Goal: Book appointment/travel/reservation

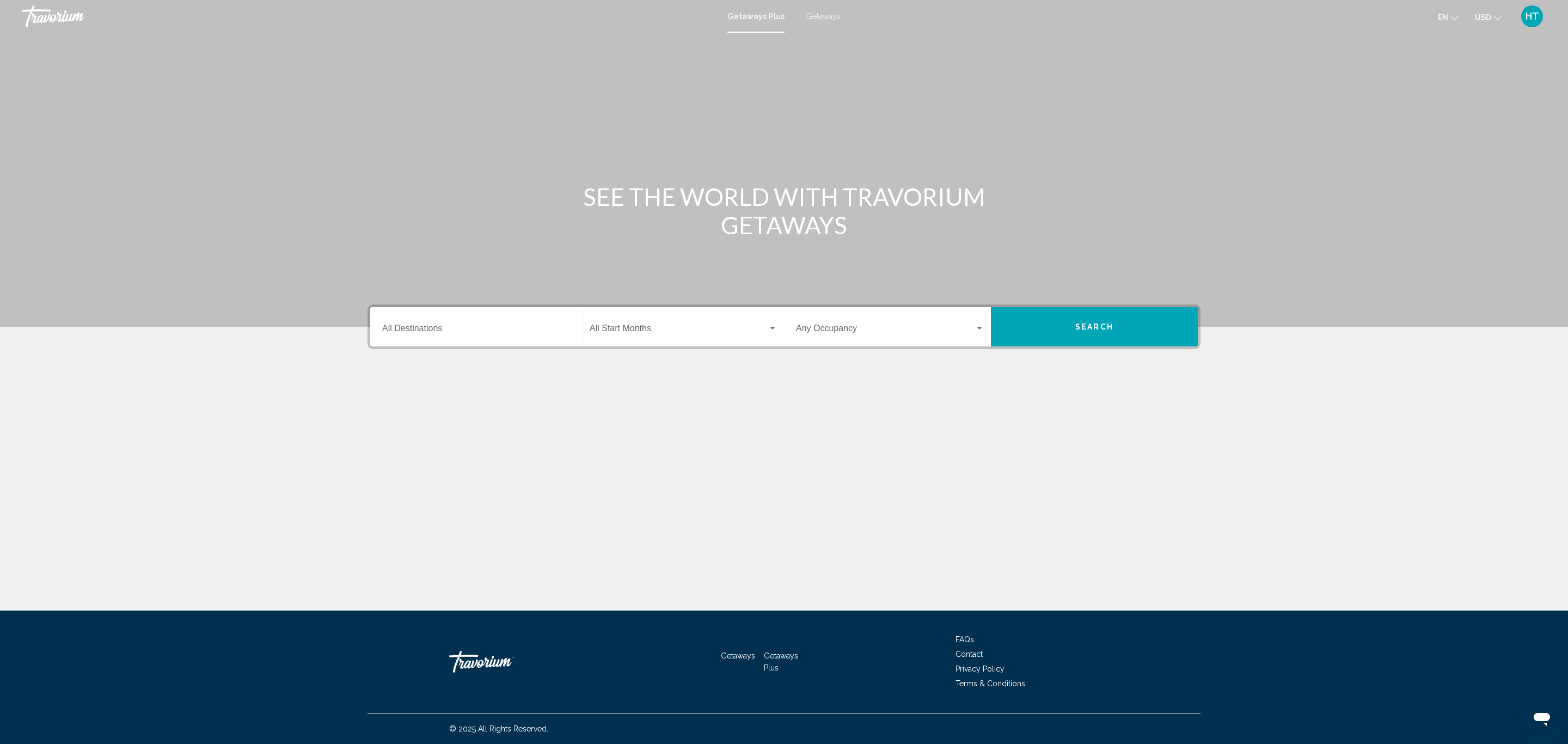
click at [438, 322] on div "Destination All Destinations" at bounding box center [476, 327] width 188 height 35
click at [390, 378] on icon "Toggle United States (36,779 units available)" at bounding box center [392, 378] width 8 height 11
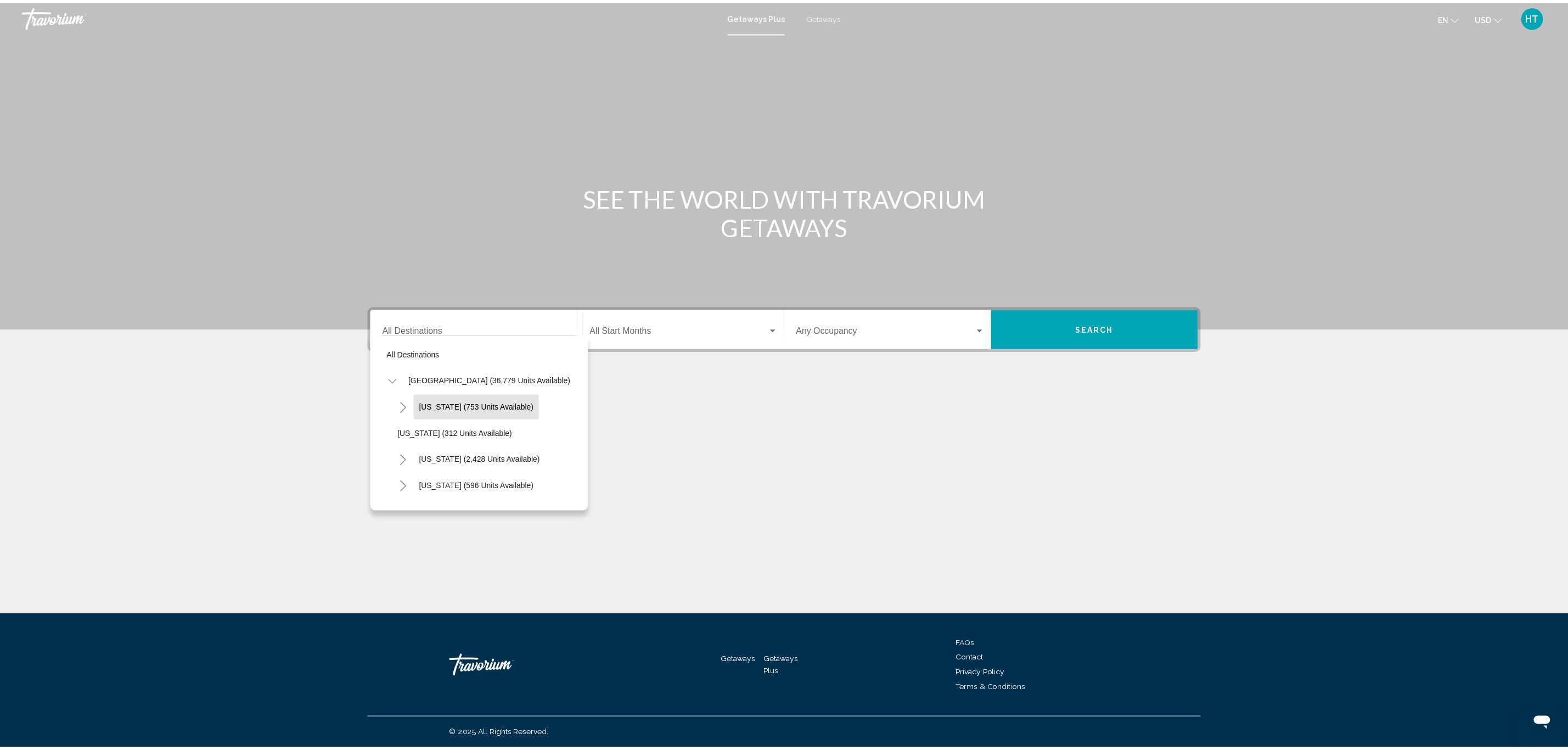
scroll to position [82, 0]
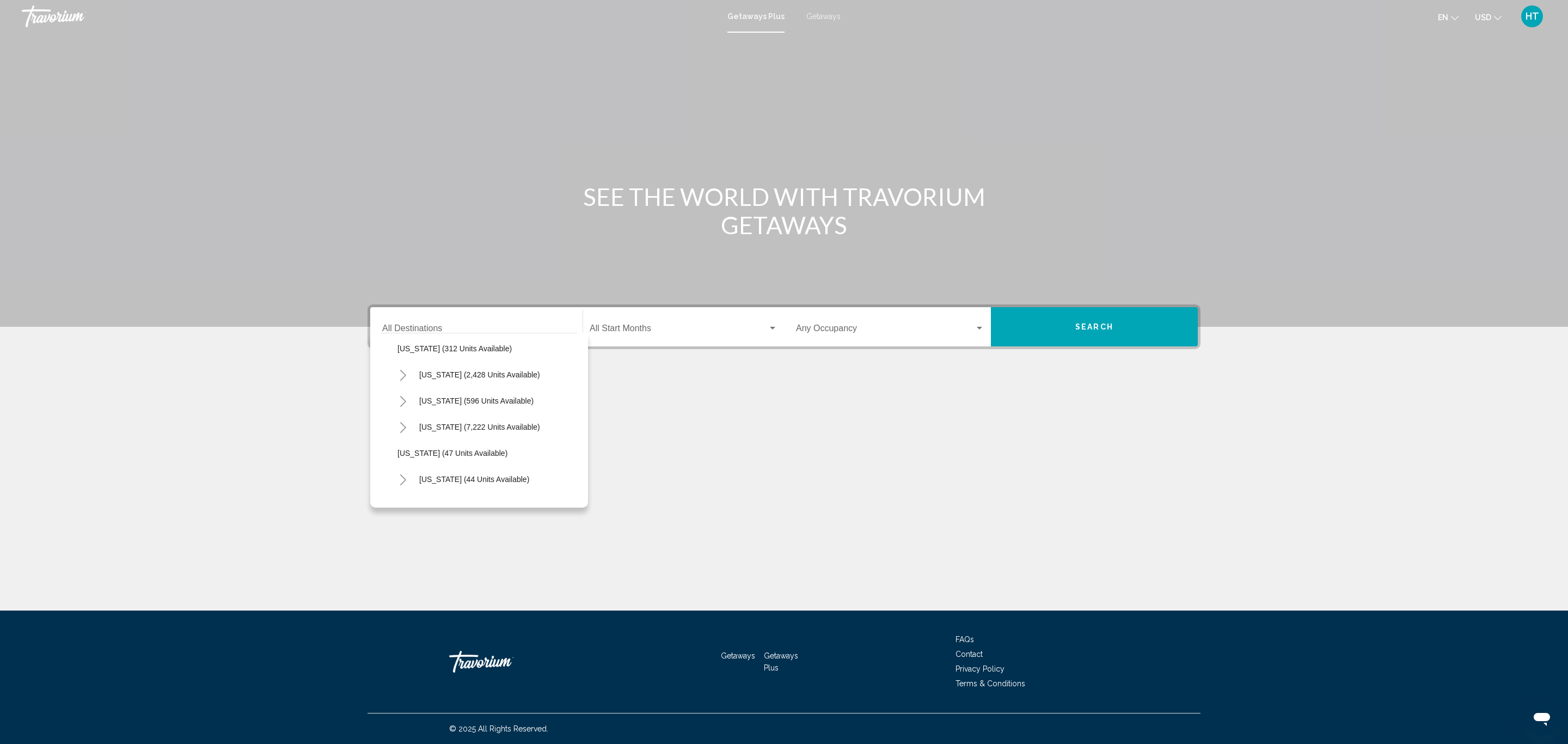
click at [399, 378] on icon "Toggle California (2,428 units available)" at bounding box center [403, 375] width 8 height 11
click at [463, 475] on span "San Diego & Southern (525 units available)" at bounding box center [482, 479] width 148 height 9
type input "**********"
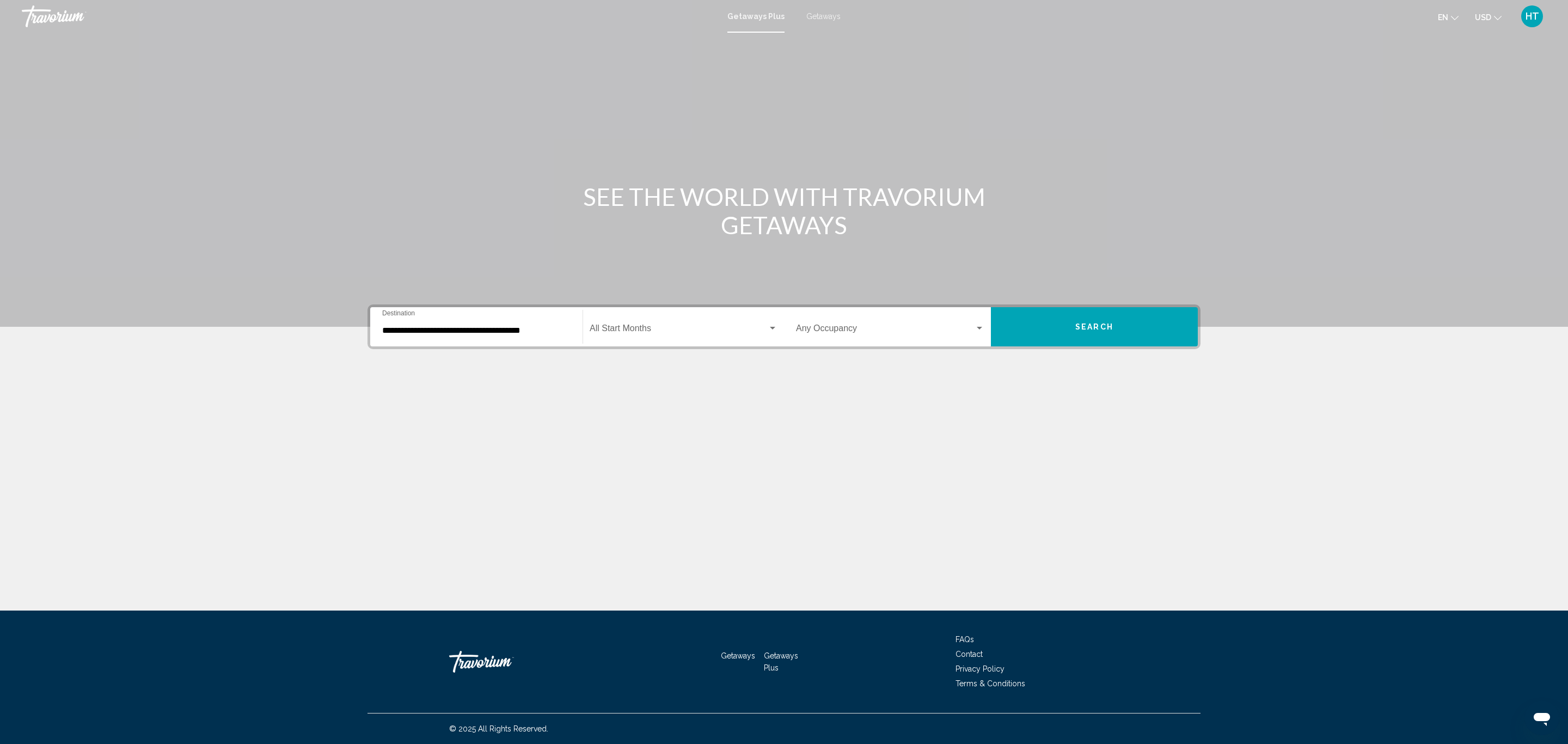
click at [660, 314] on div "Start Month All Start Months" at bounding box center [683, 327] width 188 height 35
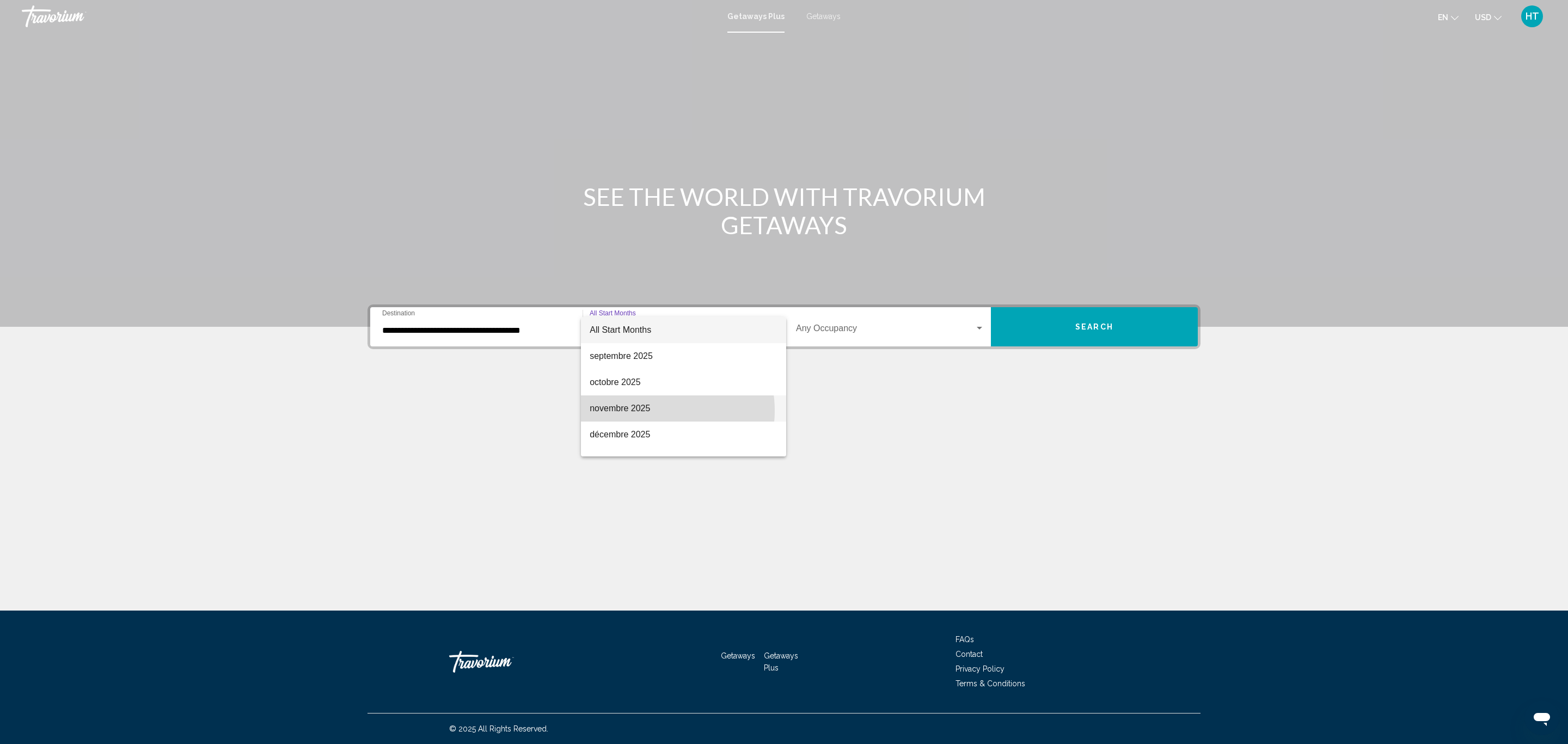
click at [651, 410] on span "novembre 2025" at bounding box center [683, 408] width 188 height 26
click at [840, 331] on span "Search widget" at bounding box center [885, 331] width 178 height 10
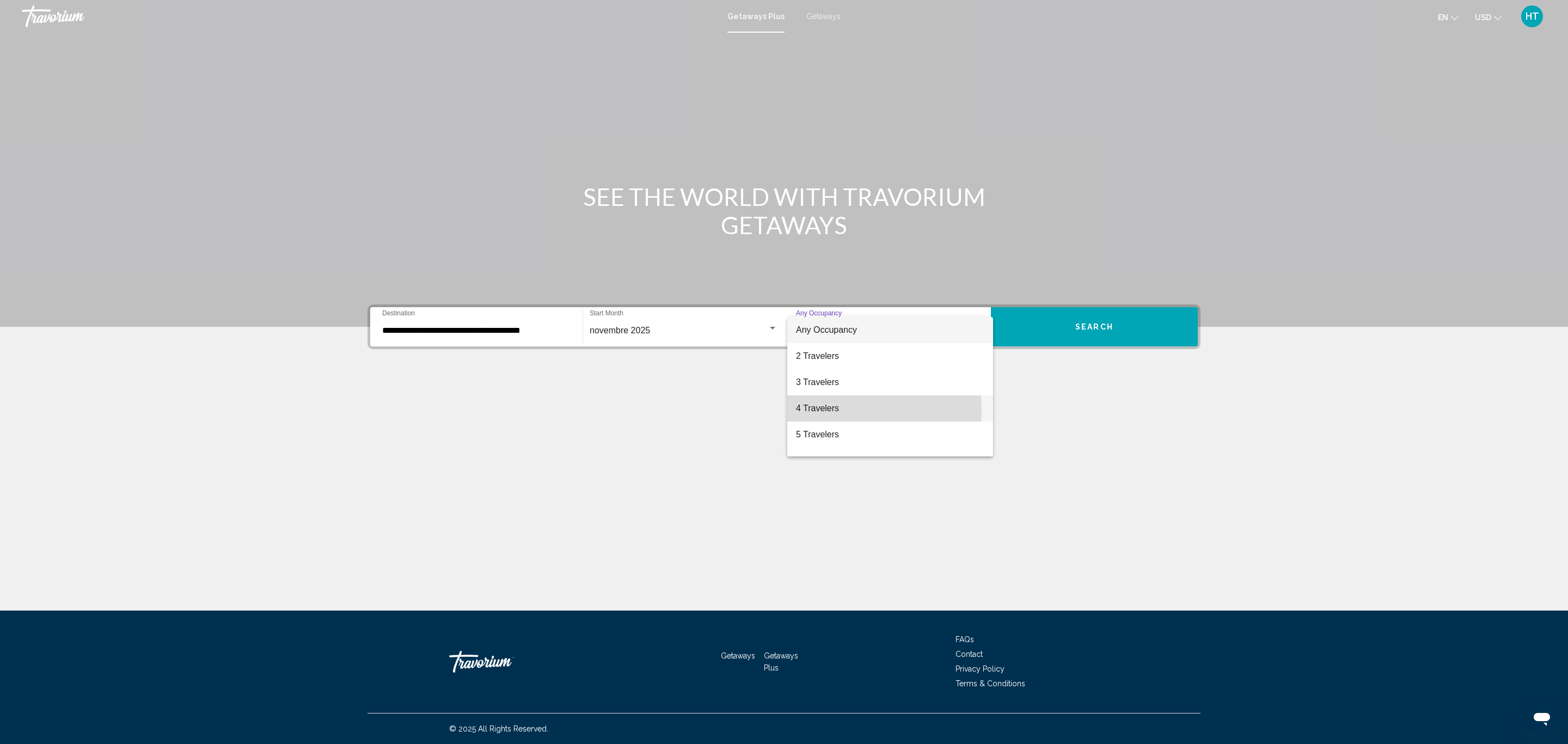
click at [843, 409] on span "4 Travelers" at bounding box center [890, 408] width 188 height 26
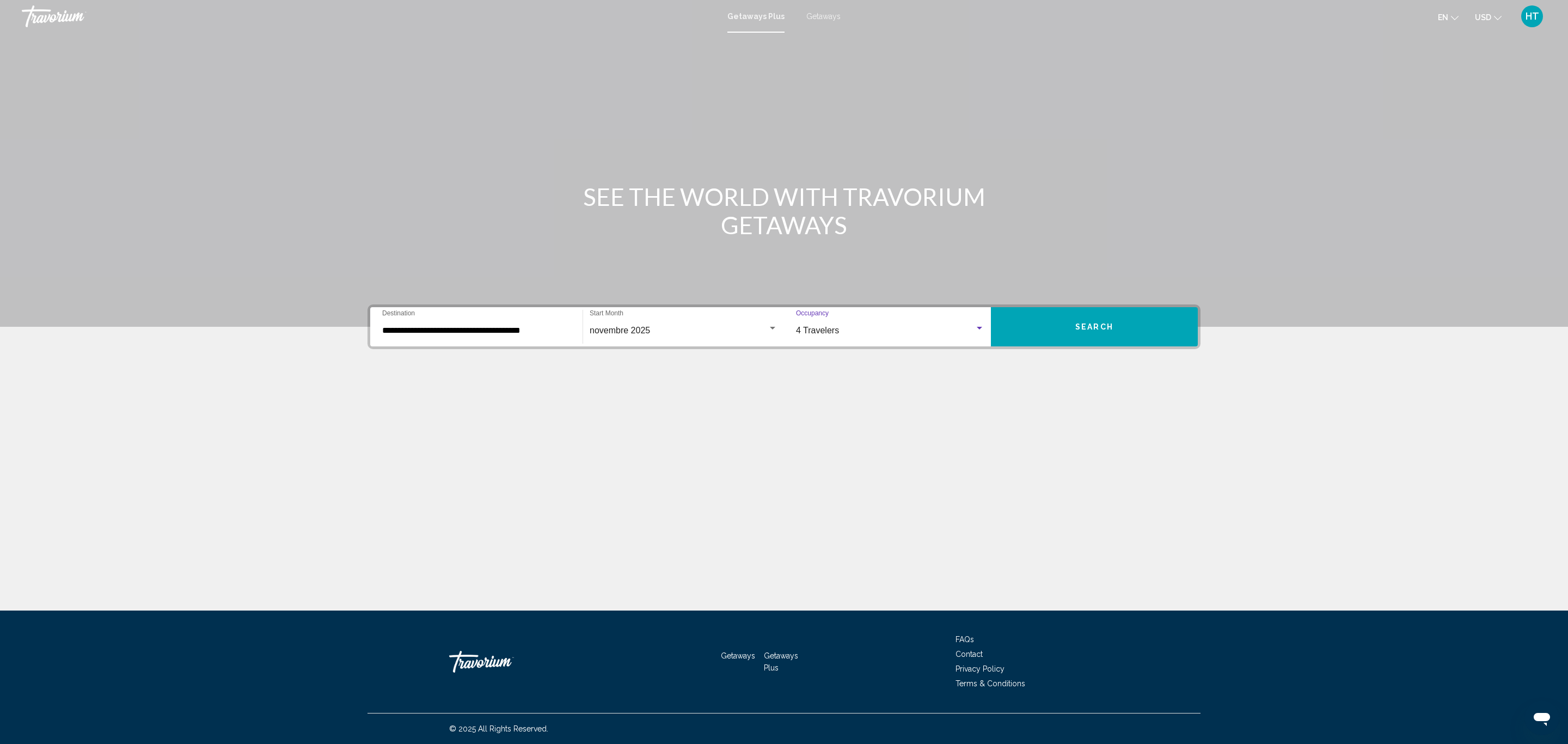
click at [1067, 332] on button "Search" at bounding box center [1094, 327] width 207 height 39
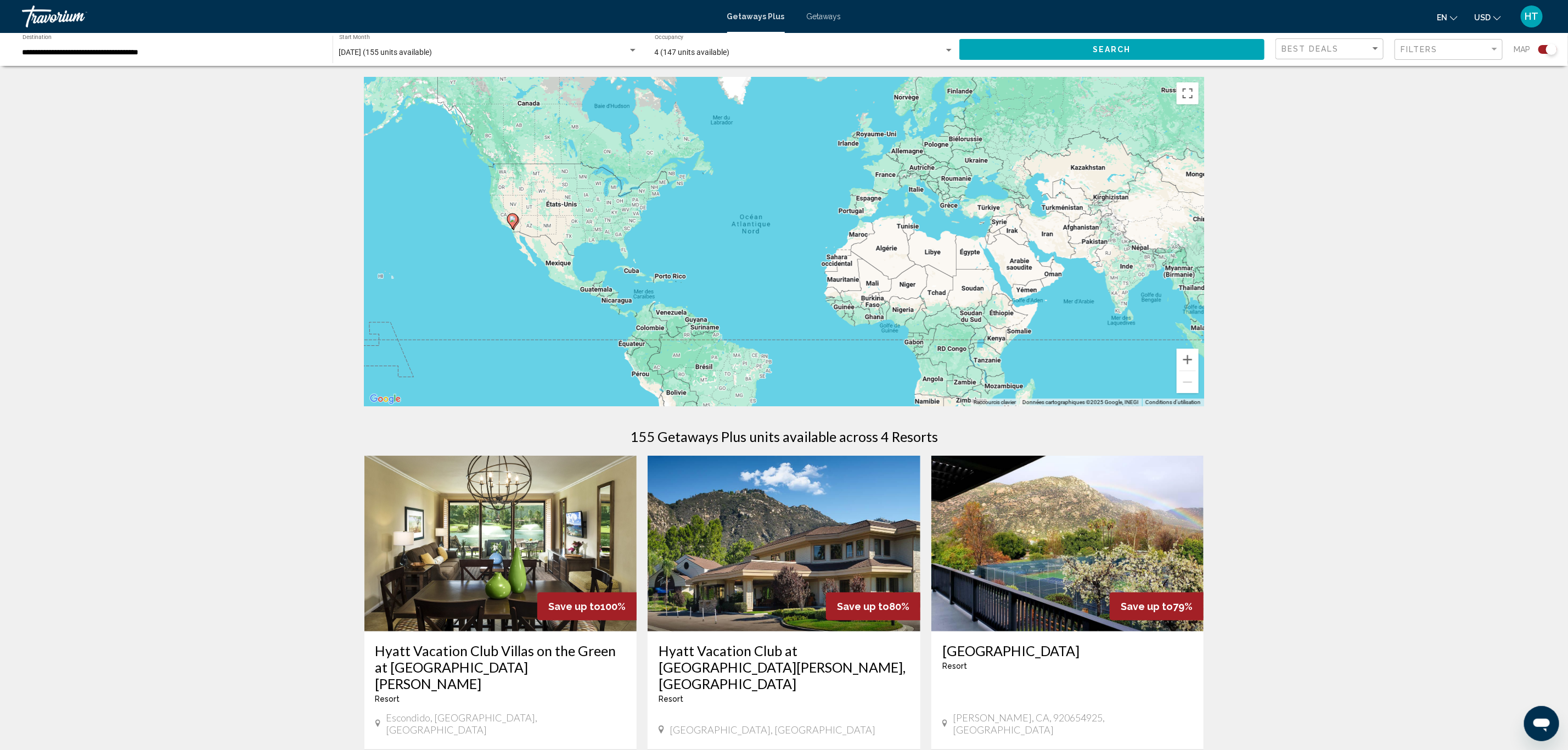
click at [820, 12] on span "Getaways" at bounding box center [824, 16] width 35 height 9
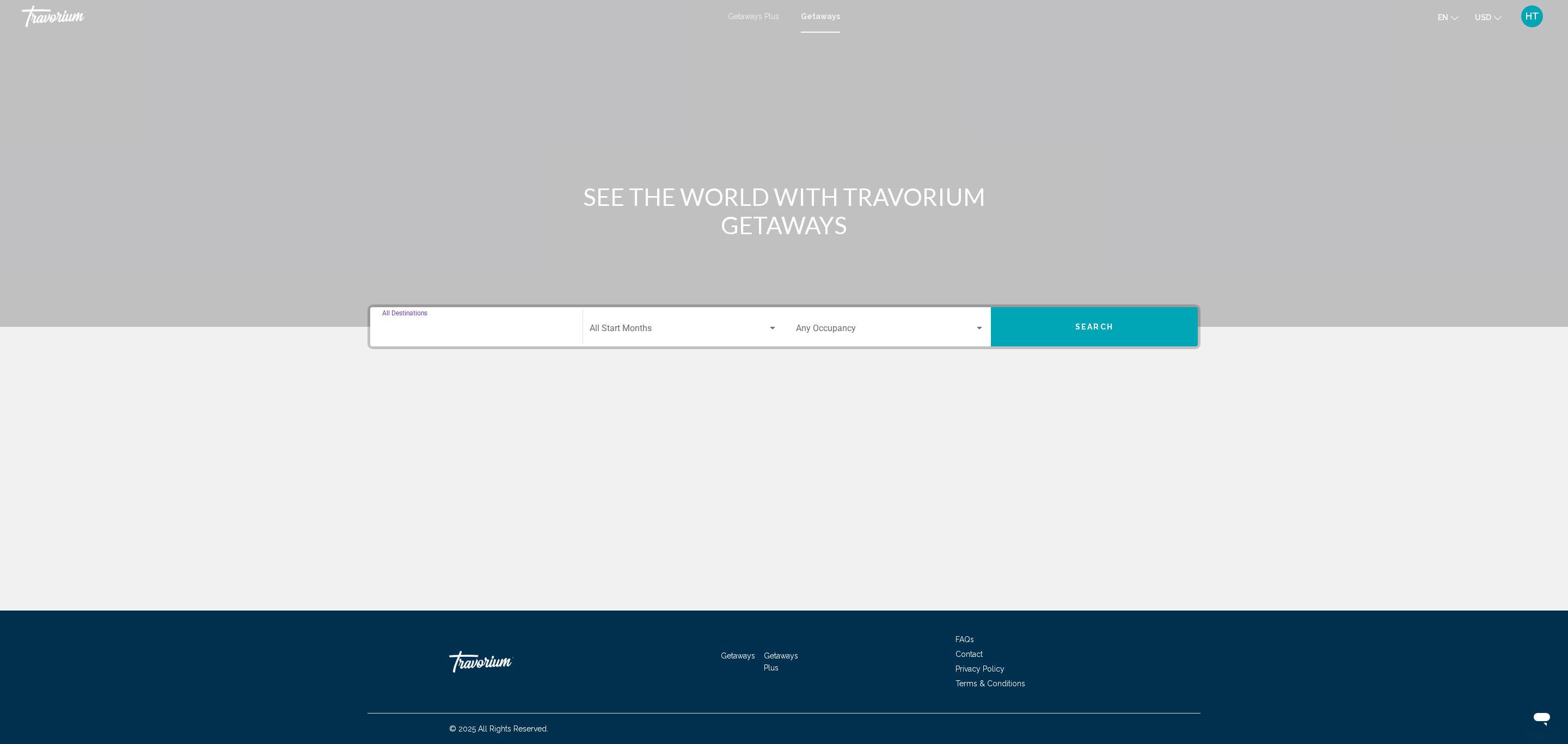
click at [469, 327] on input "Destination All Destinations" at bounding box center [476, 331] width 188 height 10
click at [393, 380] on icon "Toggle United States (697,605 units available)" at bounding box center [393, 378] width 6 height 11
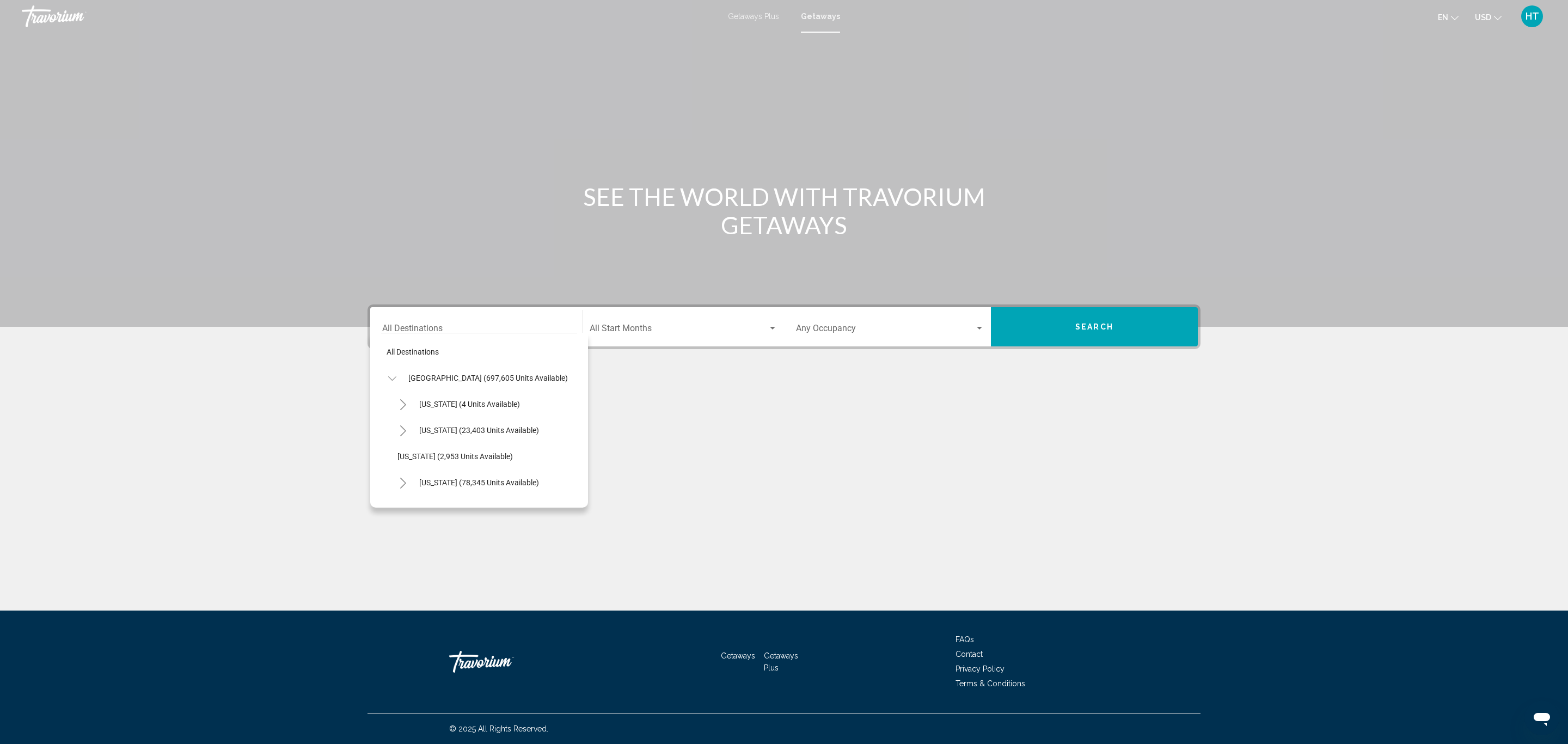
click at [402, 479] on icon "Toggle California (78,345 units available)" at bounding box center [403, 483] width 8 height 11
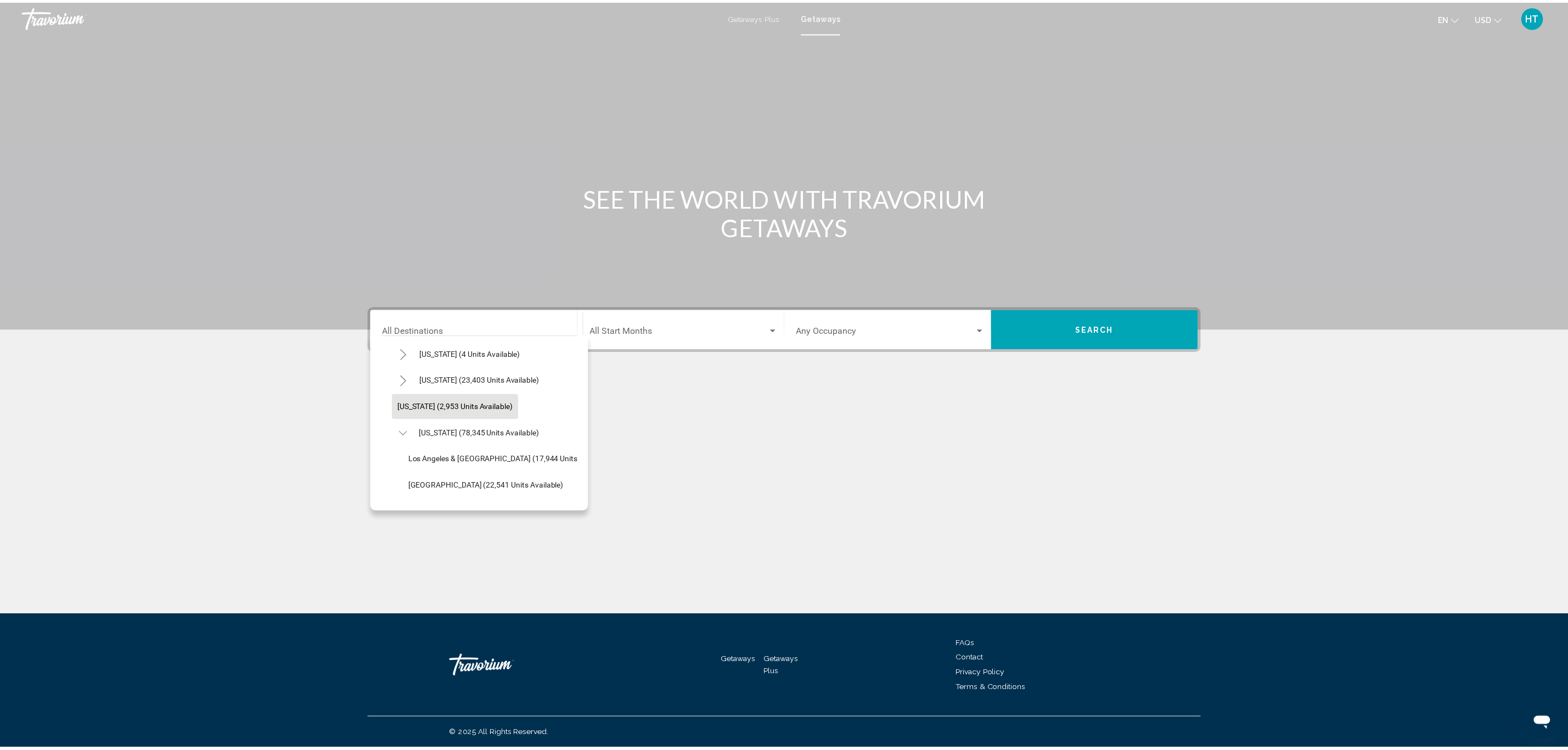
scroll to position [82, 0]
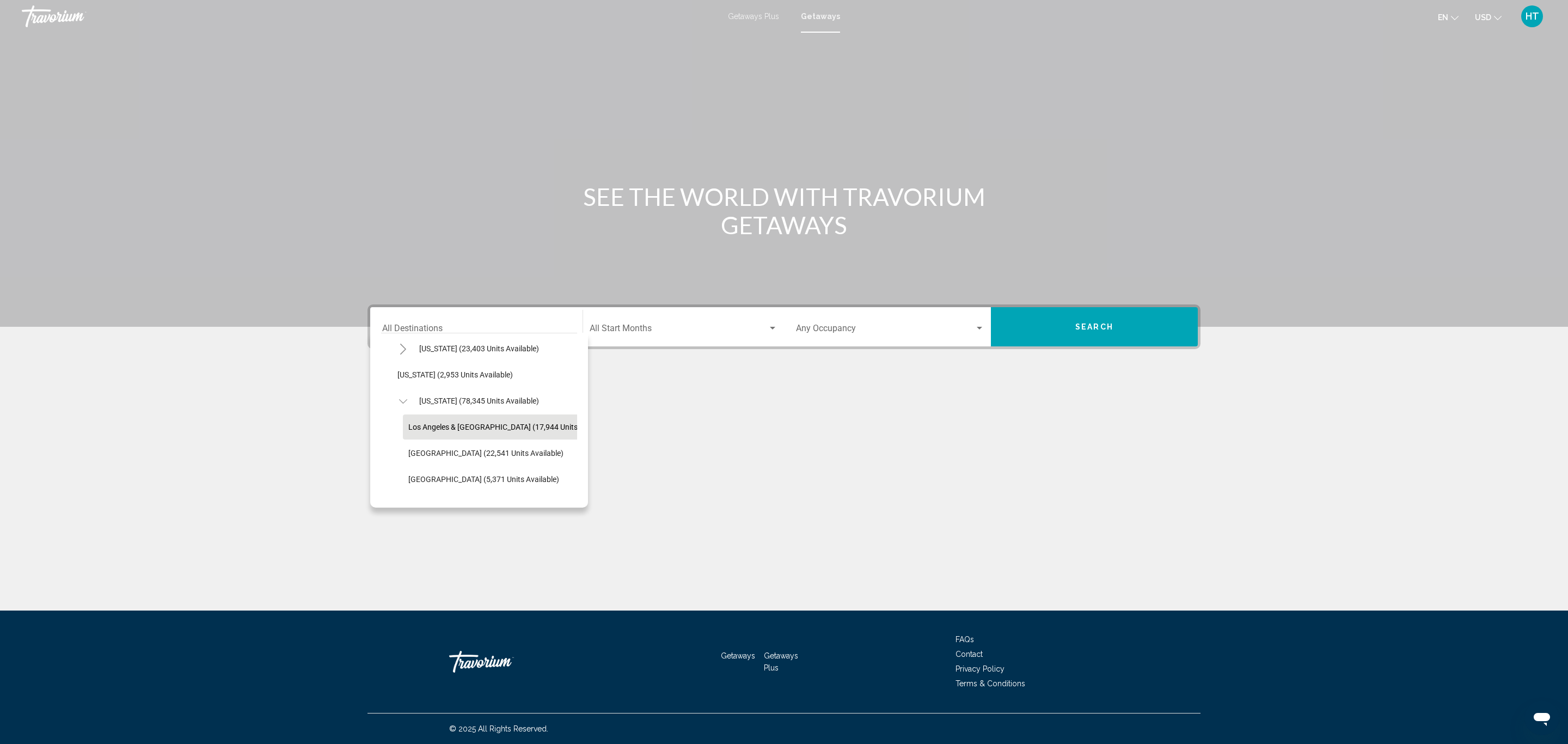
click at [476, 424] on span "Los Angeles & [GEOGRAPHIC_DATA] (17,944 units available)" at bounding box center [510, 427] width 204 height 9
type input "**********"
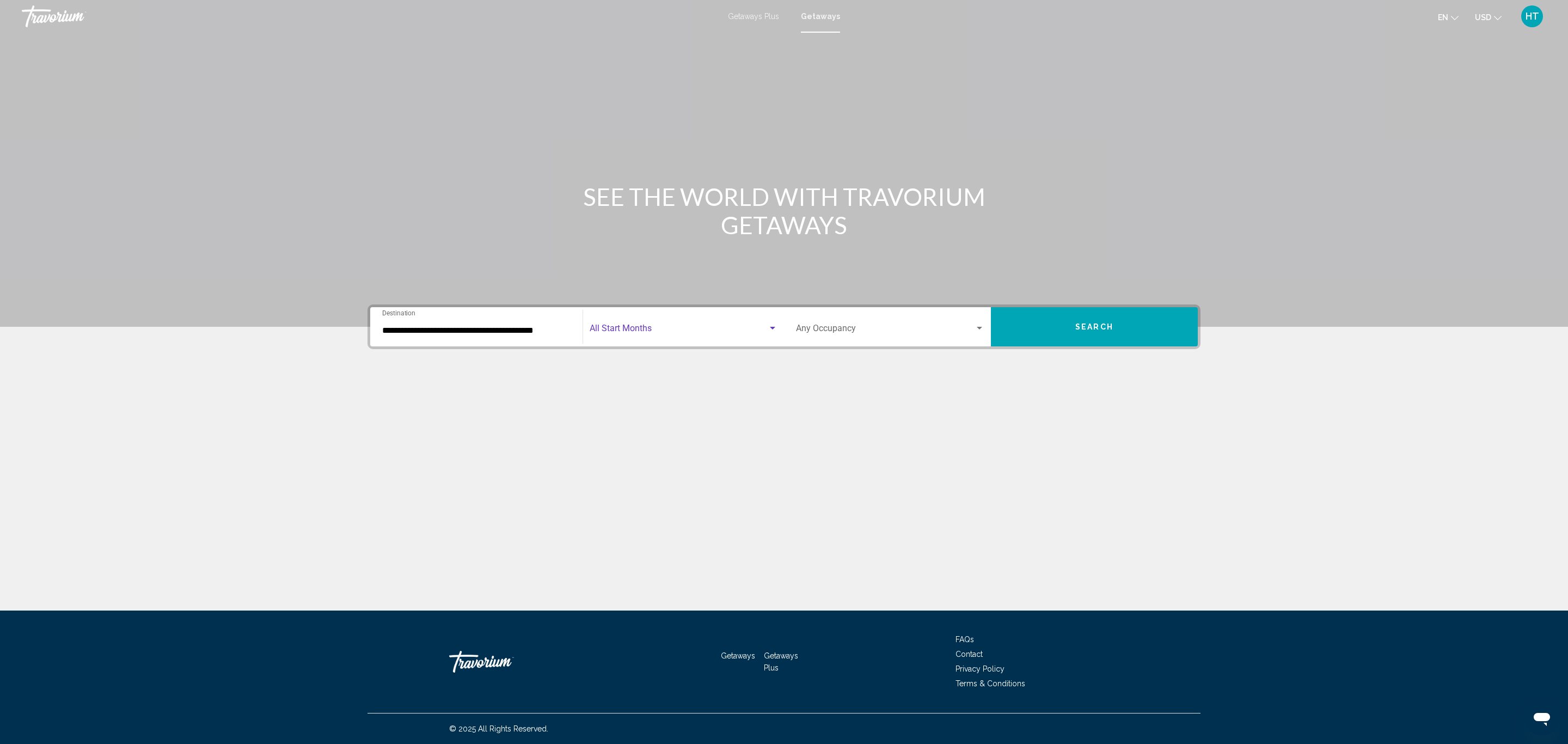
click at [665, 329] on span "Search widget" at bounding box center [678, 331] width 178 height 10
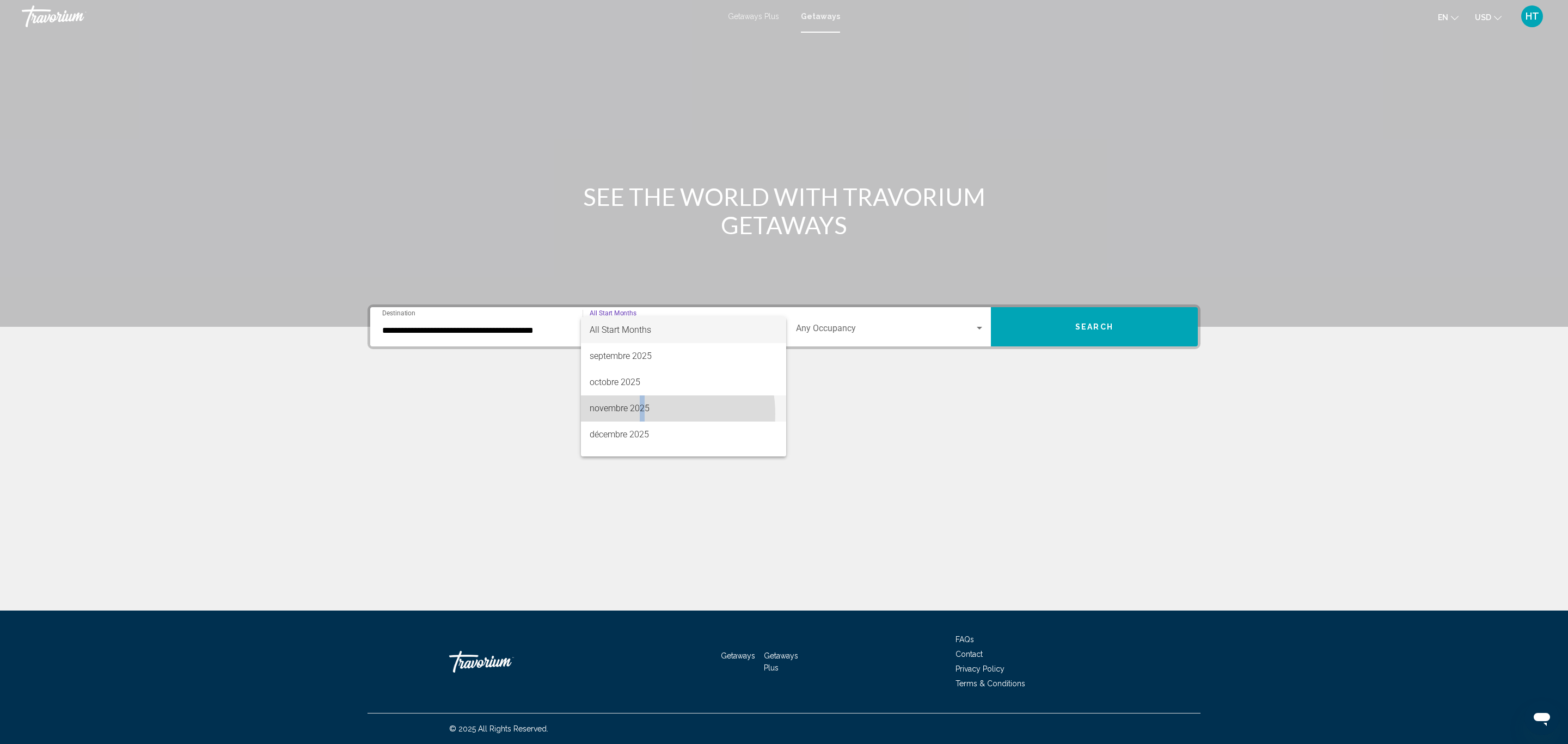
click at [642, 414] on span "novembre 2025" at bounding box center [683, 408] width 188 height 26
click at [854, 320] on div "Occupancy Any Occupancy" at bounding box center [890, 327] width 188 height 35
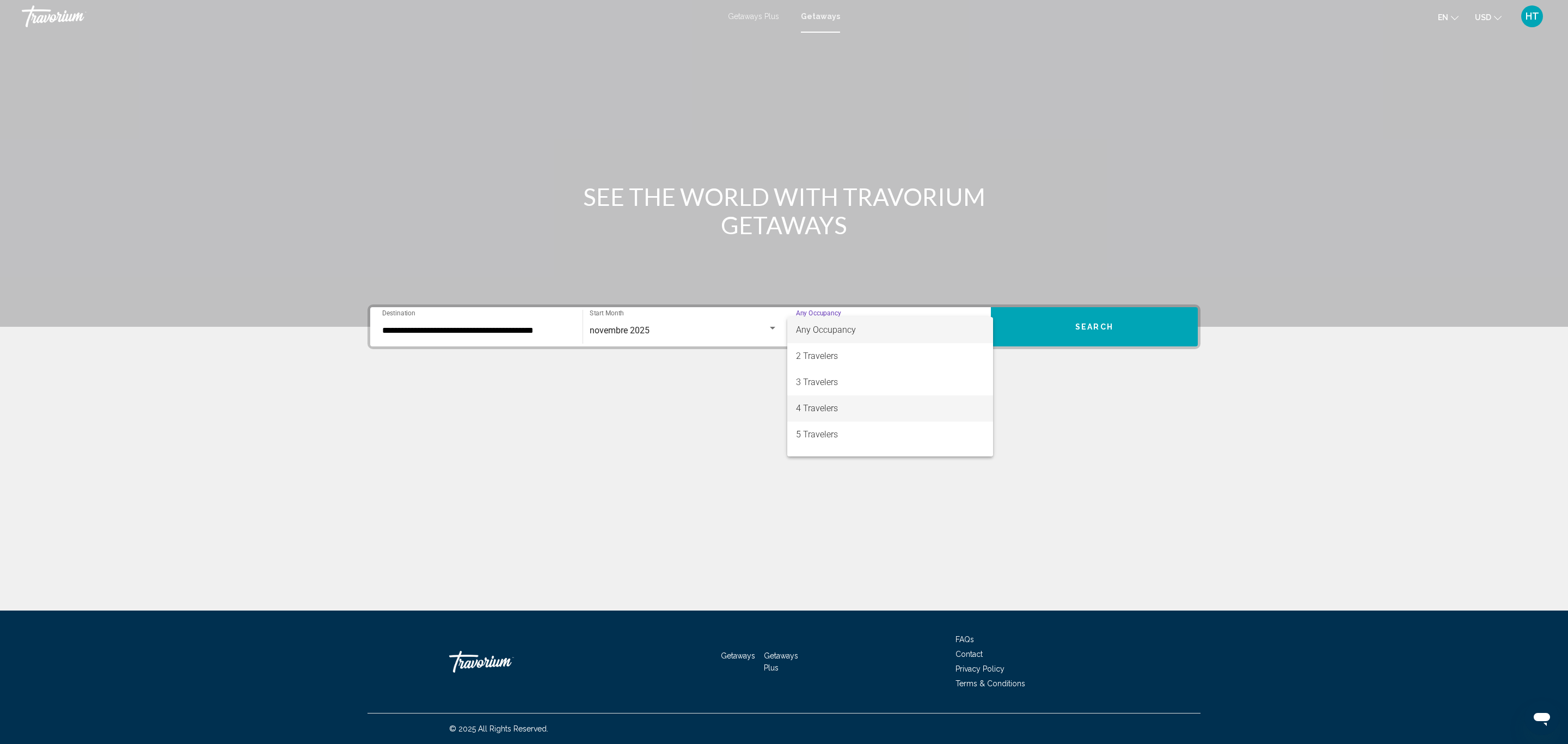
click at [863, 405] on span "4 Travelers" at bounding box center [890, 408] width 188 height 26
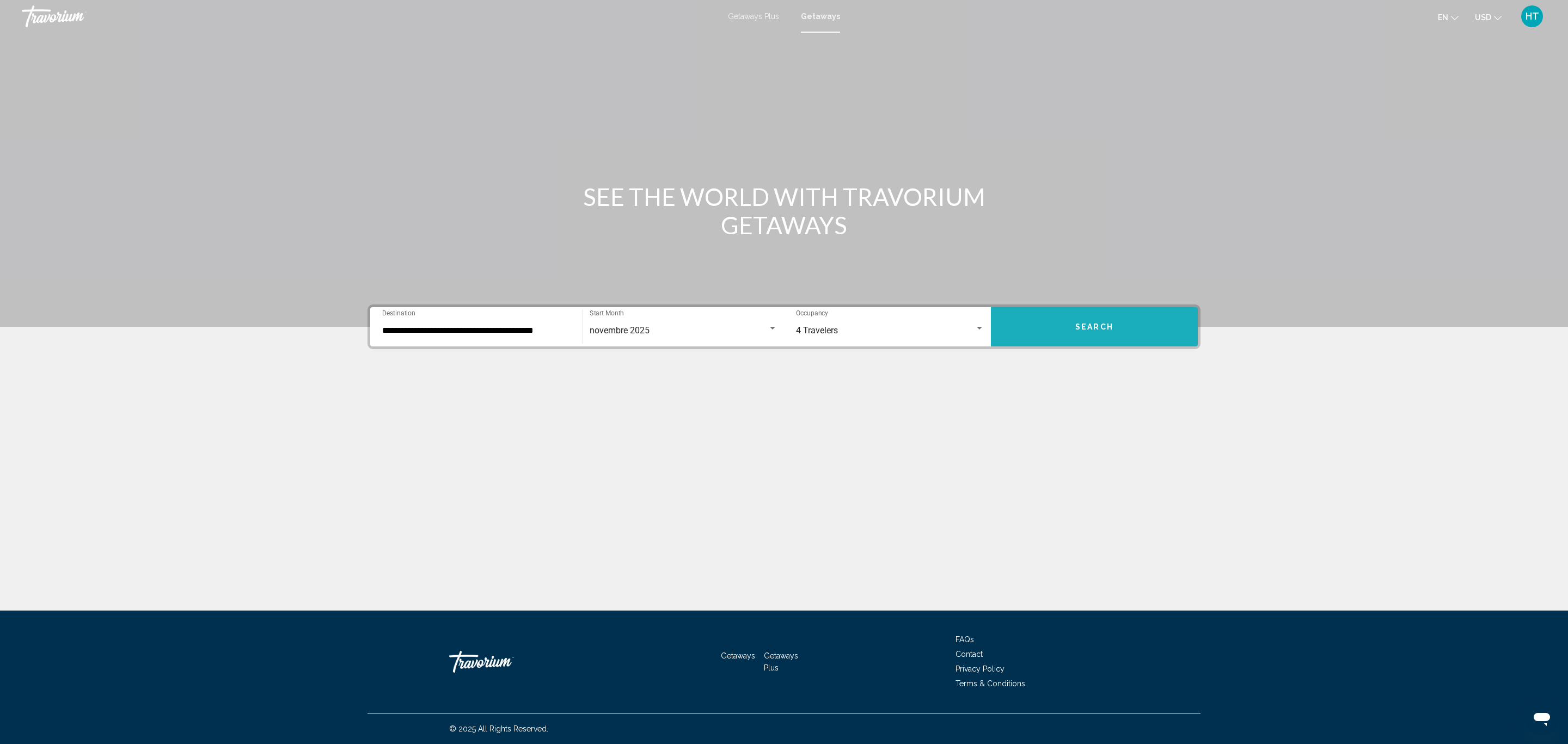
click at [1116, 312] on button "Search" at bounding box center [1094, 327] width 207 height 39
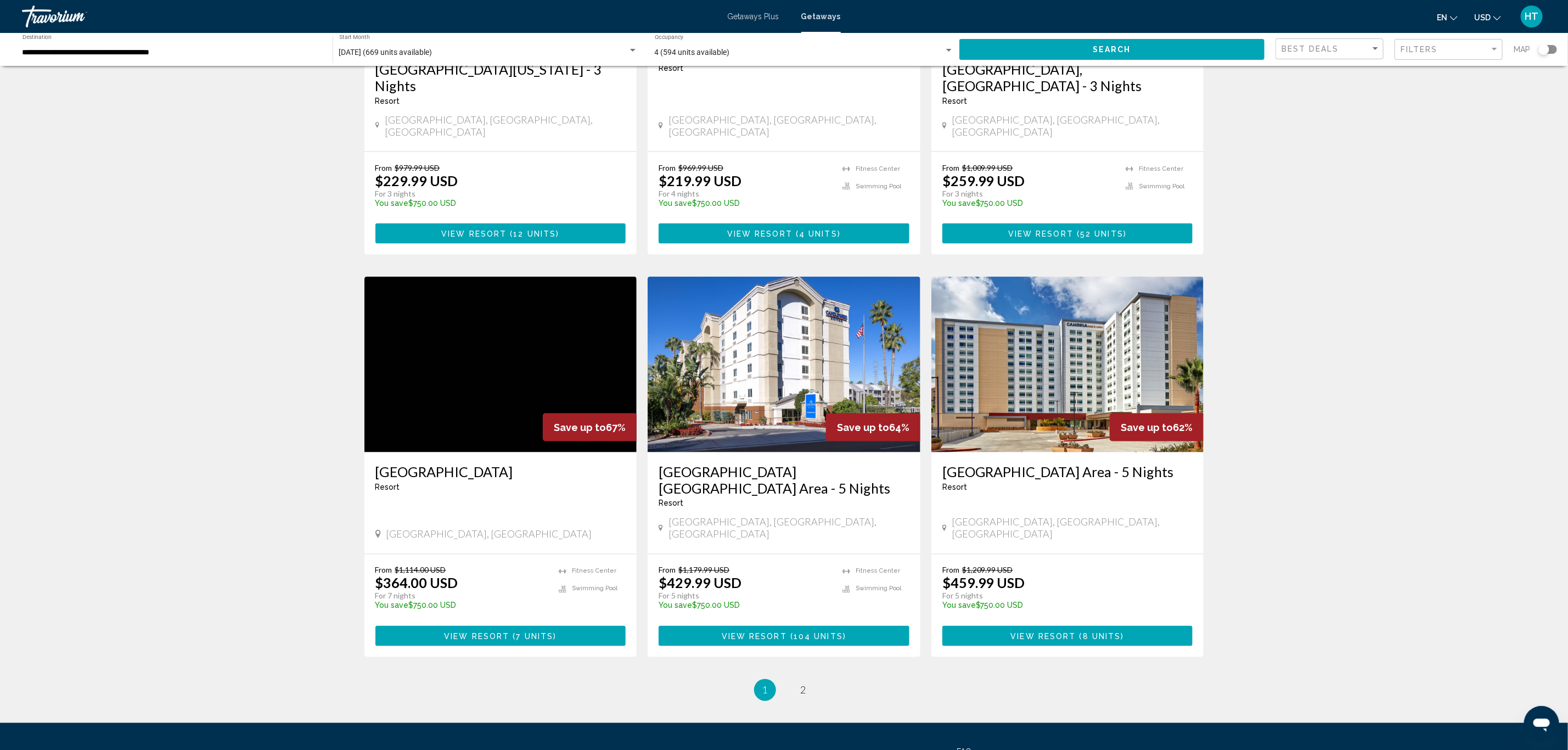
scroll to position [1071, 0]
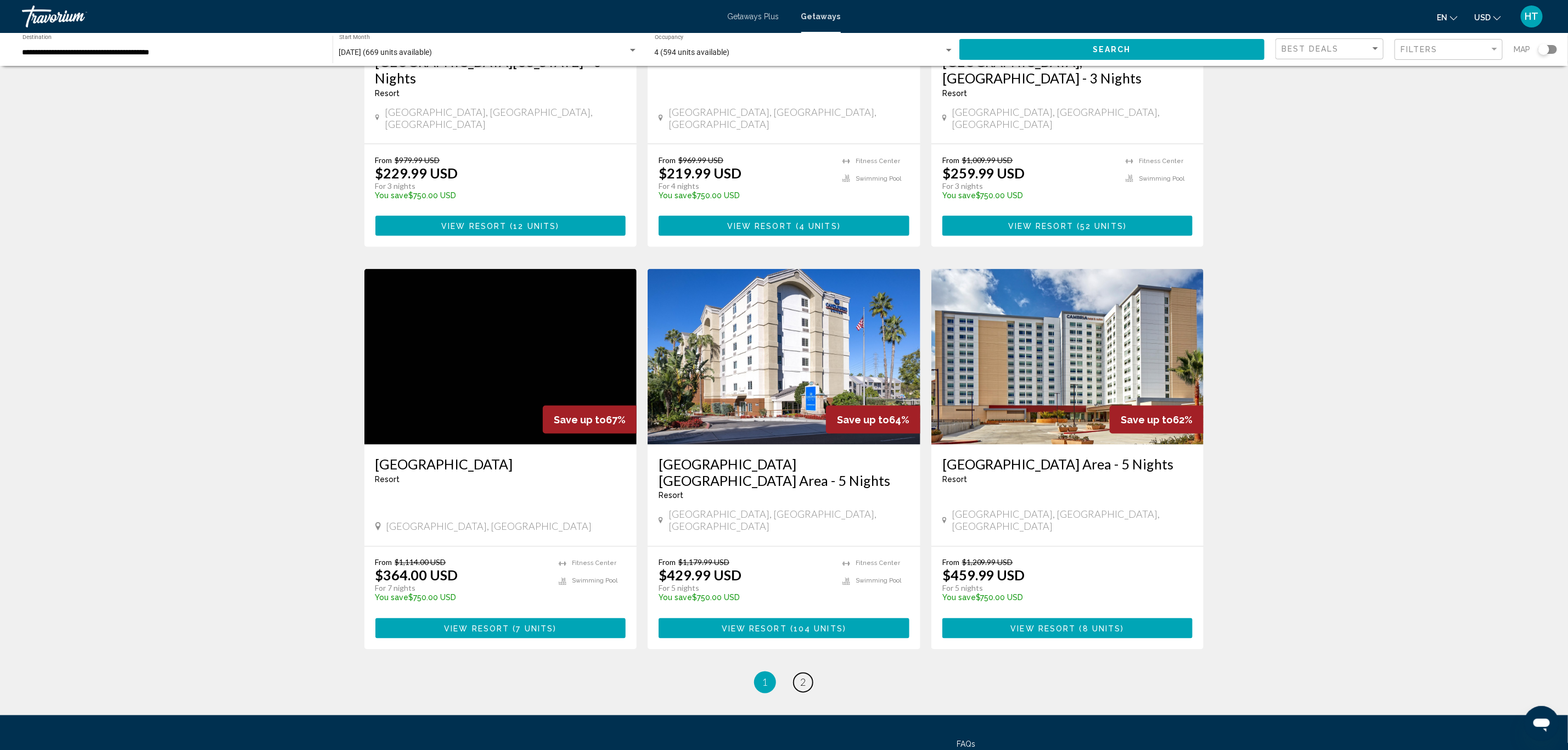
click at [806, 677] on span "2" at bounding box center [803, 682] width 6 height 12
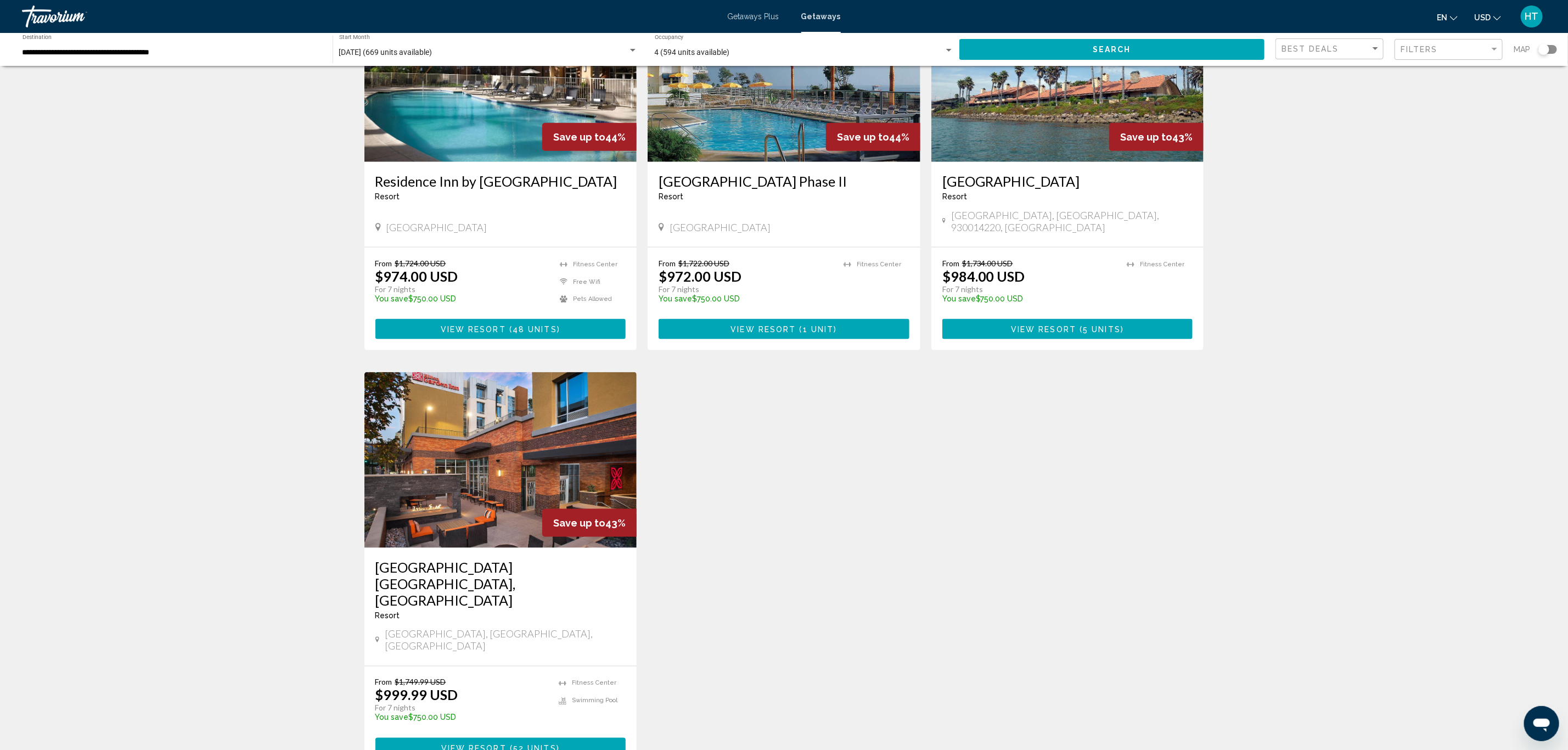
scroll to position [1072, 0]
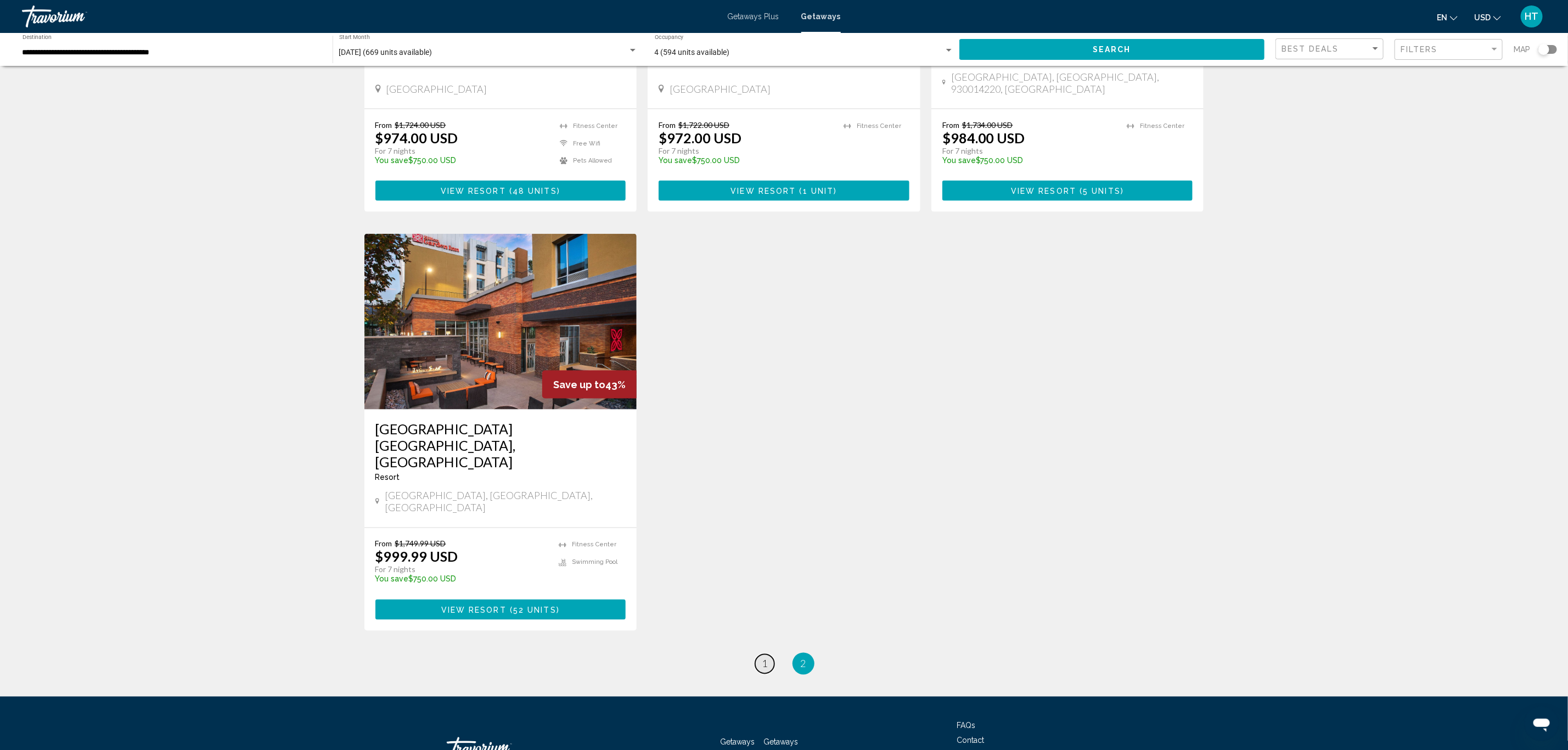
click at [769, 654] on link "page 1" at bounding box center [764, 664] width 19 height 19
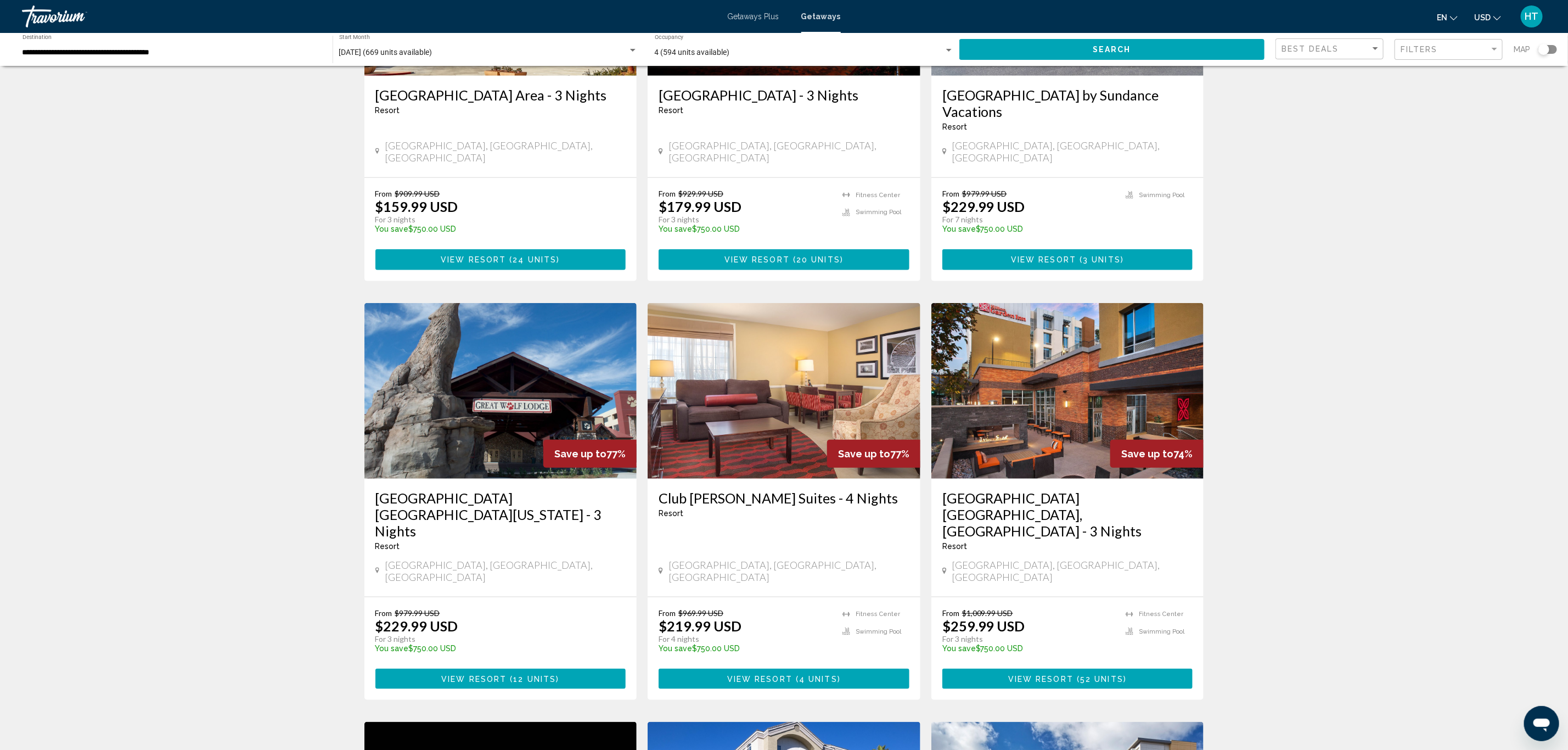
scroll to position [659, 0]
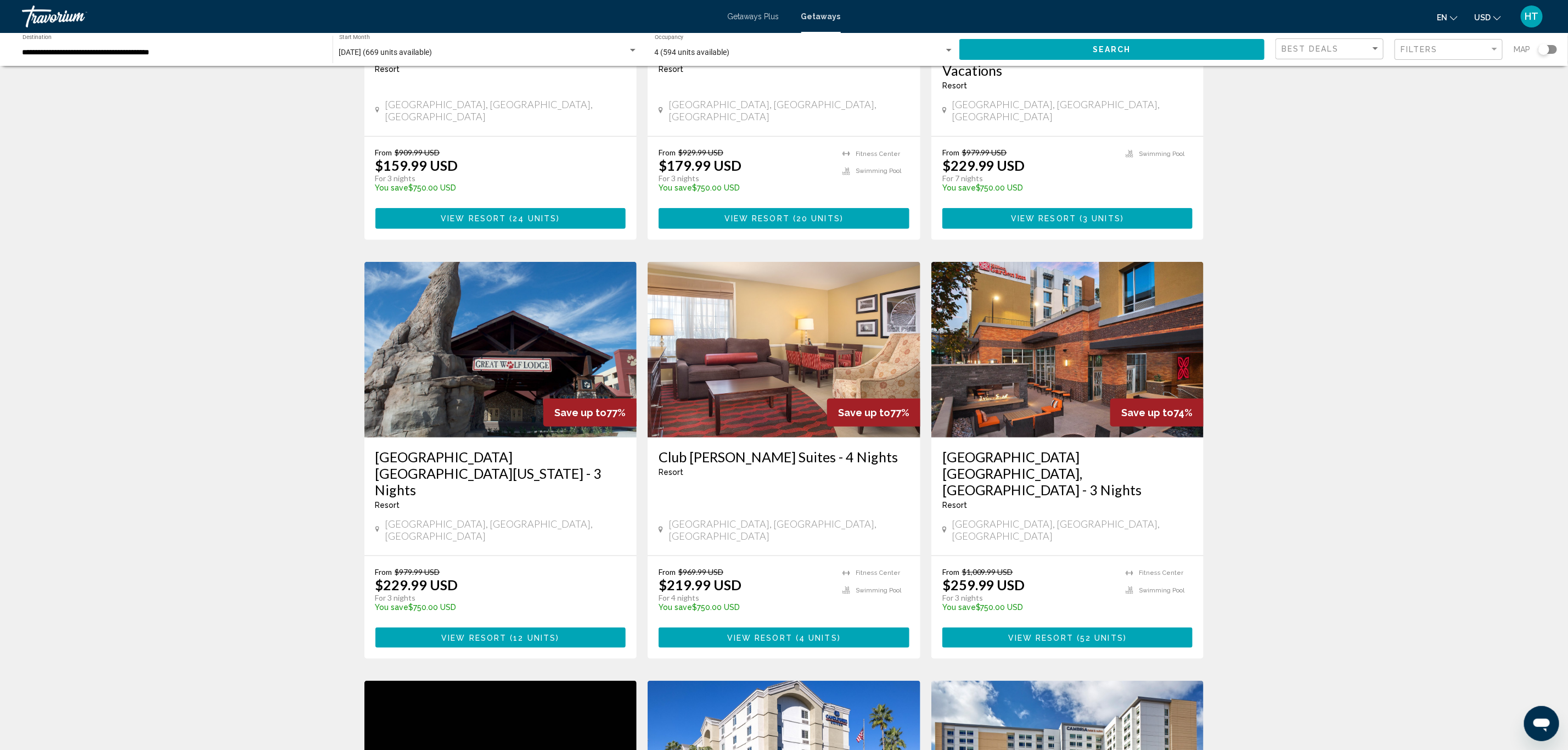
click at [590, 448] on h3 "[GEOGRAPHIC_DATA] [GEOGRAPHIC_DATA][US_STATE] - 3 Nights" at bounding box center [501, 473] width 251 height 49
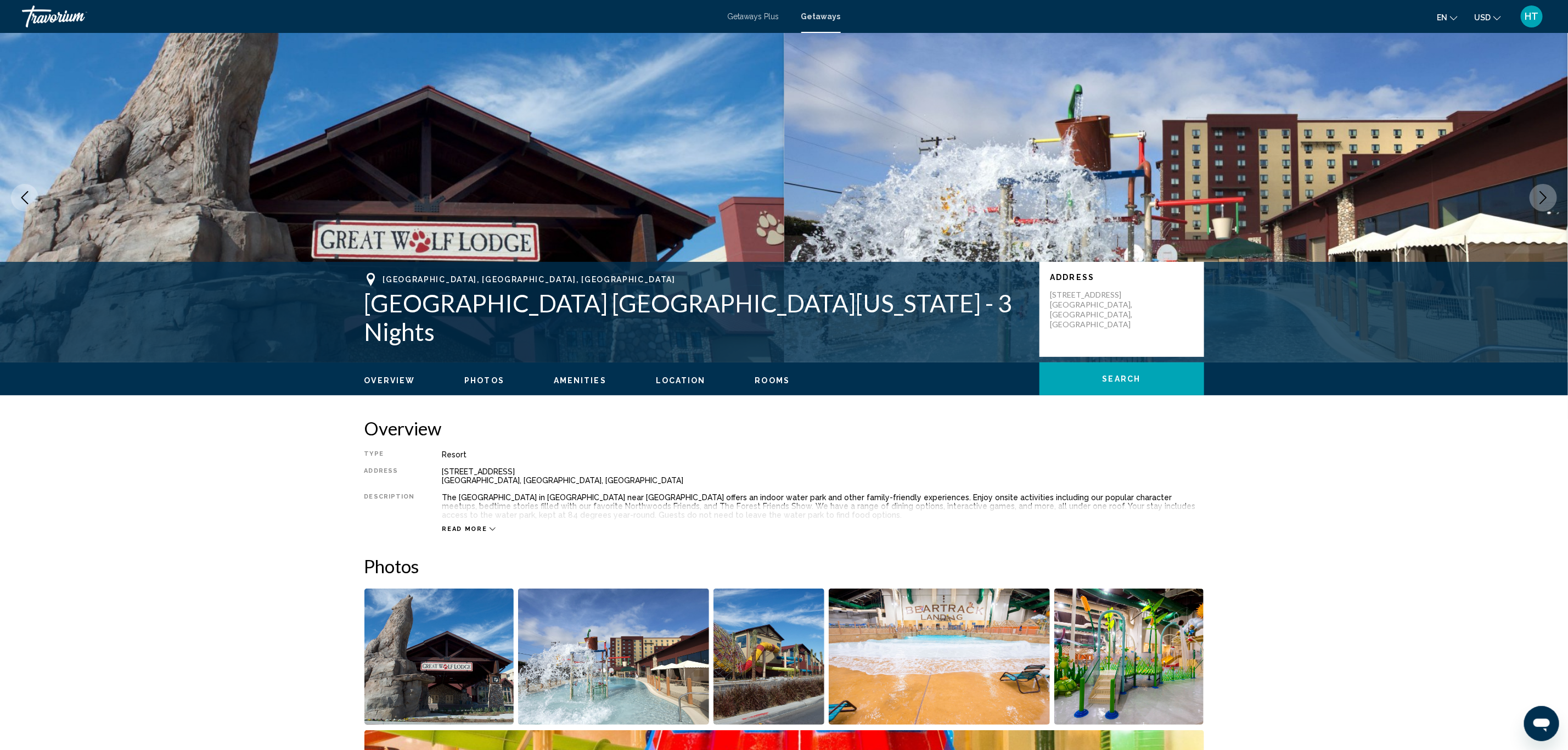
click at [830, 20] on span "Getaways" at bounding box center [821, 16] width 39 height 9
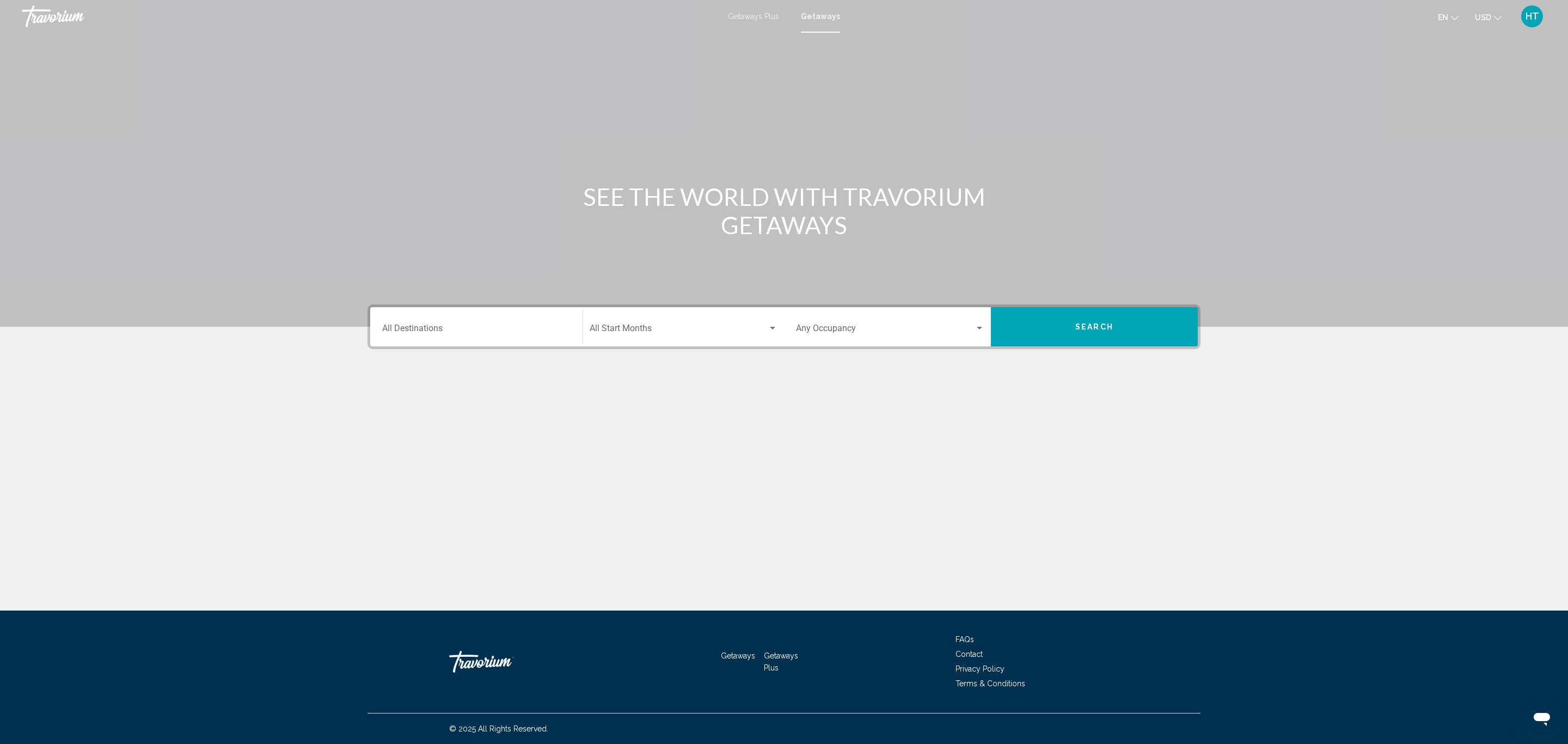
click at [443, 334] on input "Destination All Destinations" at bounding box center [476, 331] width 188 height 10
click at [389, 376] on icon "Toggle United States (697,605 units available)" at bounding box center [392, 378] width 8 height 11
click at [399, 479] on icon "Toggle California (78,345 units available)" at bounding box center [403, 483] width 8 height 11
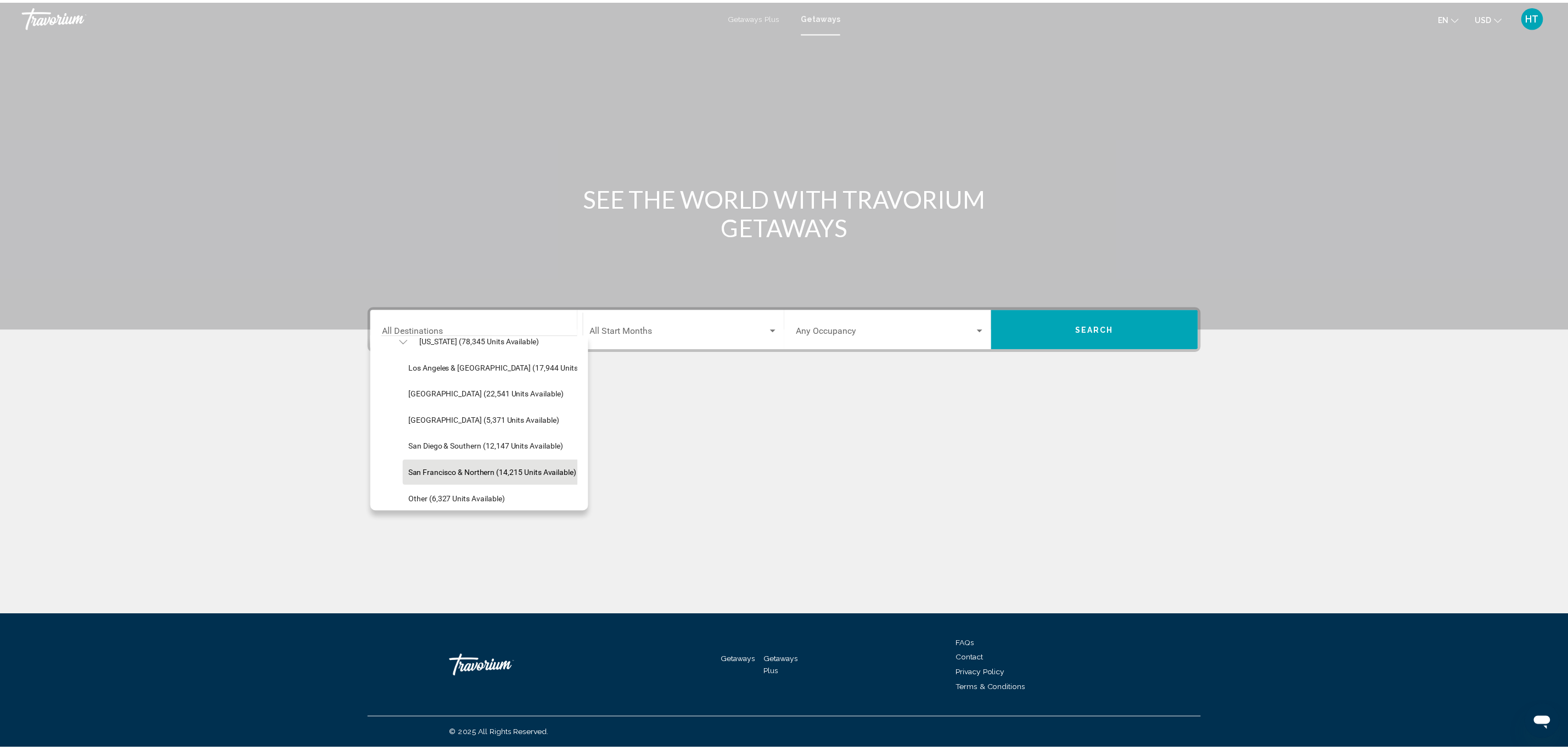
scroll to position [165, 0]
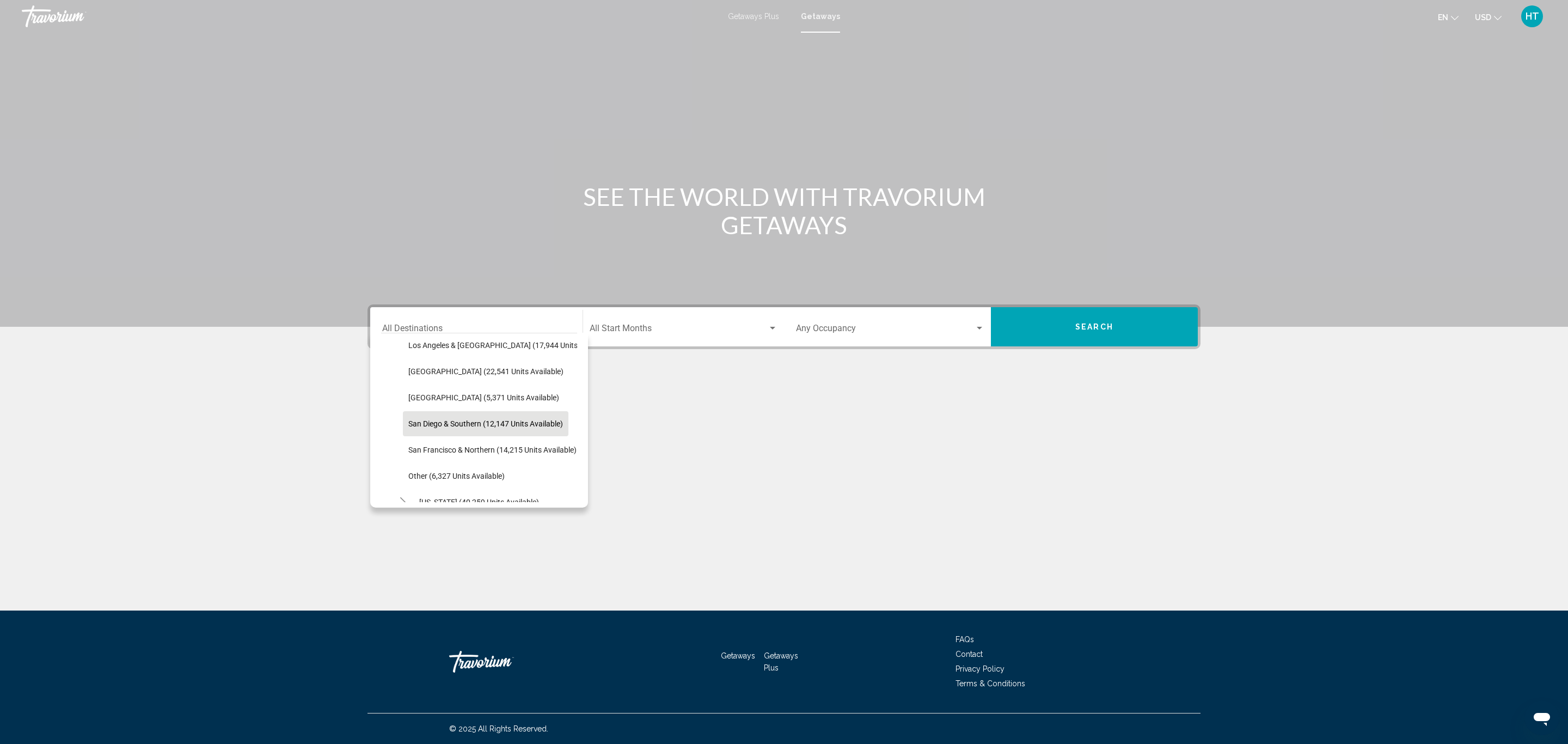
click at [487, 427] on span "San Diego & Southern (12,147 units available)" at bounding box center [486, 424] width 155 height 9
type input "**********"
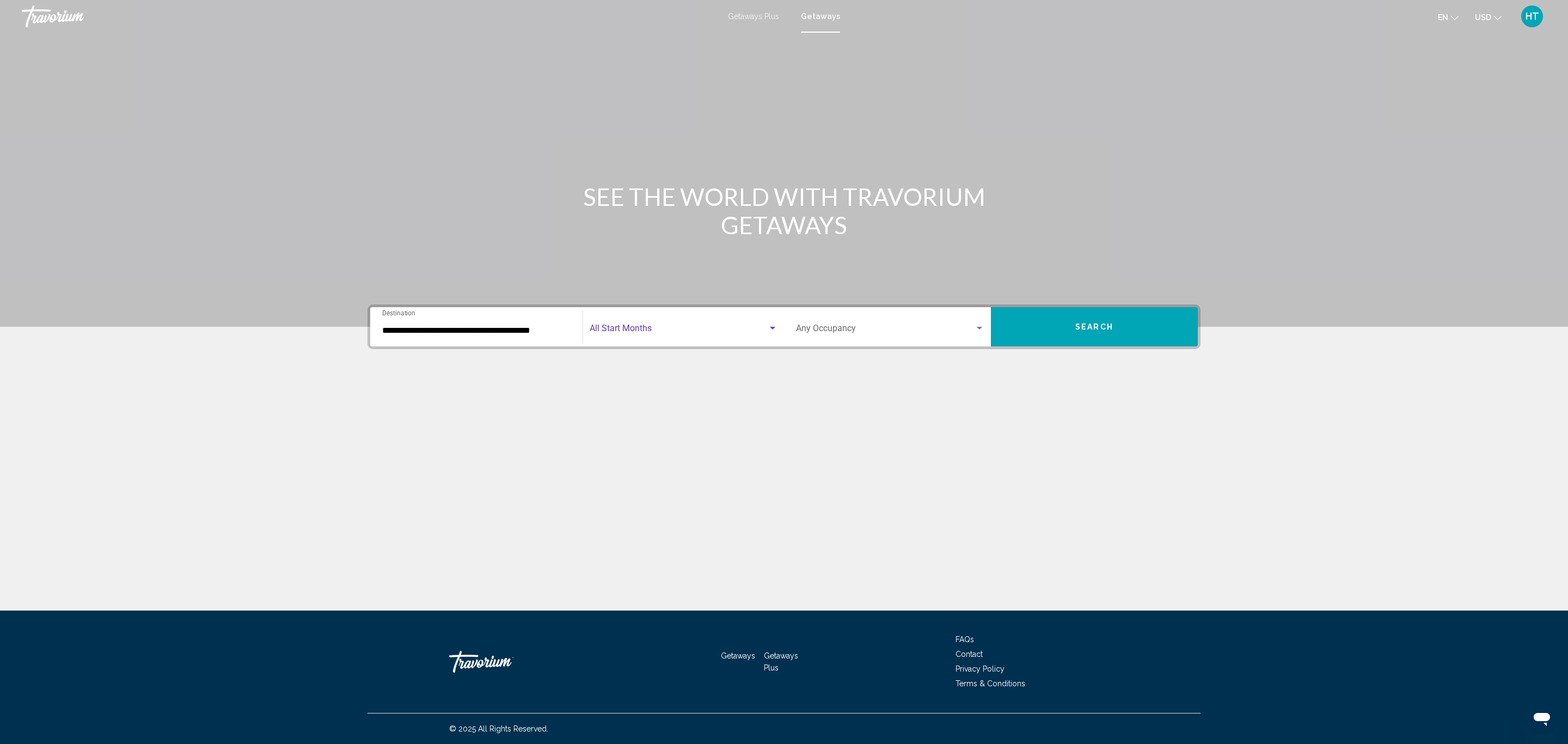
click at [651, 332] on span "Search widget" at bounding box center [678, 331] width 178 height 10
click at [637, 400] on span "novembre 2025" at bounding box center [683, 408] width 188 height 26
click at [848, 322] on div "Occupancy Any Occupancy" at bounding box center [890, 327] width 188 height 35
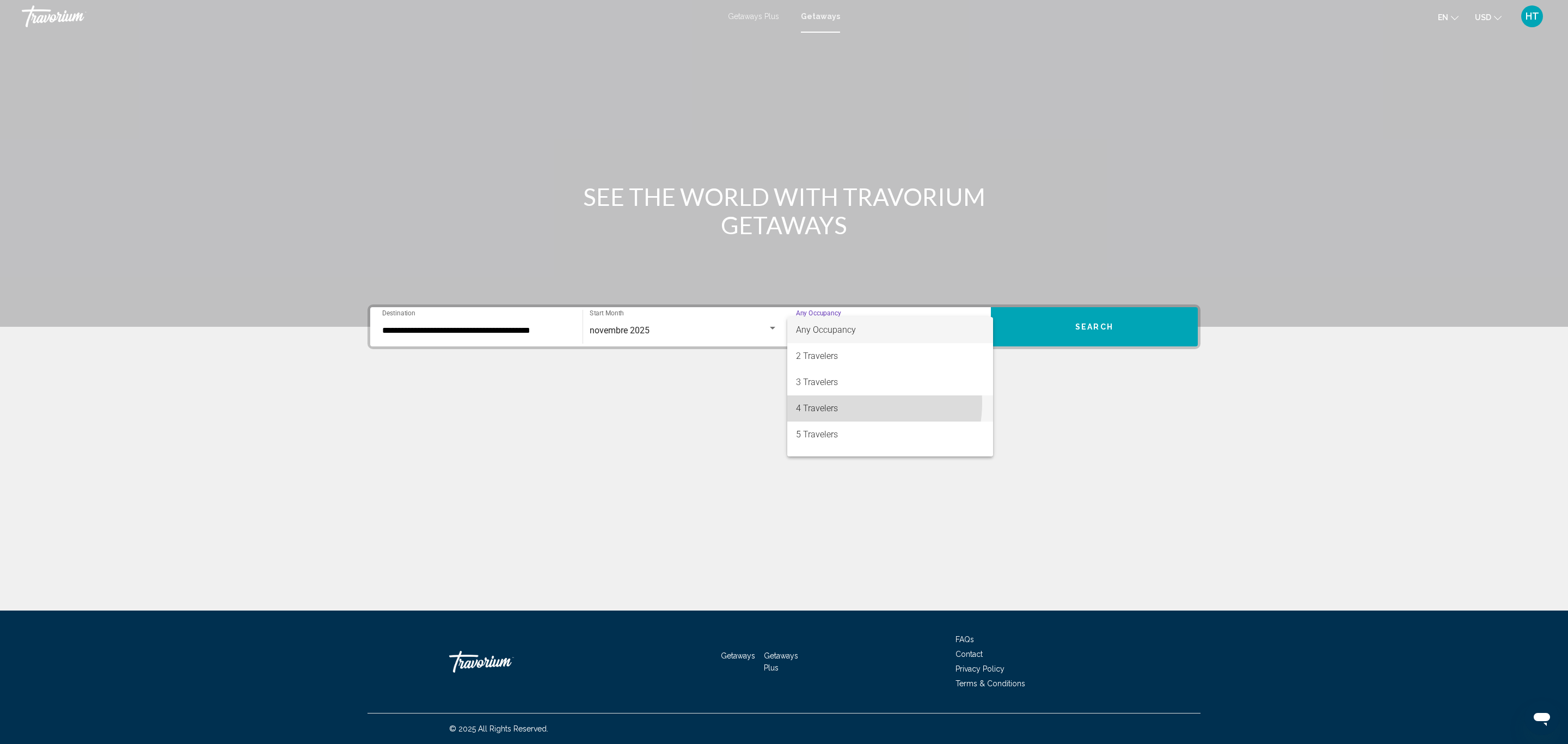
click at [852, 402] on span "4 Travelers" at bounding box center [890, 408] width 188 height 26
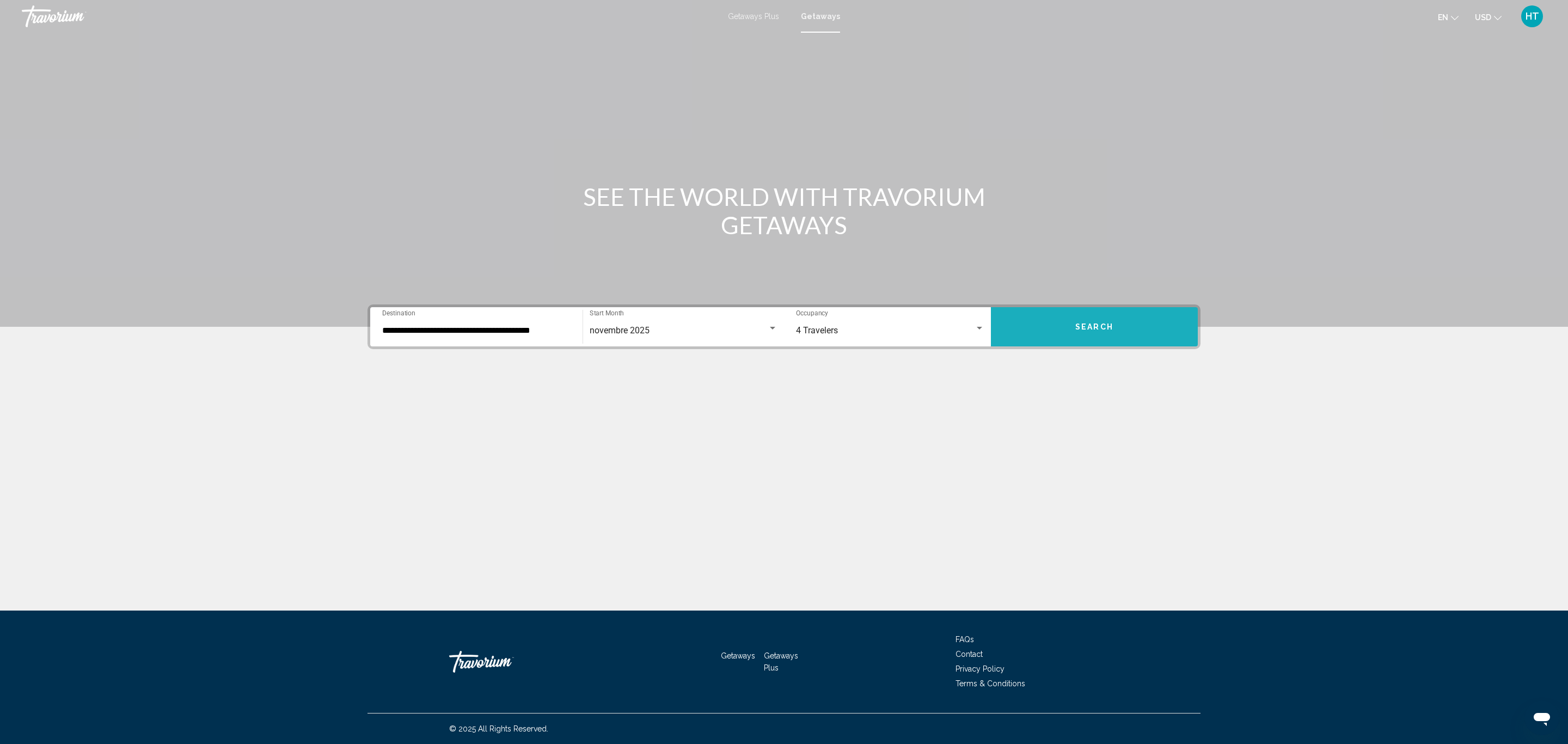
click at [1074, 334] on button "Search" at bounding box center [1094, 327] width 207 height 39
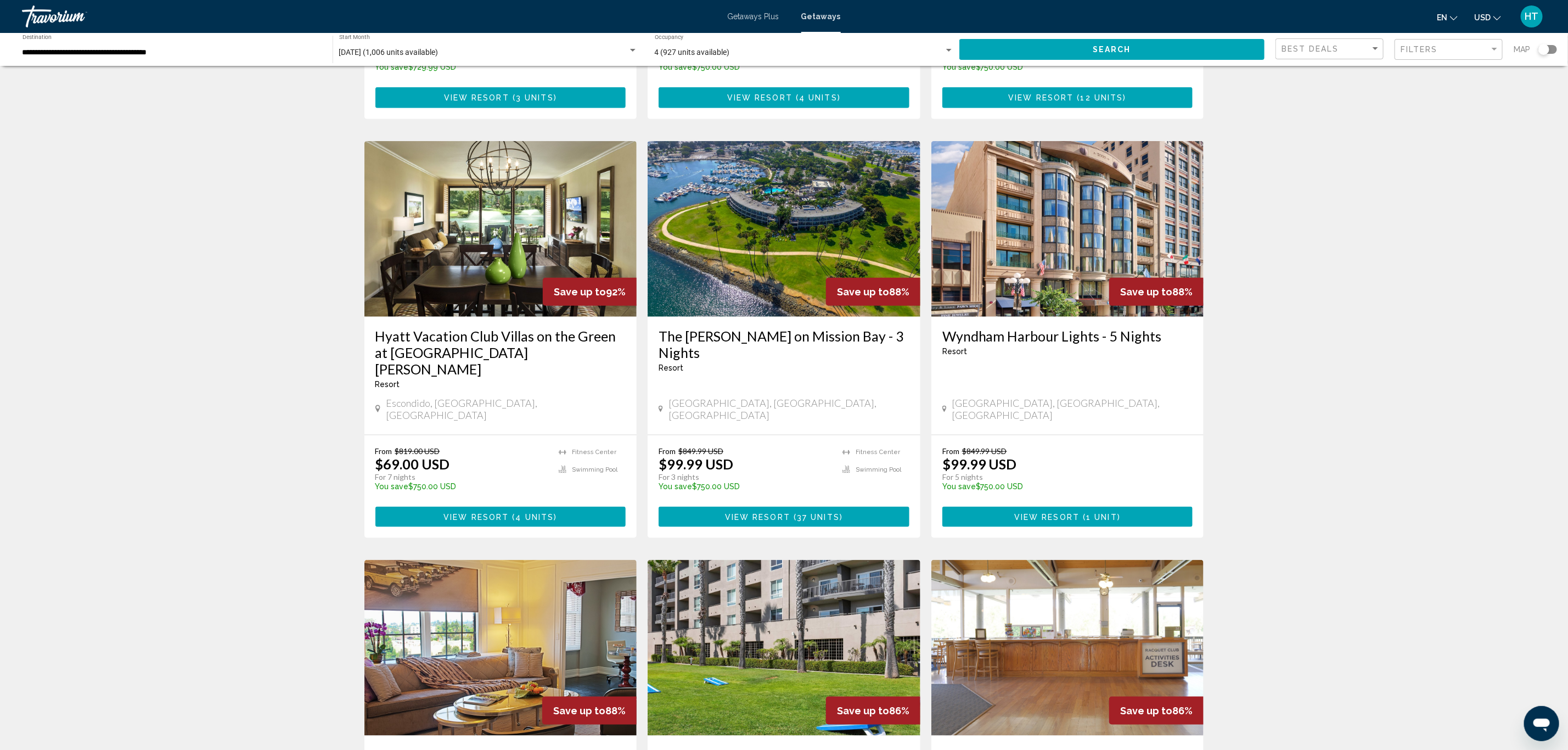
scroll to position [823, 0]
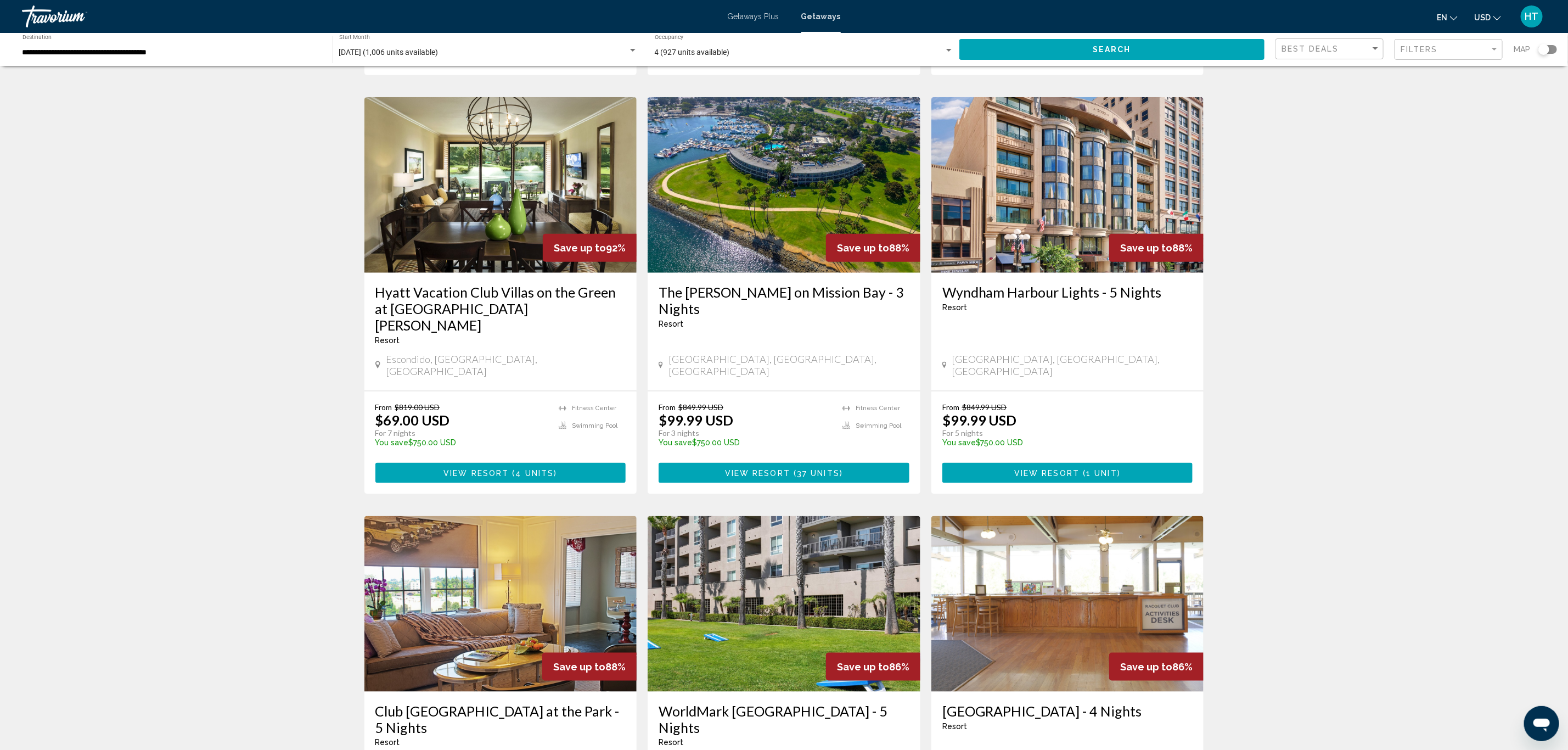
click at [835, 284] on h3 "The [PERSON_NAME] on Mission Bay - 3 Nights" at bounding box center [784, 300] width 251 height 33
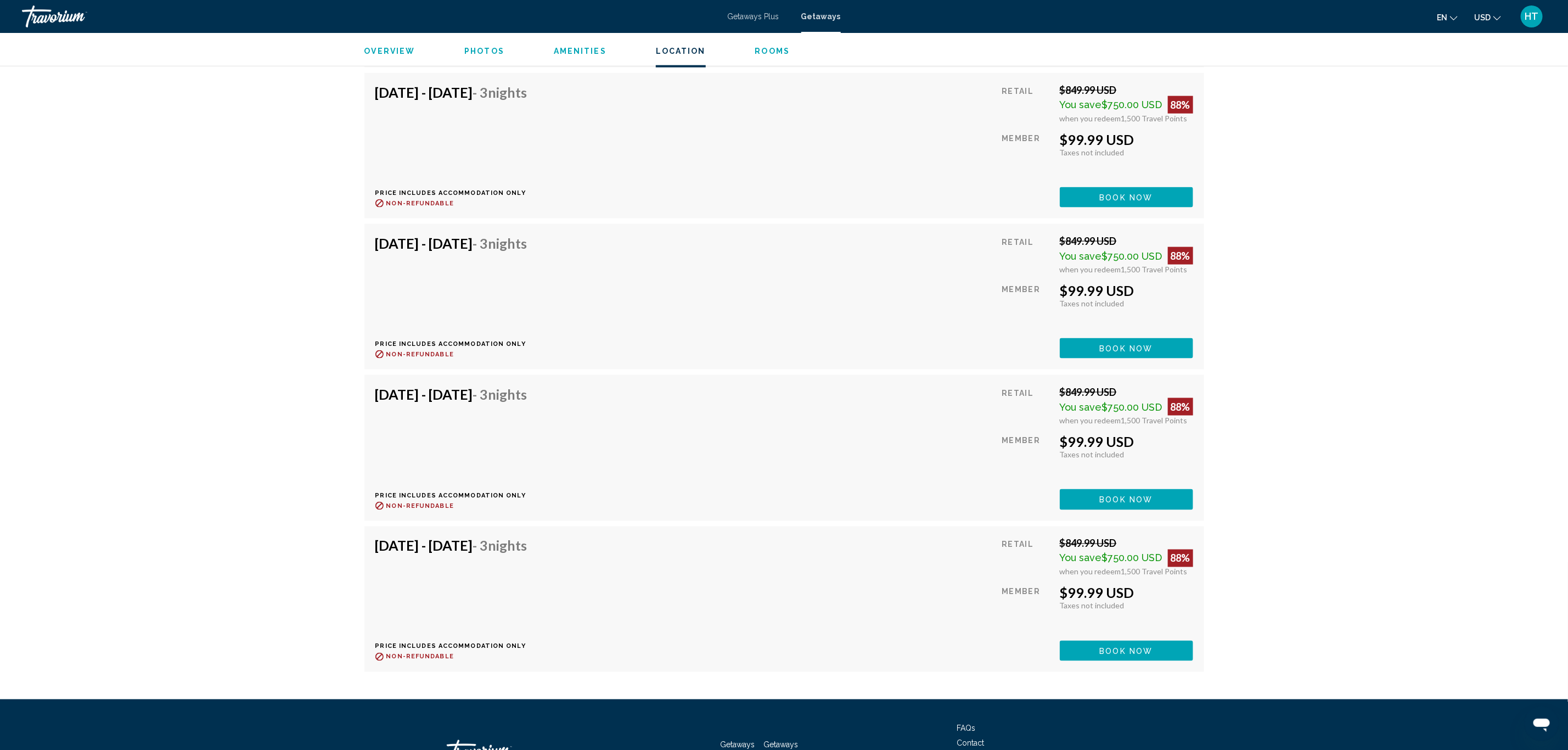
scroll to position [4250, 0]
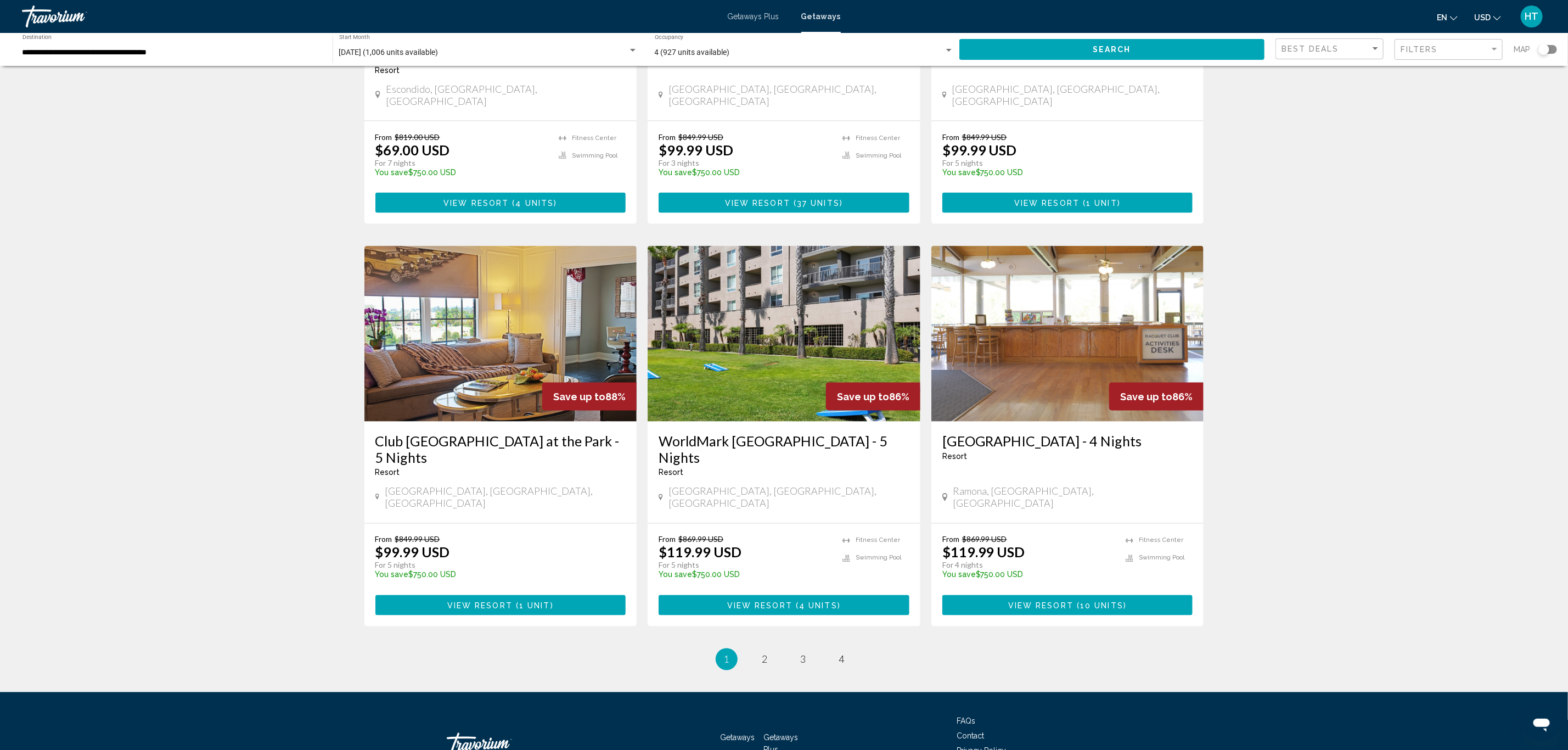
scroll to position [1105, 0]
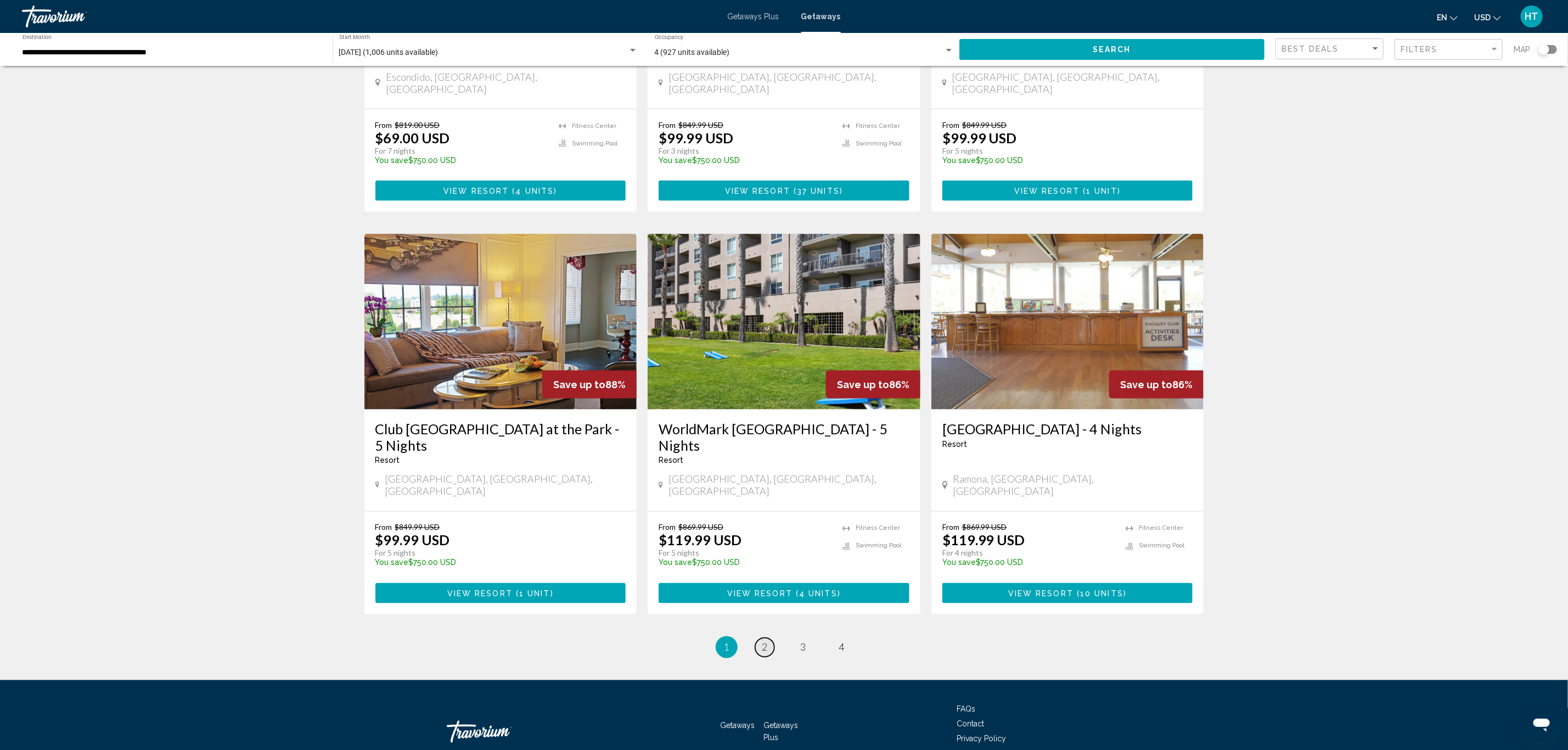
click at [771, 638] on link "page 2" at bounding box center [764, 647] width 19 height 19
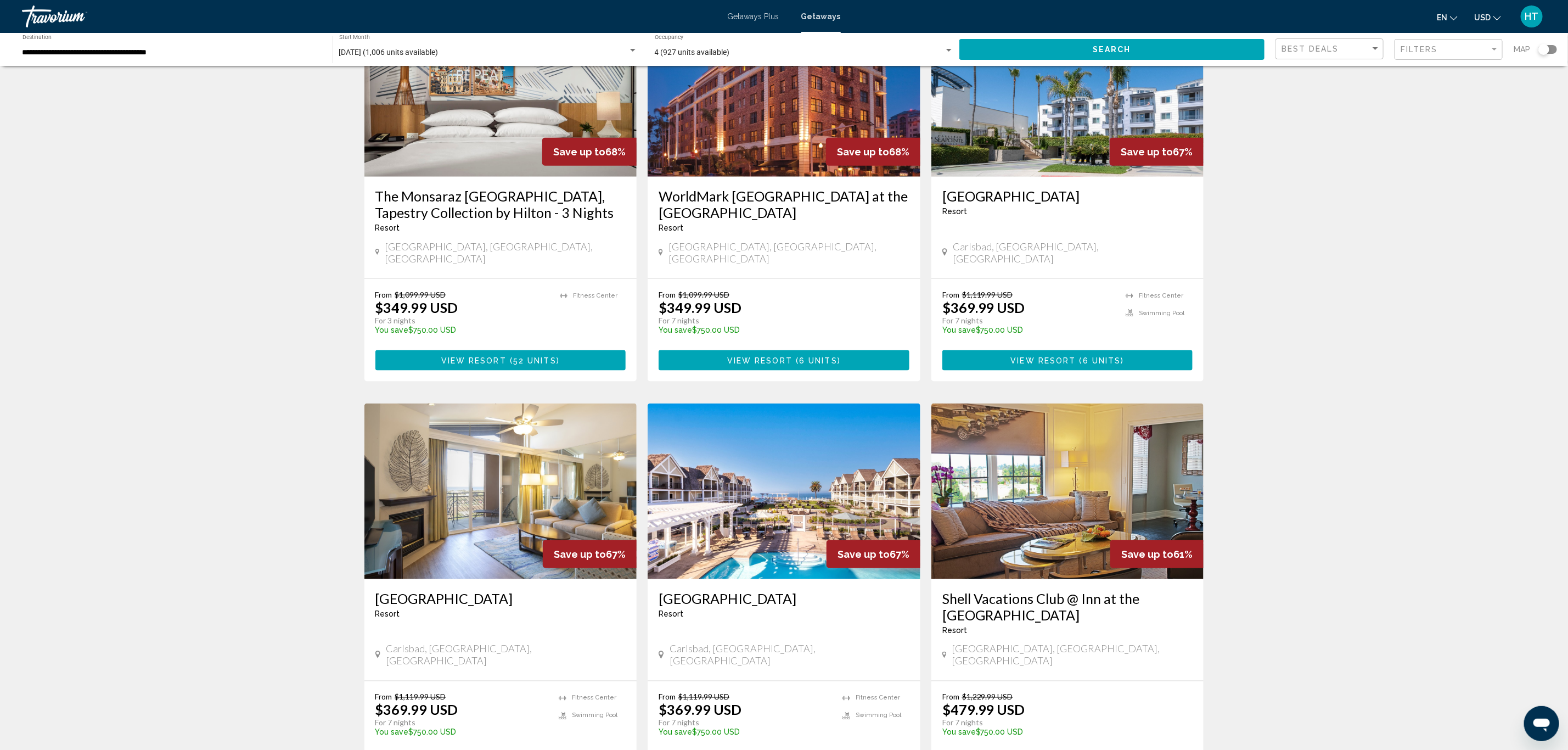
scroll to position [1071, 0]
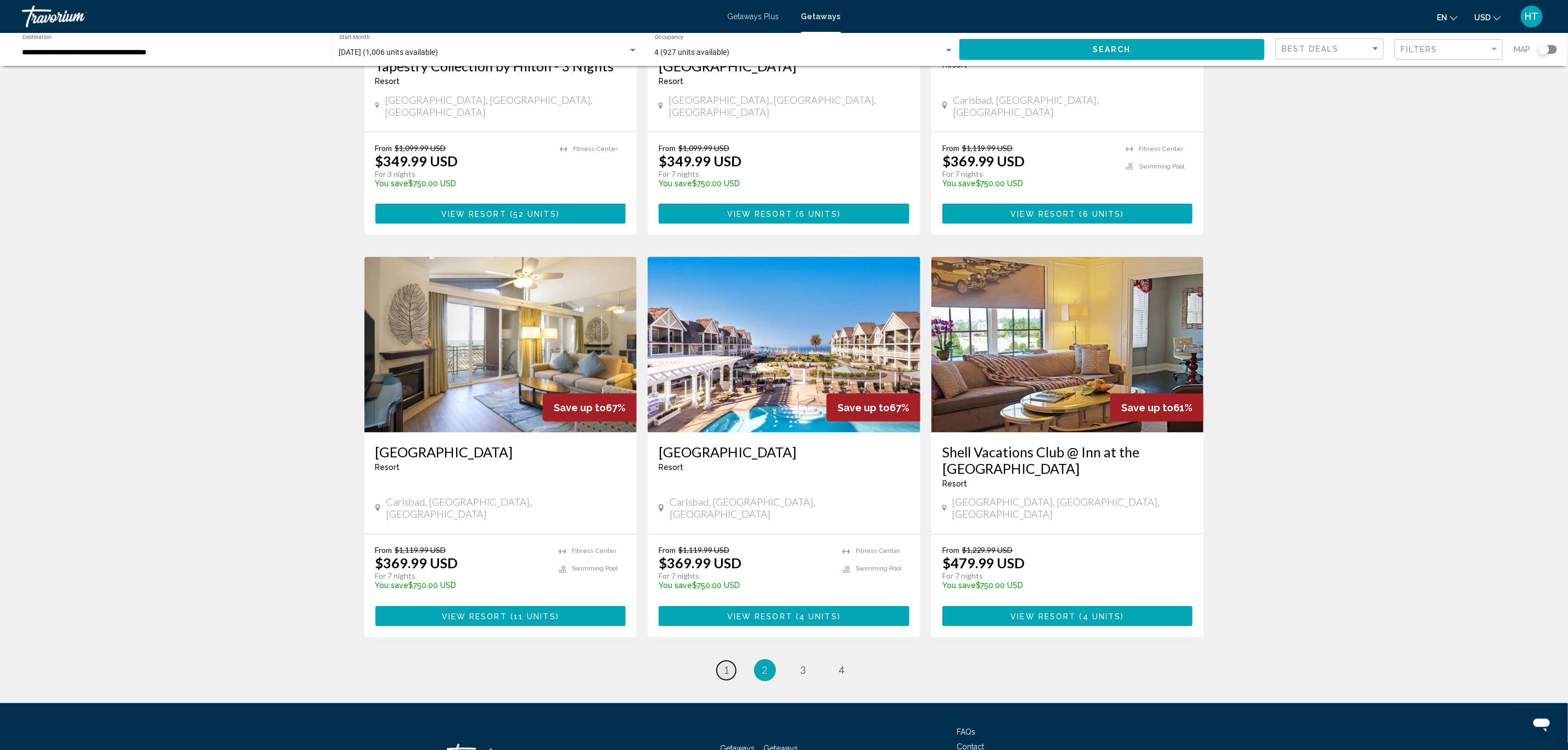
click at [726, 664] on span "1" at bounding box center [726, 670] width 6 height 12
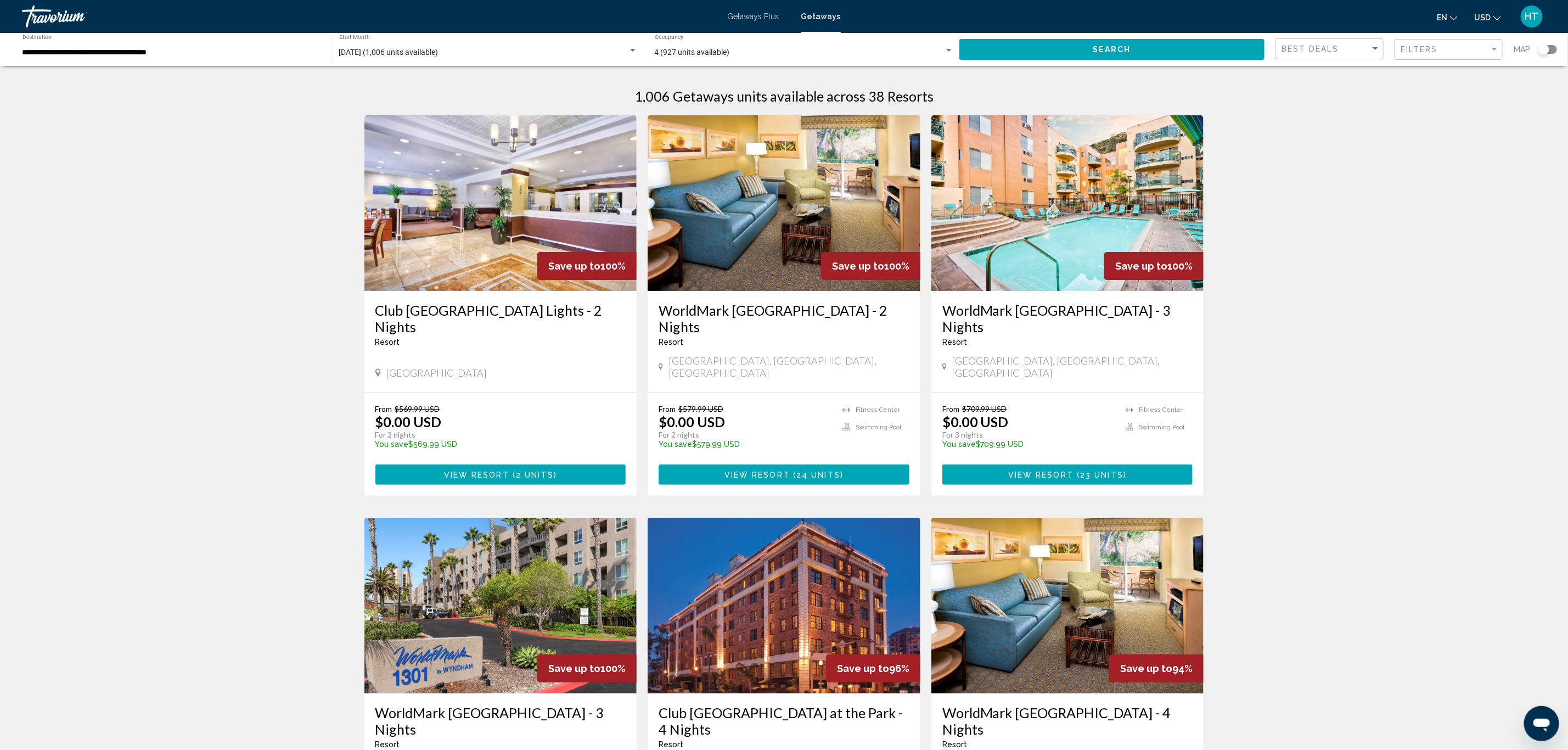
click at [1144, 305] on h3 "WorldMark [GEOGRAPHIC_DATA] - 3 Nights" at bounding box center [1068, 319] width 251 height 33
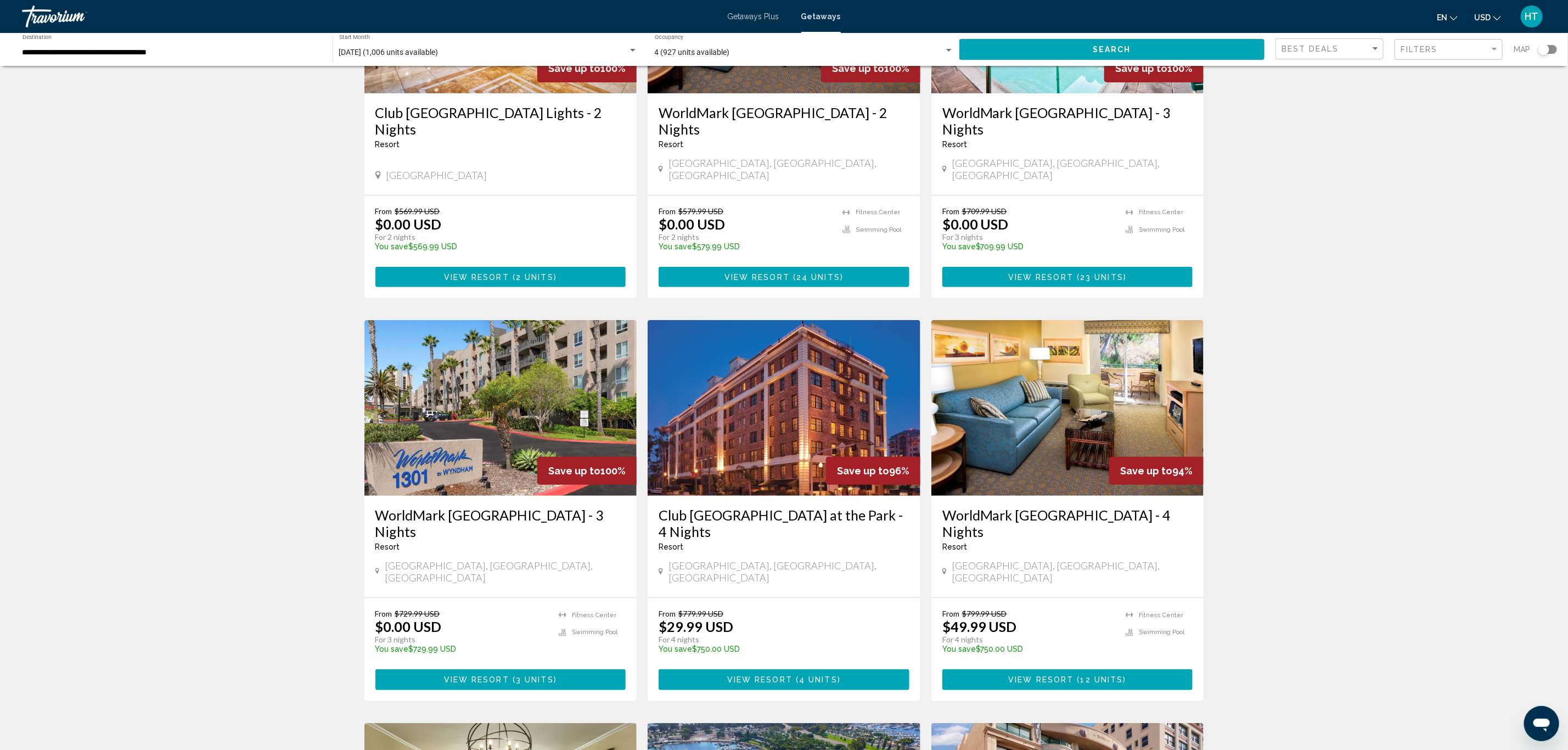
scroll to position [247, 0]
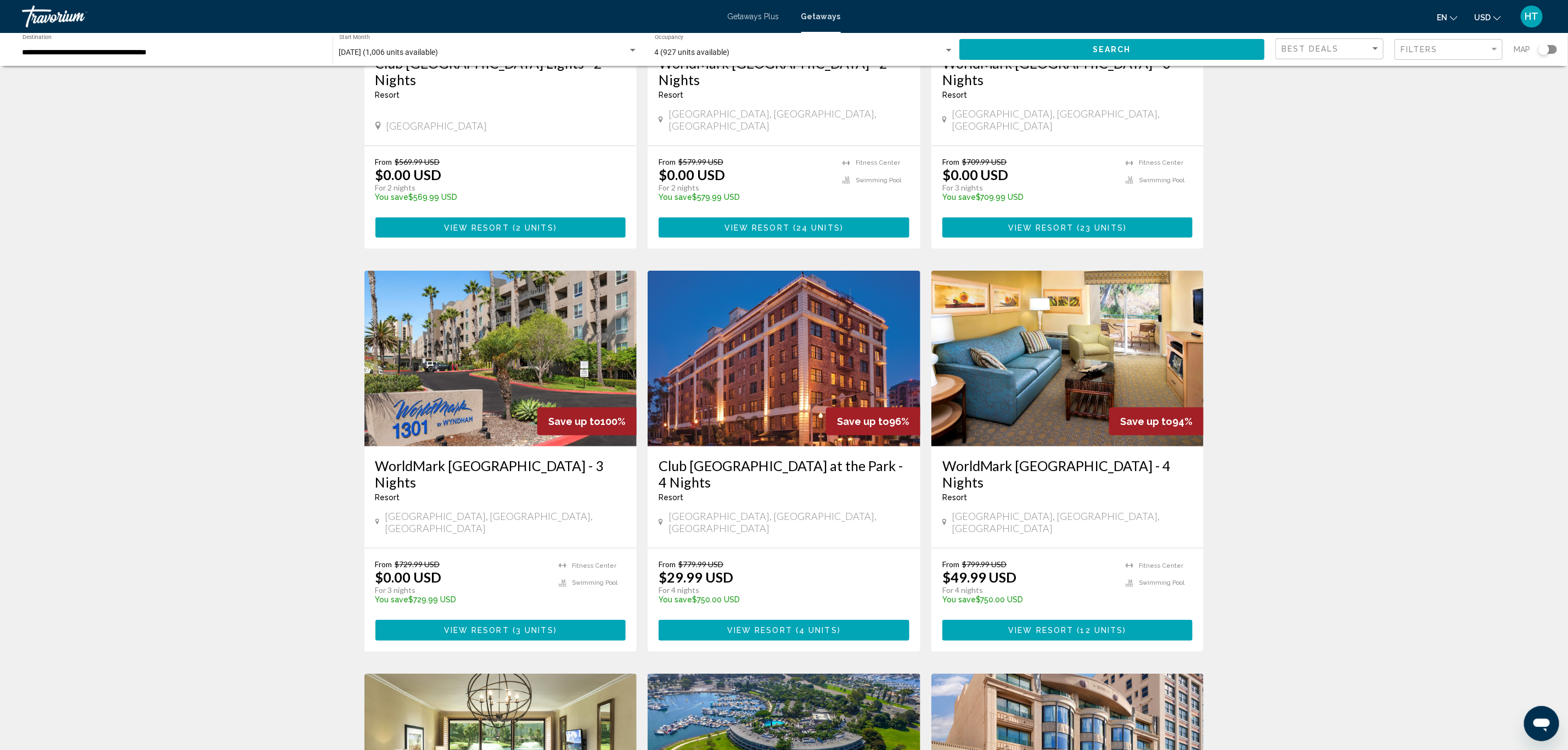
click at [1082, 457] on h3 "WorldMark [GEOGRAPHIC_DATA] - 4 Nights" at bounding box center [1068, 474] width 251 height 33
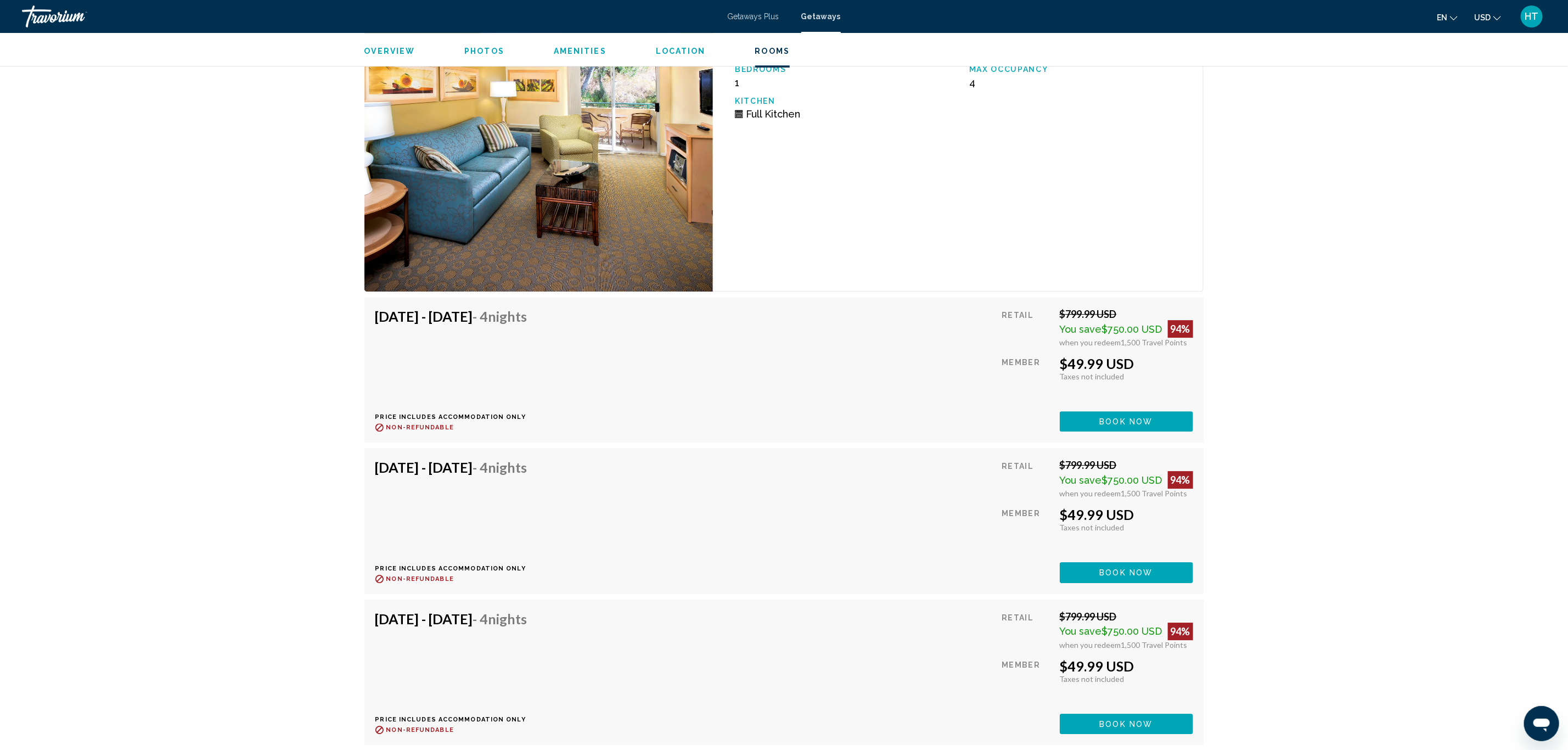
scroll to position [2282, 0]
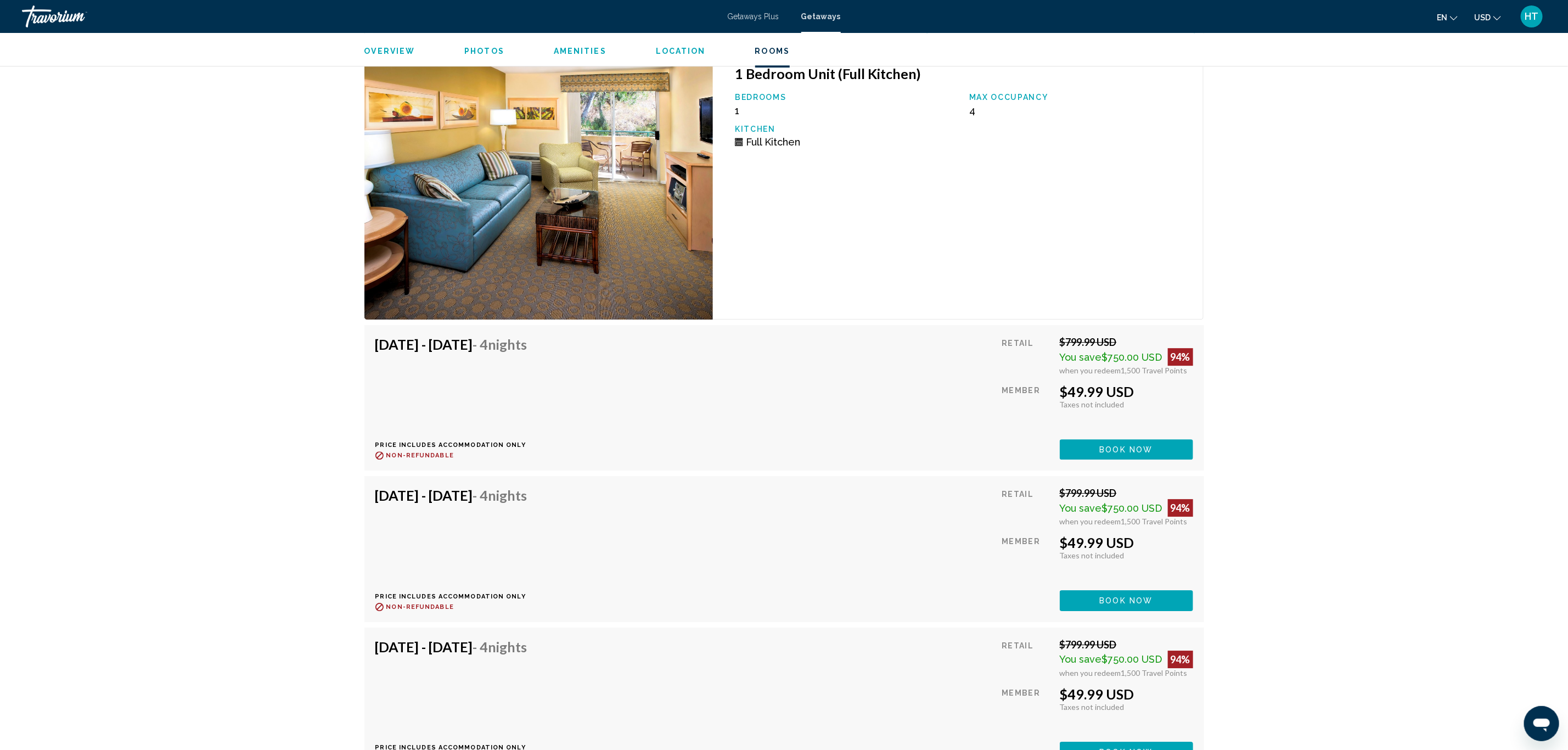
click at [830, 18] on span "Getaways" at bounding box center [821, 16] width 39 height 9
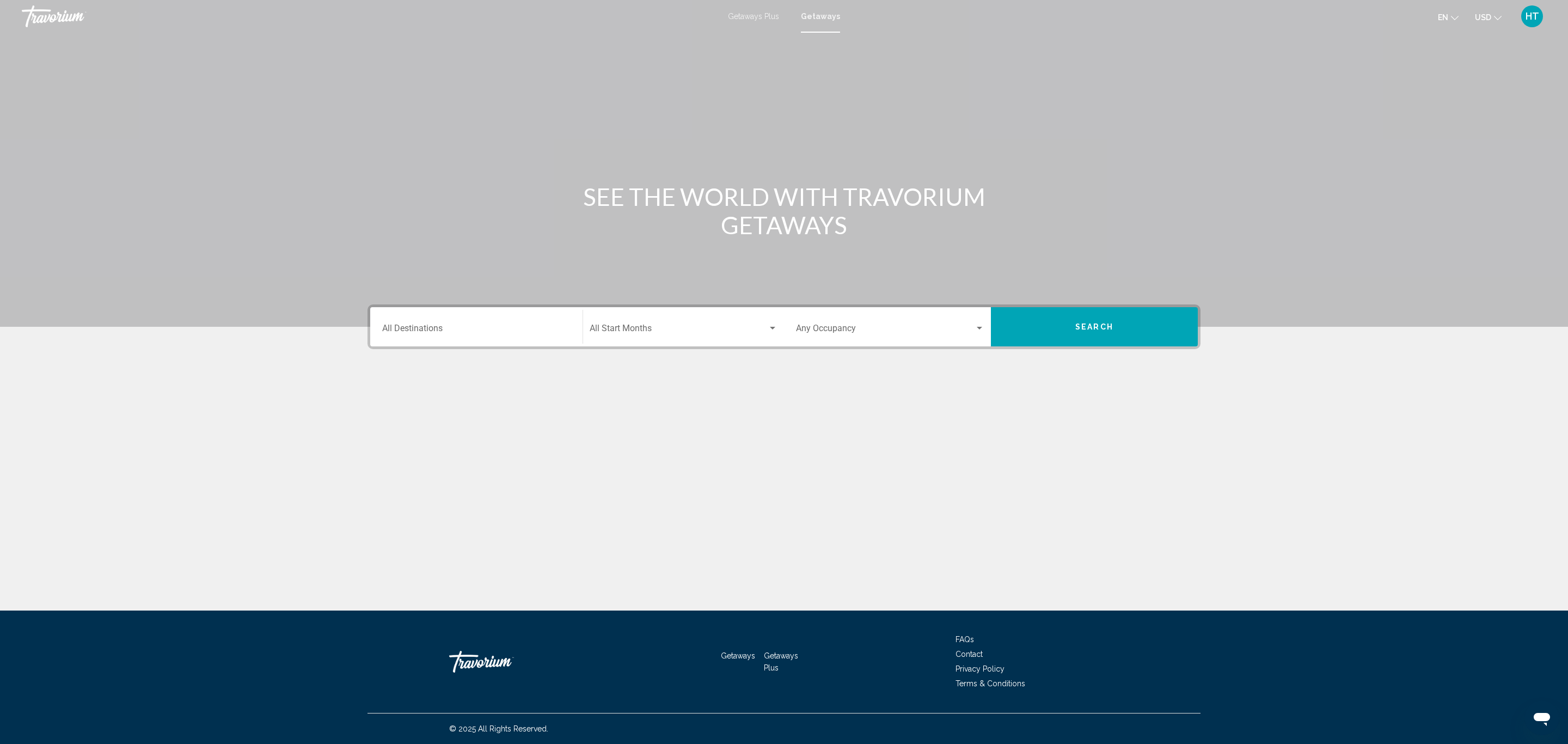
click at [443, 315] on div "Destination All Destinations" at bounding box center [476, 327] width 188 height 35
click at [389, 373] on icon "Toggle United States (697,605 units available)" at bounding box center [393, 378] width 6 height 11
click at [673, 389] on div "Main content" at bounding box center [784, 417] width 833 height 82
click at [523, 332] on input "Destination All Destinations" at bounding box center [476, 331] width 188 height 10
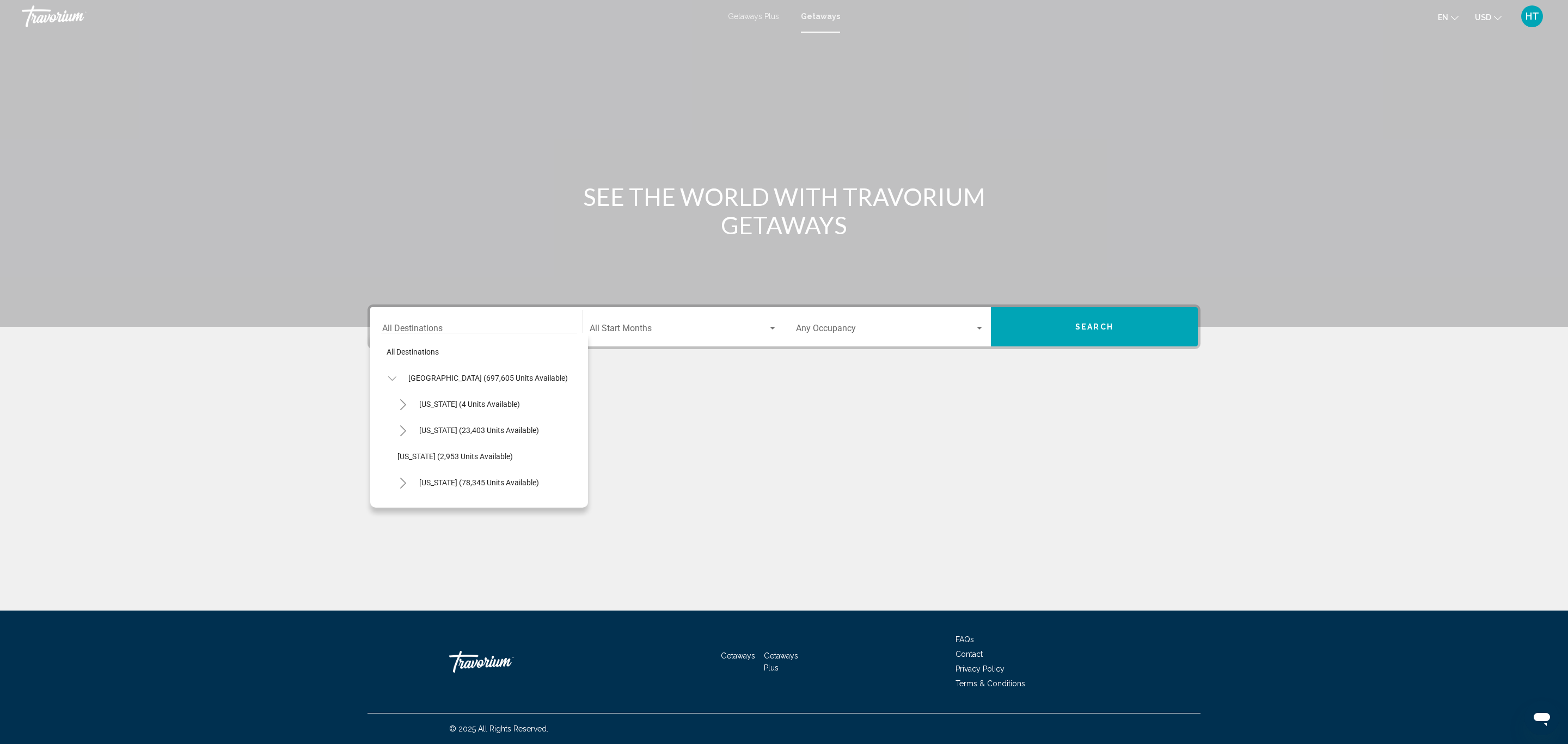
click at [641, 423] on div "Main content" at bounding box center [784, 417] width 833 height 82
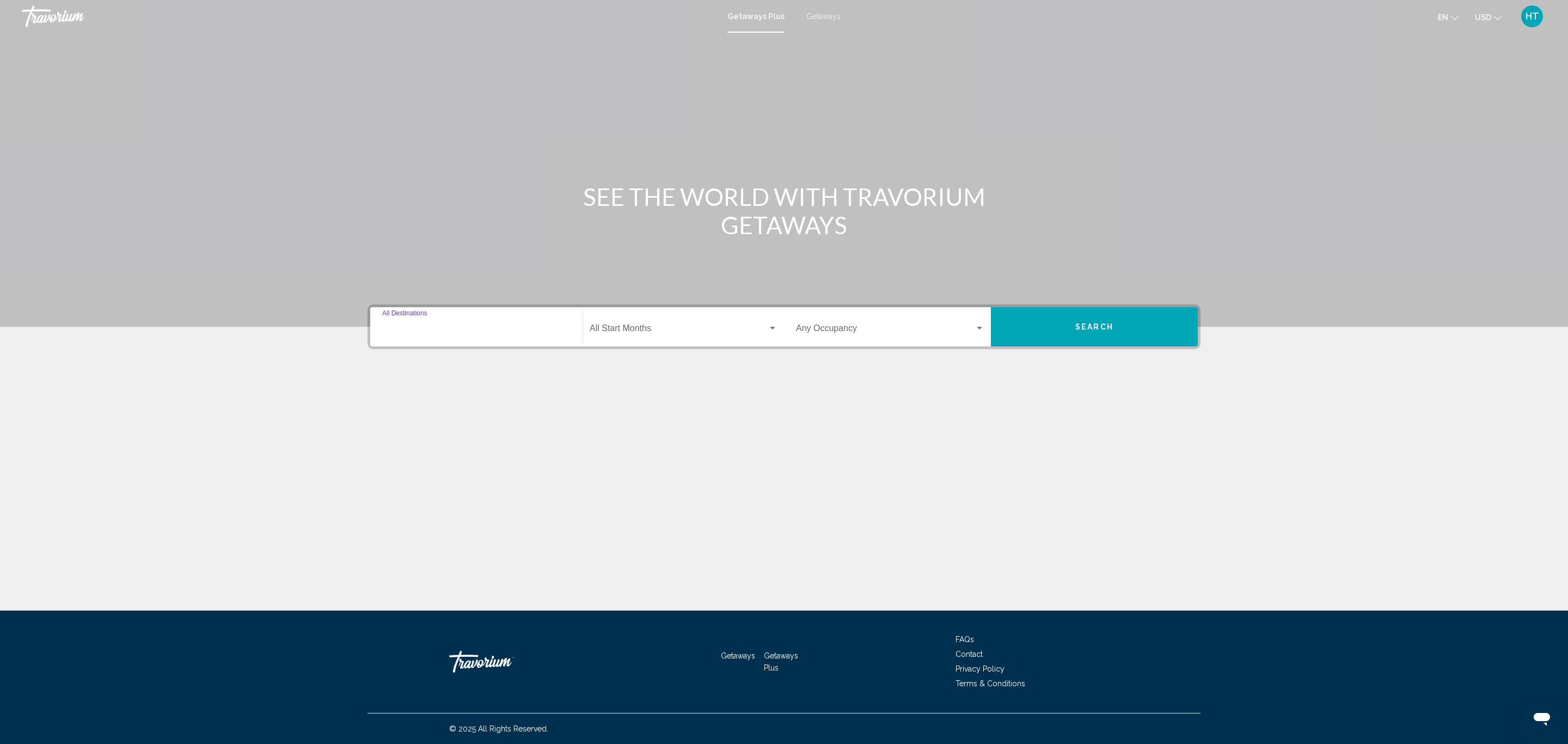
click at [446, 329] on input "Destination All Destinations" at bounding box center [476, 331] width 188 height 10
click at [397, 375] on button "Toggle United States (36,779 units available)" at bounding box center [392, 378] width 22 height 22
click at [399, 454] on icon "Toggle California (2,428 units available)" at bounding box center [403, 456] width 8 height 11
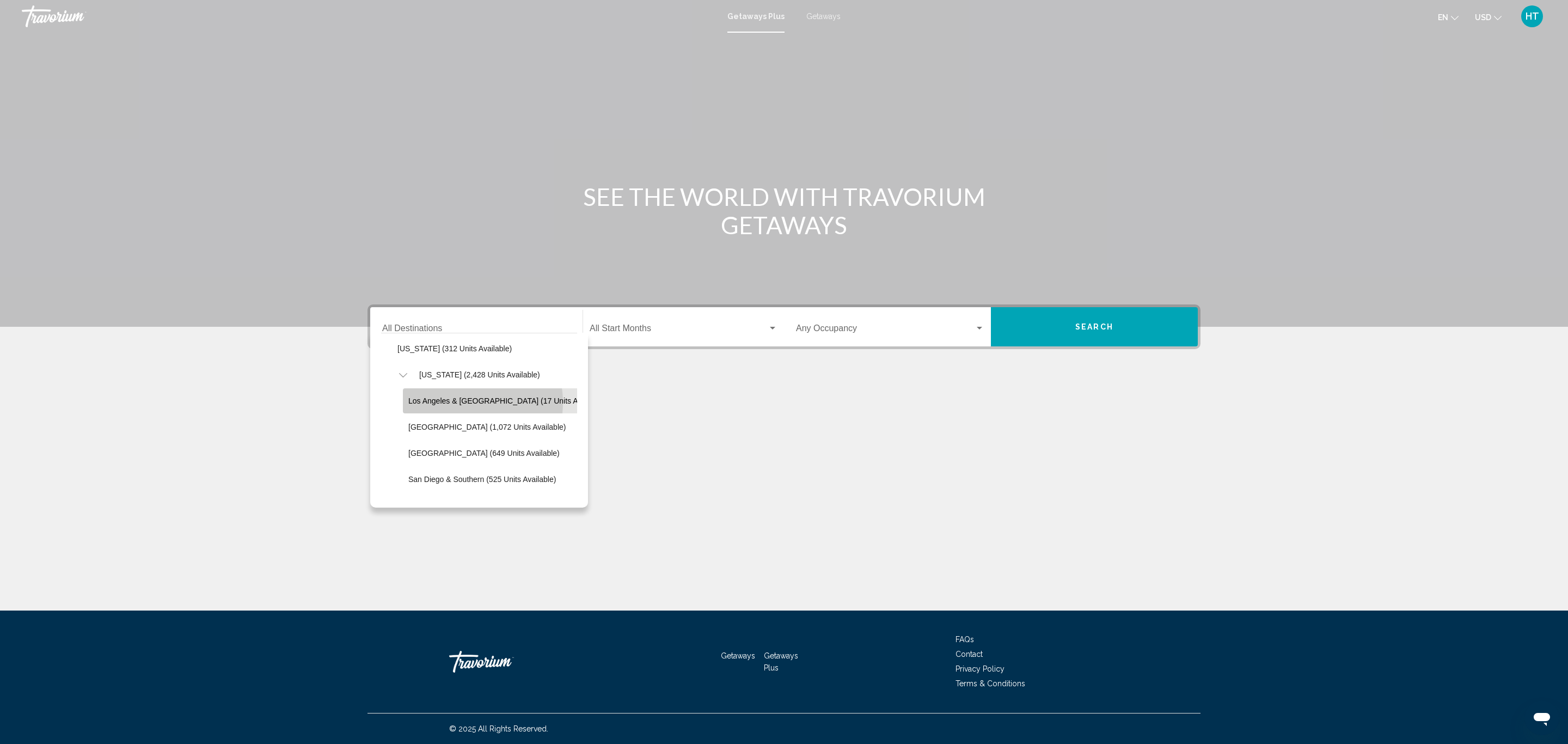
click at [459, 402] on span "Los Angeles & [GEOGRAPHIC_DATA] (17 units available)" at bounding box center [507, 401] width 198 height 9
type input "**********"
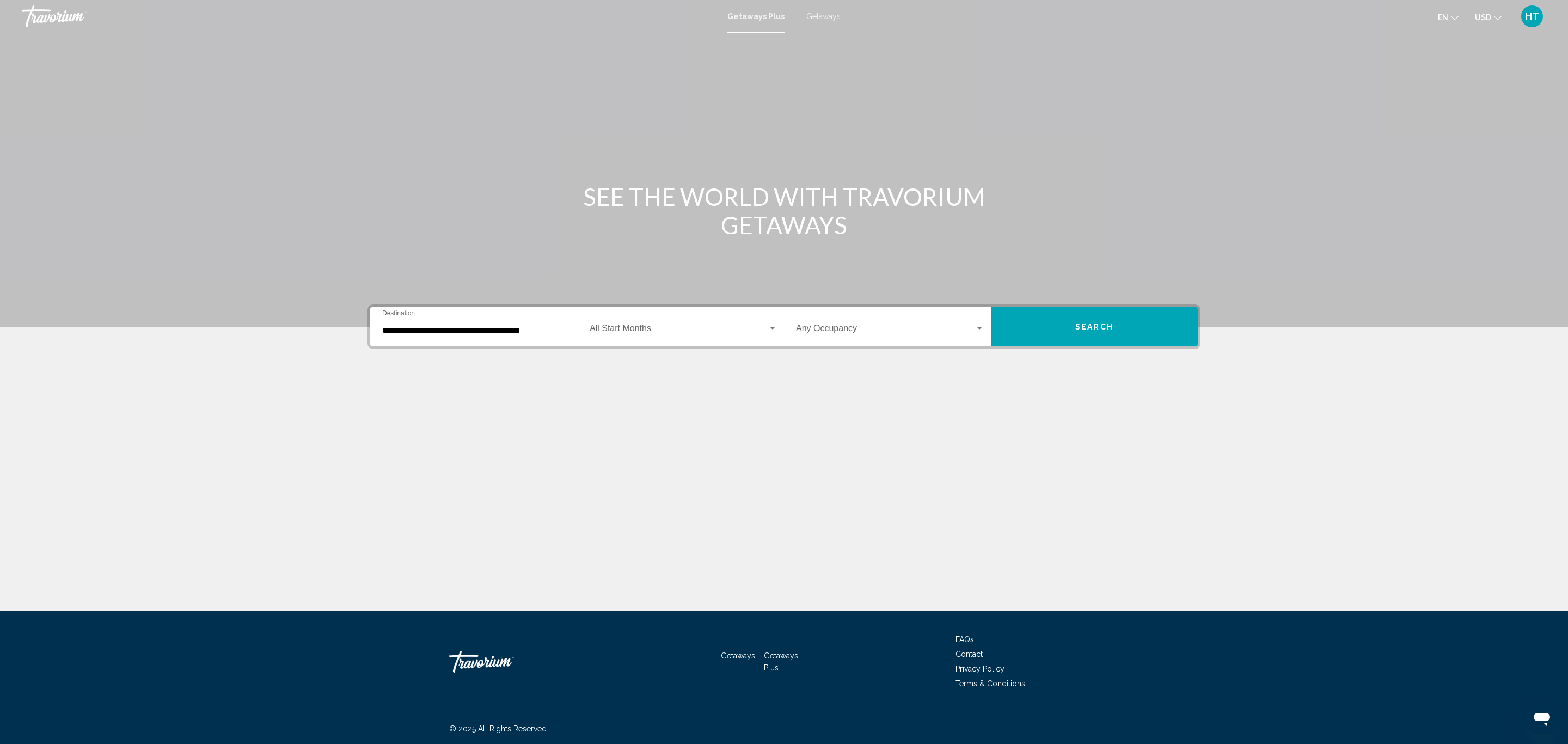
click at [658, 320] on div "Start Month All Start Months" at bounding box center [683, 327] width 188 height 35
click at [668, 406] on span "novembre 2025" at bounding box center [683, 408] width 188 height 26
click at [833, 327] on span "Search widget" at bounding box center [885, 331] width 178 height 10
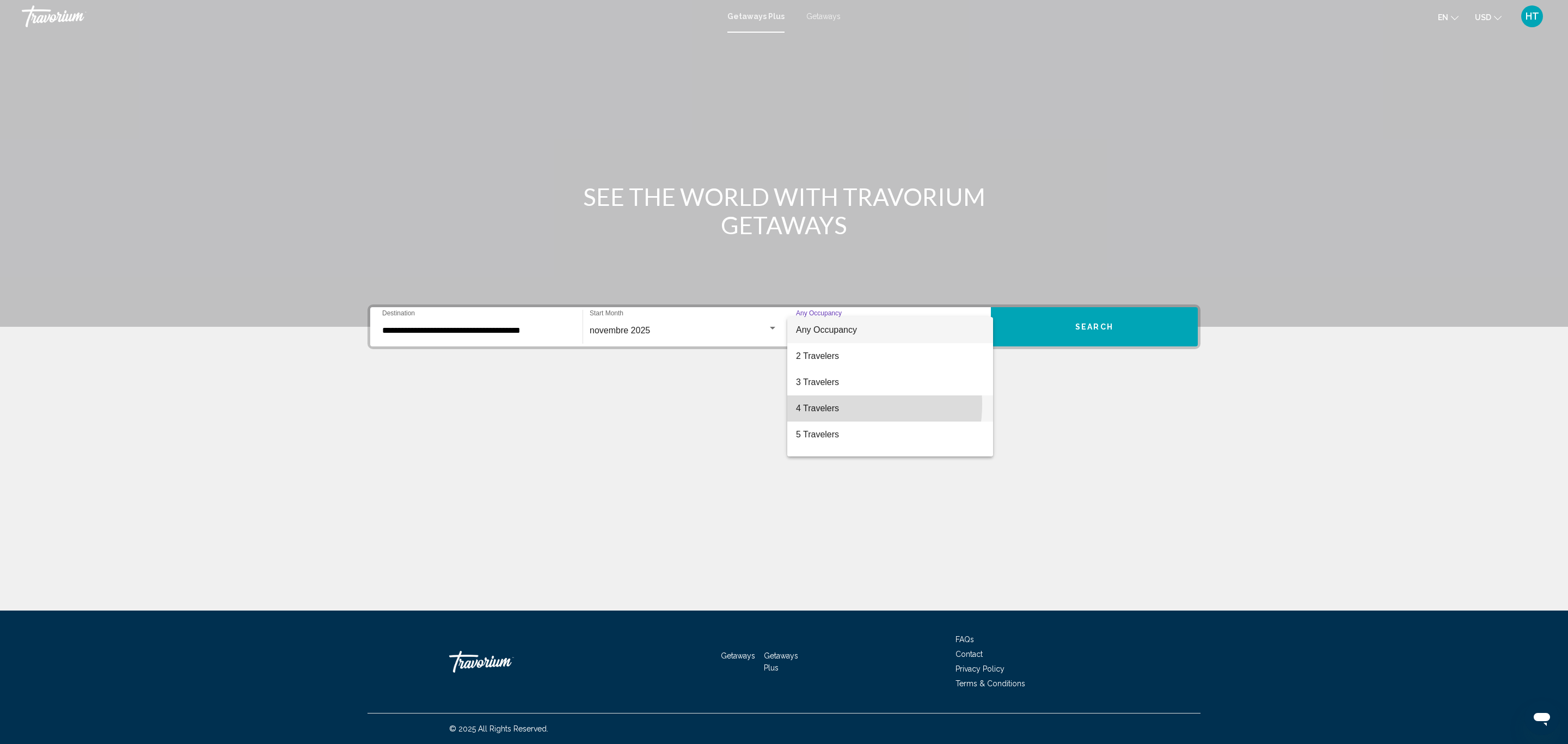
click at [839, 404] on span "4 Travelers" at bounding box center [890, 408] width 188 height 26
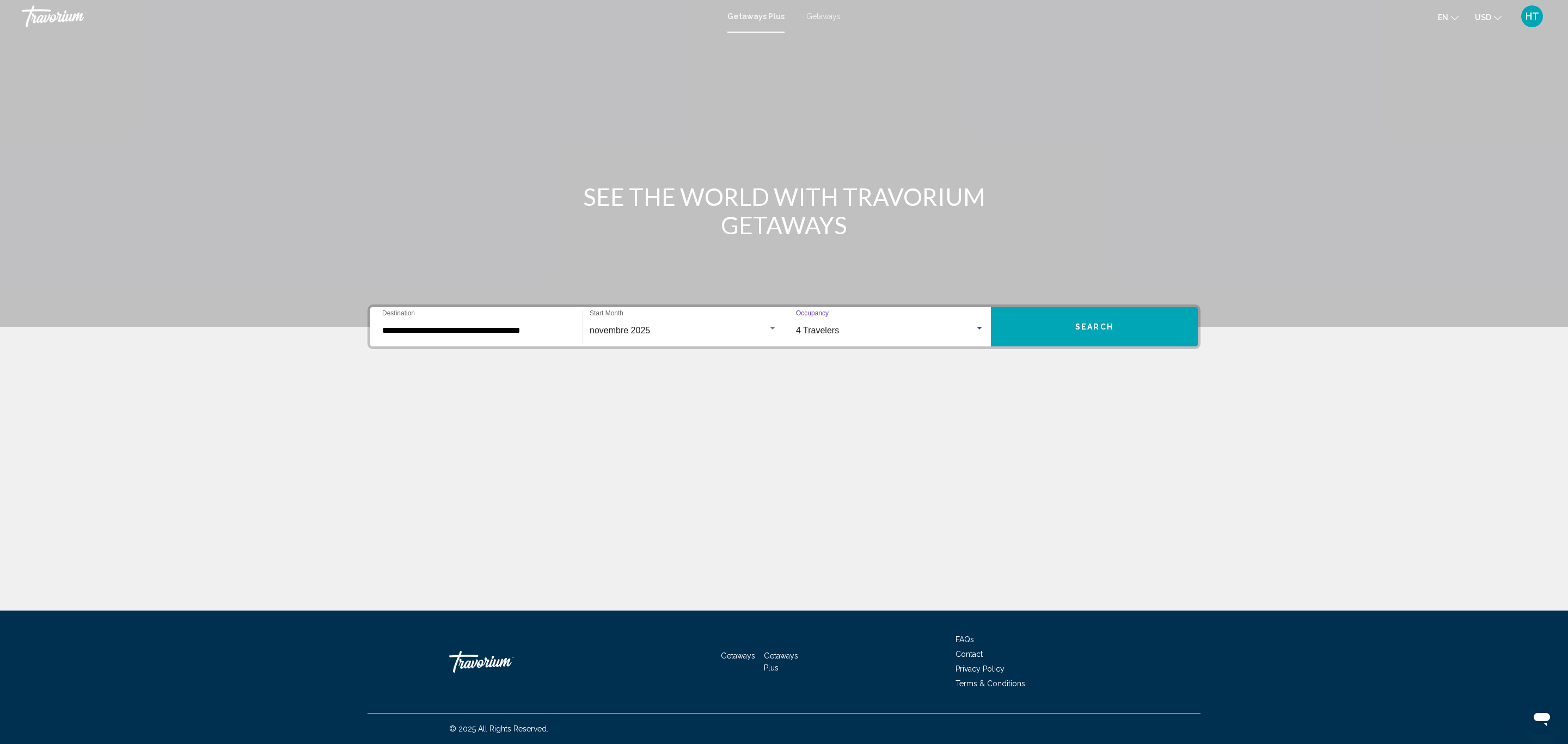
click at [1046, 326] on button "Search" at bounding box center [1094, 327] width 207 height 39
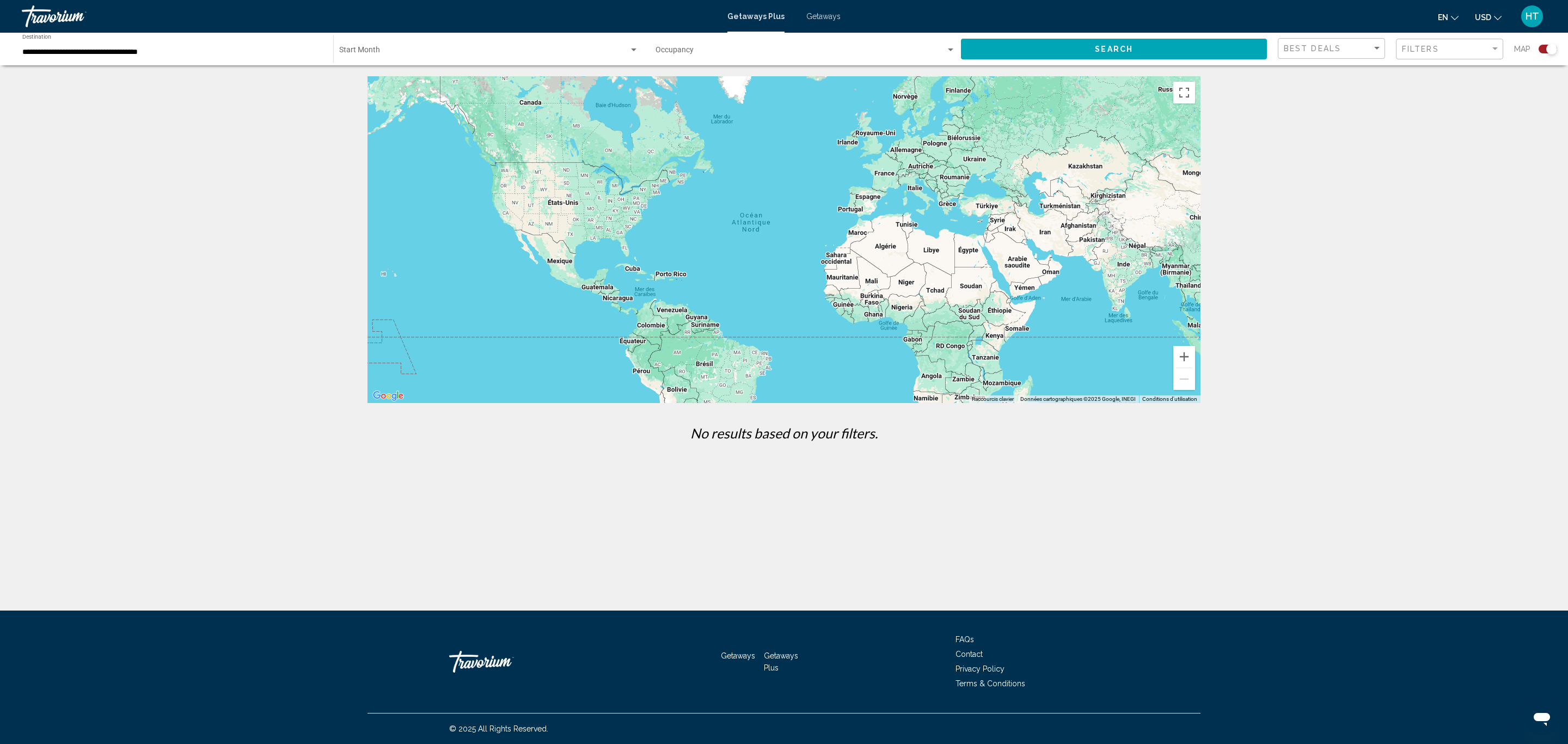
click at [822, 13] on span "Getaways" at bounding box center [823, 16] width 35 height 9
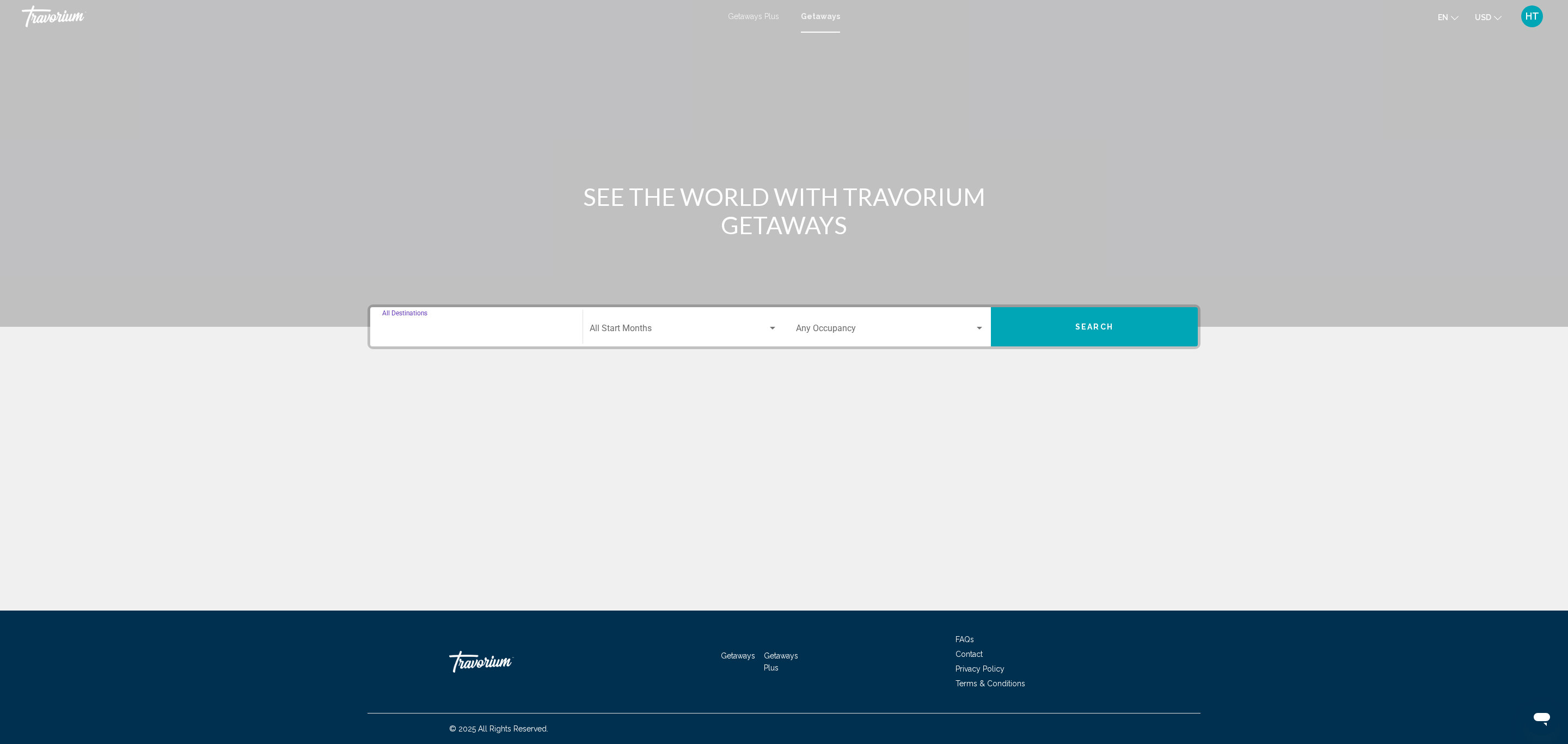
click at [482, 331] on input "Destination All Destinations" at bounding box center [476, 331] width 188 height 10
click at [391, 376] on icon "Toggle United States (697,605 units available)" at bounding box center [392, 378] width 8 height 11
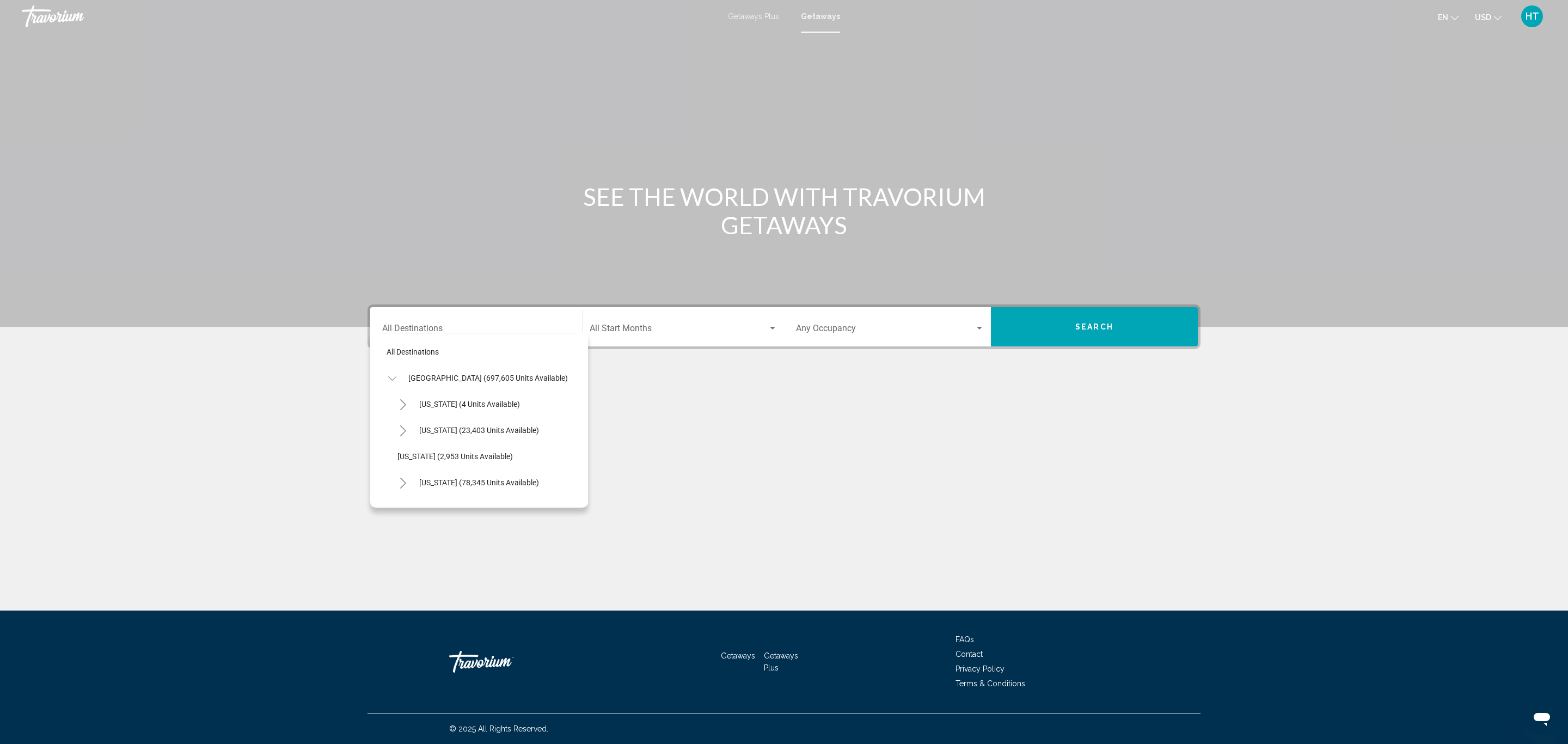
click at [403, 479] on icon "Toggle California (78,345 units available)" at bounding box center [403, 483] width 8 height 11
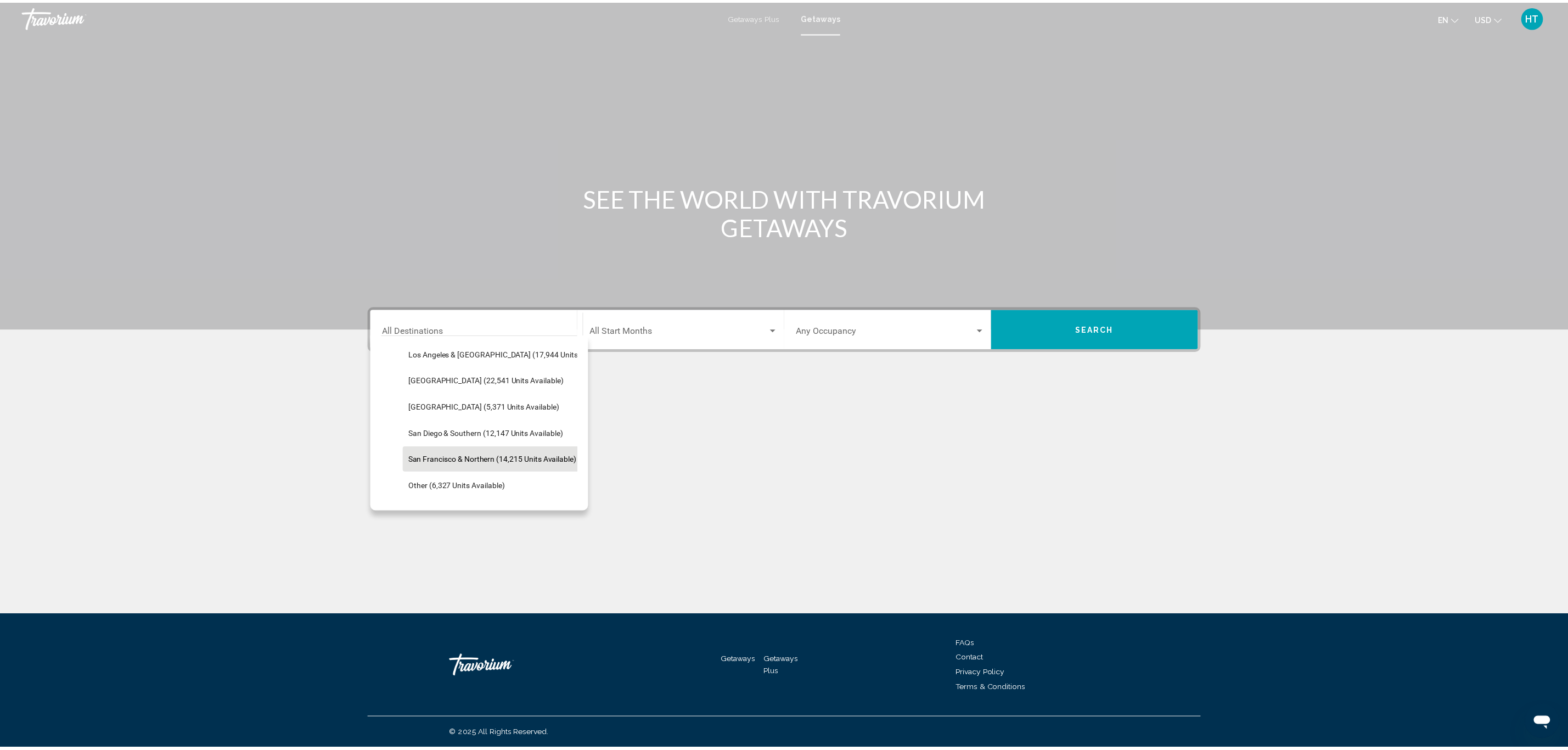
scroll to position [165, 0]
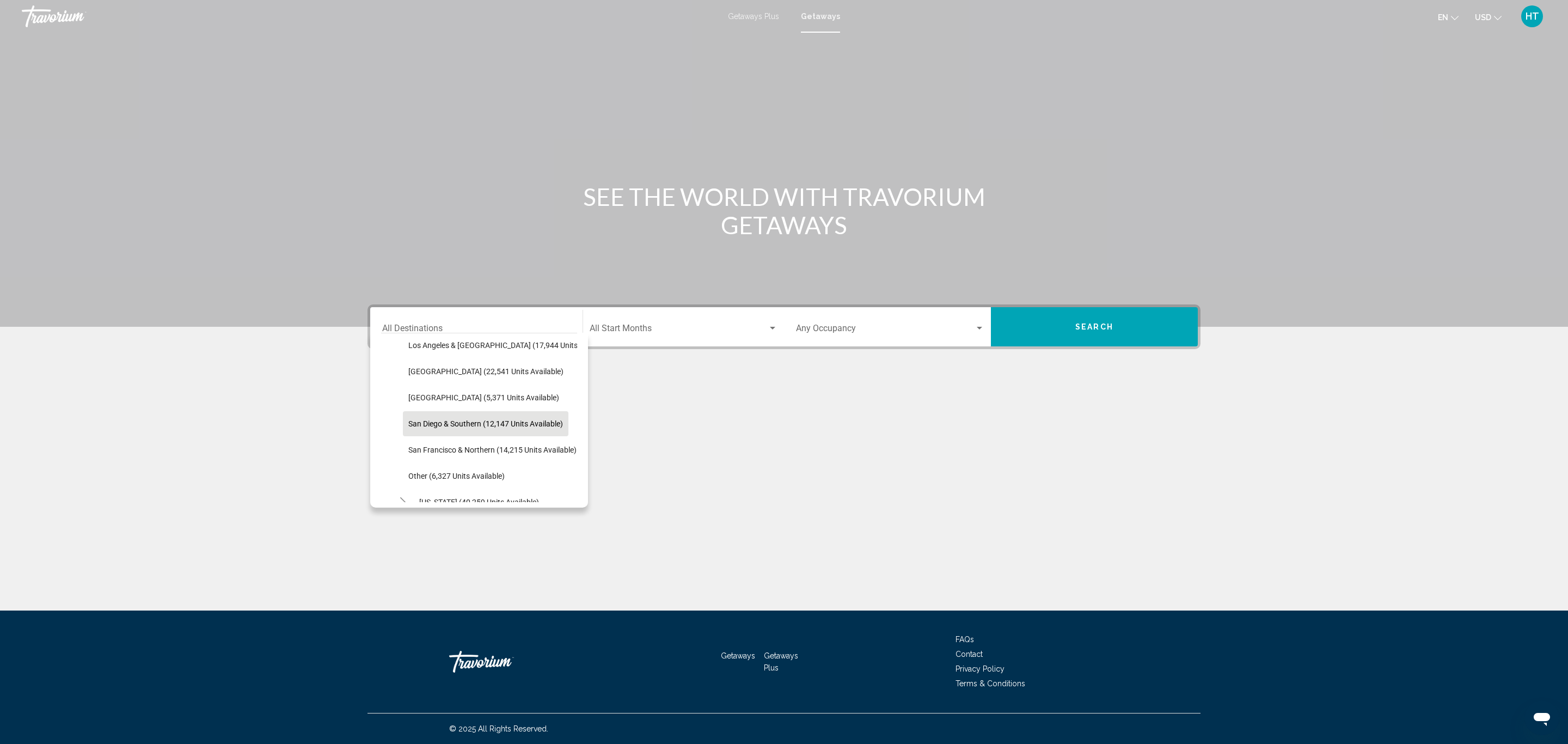
click at [495, 420] on span "San Diego & Southern (12,147 units available)" at bounding box center [486, 424] width 155 height 9
type input "**********"
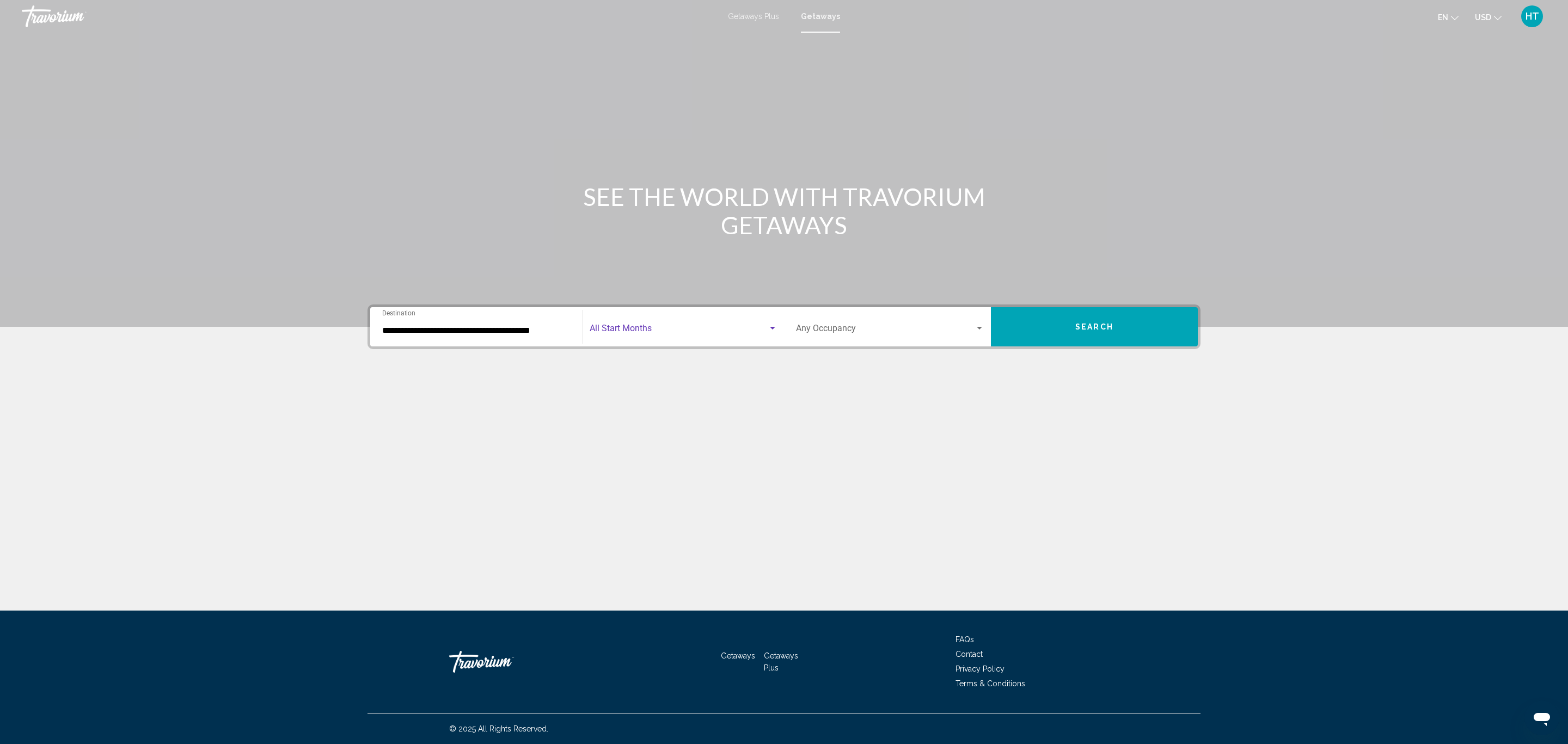
click at [722, 332] on span "Search widget" at bounding box center [678, 331] width 178 height 10
click at [704, 405] on span "novembre 2025" at bounding box center [683, 408] width 188 height 26
click at [840, 334] on span "Search widget" at bounding box center [885, 331] width 178 height 10
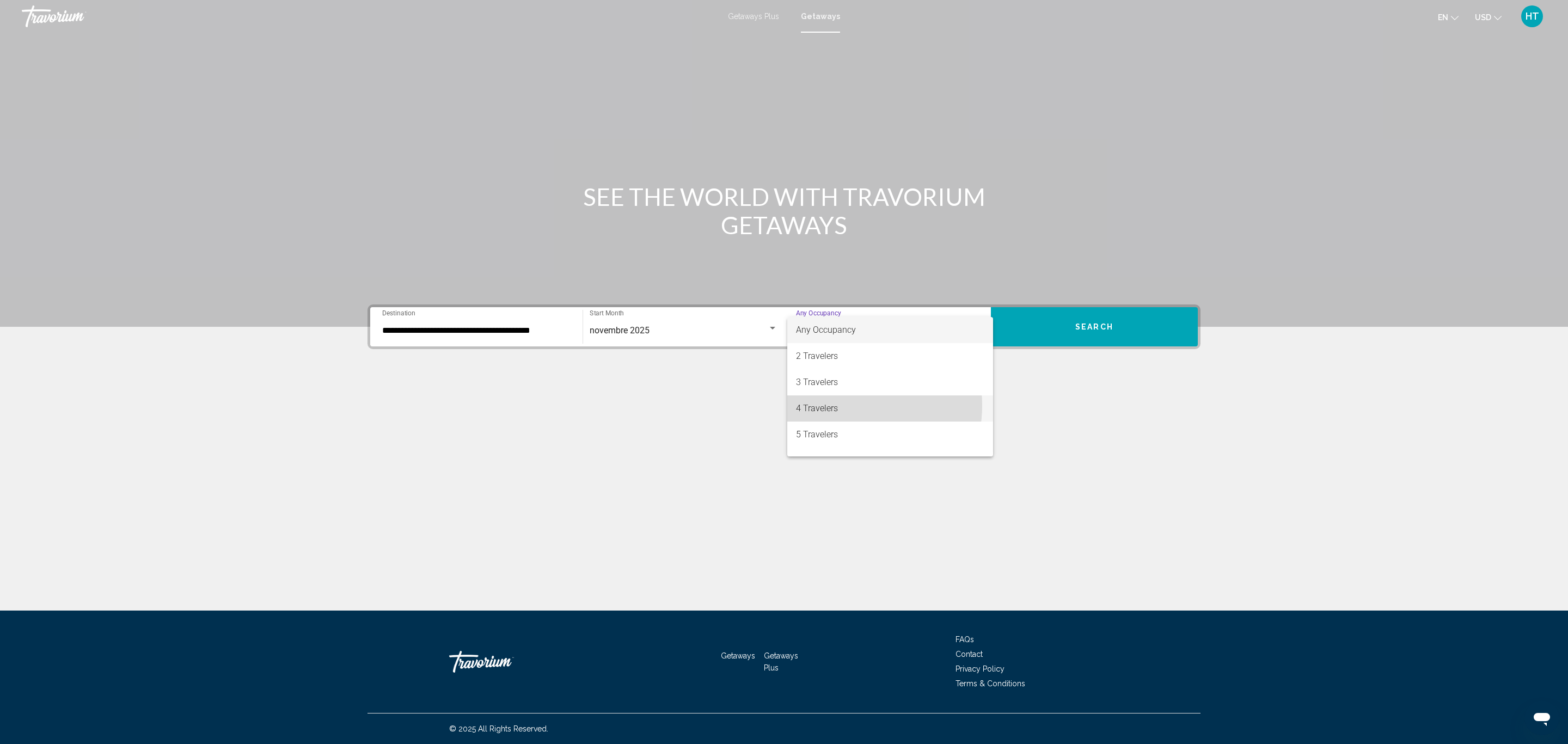
click at [847, 405] on span "4 Travelers" at bounding box center [890, 408] width 188 height 26
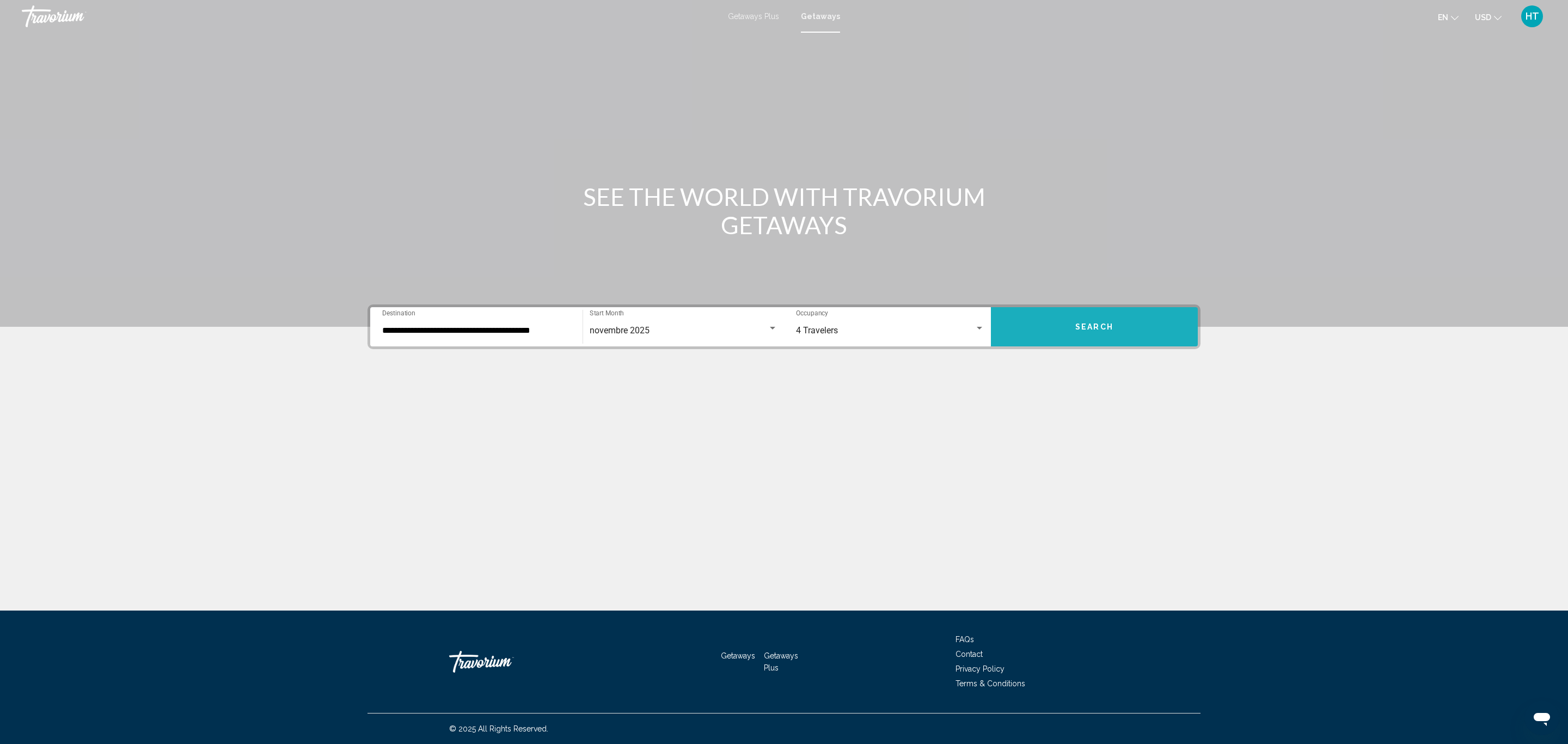
click at [1092, 320] on button "Search" at bounding box center [1094, 327] width 207 height 39
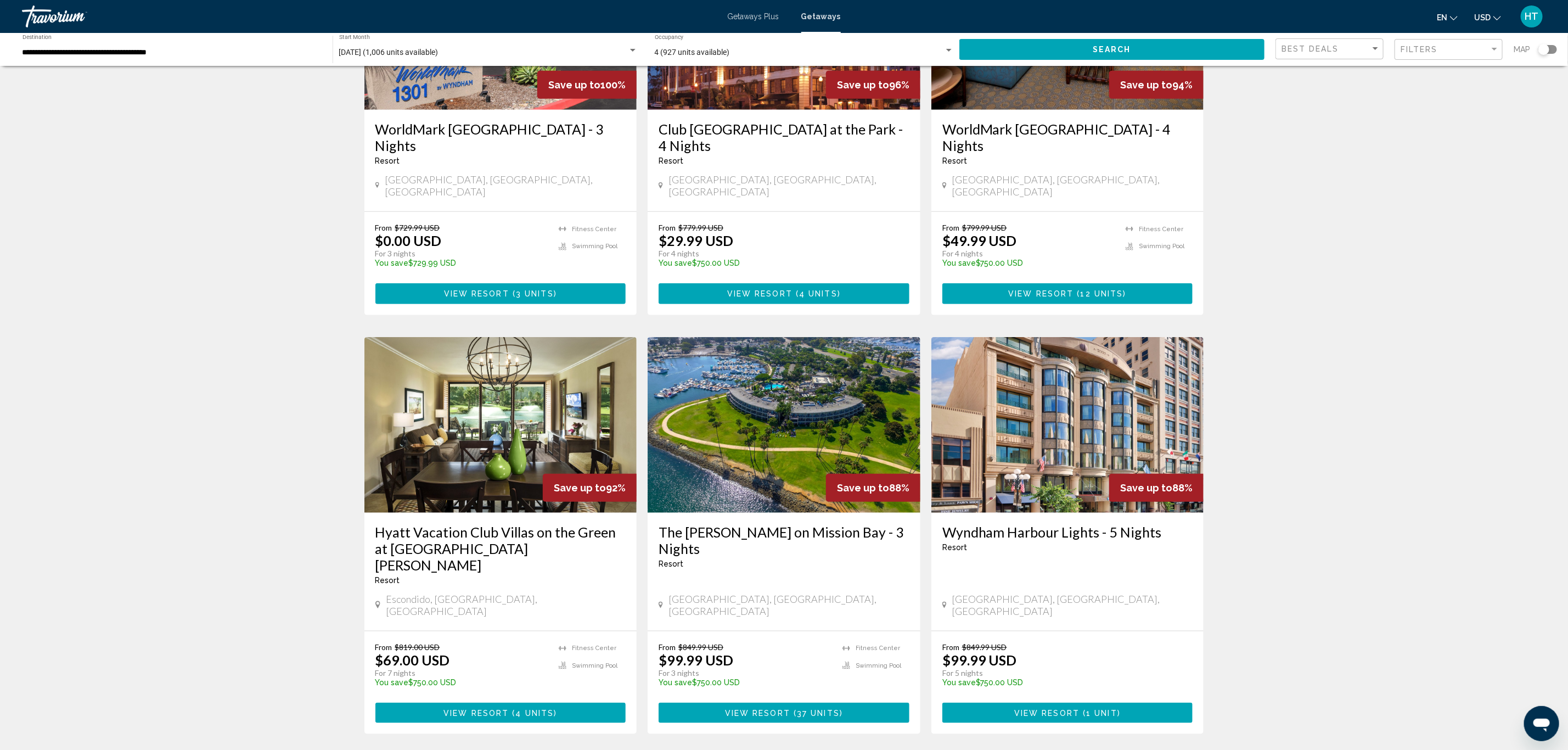
scroll to position [576, 0]
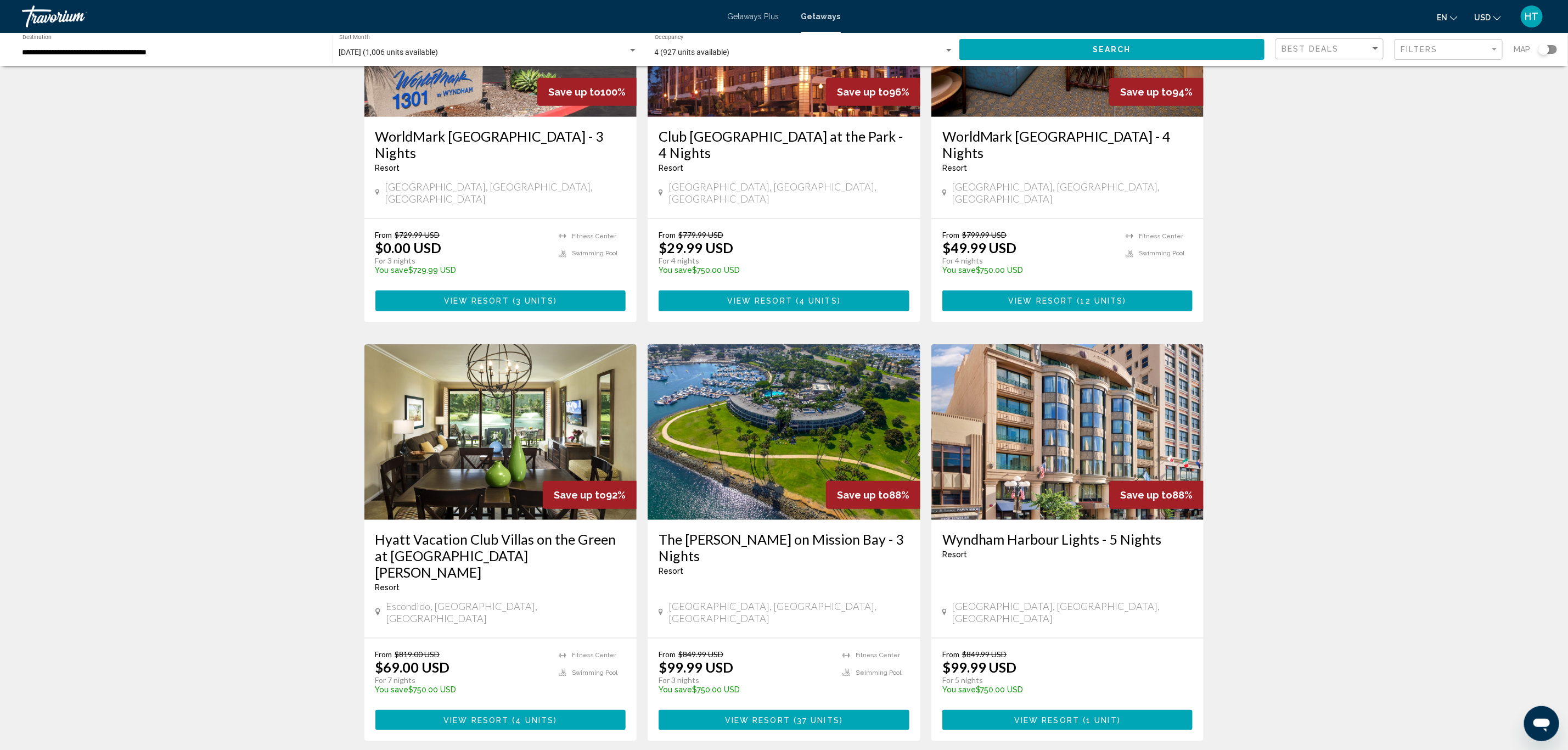
click at [479, 531] on h3 "Hyatt Vacation Club Villas on the Green at [GEOGRAPHIC_DATA][PERSON_NAME]" at bounding box center [501, 556] width 251 height 49
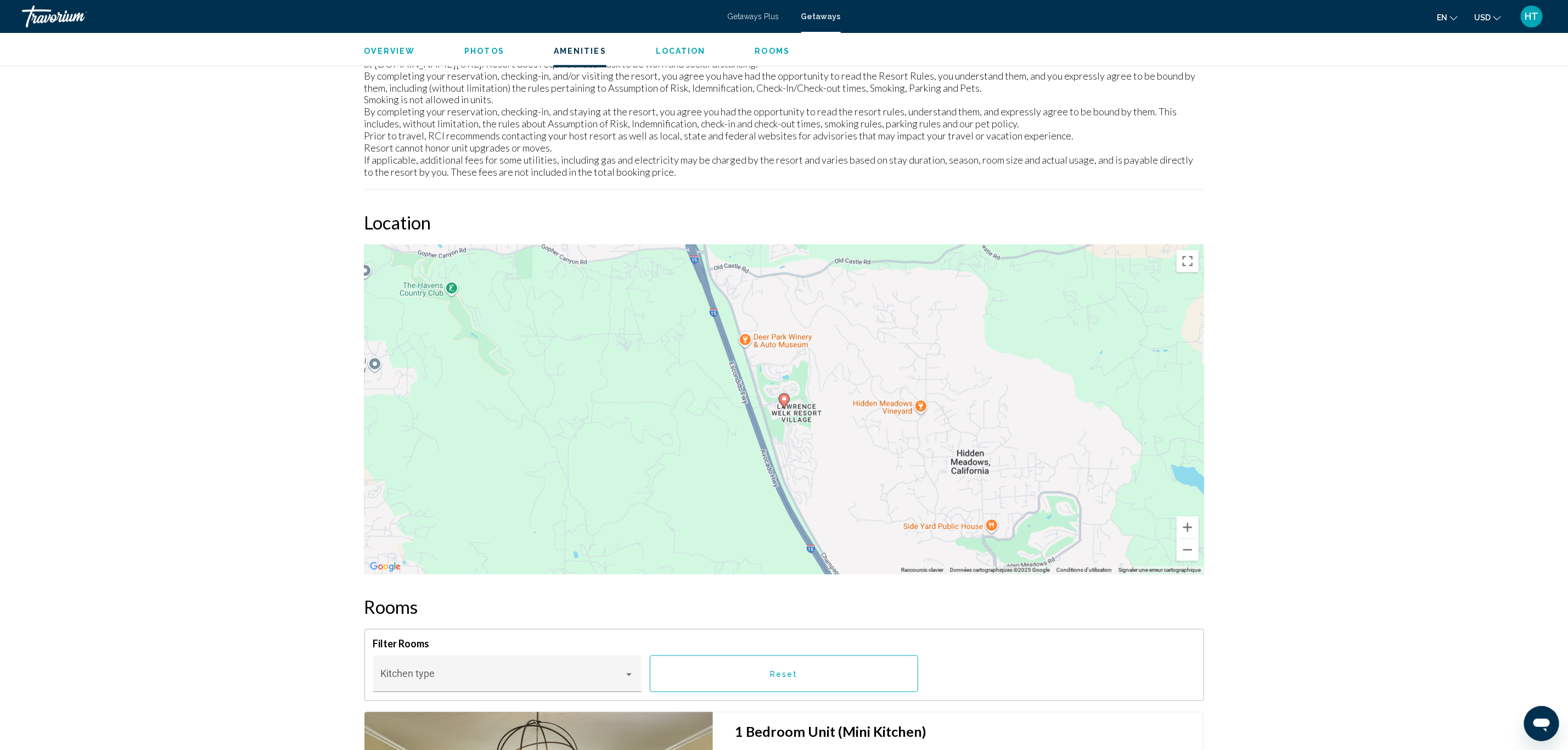
scroll to position [1473, 0]
click at [827, 436] on div "Pour activer le glissement avec le clavier, appuyez sur Alt+Entrée. Une fois ce…" at bounding box center [784, 411] width 840 height 329
click at [1184, 554] on button "Zoom arrière" at bounding box center [1187, 552] width 22 height 22
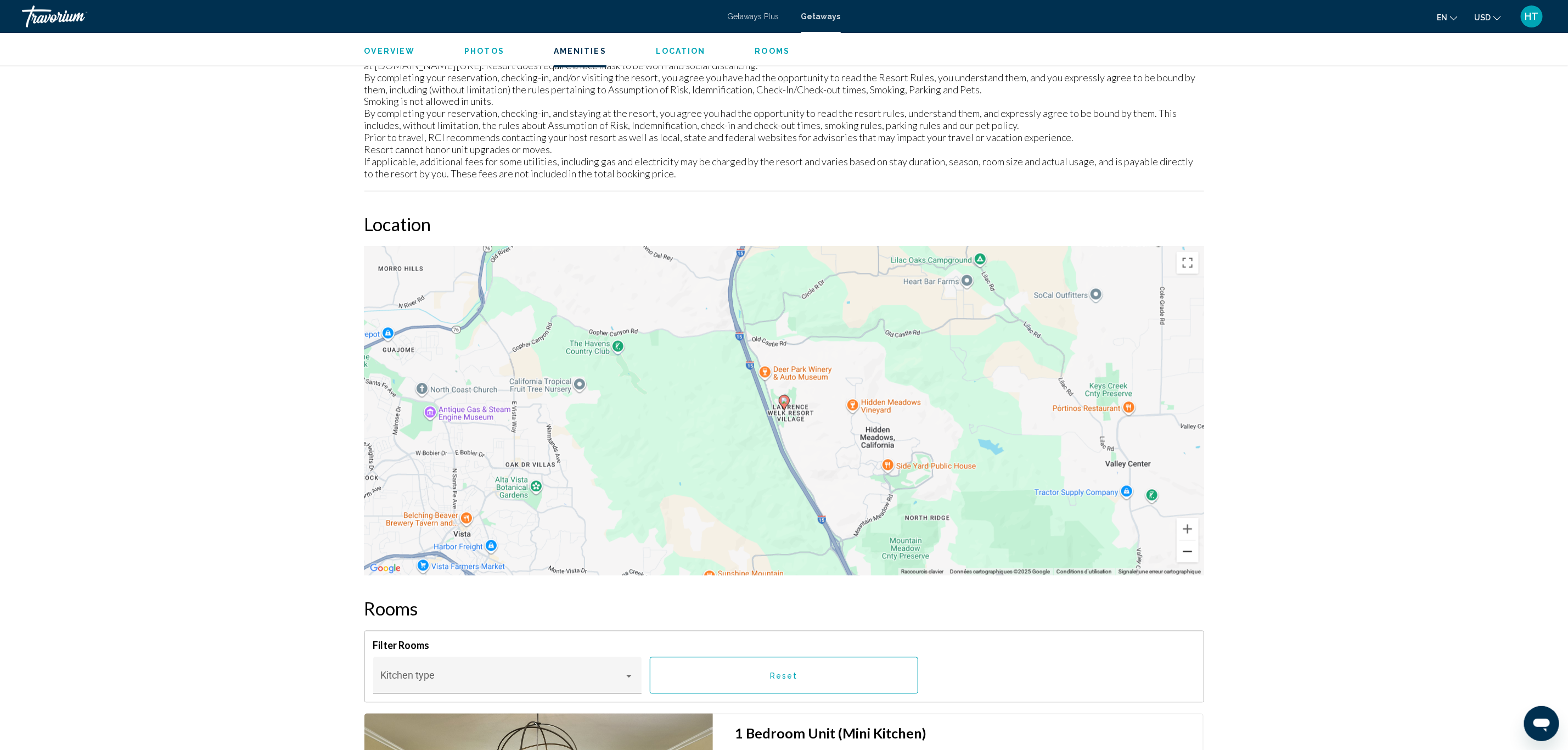
click at [1184, 554] on button "Zoom arrière" at bounding box center [1187, 552] width 22 height 22
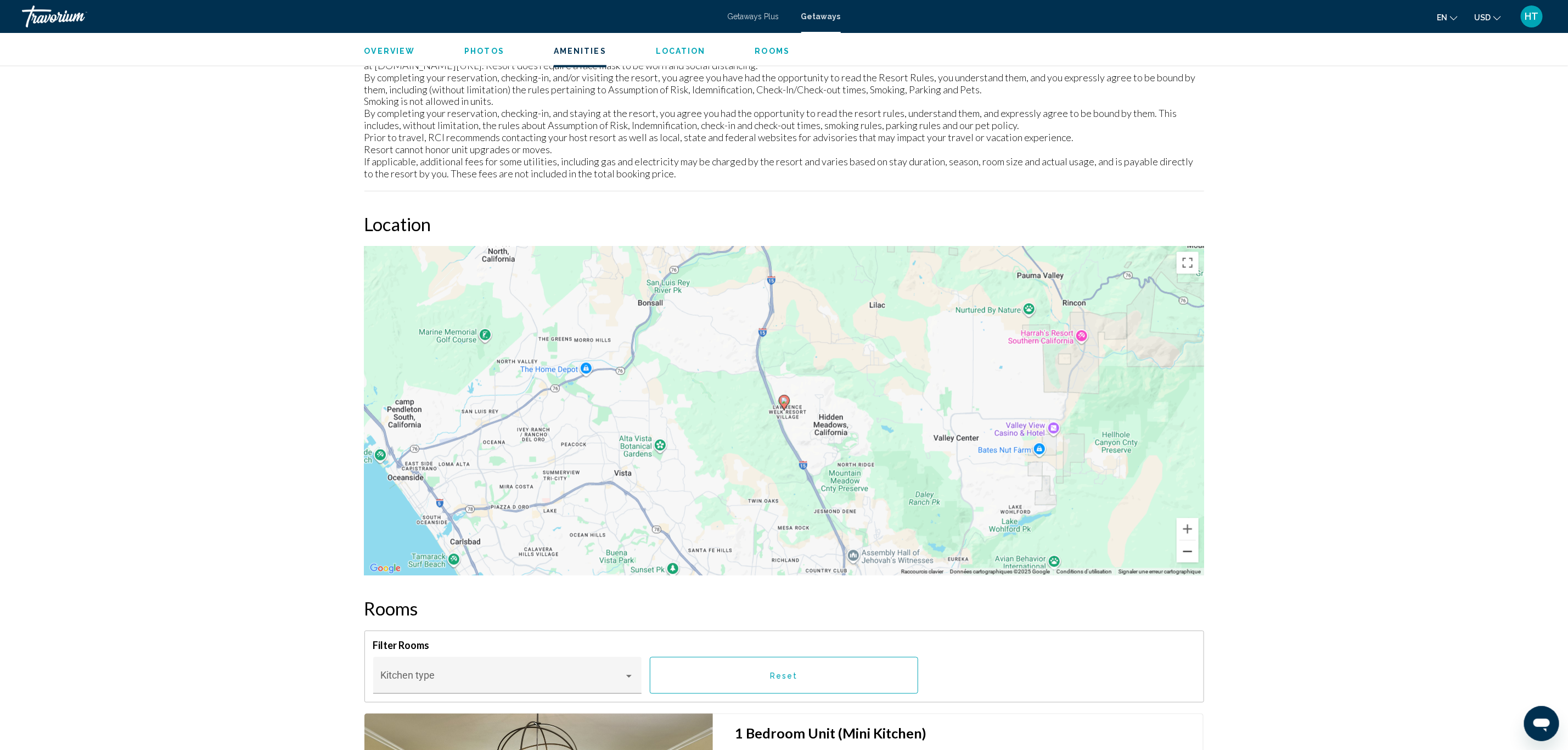
click at [1184, 554] on button "Zoom arrière" at bounding box center [1187, 552] width 22 height 22
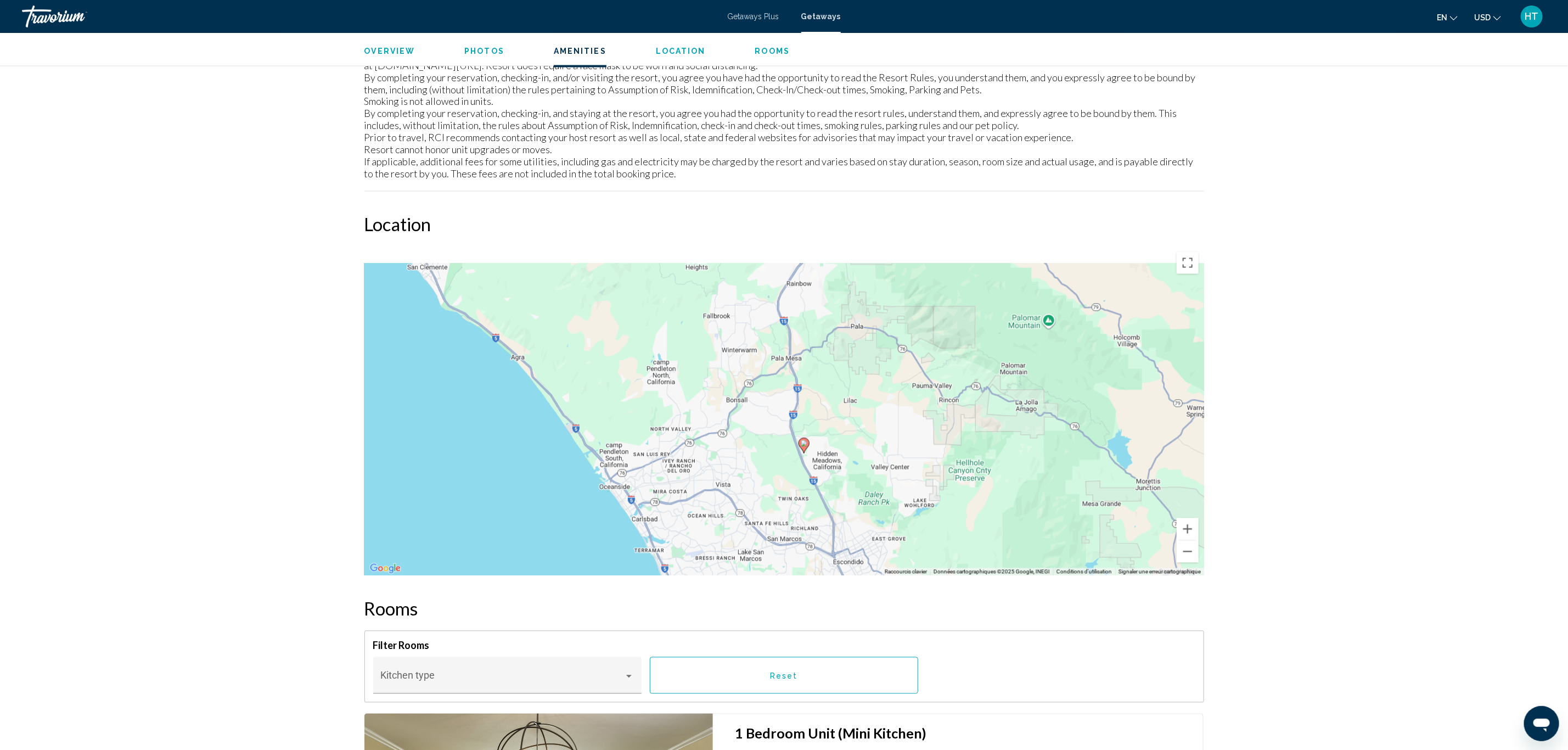
drag, startPoint x: 826, startPoint y: 485, endPoint x: 887, endPoint y: 566, distance: 101.4
click at [887, 566] on div "Pour activer le glissement avec le clavier, appuyez sur Alt+Entrée. Une fois ce…" at bounding box center [784, 411] width 840 height 329
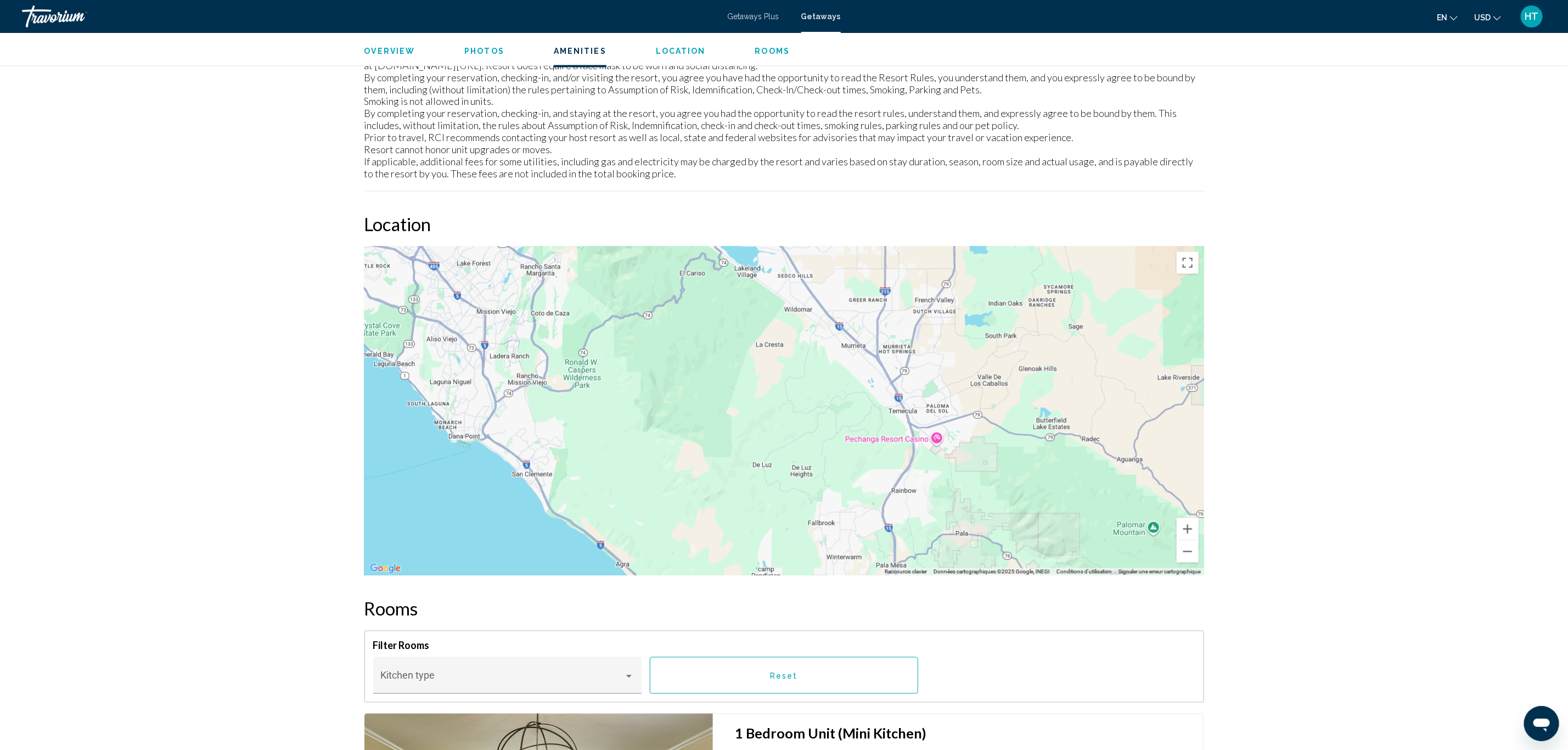
drag, startPoint x: 805, startPoint y: 327, endPoint x: 978, endPoint y: 519, distance: 258.4
click at [902, 525] on div "Pour activer le glissement avec le clavier, appuyez sur Alt+Entrée. Une fois ce…" at bounding box center [784, 411] width 840 height 329
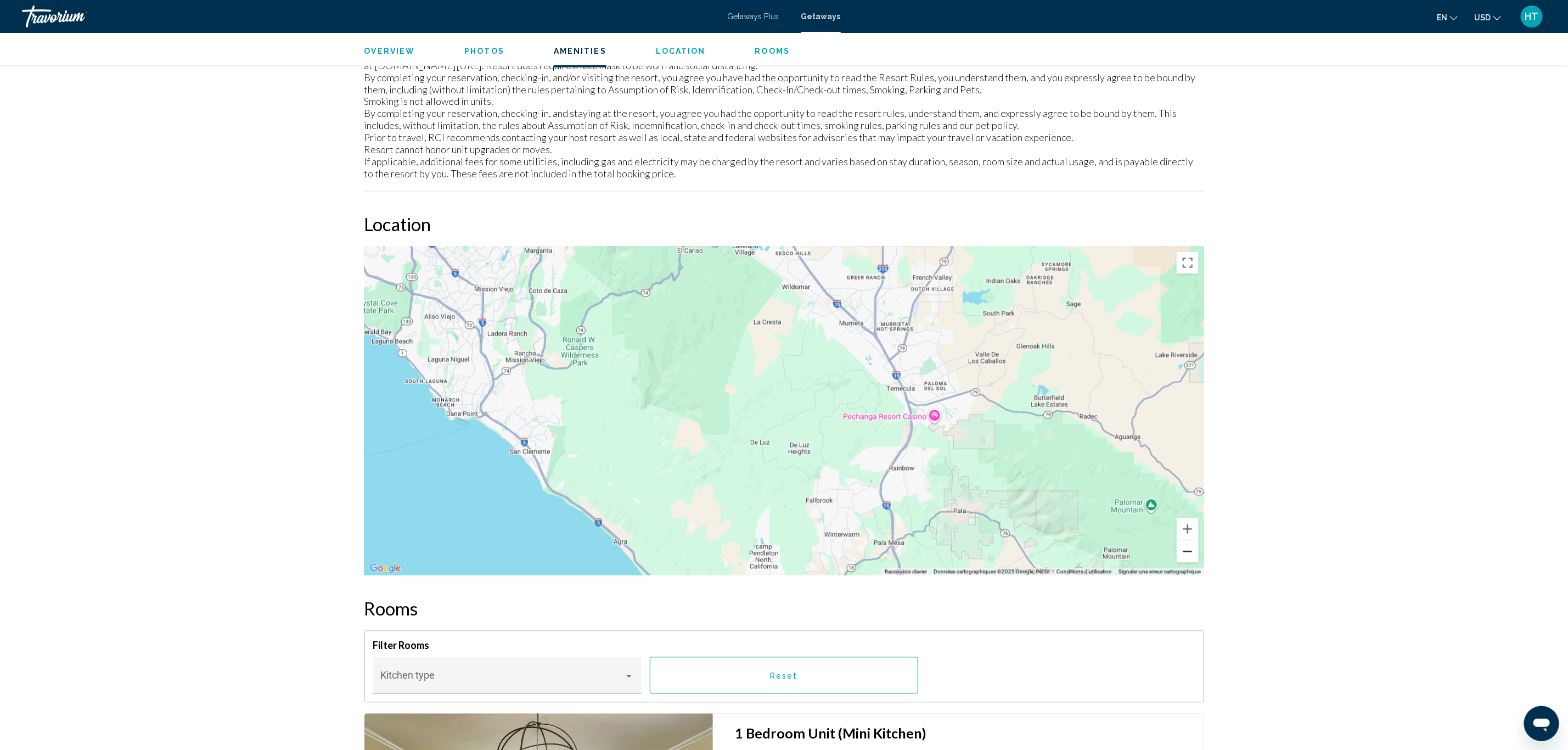
click at [1184, 550] on button "Zoom arrière" at bounding box center [1187, 552] width 22 height 22
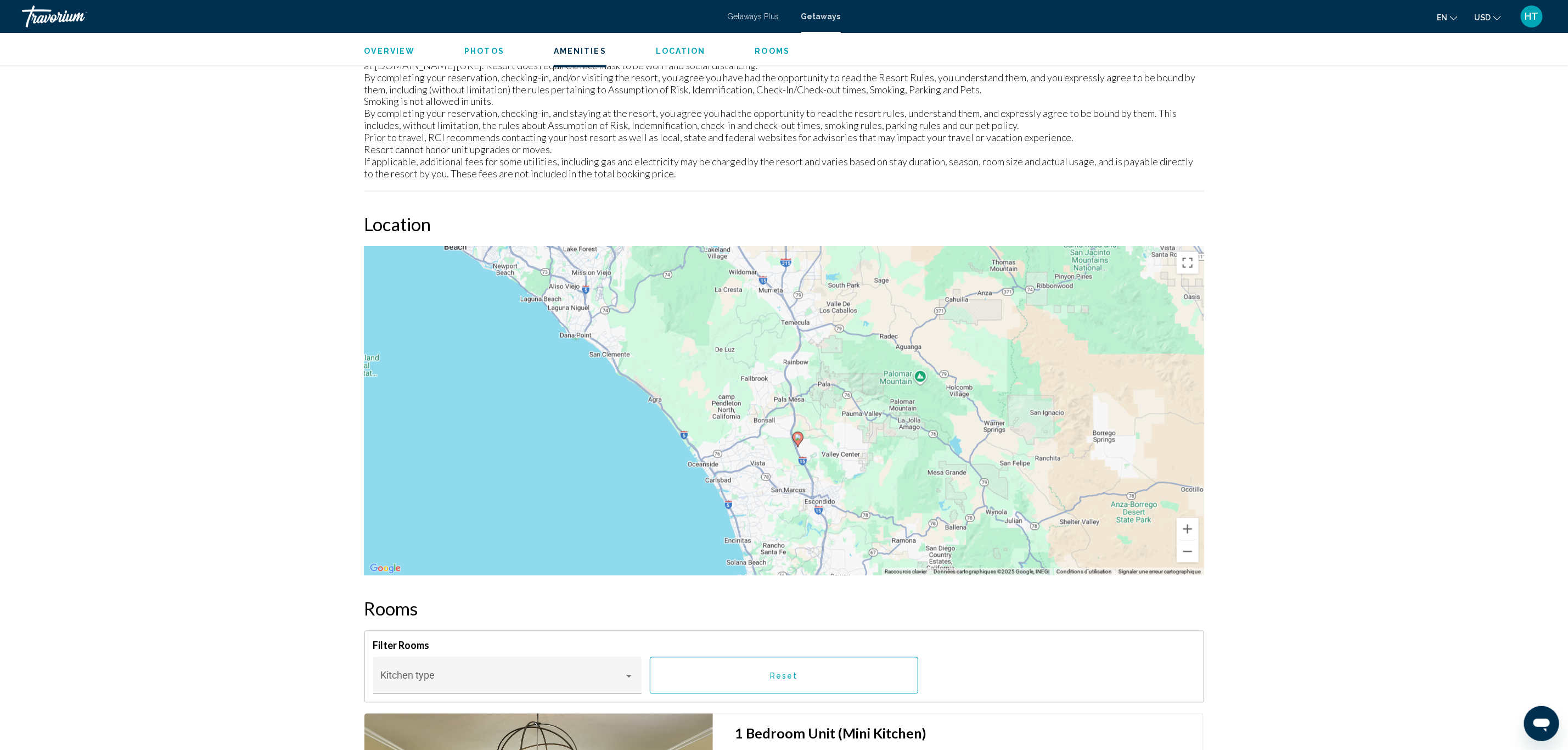
drag, startPoint x: 944, startPoint y: 536, endPoint x: 858, endPoint y: 349, distance: 205.8
click at [859, 366] on div "Pour activer le glissement avec le clavier, appuyez sur Alt+Entrée. Une fois ce…" at bounding box center [784, 411] width 840 height 329
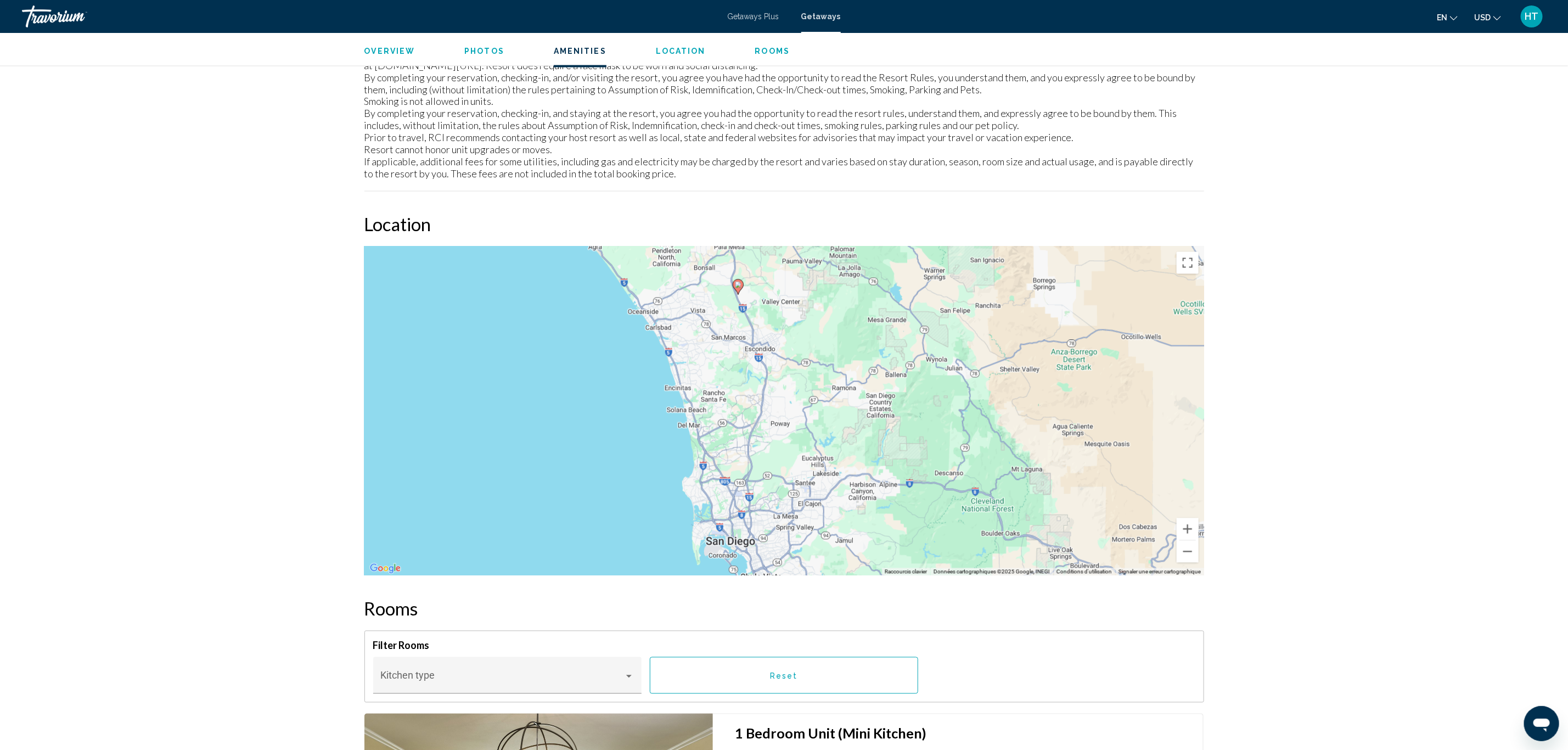
drag, startPoint x: 899, startPoint y: 504, endPoint x: 886, endPoint y: 488, distance: 20.6
click at [887, 490] on div "Pour activer le glissement avec le clavier, appuyez sur Alt+Entrée. Une fois ce…" at bounding box center [784, 411] width 840 height 329
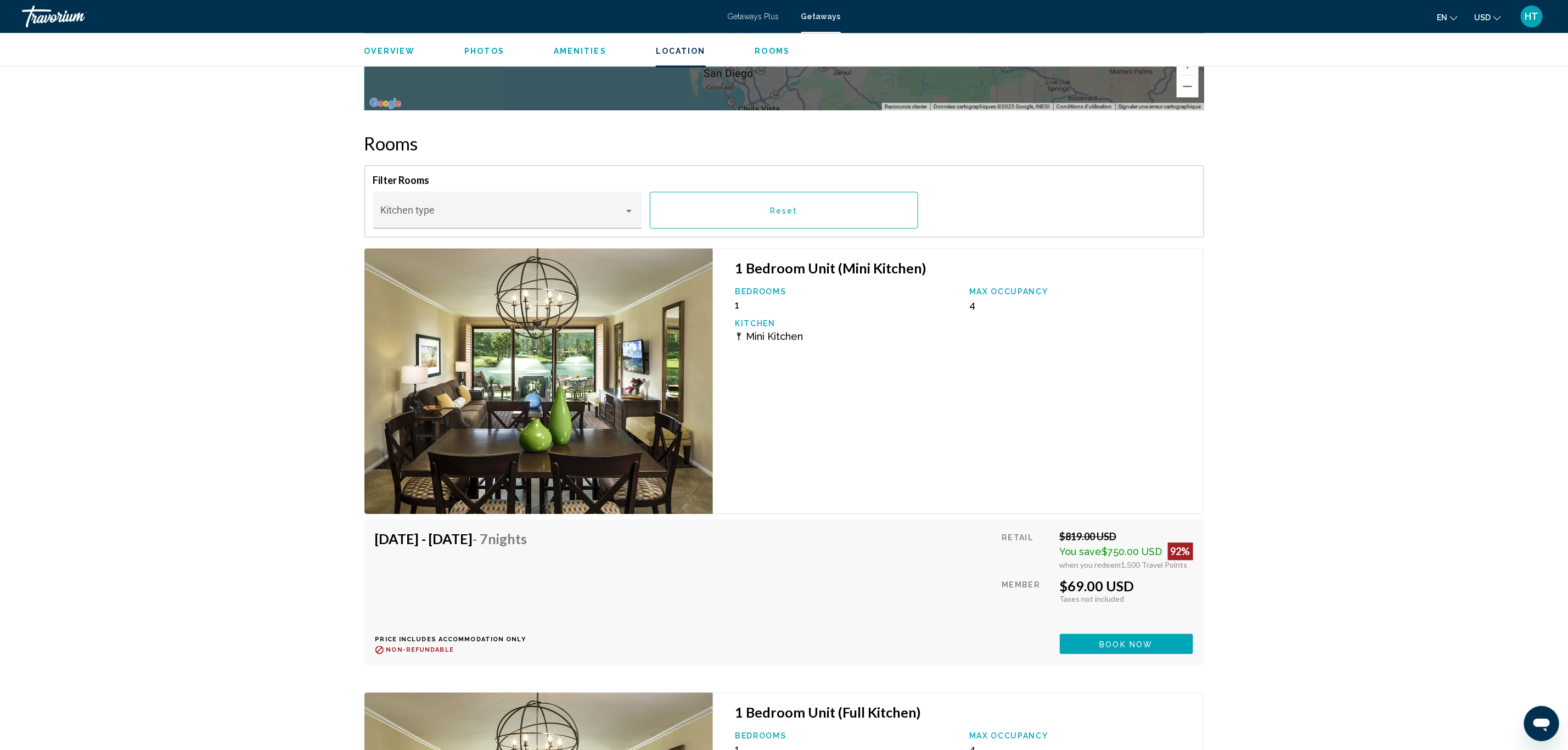
scroll to position [1967, 0]
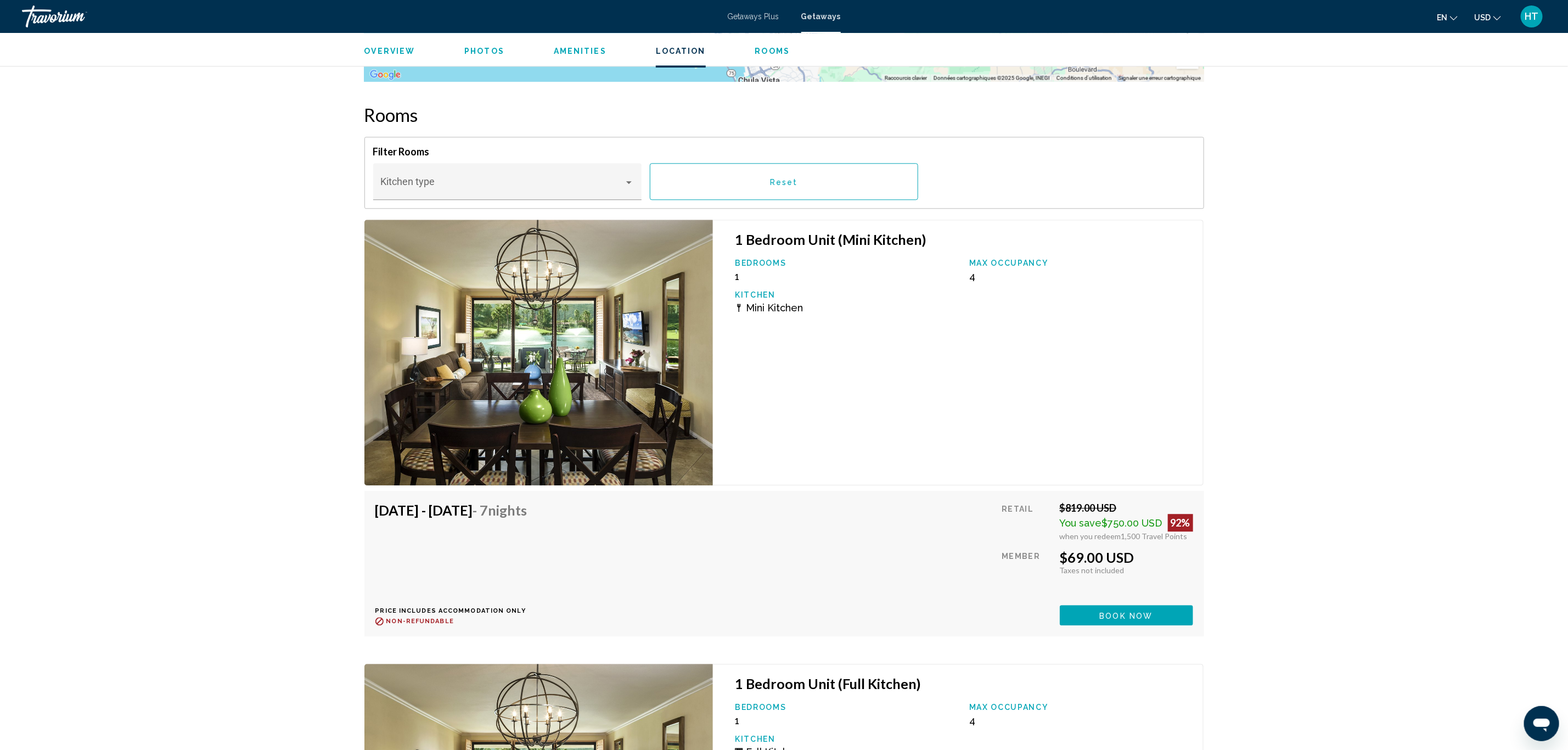
click at [580, 351] on img "Main content" at bounding box center [538, 352] width 349 height 265
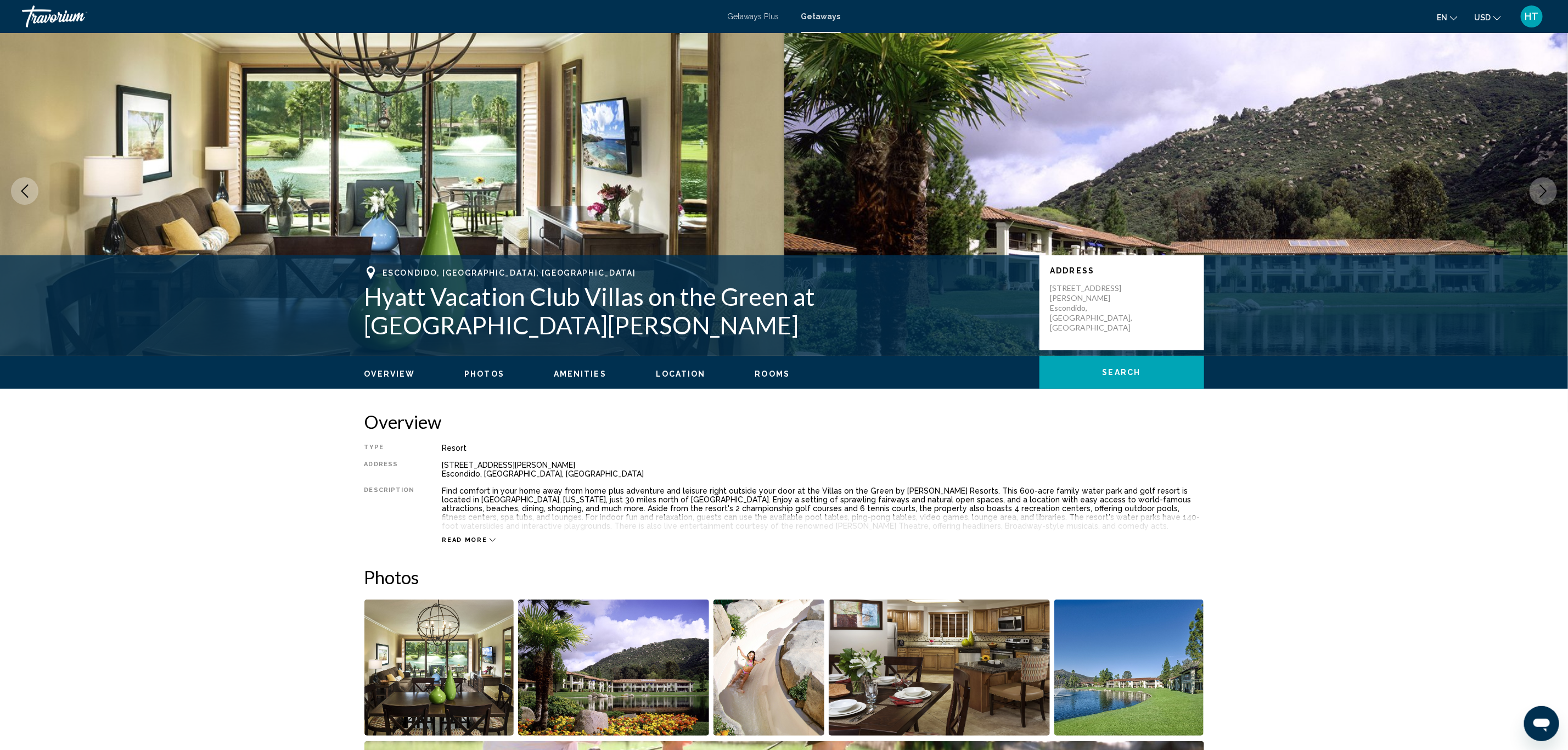
scroll to position [0, 0]
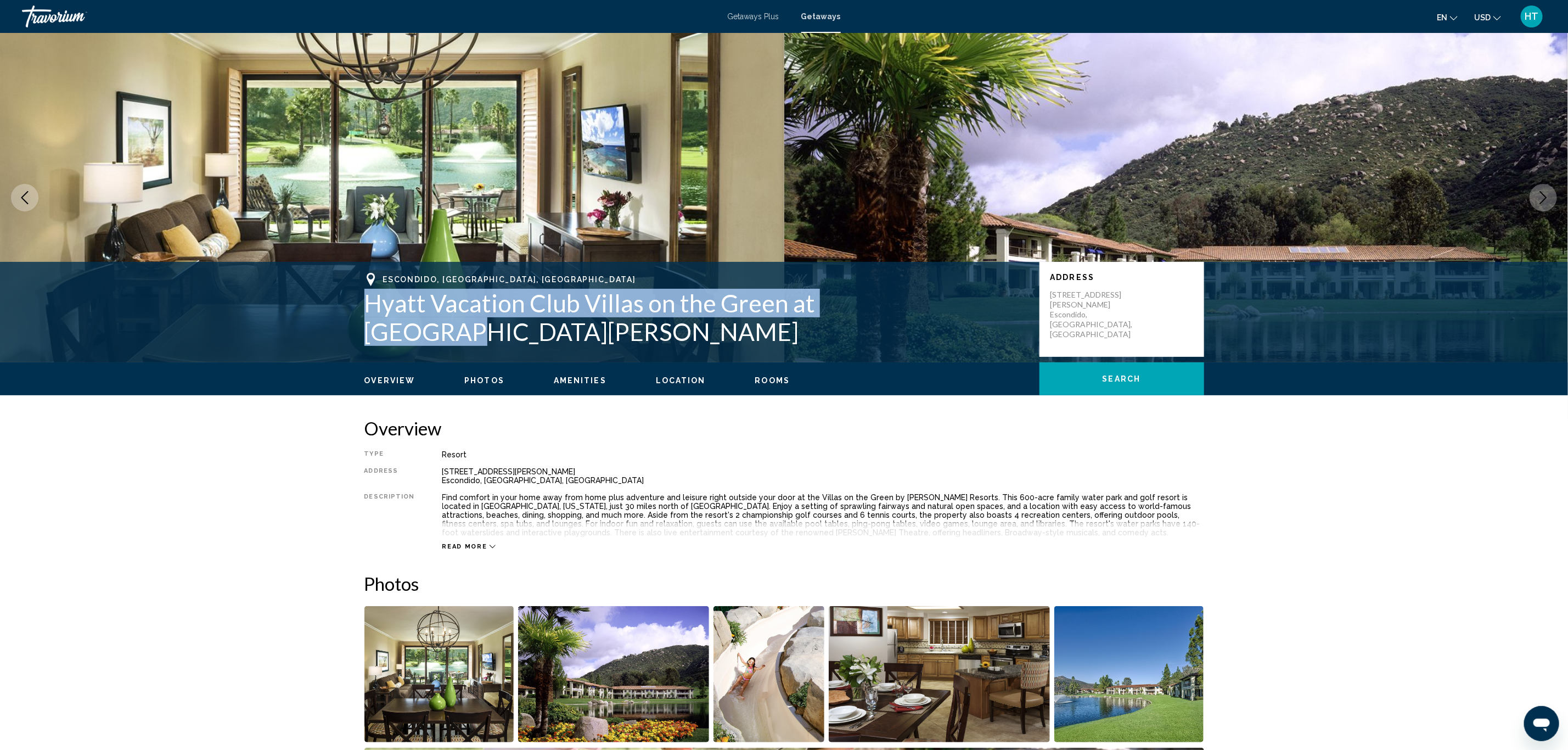
drag, startPoint x: 914, startPoint y: 317, endPoint x: 351, endPoint y: 315, distance: 563.0
click at [351, 315] on div "Escondido, CA, USA Hyatt Vacation Club Villas on the Green at The Welk Address …" at bounding box center [784, 309] width 883 height 73
copy h1 "Hyatt Vacation Club Villas on the Green at [GEOGRAPHIC_DATA][PERSON_NAME]"
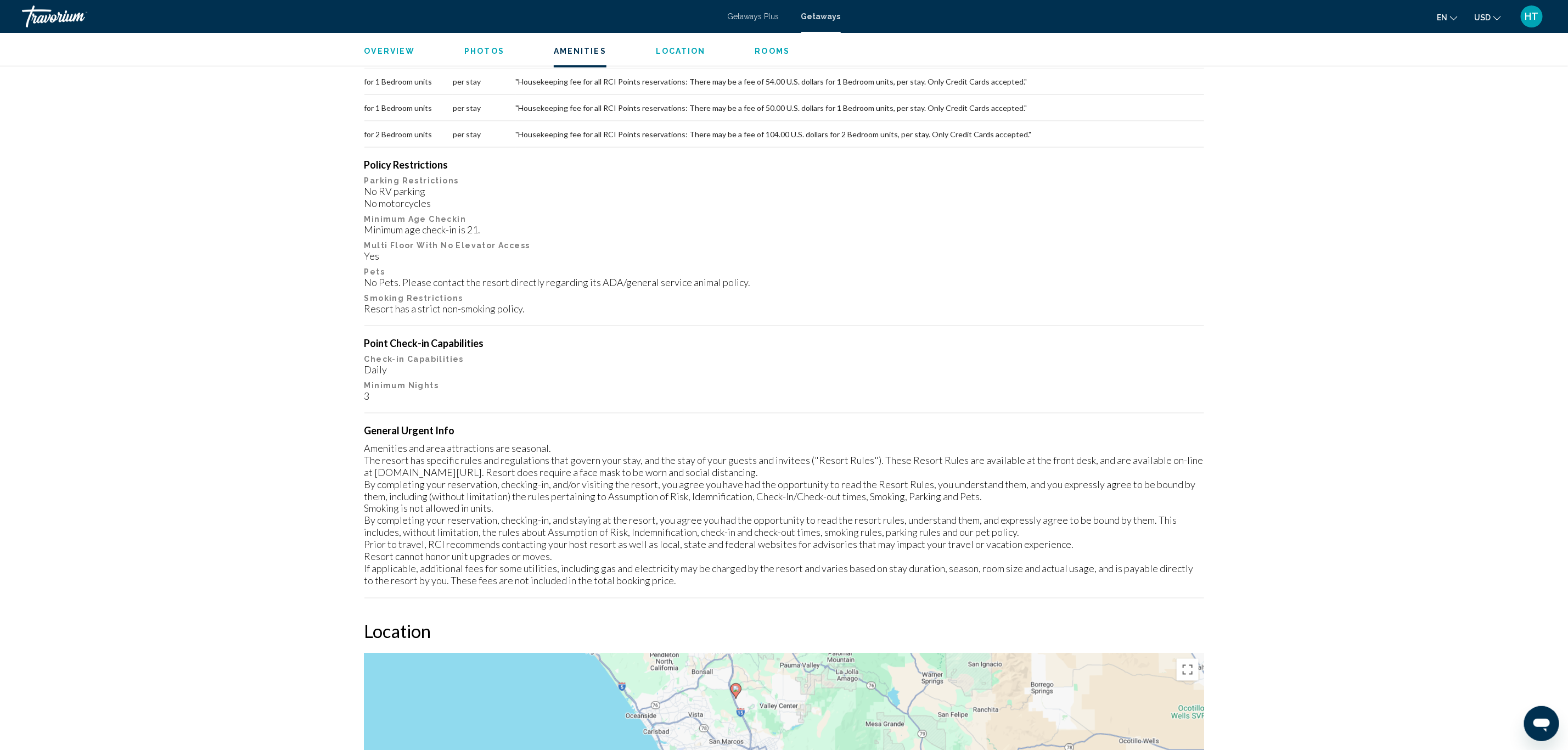
scroll to position [1071, 0]
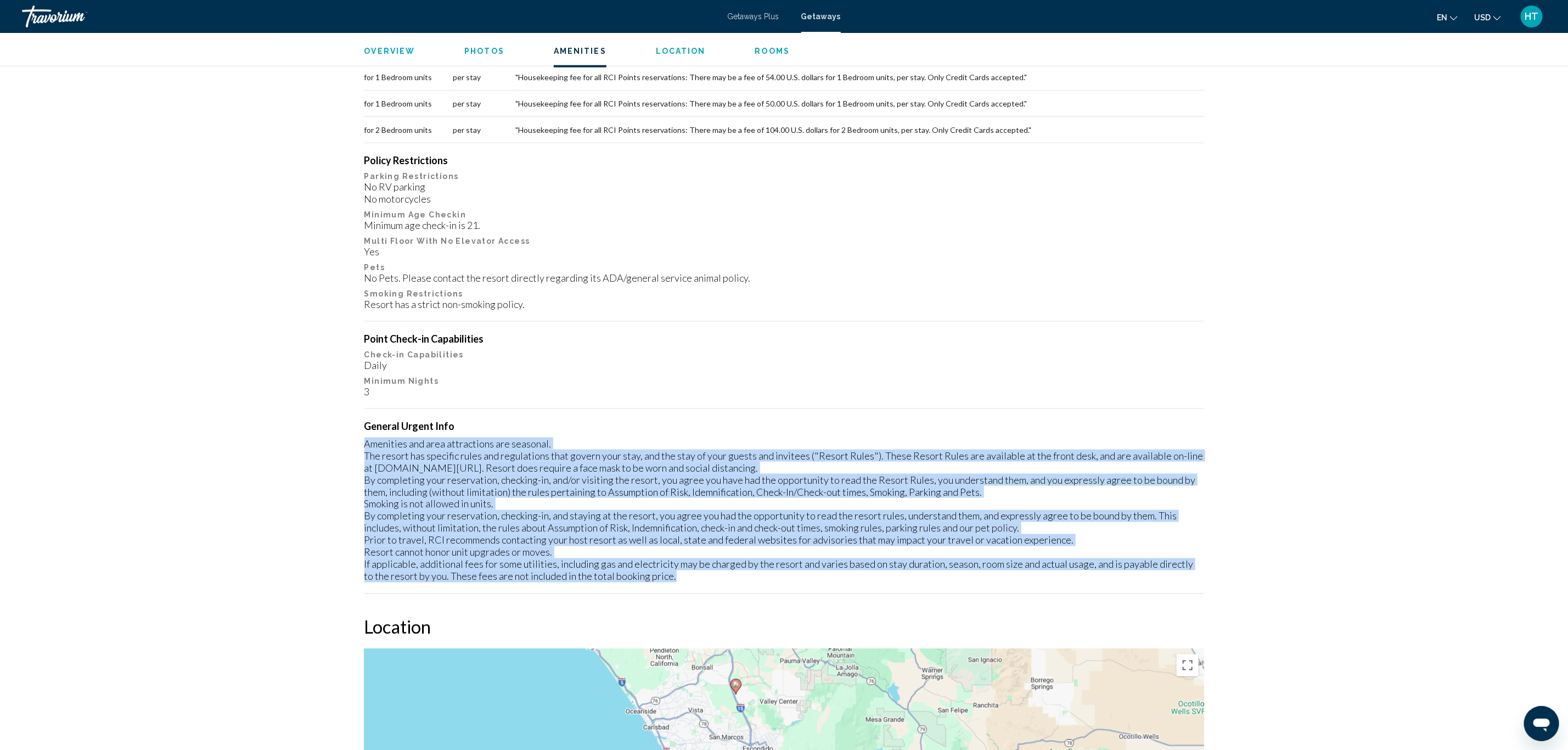
drag, startPoint x: 647, startPoint y: 575, endPoint x: 362, endPoint y: 443, distance: 314.1
click at [362, 443] on div "Overview Type Resort All-Inclusive No All-Inclusive Address 8860 Lawrence Welk …" at bounding box center [784, 676] width 850 height 2657
copy div "Amenities and area attractions are seasonal. The resort has specific rules and …"
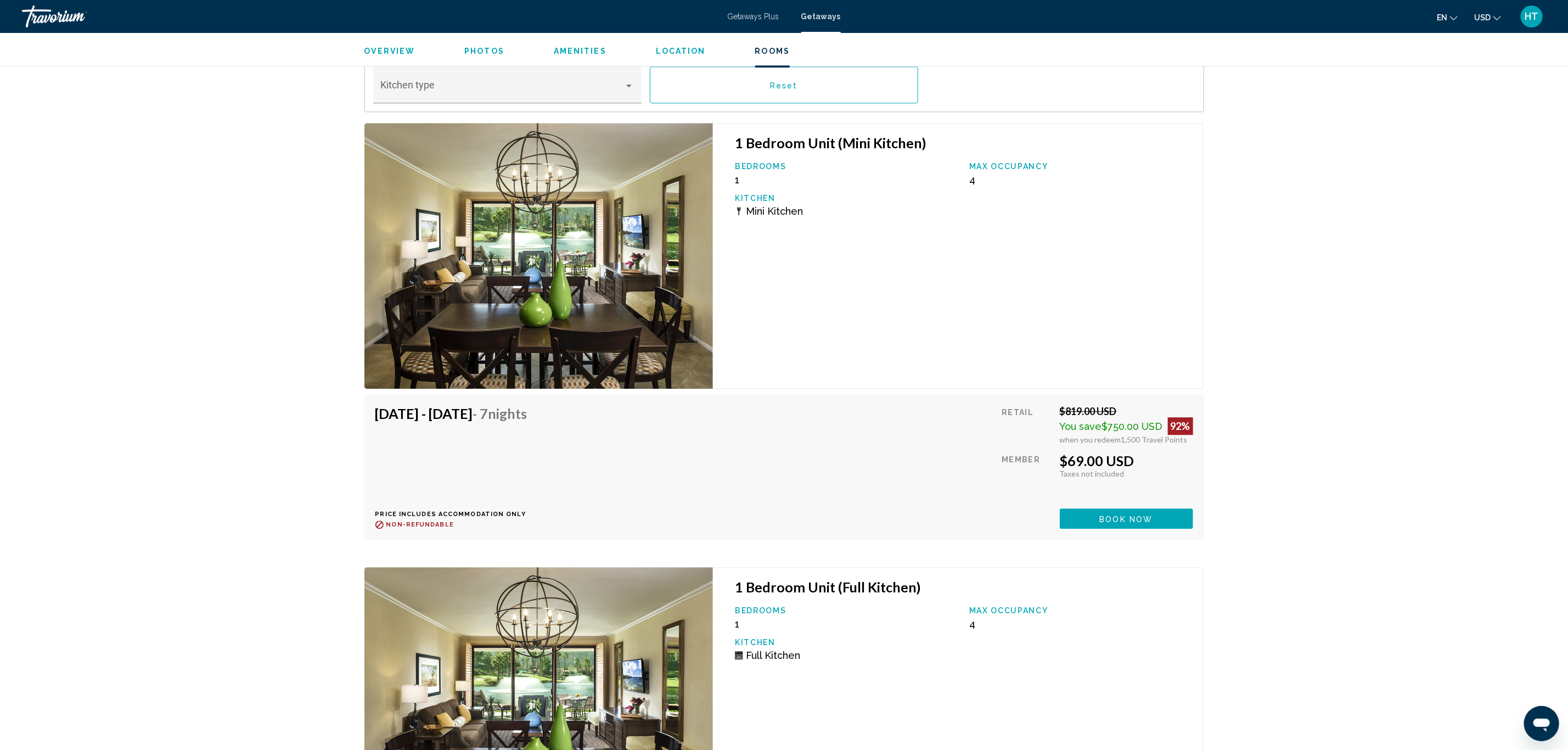
scroll to position [2049, 0]
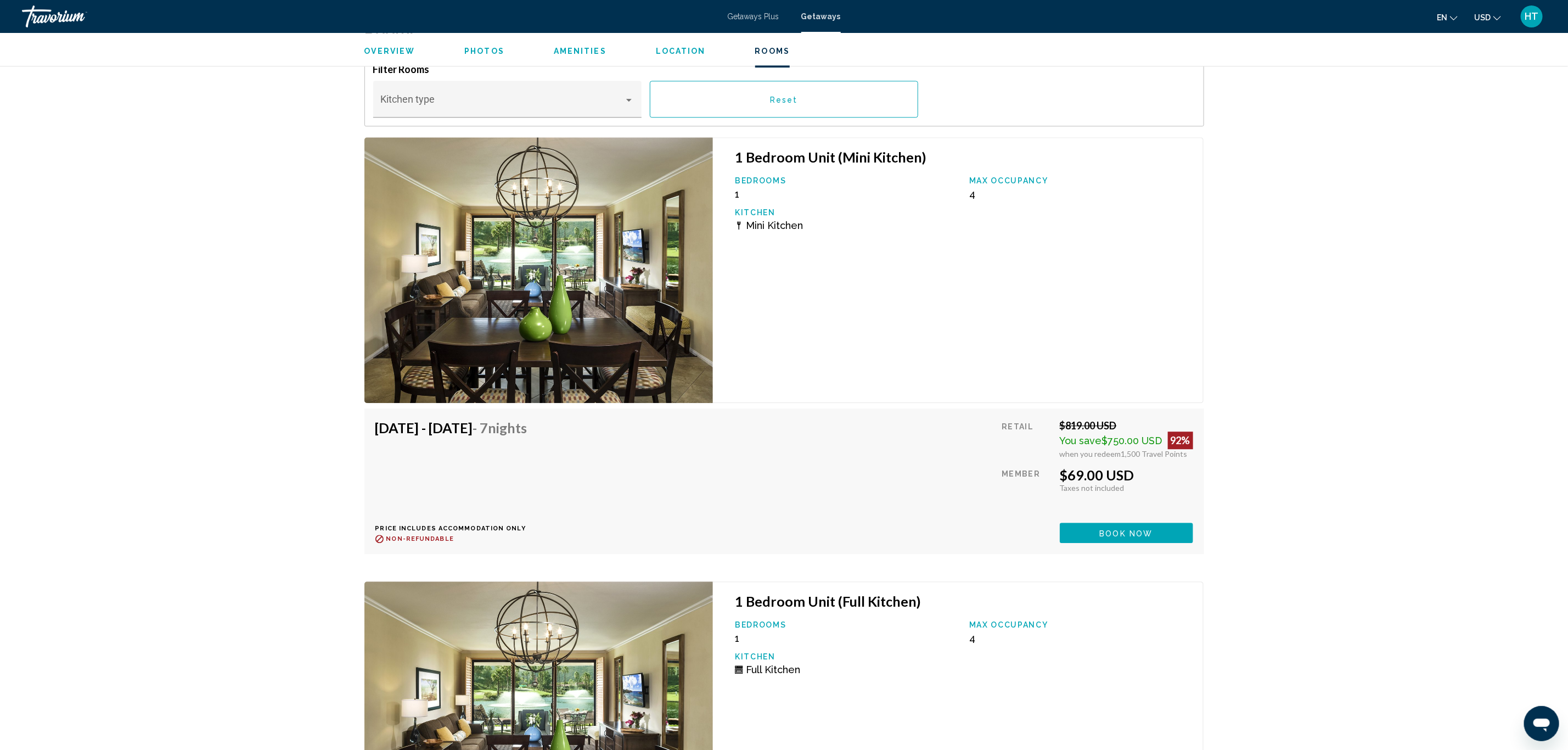
click at [1161, 527] on button "Book now" at bounding box center [1126, 533] width 134 height 20
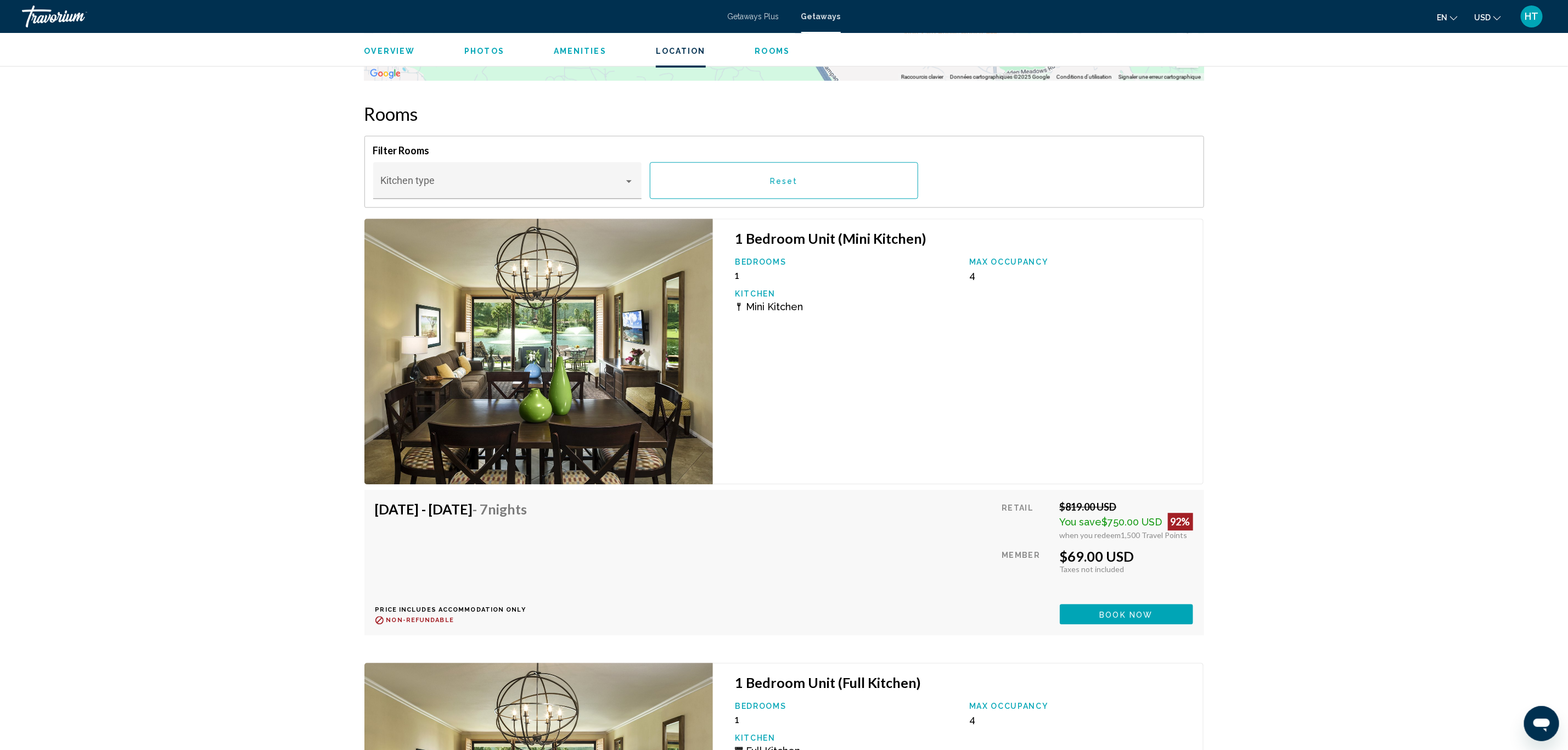
scroll to position [1967, 0]
click at [647, 383] on img "Main content" at bounding box center [538, 352] width 349 height 265
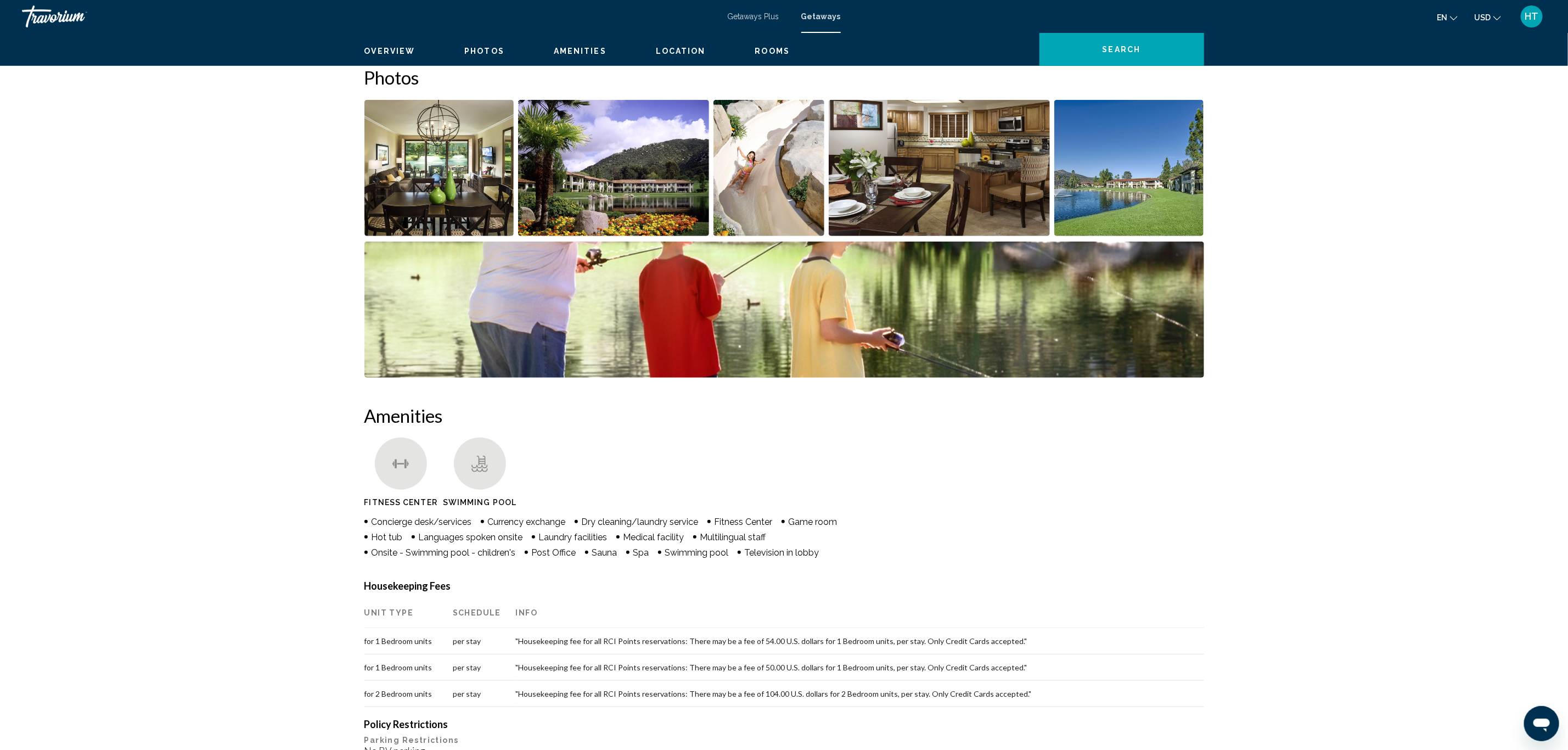
scroll to position [320, 0]
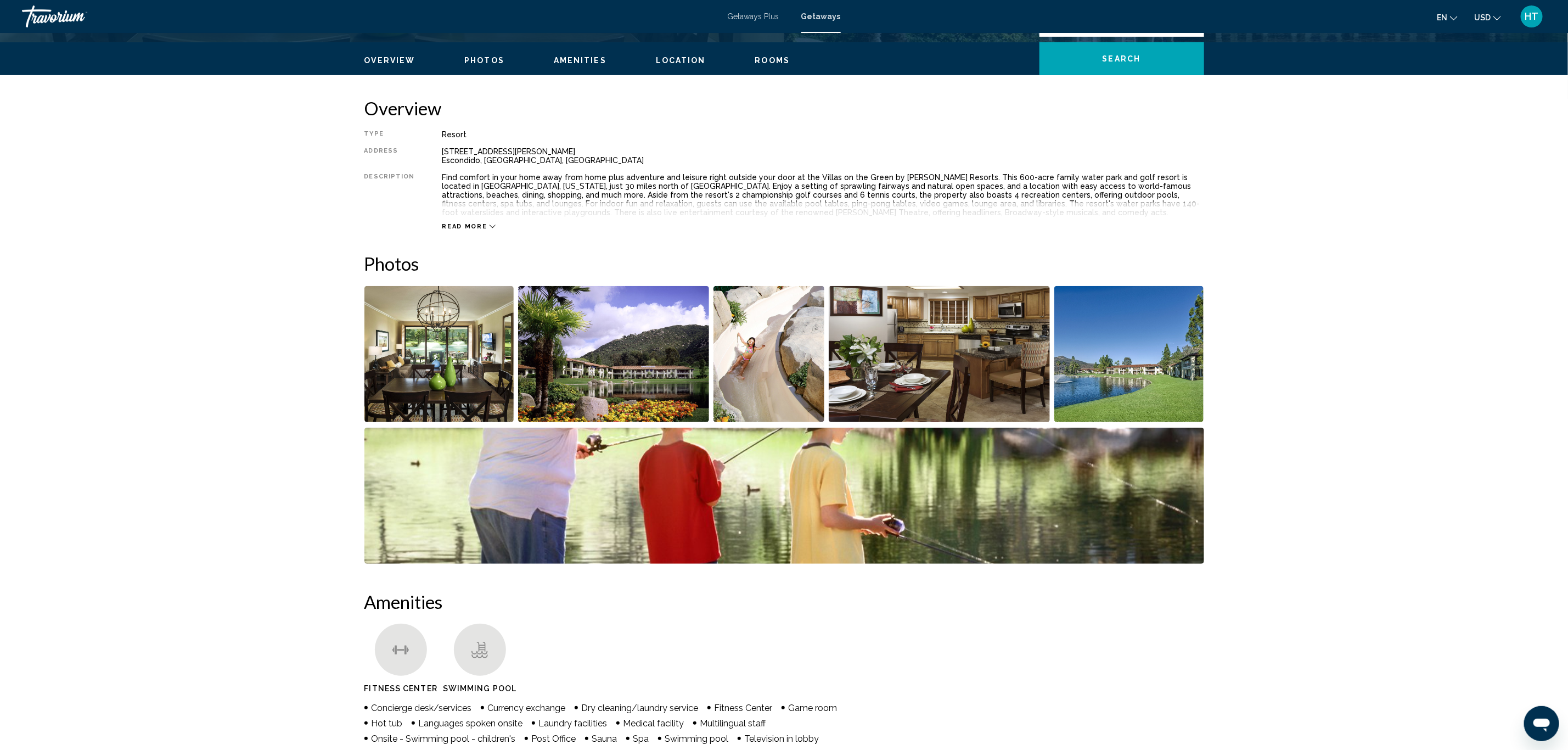
click at [965, 357] on img "Open full-screen image slider" at bounding box center [939, 354] width 221 height 136
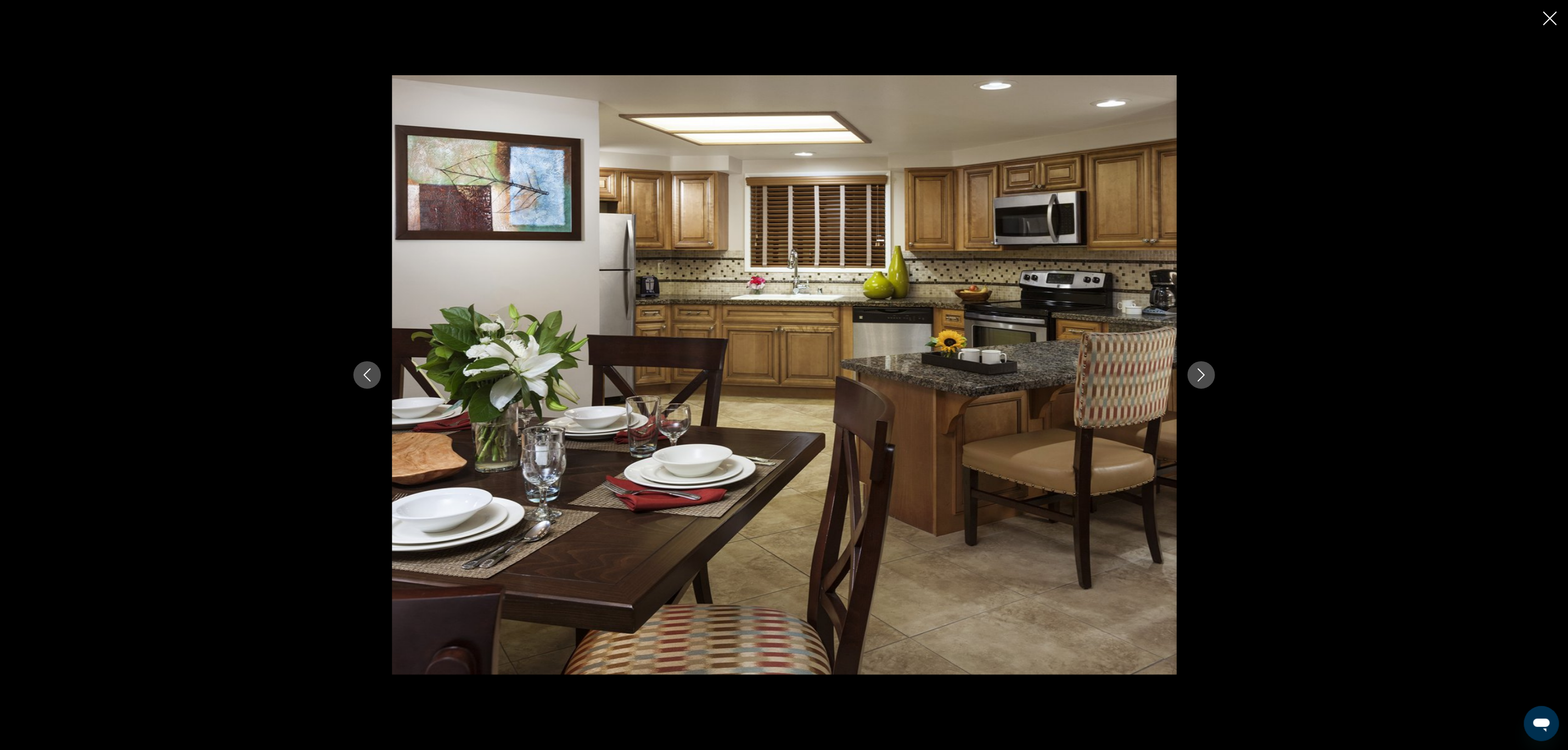
click at [1206, 369] on icon "Next image" at bounding box center [1201, 375] width 13 height 13
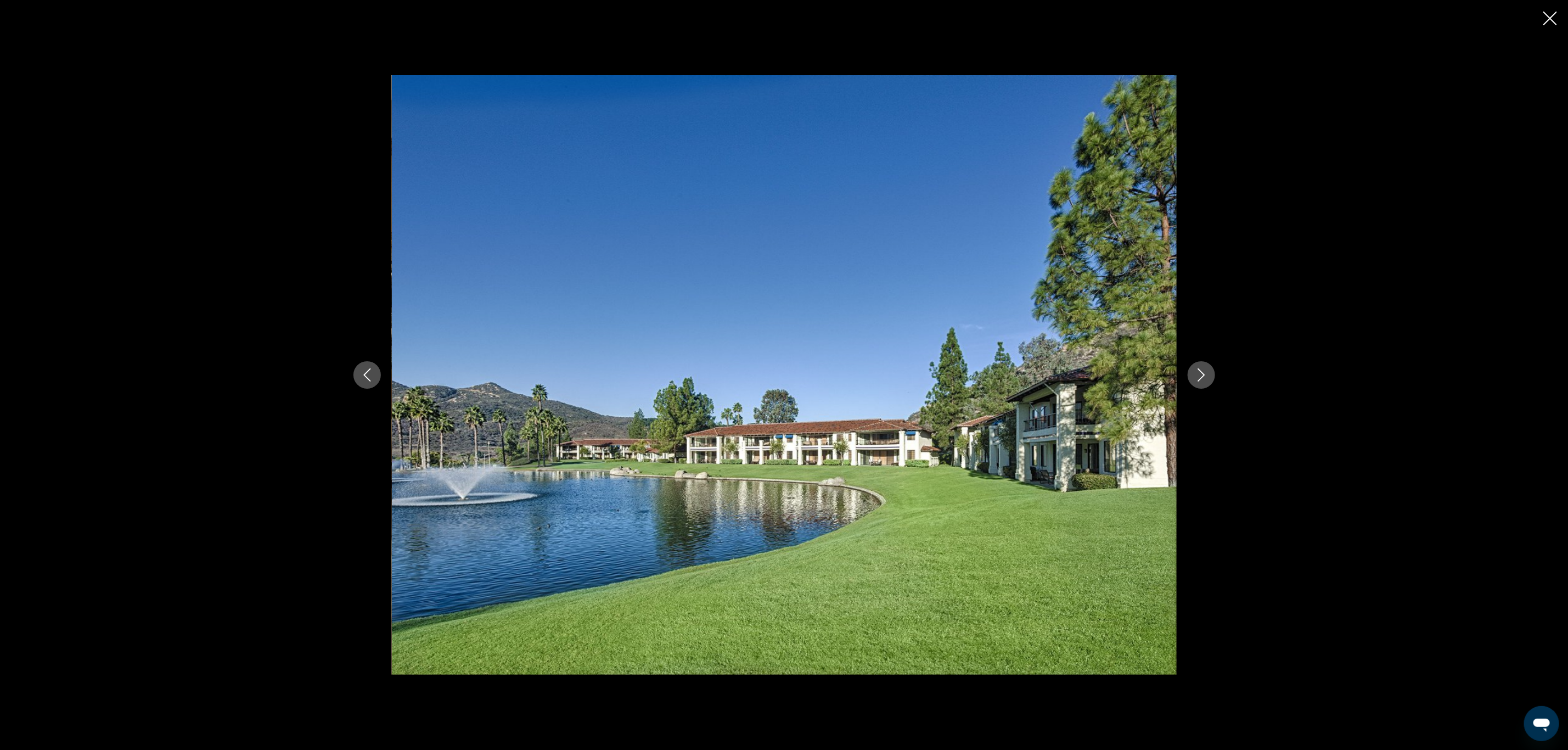
click at [1206, 369] on icon "Next image" at bounding box center [1201, 375] width 13 height 13
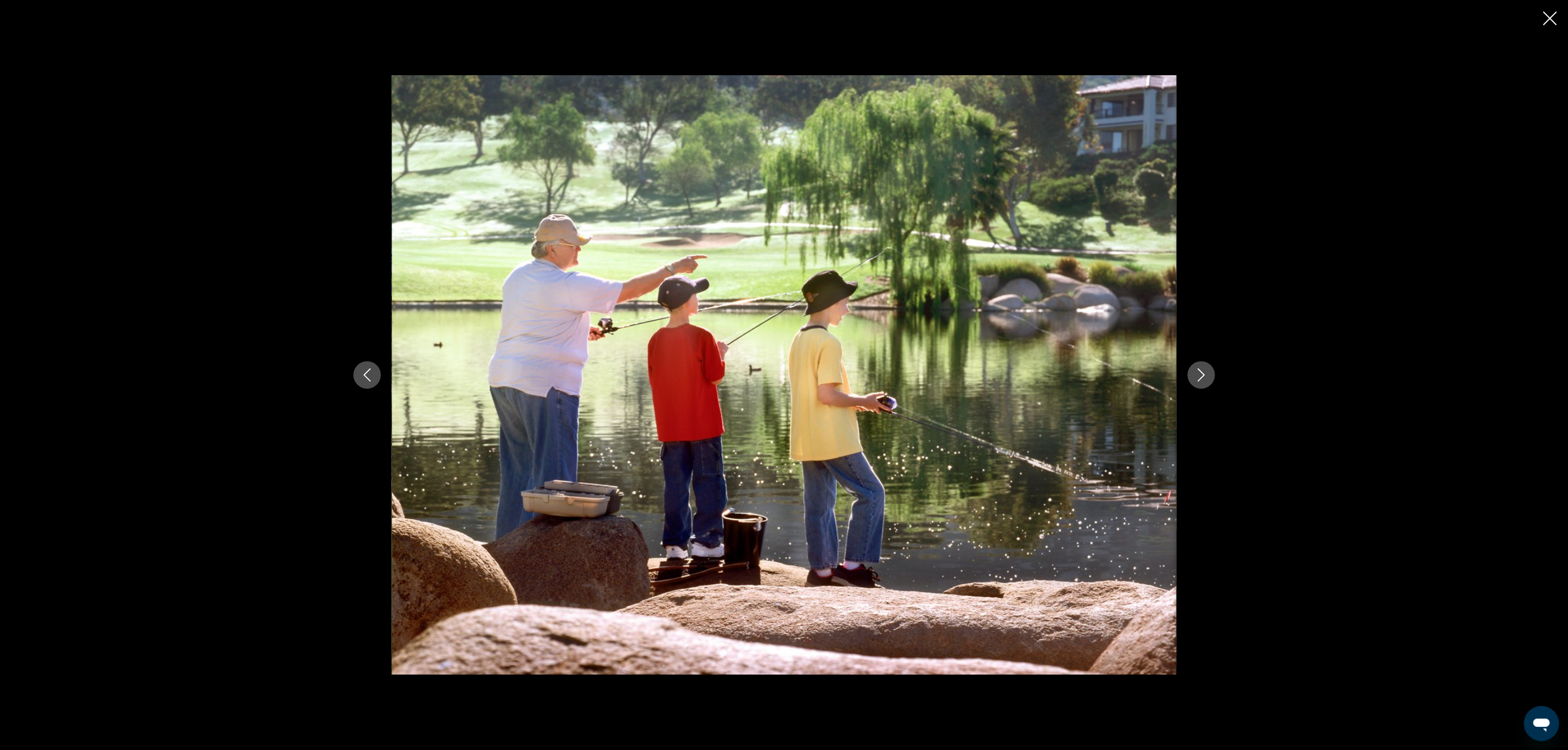
click at [1206, 369] on icon "Next image" at bounding box center [1201, 375] width 13 height 13
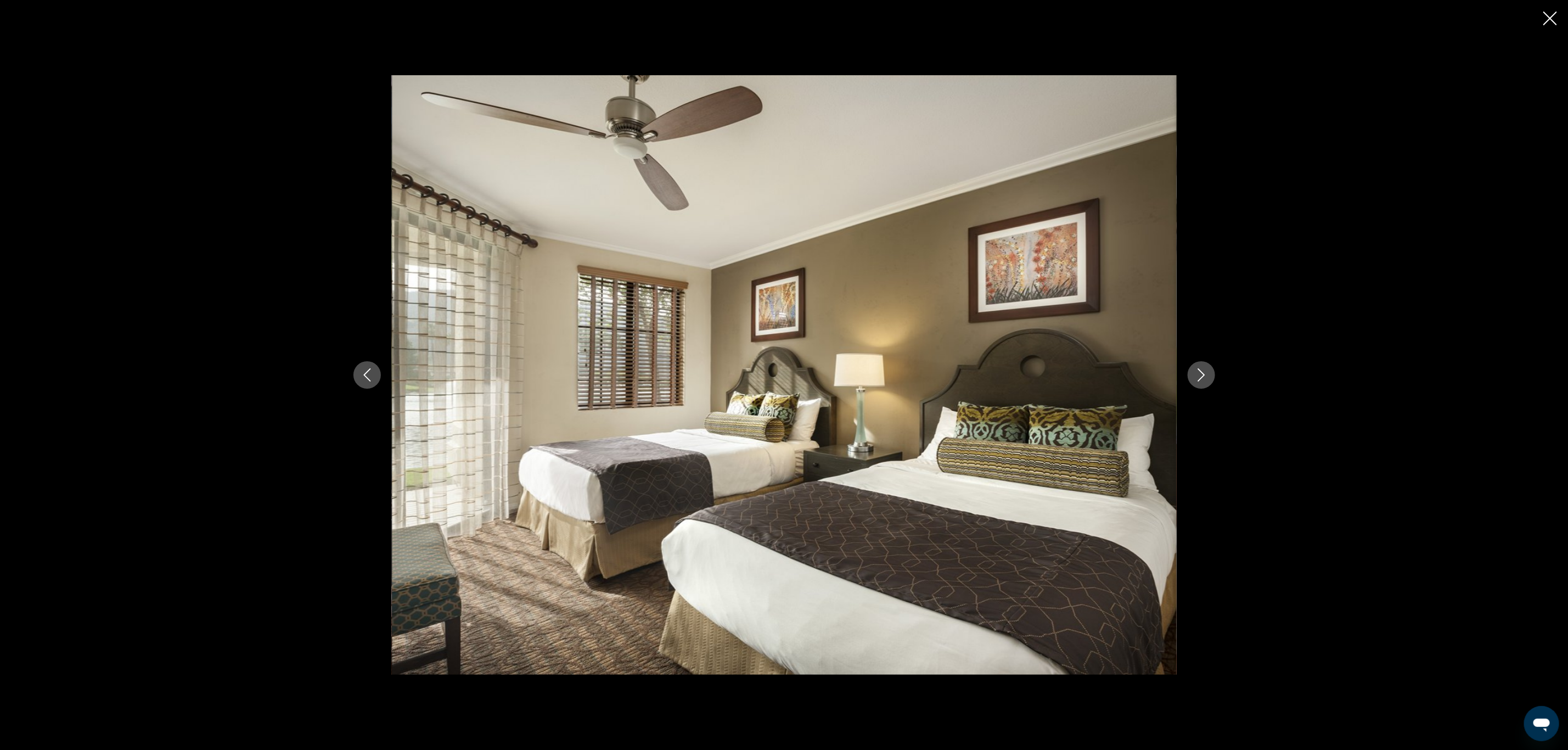
click at [1206, 369] on icon "Next image" at bounding box center [1201, 375] width 13 height 13
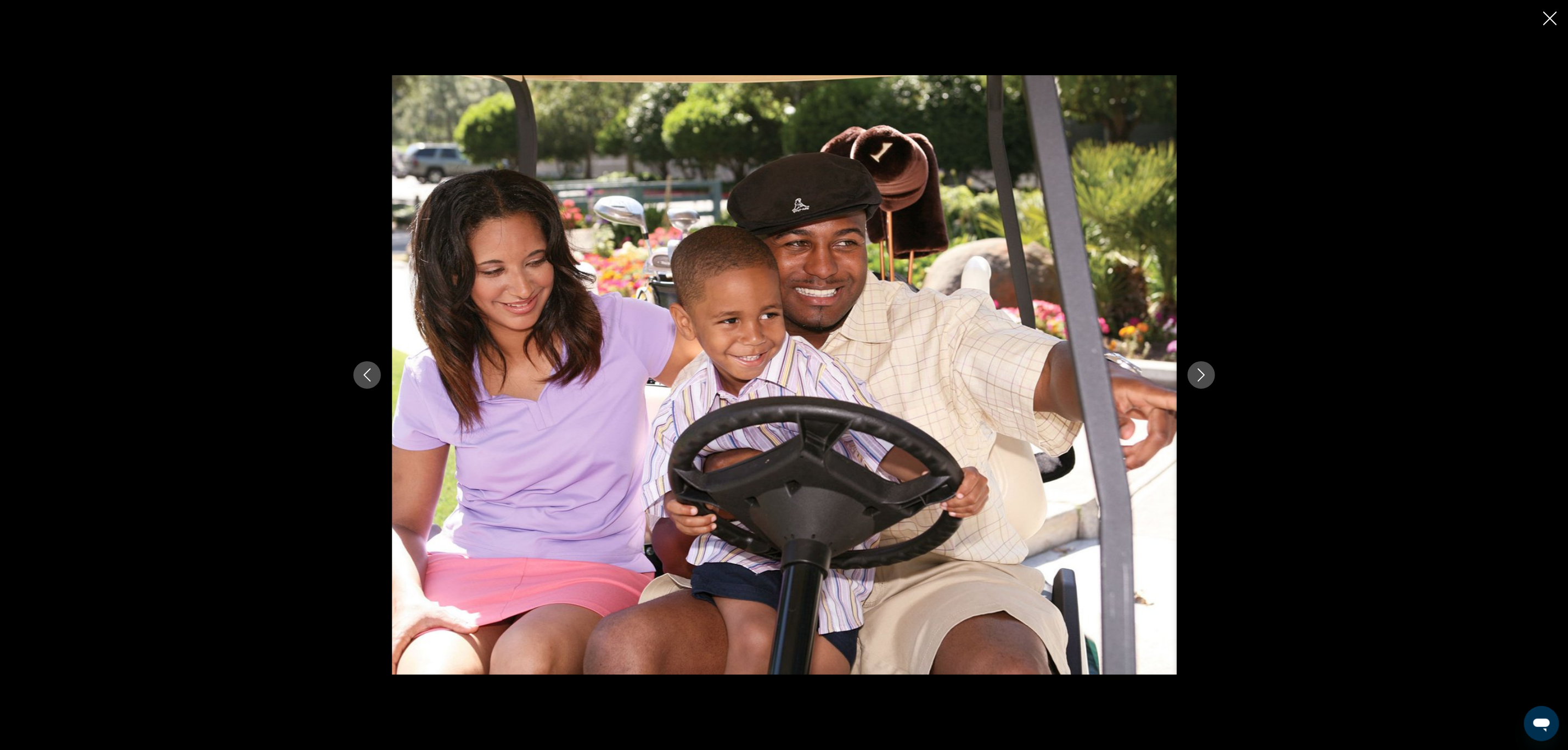
click at [1206, 369] on icon "Next image" at bounding box center [1201, 375] width 13 height 13
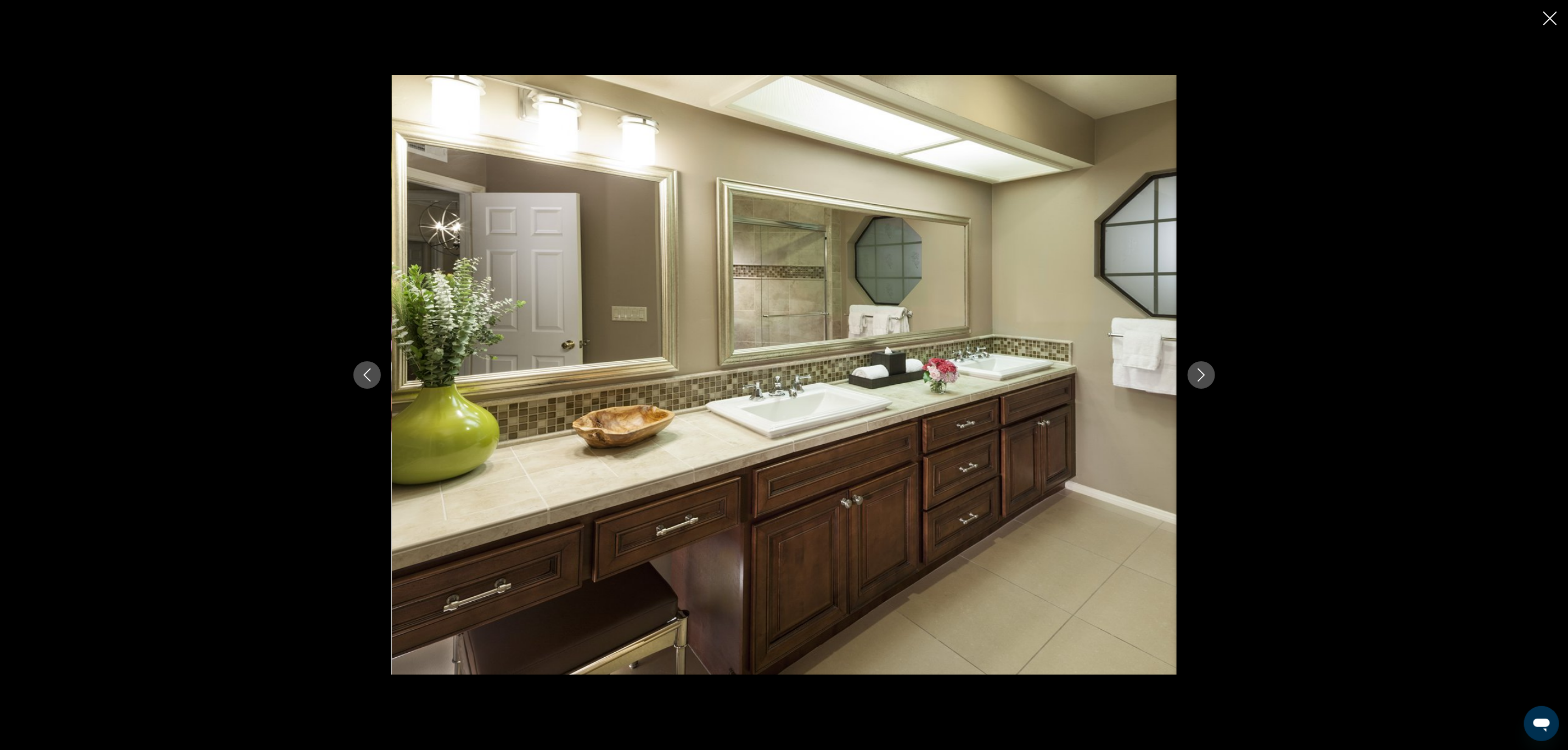
click at [1206, 369] on icon "Next image" at bounding box center [1201, 375] width 13 height 13
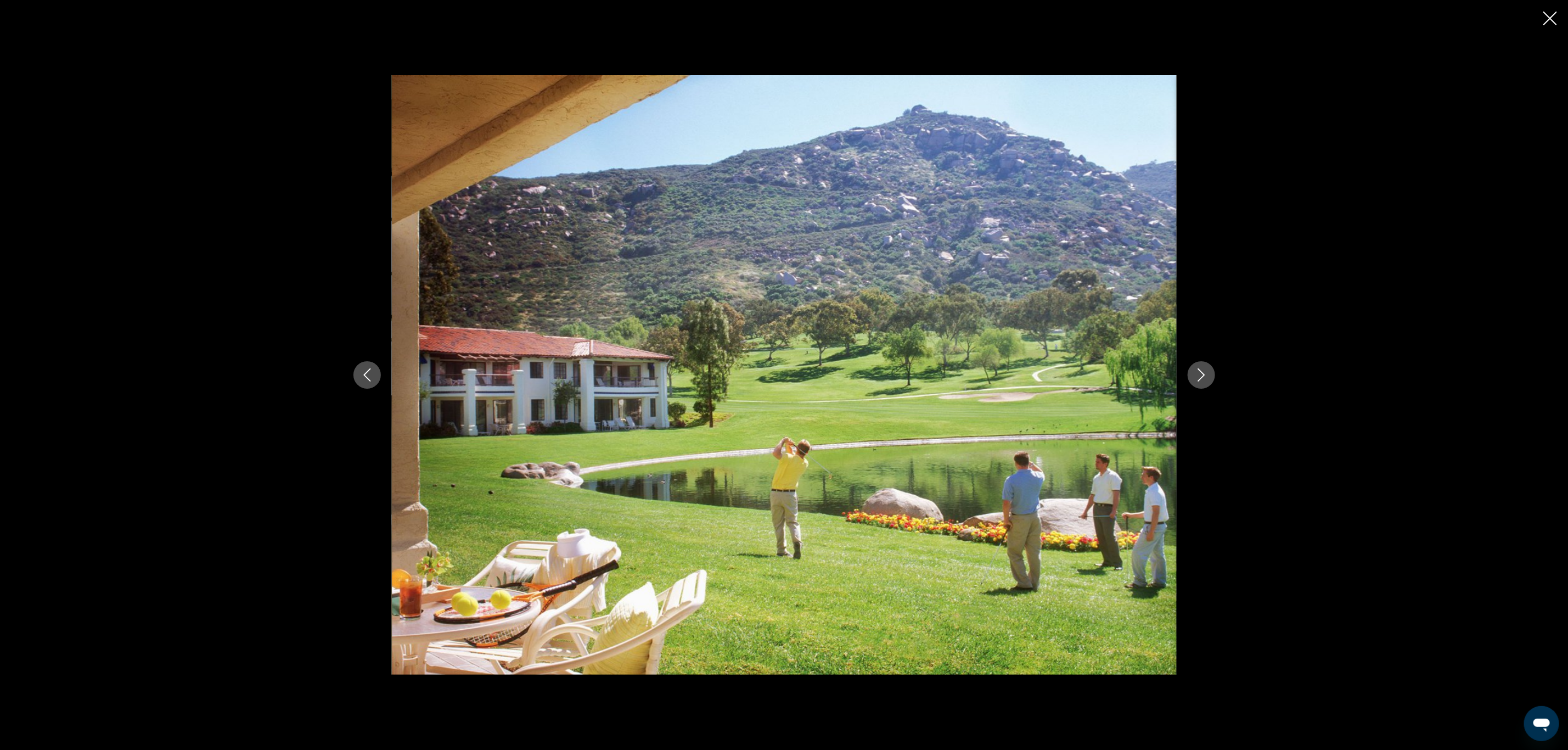
click at [1206, 369] on icon "Next image" at bounding box center [1201, 375] width 13 height 13
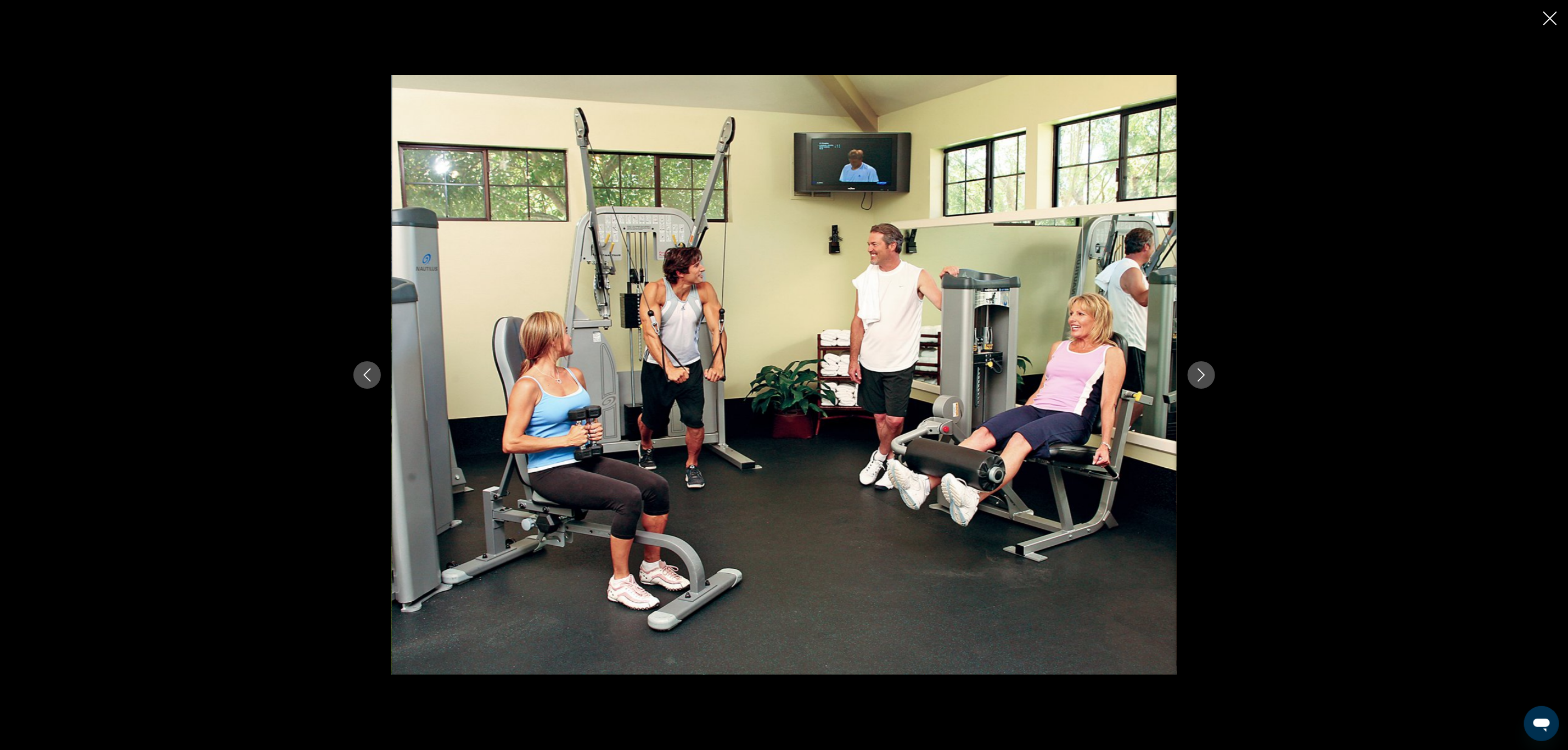
click at [1206, 369] on icon "Next image" at bounding box center [1201, 375] width 13 height 13
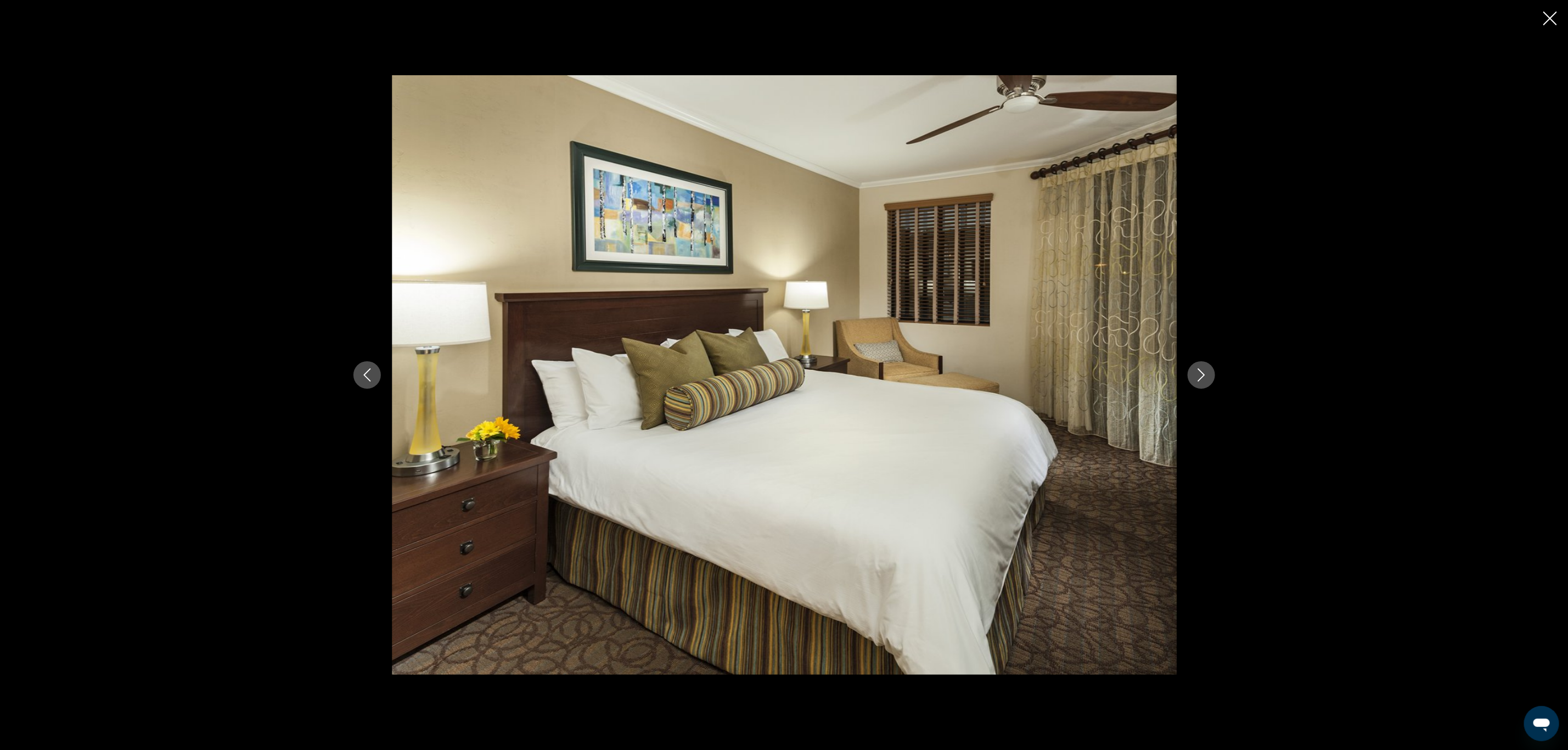
click at [1206, 369] on icon "Next image" at bounding box center [1201, 375] width 13 height 13
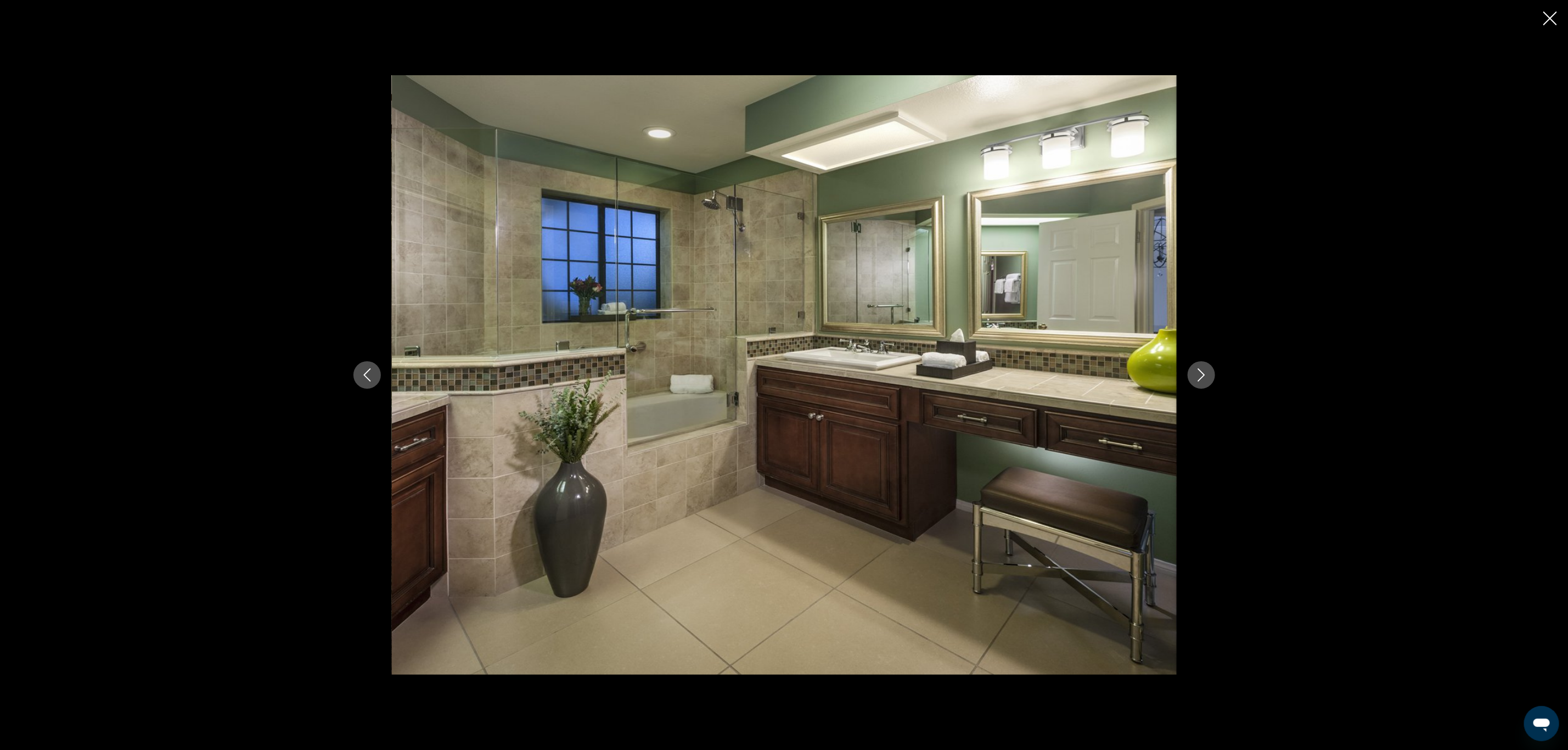
click at [1206, 369] on icon "Next image" at bounding box center [1201, 375] width 13 height 13
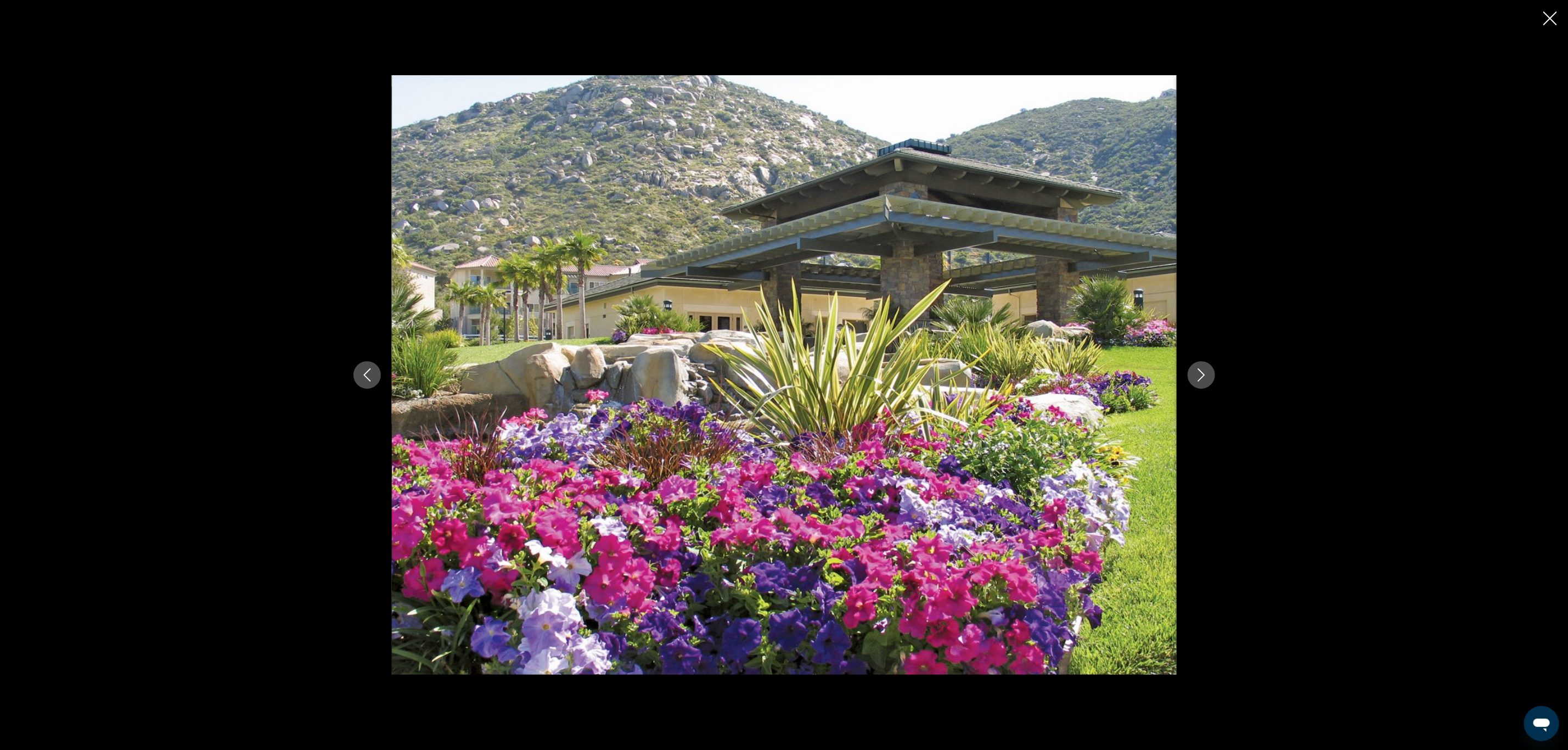
click at [1206, 369] on icon "Next image" at bounding box center [1201, 375] width 13 height 13
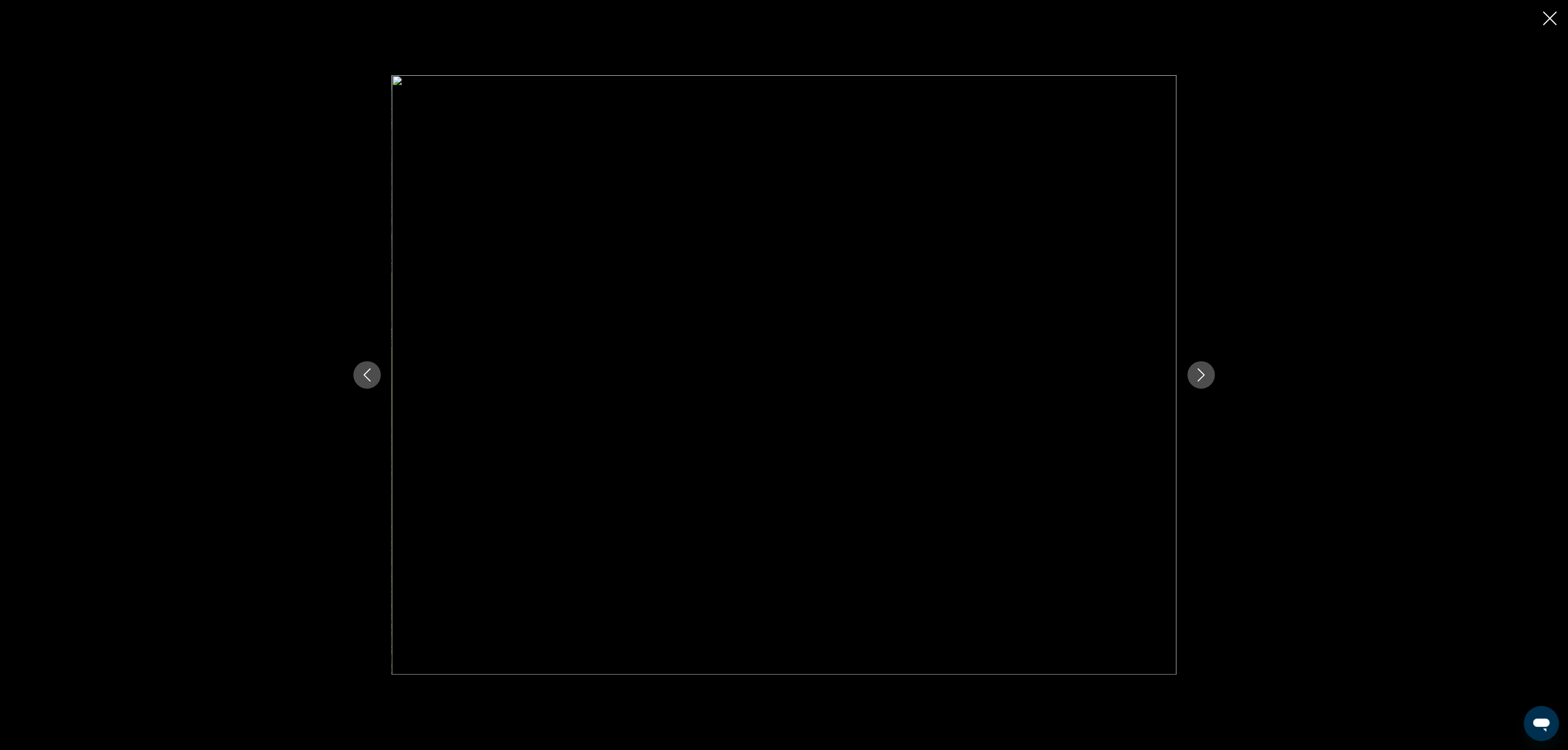
click at [1206, 369] on icon "Next image" at bounding box center [1201, 375] width 13 height 13
click at [369, 381] on icon "Previous image" at bounding box center [367, 375] width 7 height 13
click at [370, 381] on icon "Previous image" at bounding box center [367, 375] width 13 height 13
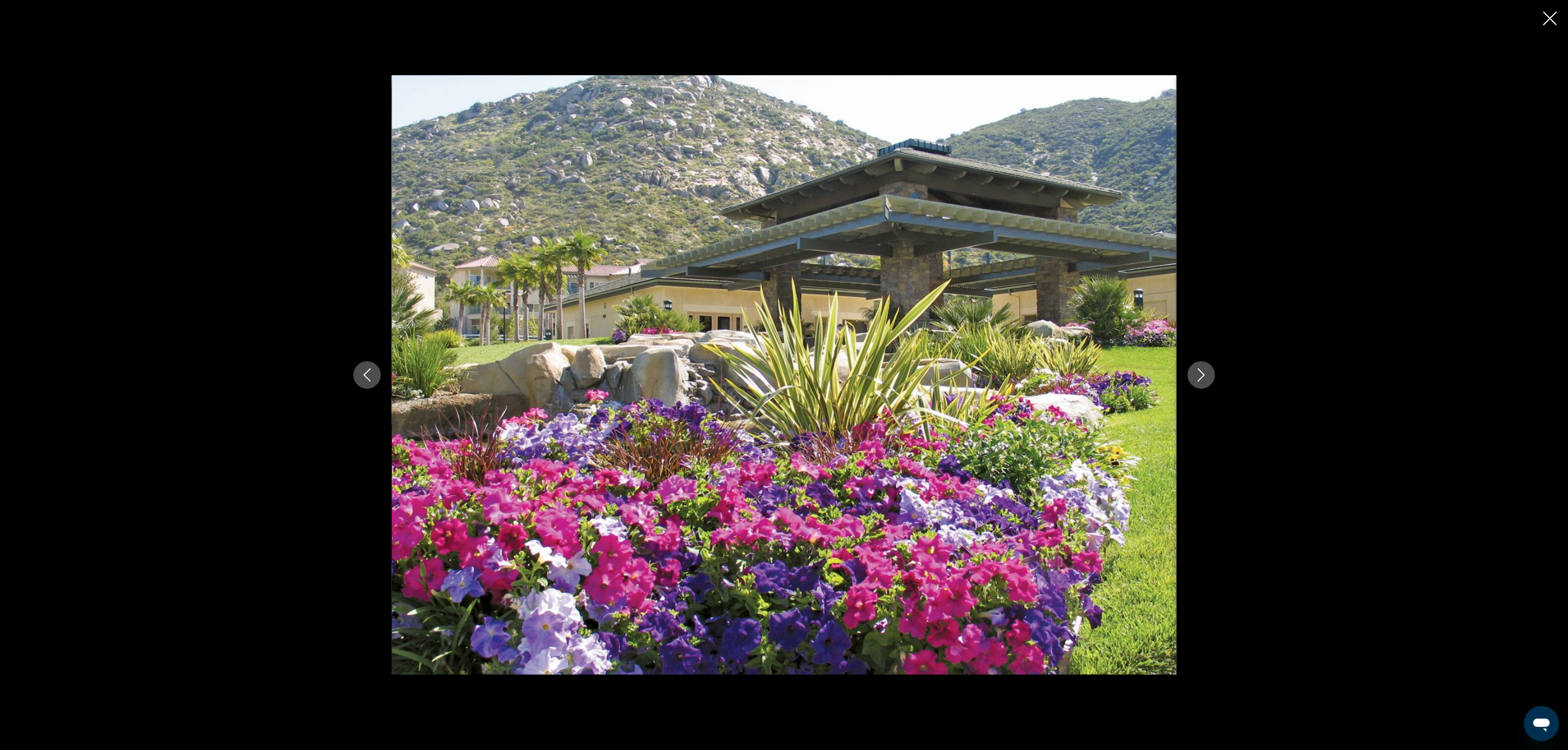
click at [1201, 372] on icon "Next image" at bounding box center [1201, 375] width 7 height 13
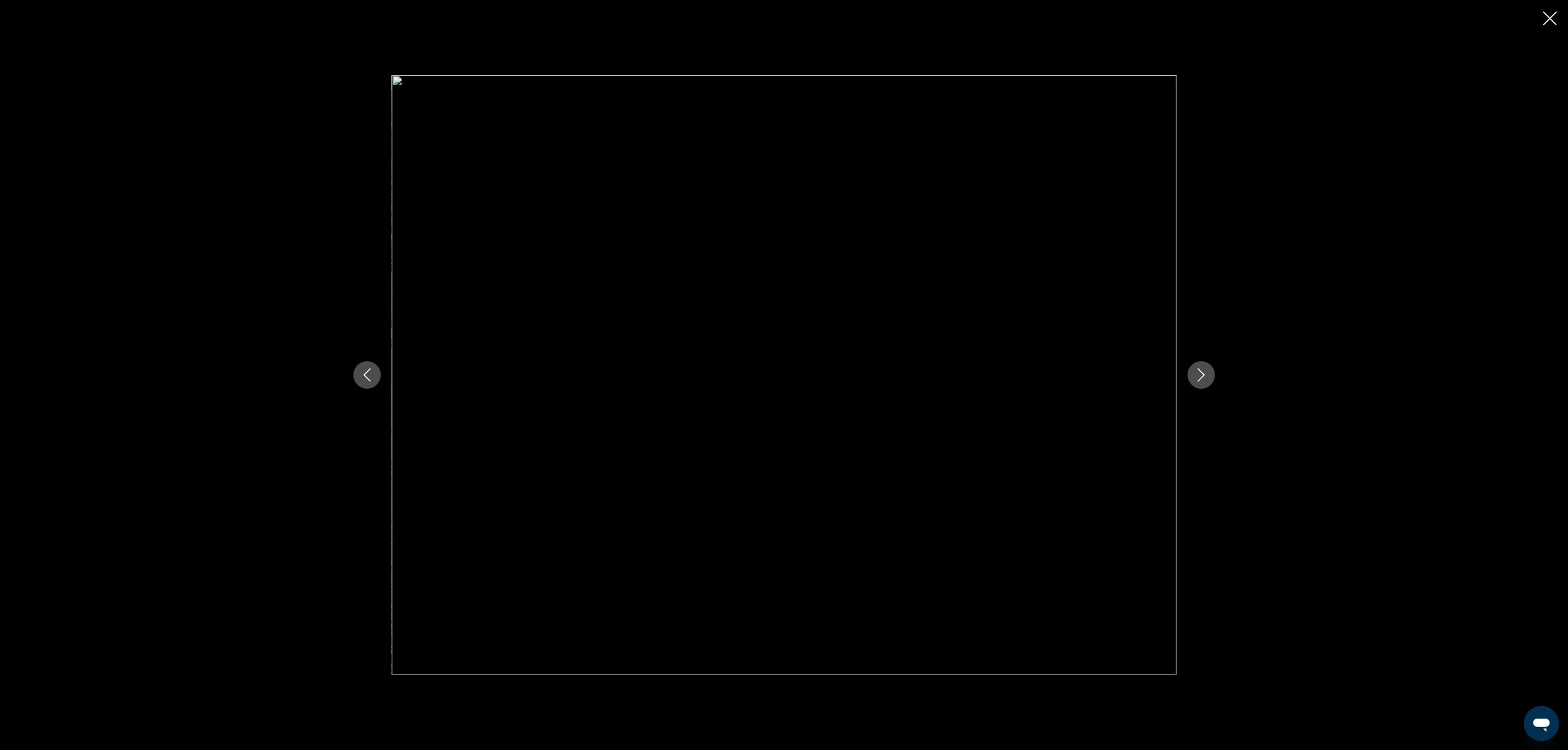
click at [1201, 372] on icon "Next image" at bounding box center [1201, 375] width 7 height 13
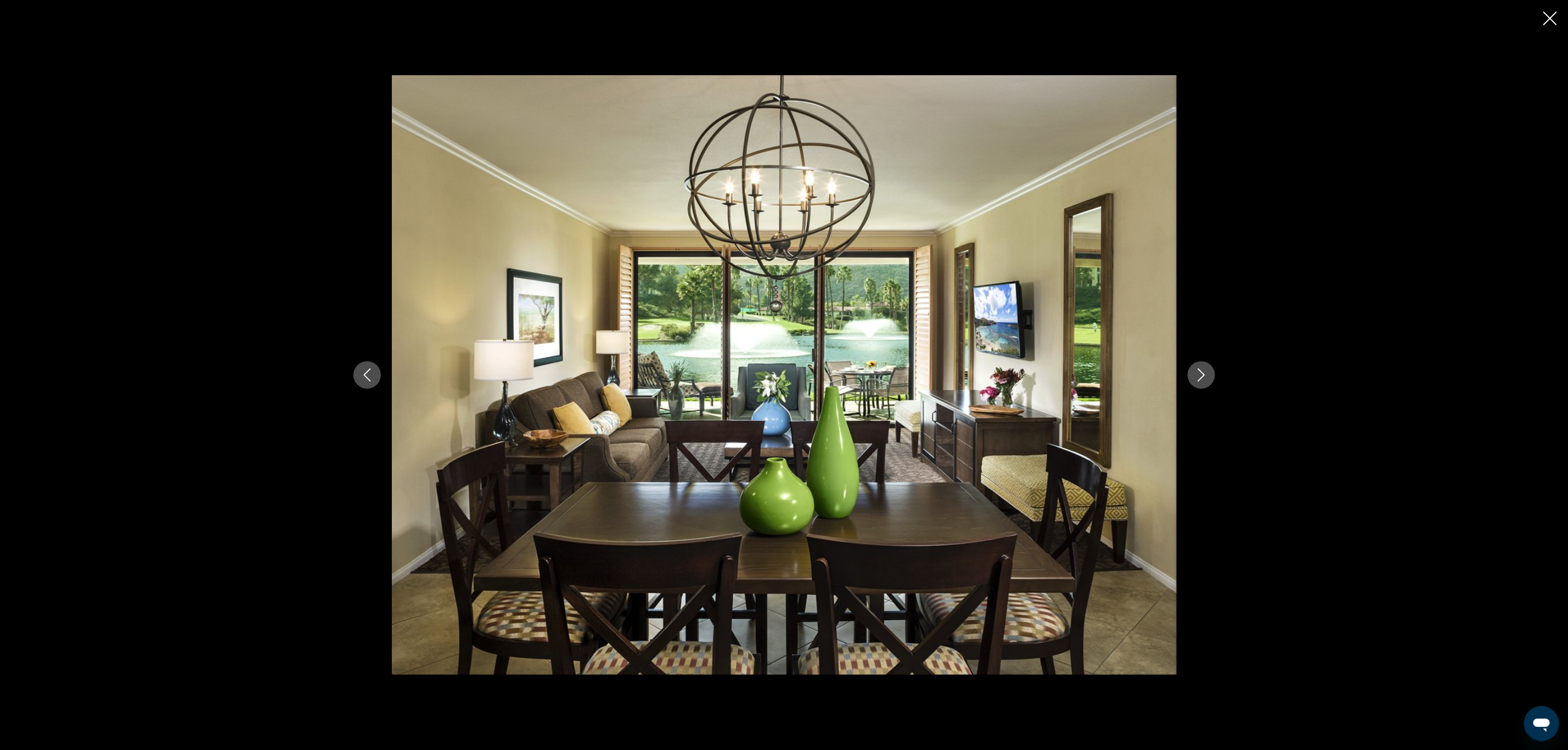
click at [1201, 372] on icon "Next image" at bounding box center [1201, 375] width 7 height 13
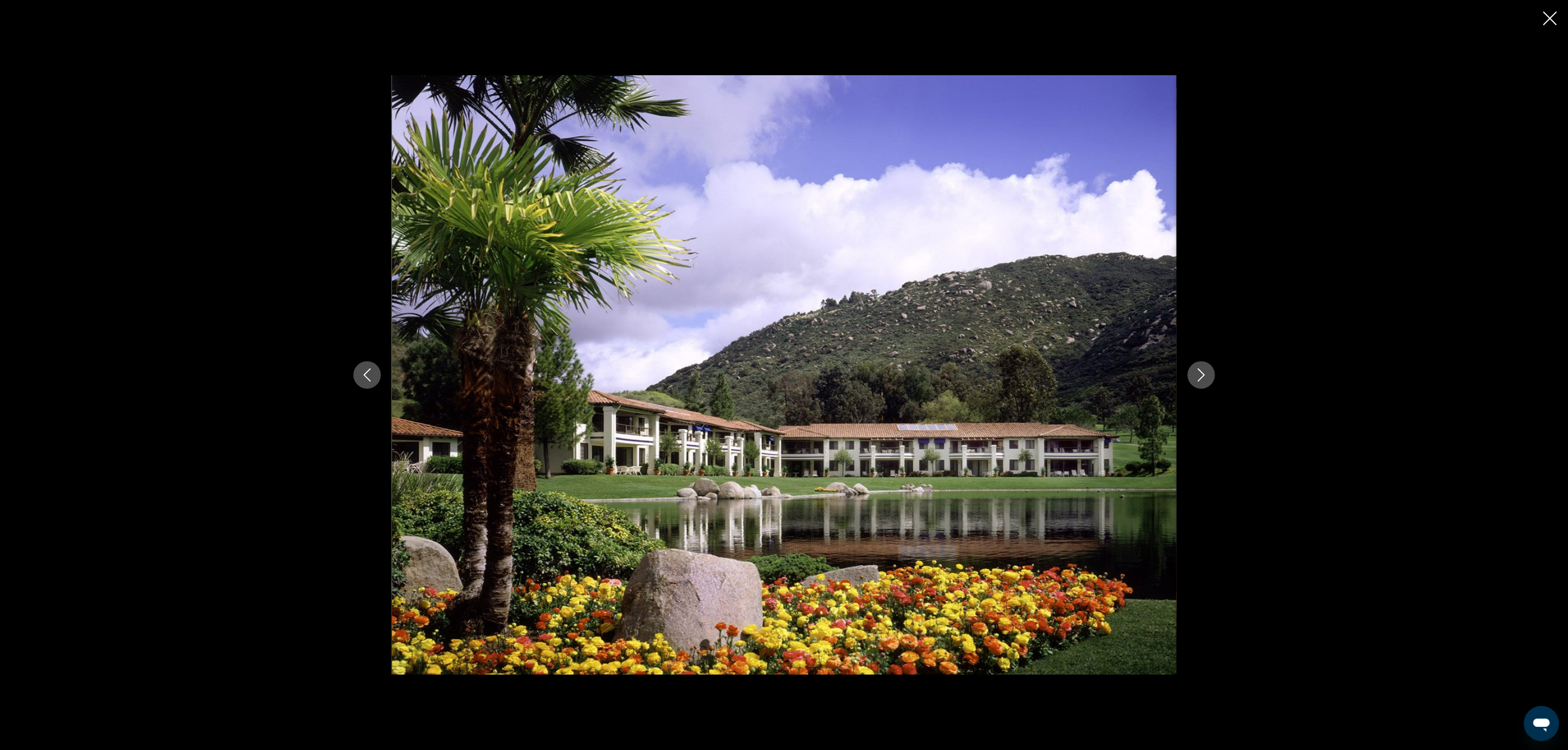
click at [1557, 13] on icon "Close slideshow" at bounding box center [1550, 18] width 14 height 14
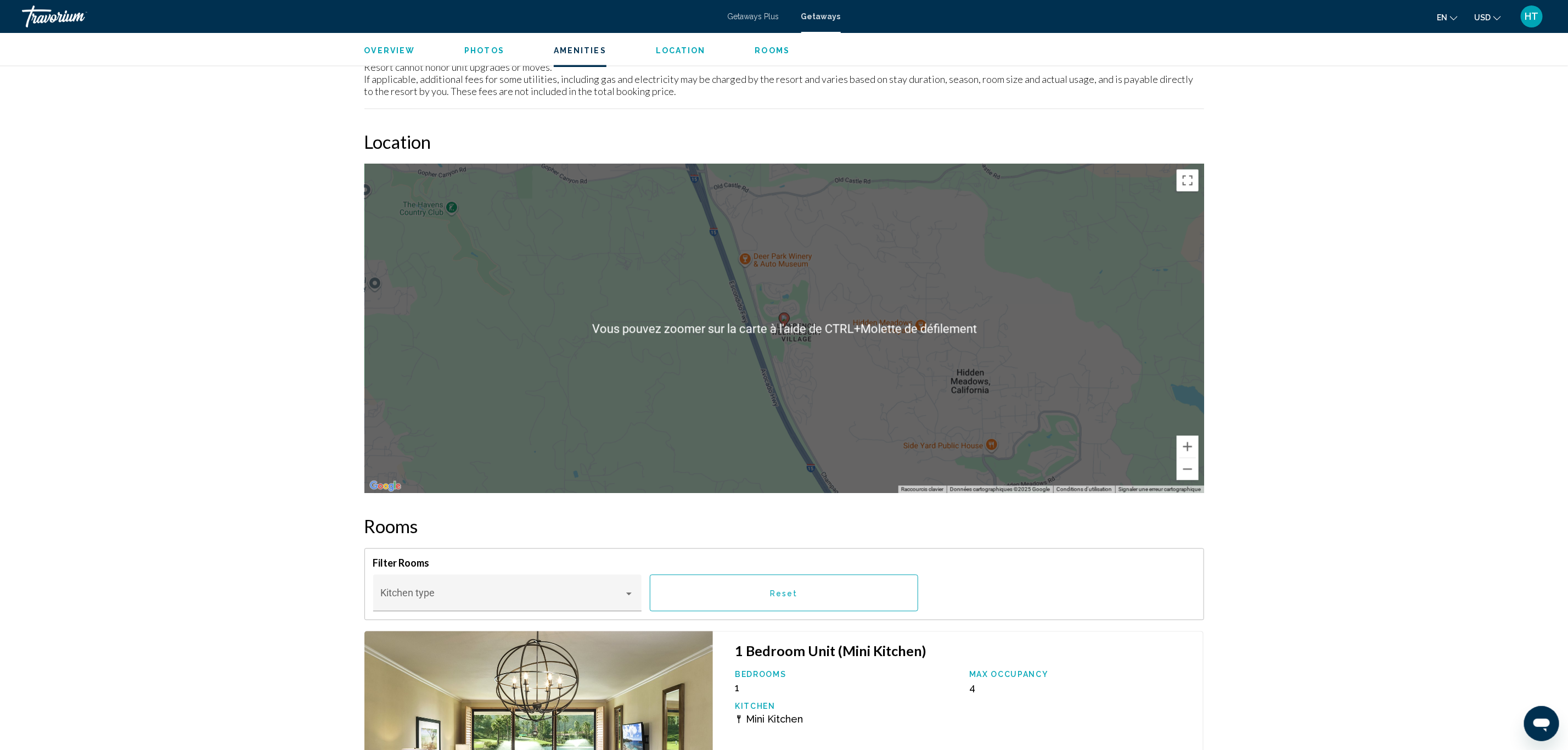
scroll to position [1967, 0]
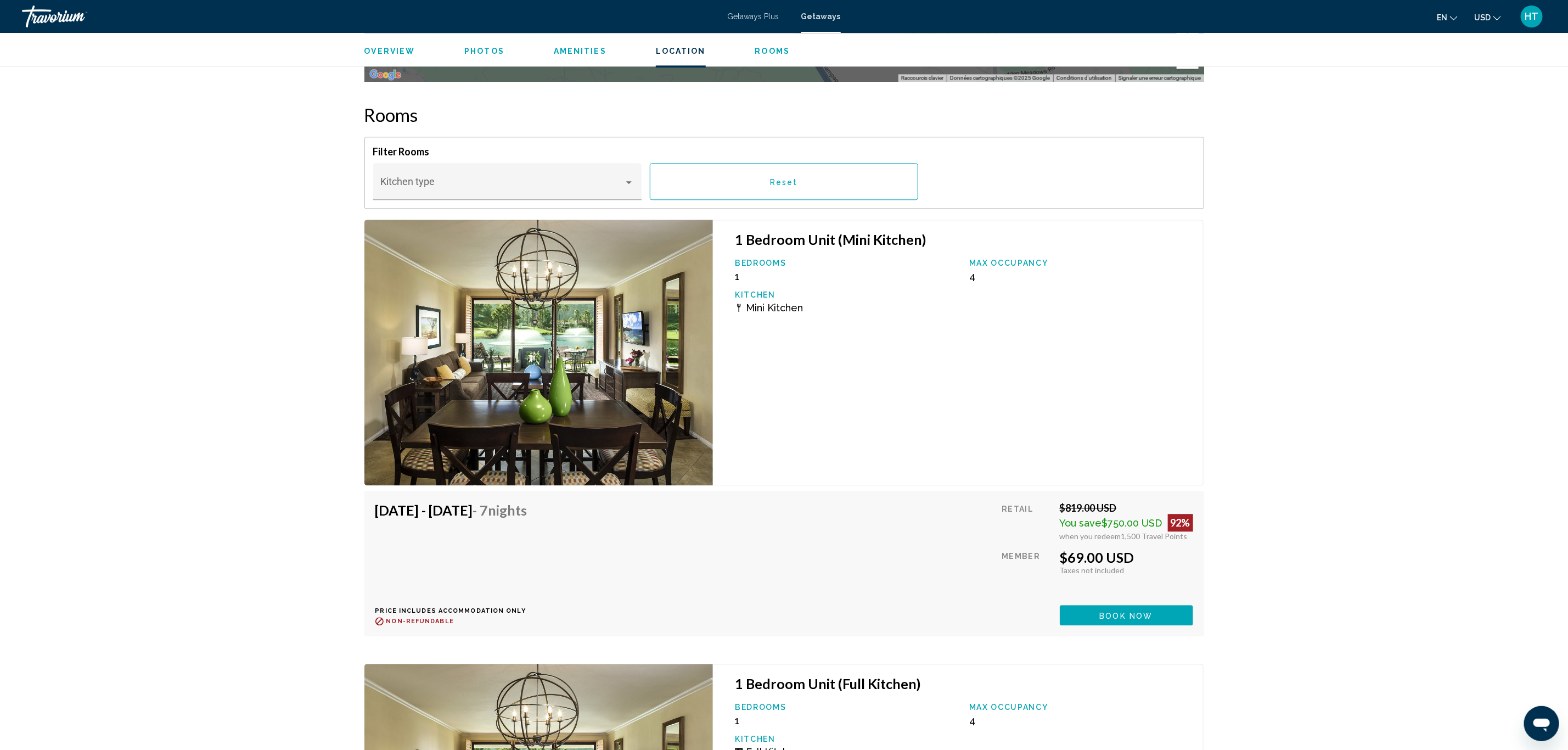
click at [615, 328] on img "Main content" at bounding box center [538, 352] width 349 height 265
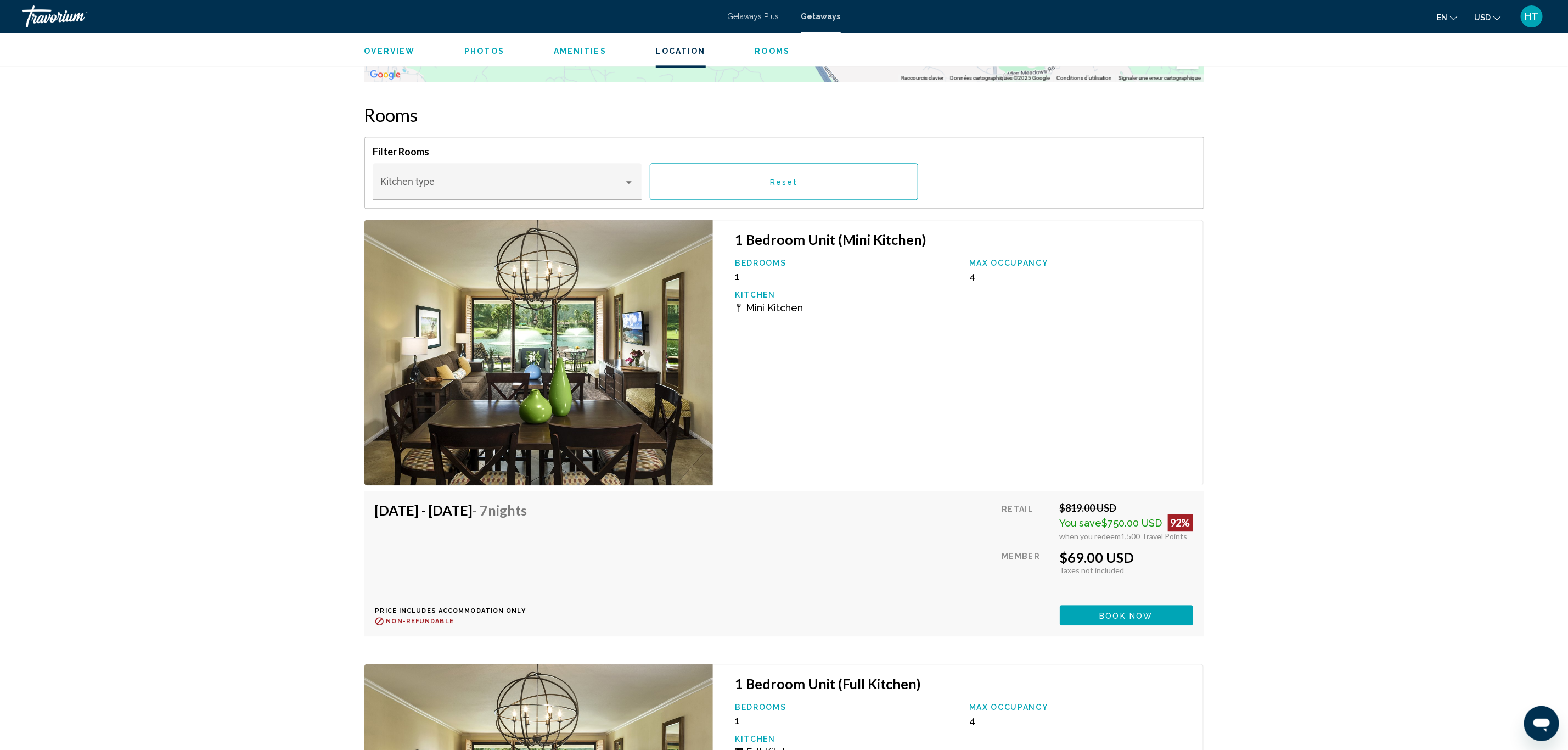
click at [555, 399] on img "Main content" at bounding box center [538, 352] width 349 height 265
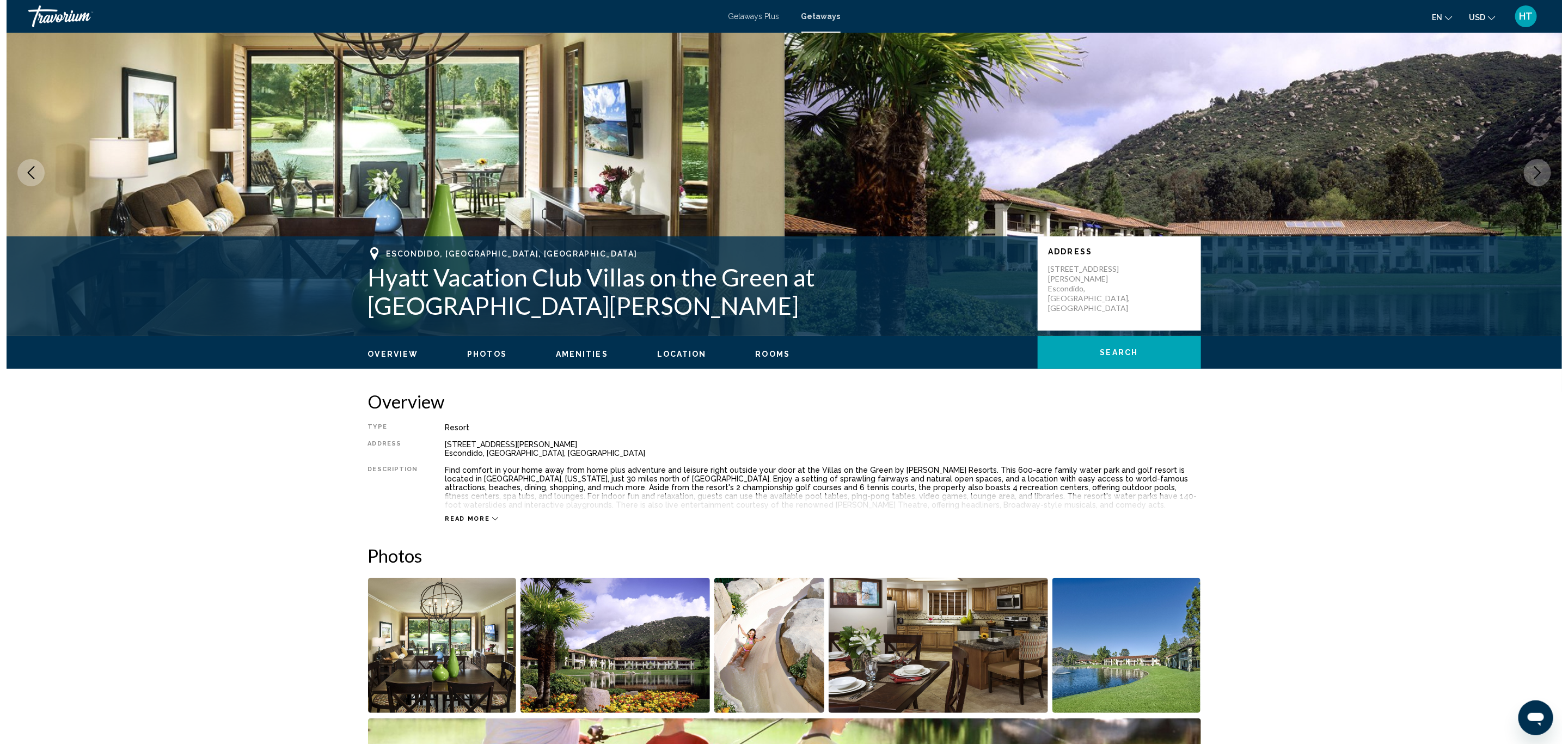
scroll to position [0, 0]
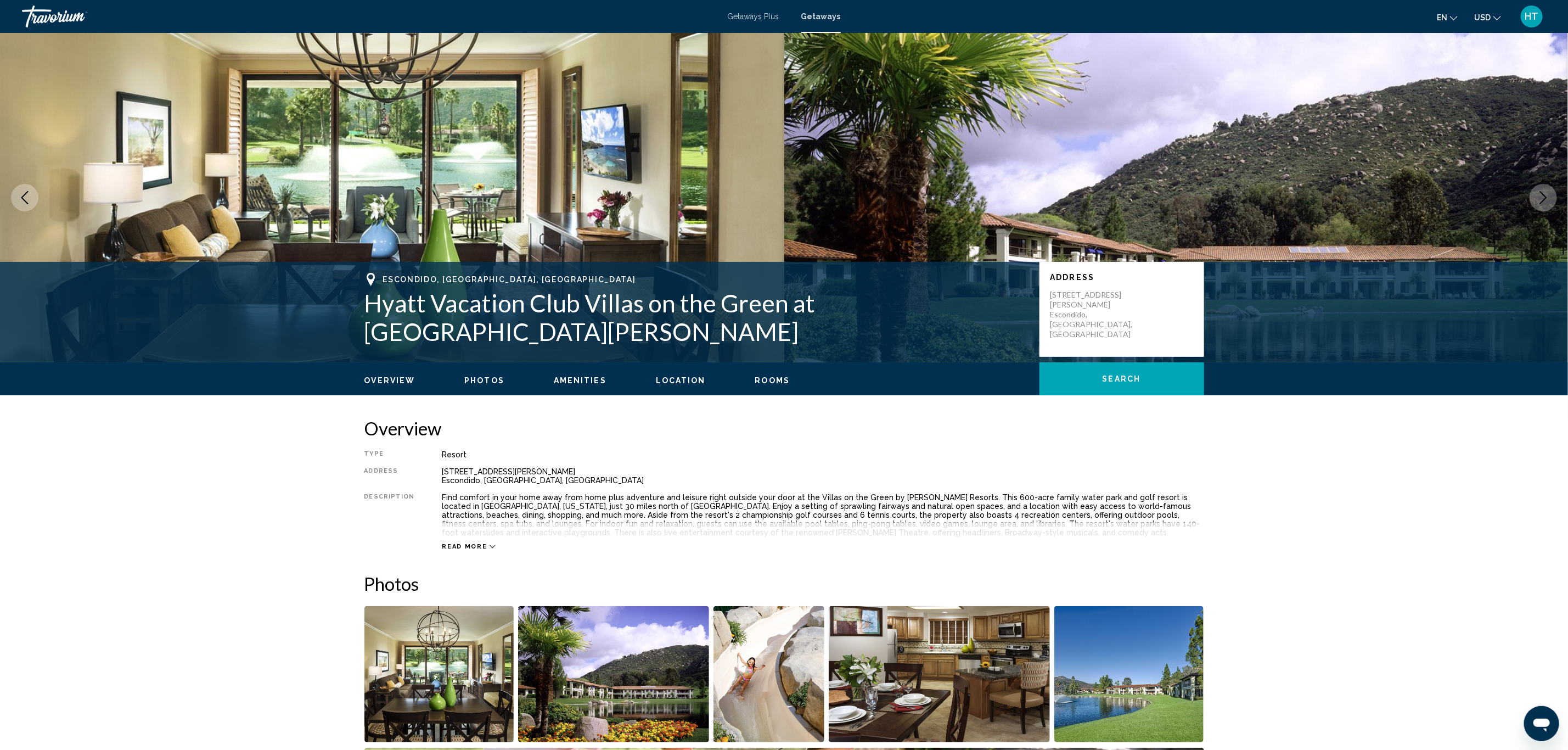
click at [742, 13] on span "Getaways Plus" at bounding box center [753, 16] width 51 height 9
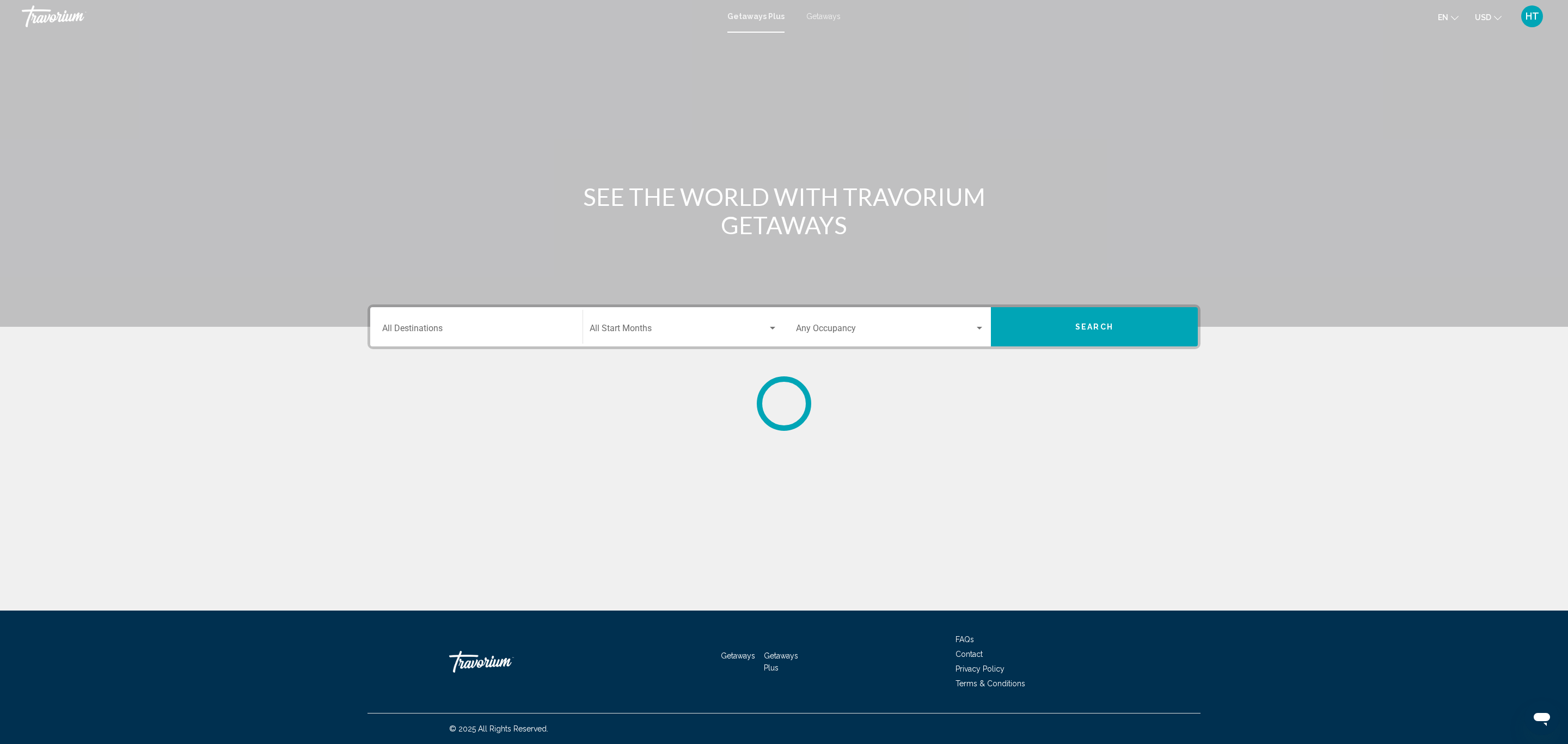
click at [497, 324] on div "Destination All Destinations" at bounding box center [476, 327] width 188 height 35
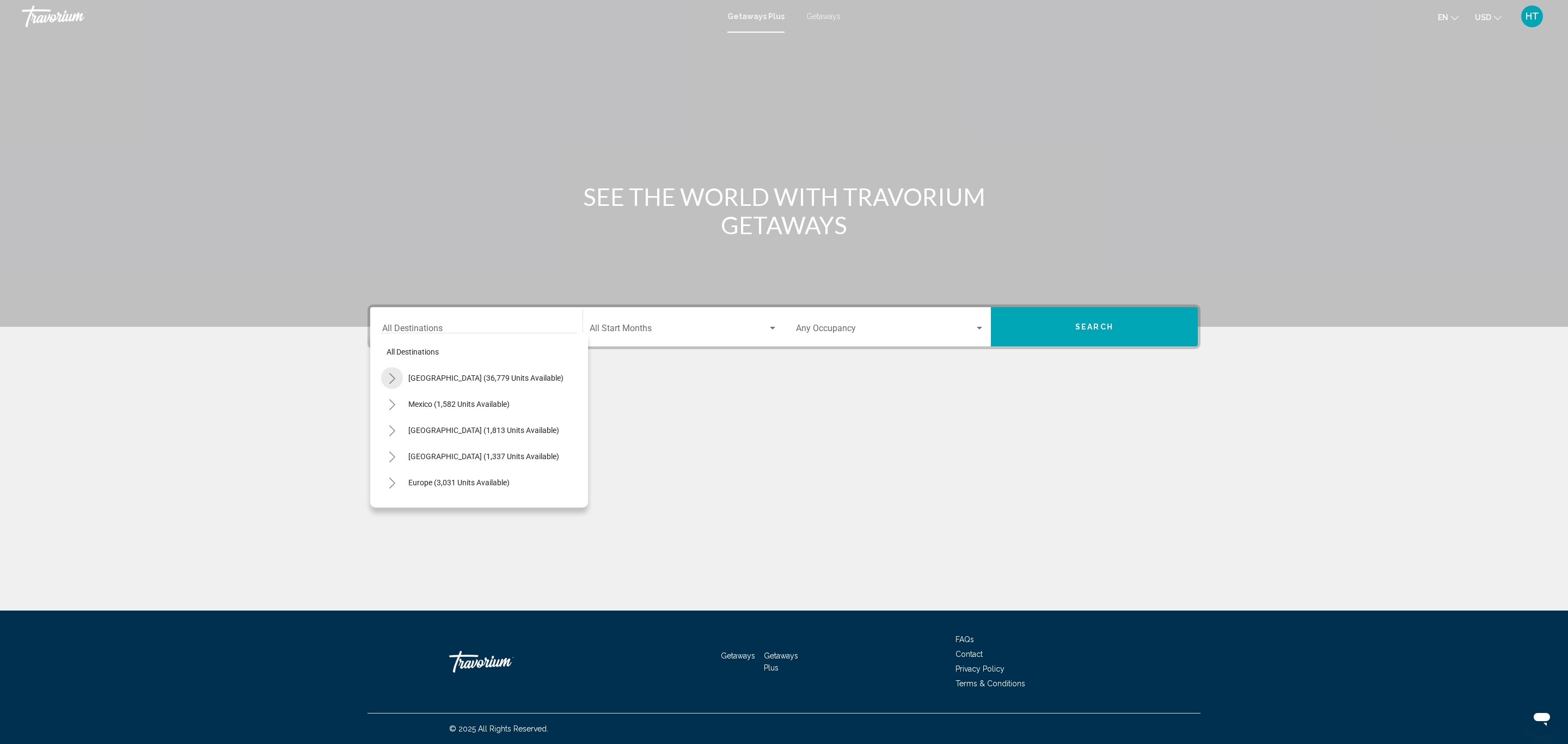
click at [388, 378] on icon "Toggle United States (36,779 units available)" at bounding box center [392, 378] width 8 height 11
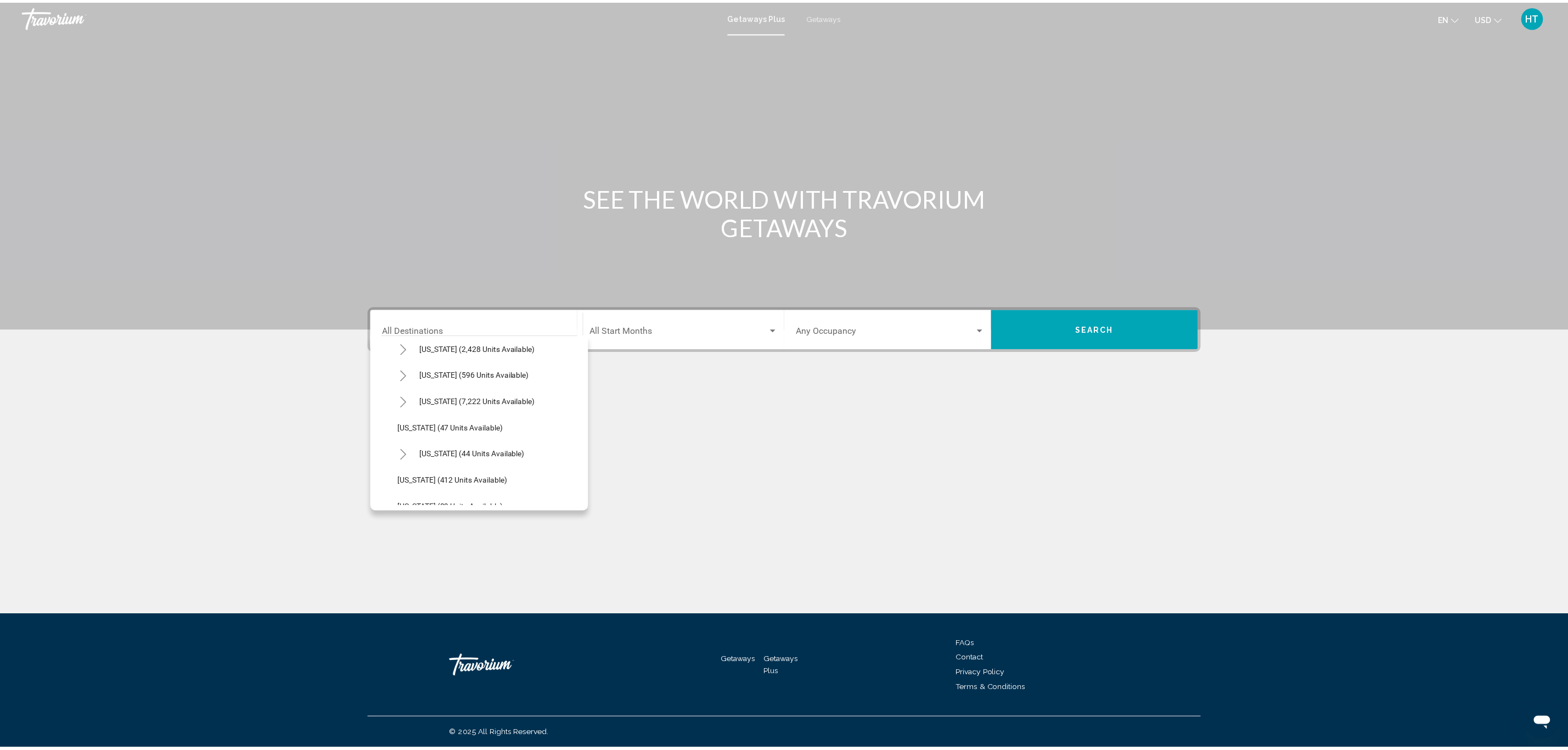
scroll to position [82, 0]
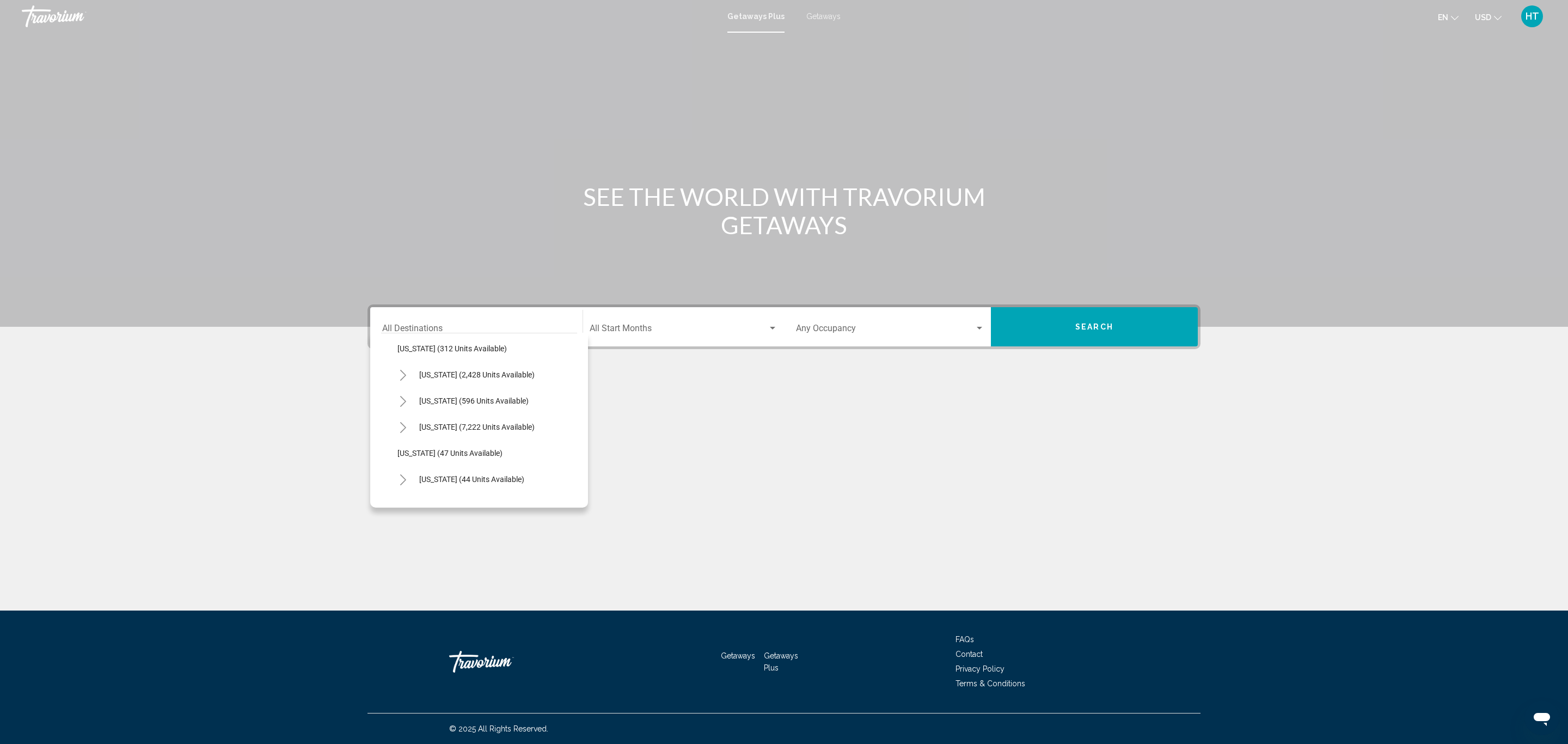
click at [396, 373] on button "Toggle California (2,428 units available)" at bounding box center [403, 375] width 22 height 22
click at [427, 473] on button "San Diego & Southern (525 units available)" at bounding box center [480, 479] width 155 height 25
type input "**********"
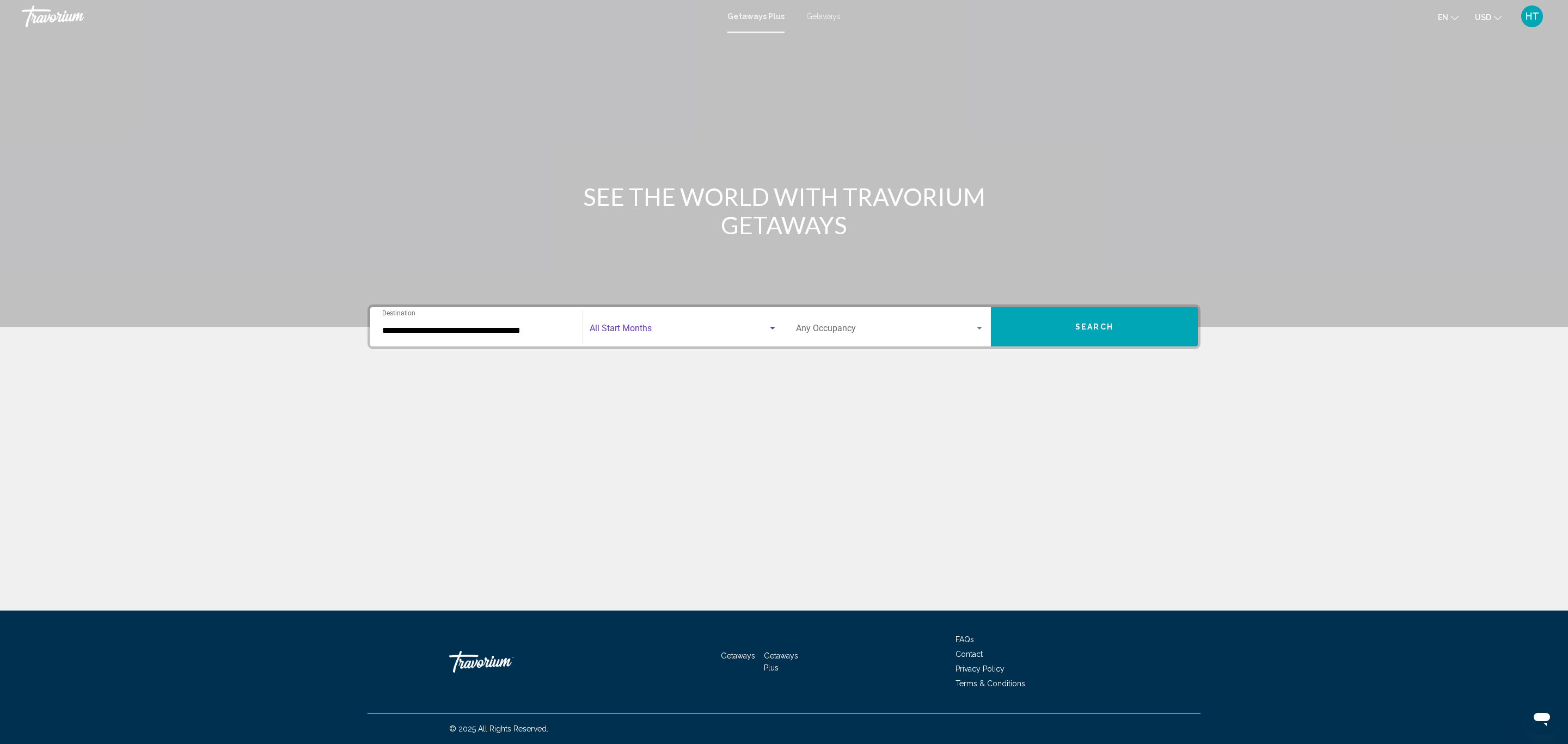
click at [638, 327] on span "Search widget" at bounding box center [678, 331] width 178 height 10
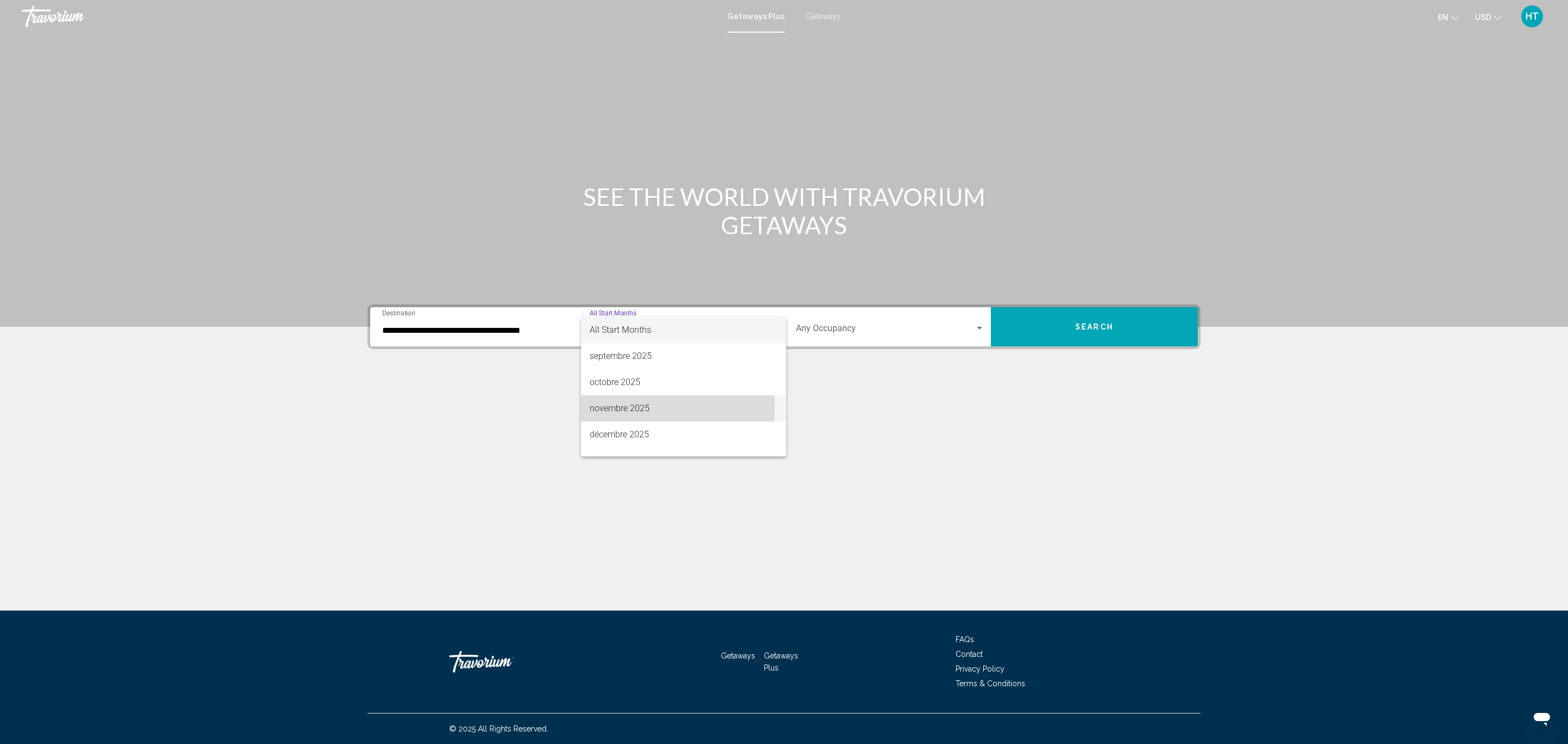
click at [651, 406] on span "novembre 2025" at bounding box center [683, 408] width 188 height 26
click at [843, 319] on div "Occupancy Any Occupancy" at bounding box center [890, 327] width 188 height 35
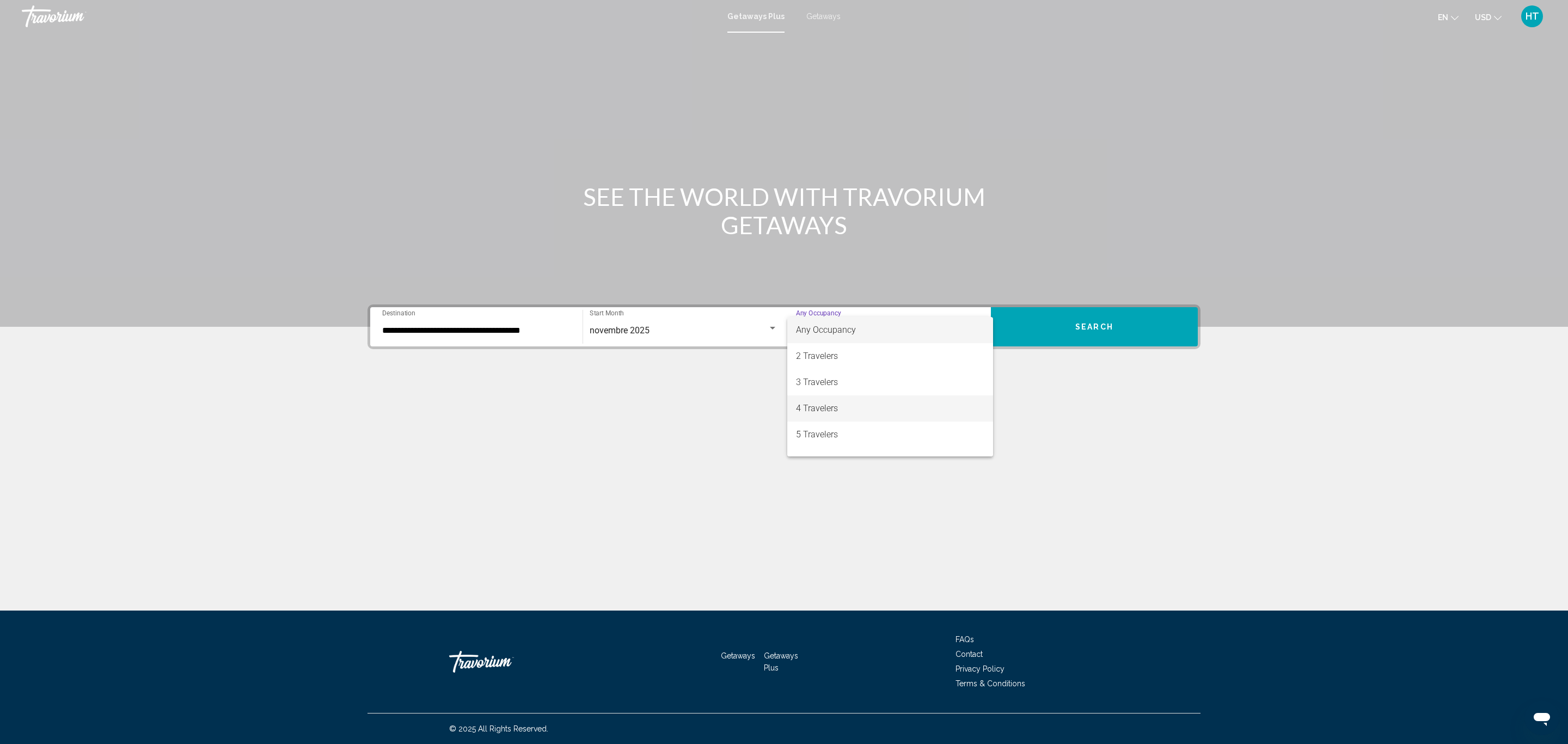
click at [845, 407] on span "4 Travelers" at bounding box center [890, 408] width 188 height 26
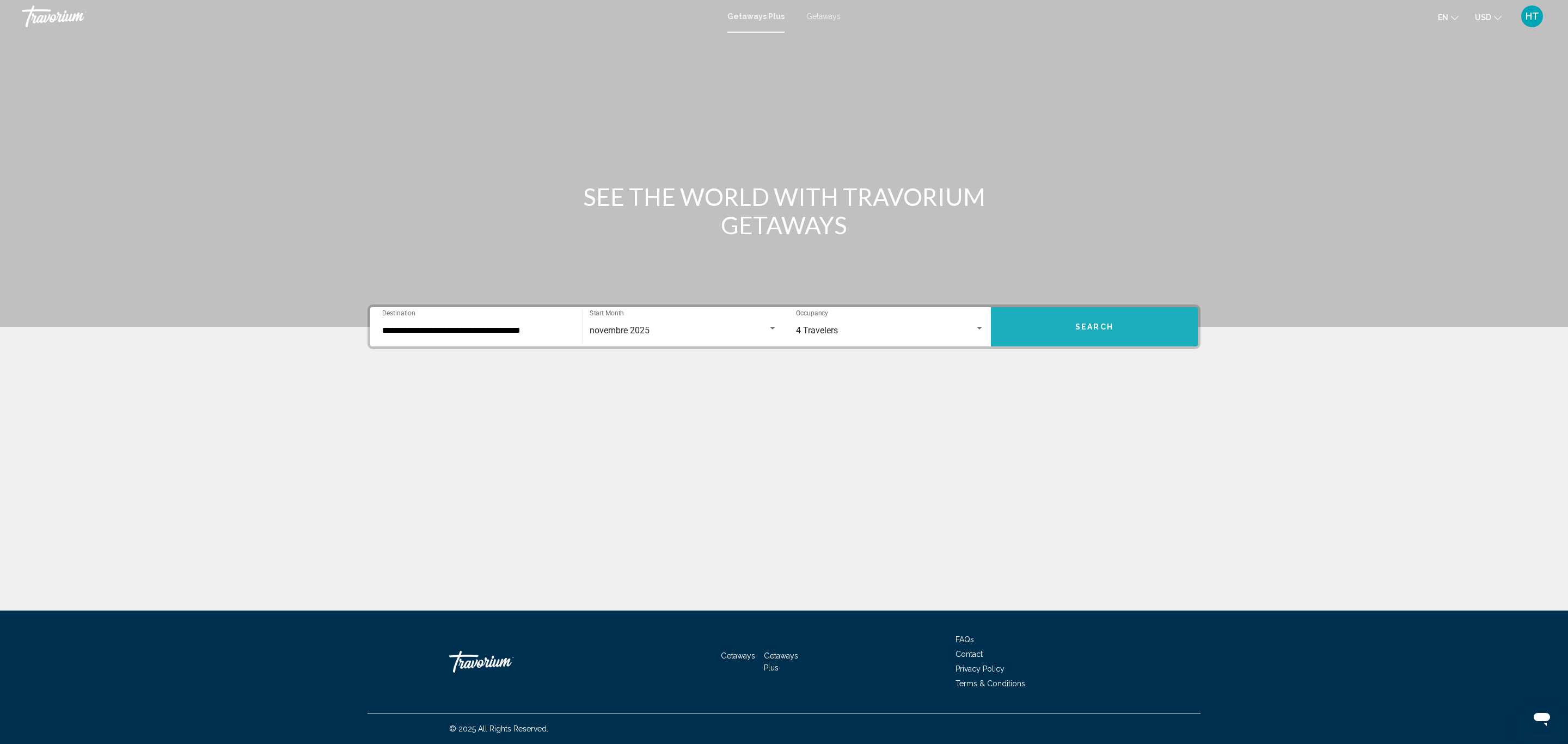
click at [1102, 329] on span "Search" at bounding box center [1094, 327] width 38 height 9
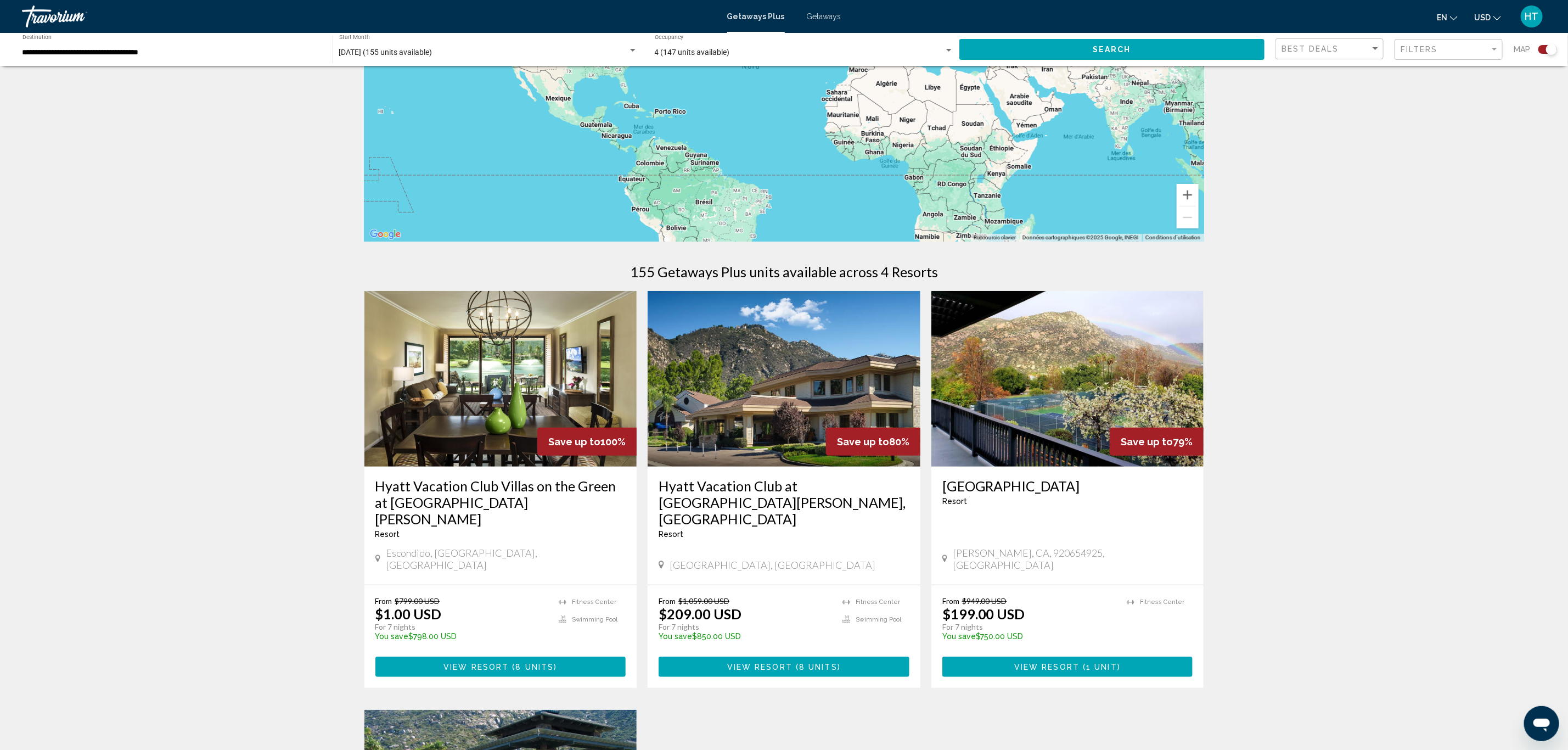
scroll to position [247, 0]
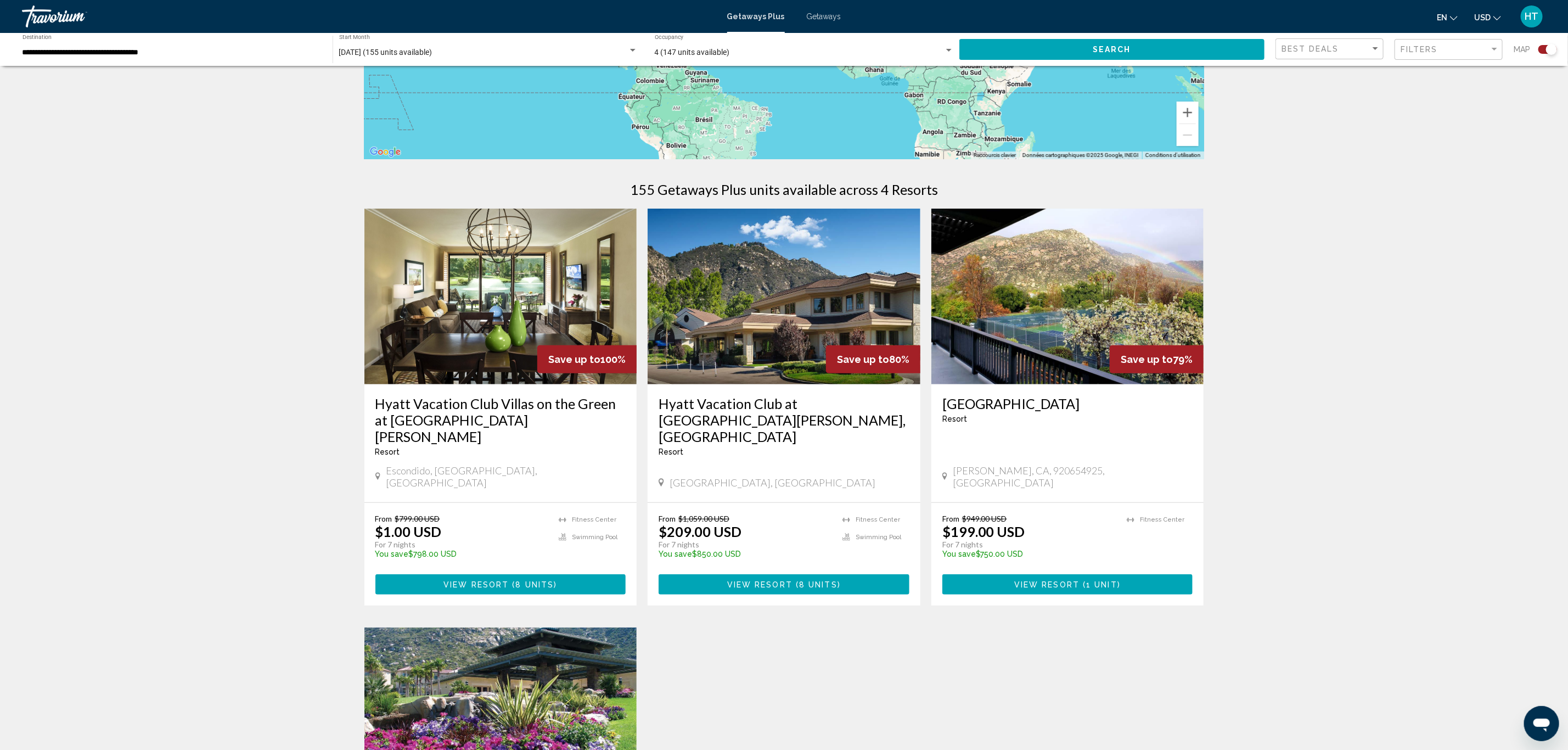
click at [407, 410] on h3 "Hyatt Vacation Club Villas on the Green at [GEOGRAPHIC_DATA][PERSON_NAME]" at bounding box center [501, 420] width 251 height 49
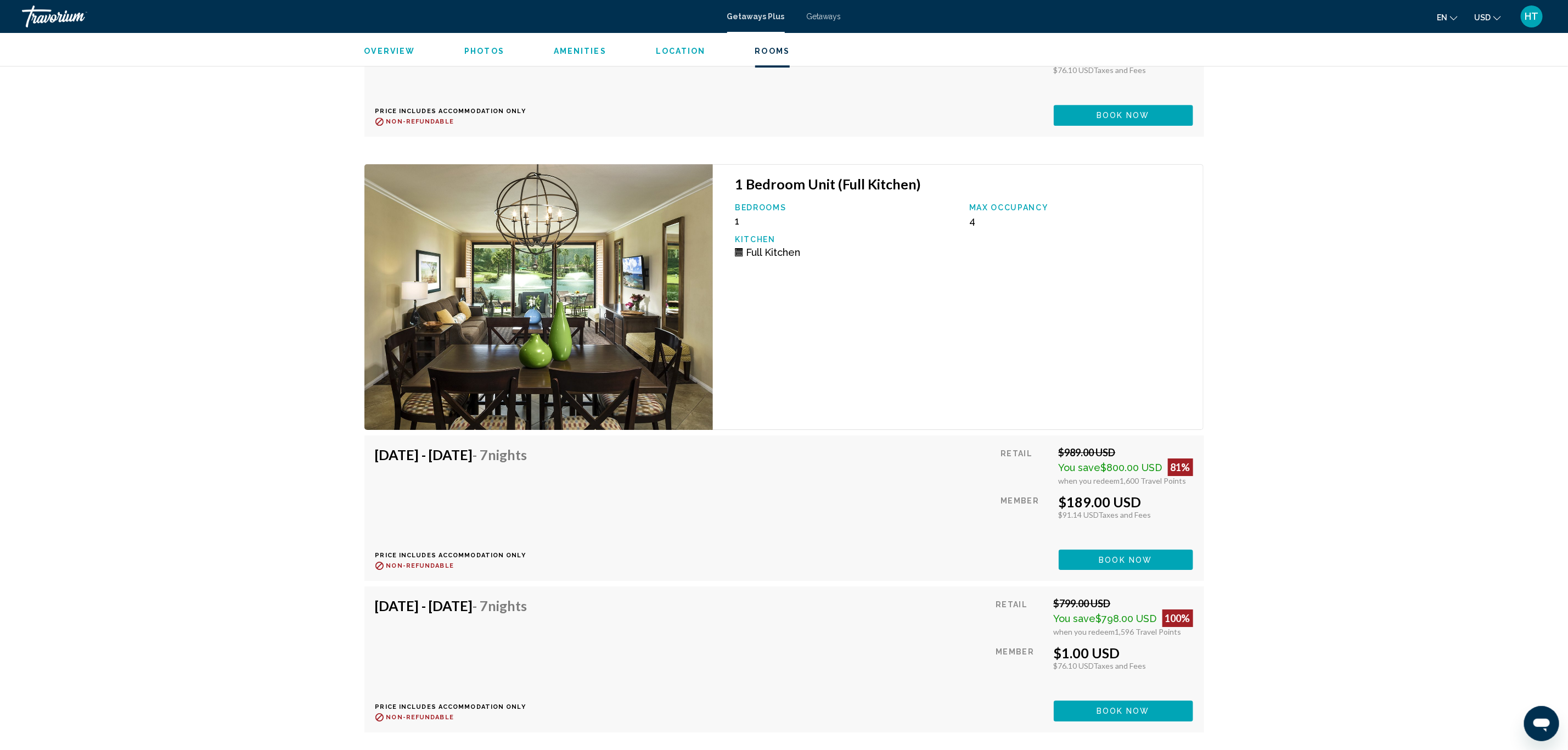
scroll to position [2635, 0]
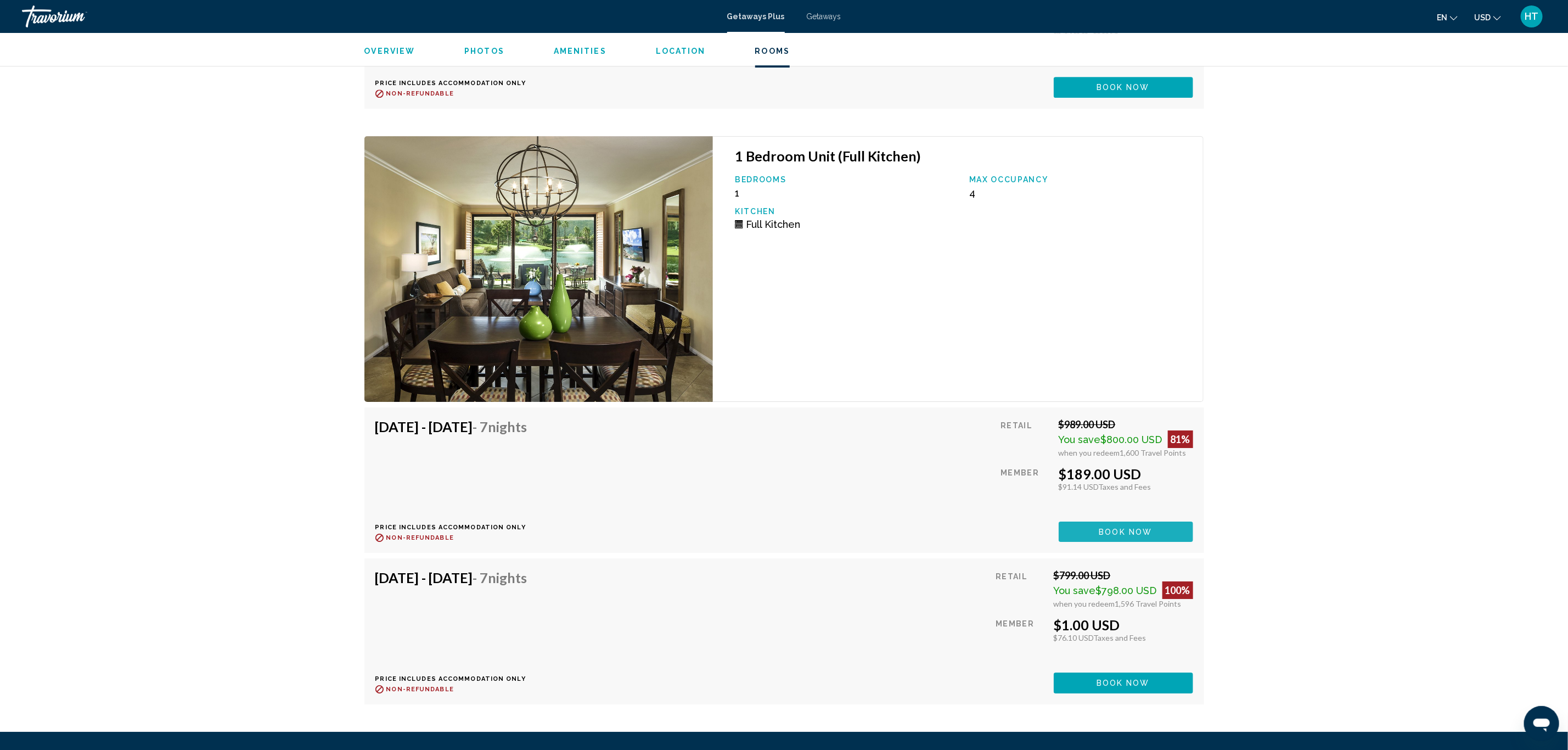
click at [1087, 537] on button "Book now" at bounding box center [1126, 531] width 134 height 20
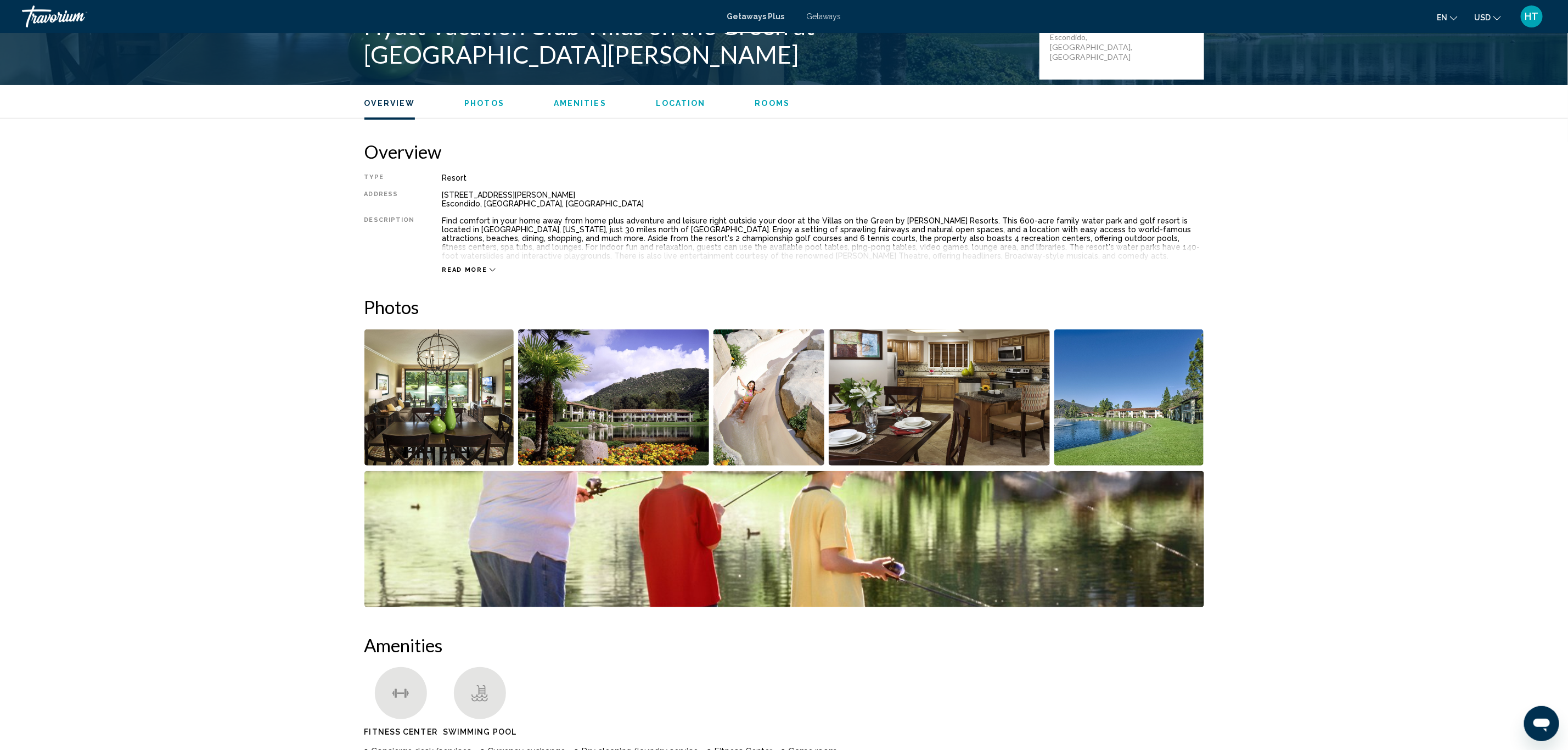
scroll to position [329, 0]
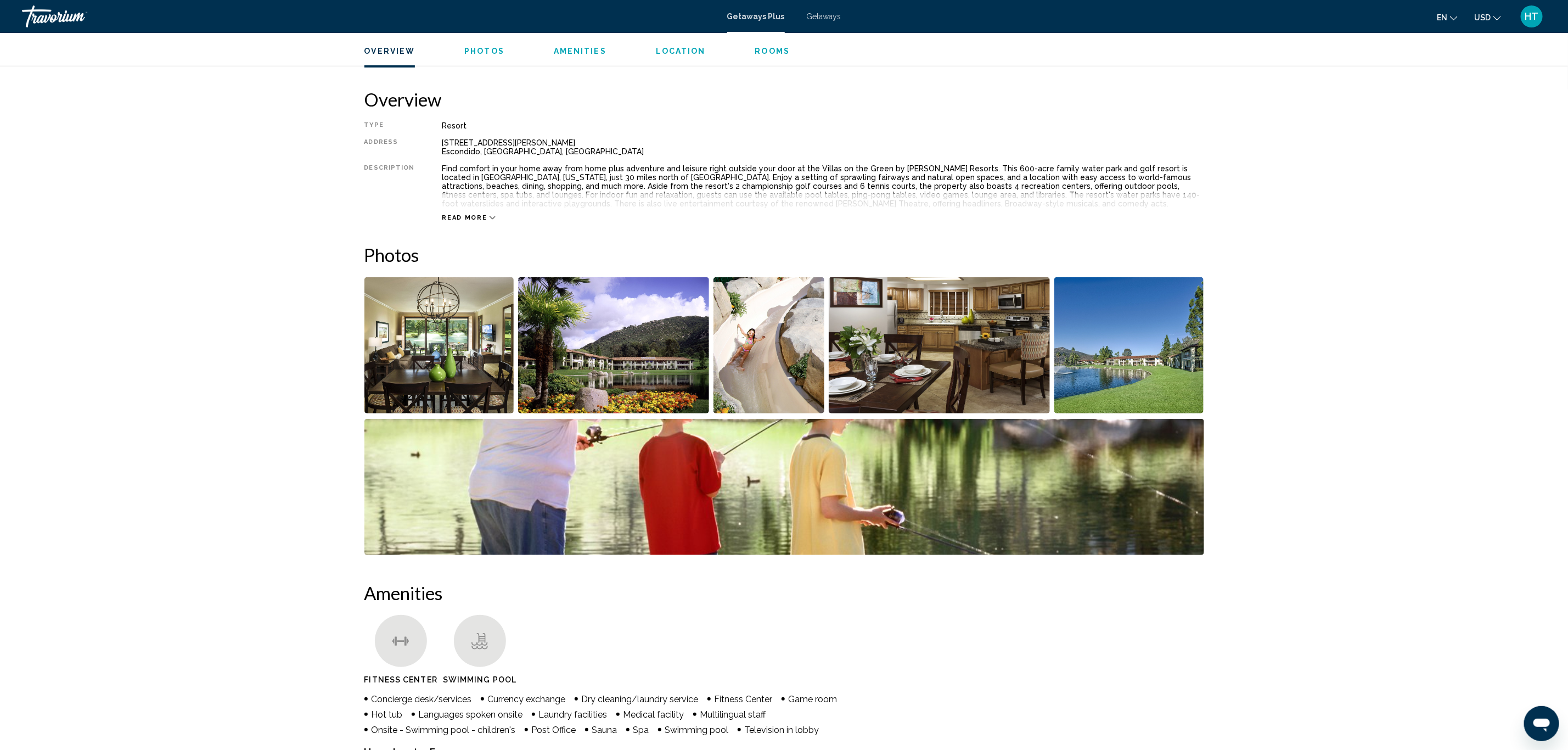
click at [466, 340] on img "Open full-screen image slider" at bounding box center [439, 345] width 150 height 136
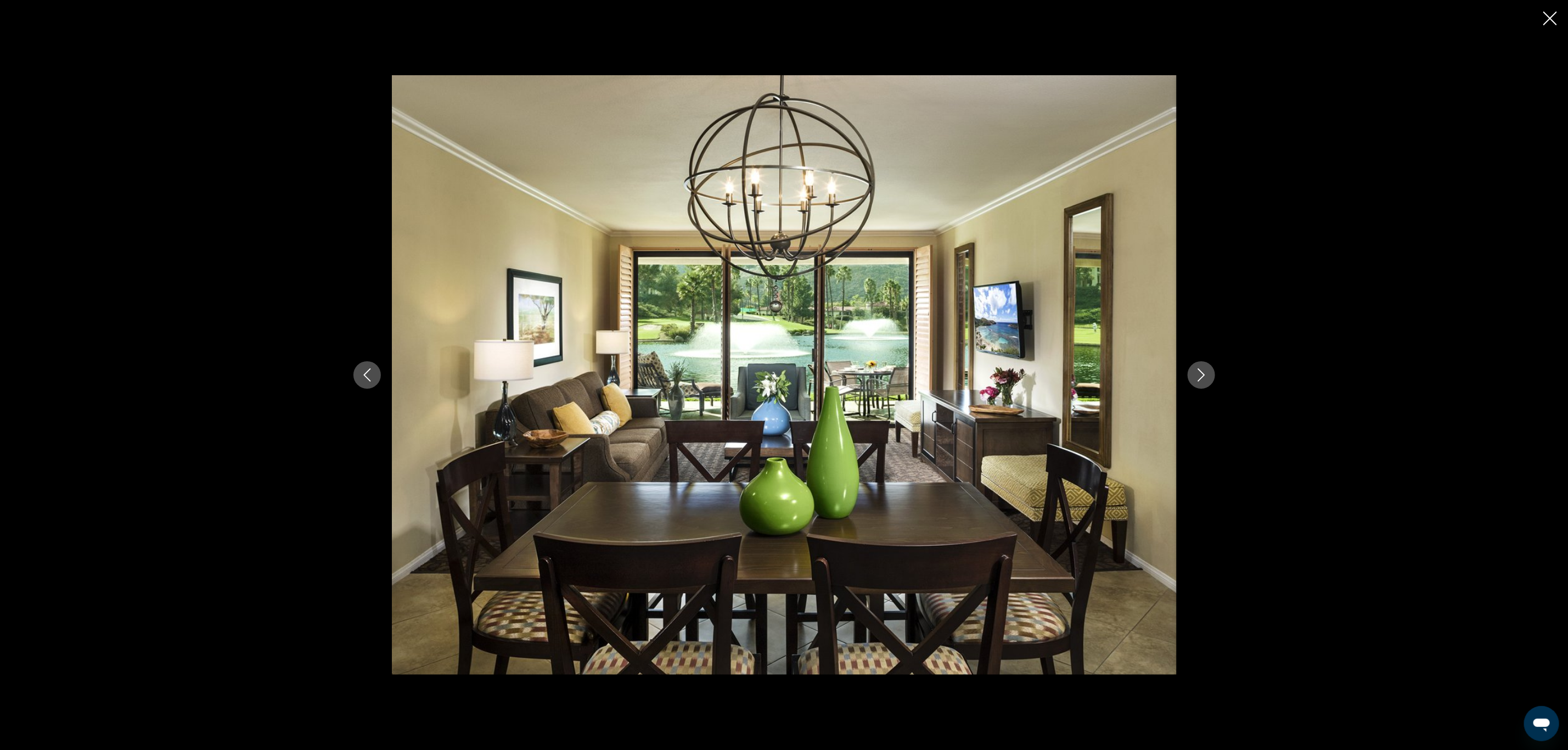
click at [1205, 371] on icon "Next image" at bounding box center [1201, 375] width 13 height 13
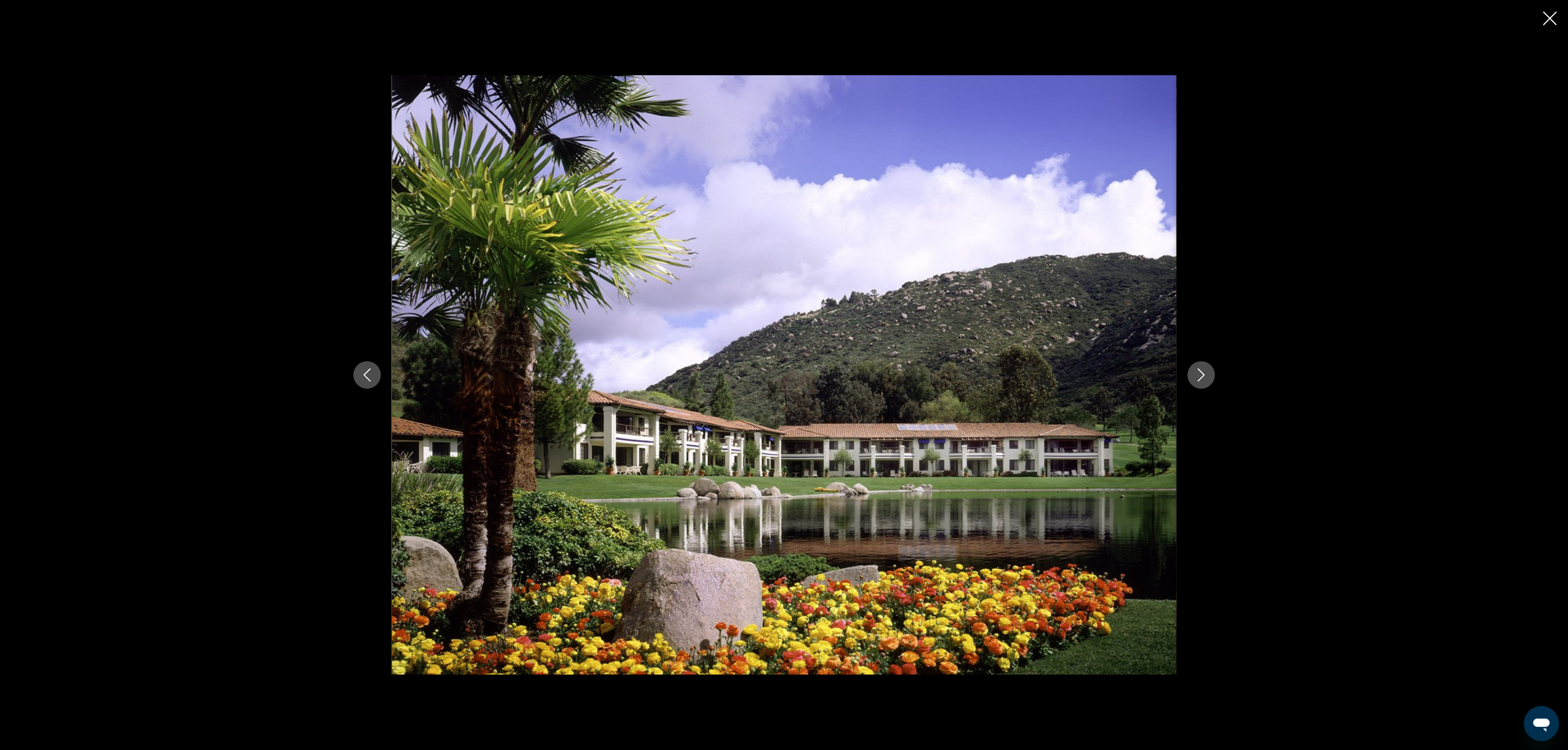
click at [1204, 372] on icon "Next image" at bounding box center [1201, 375] width 13 height 13
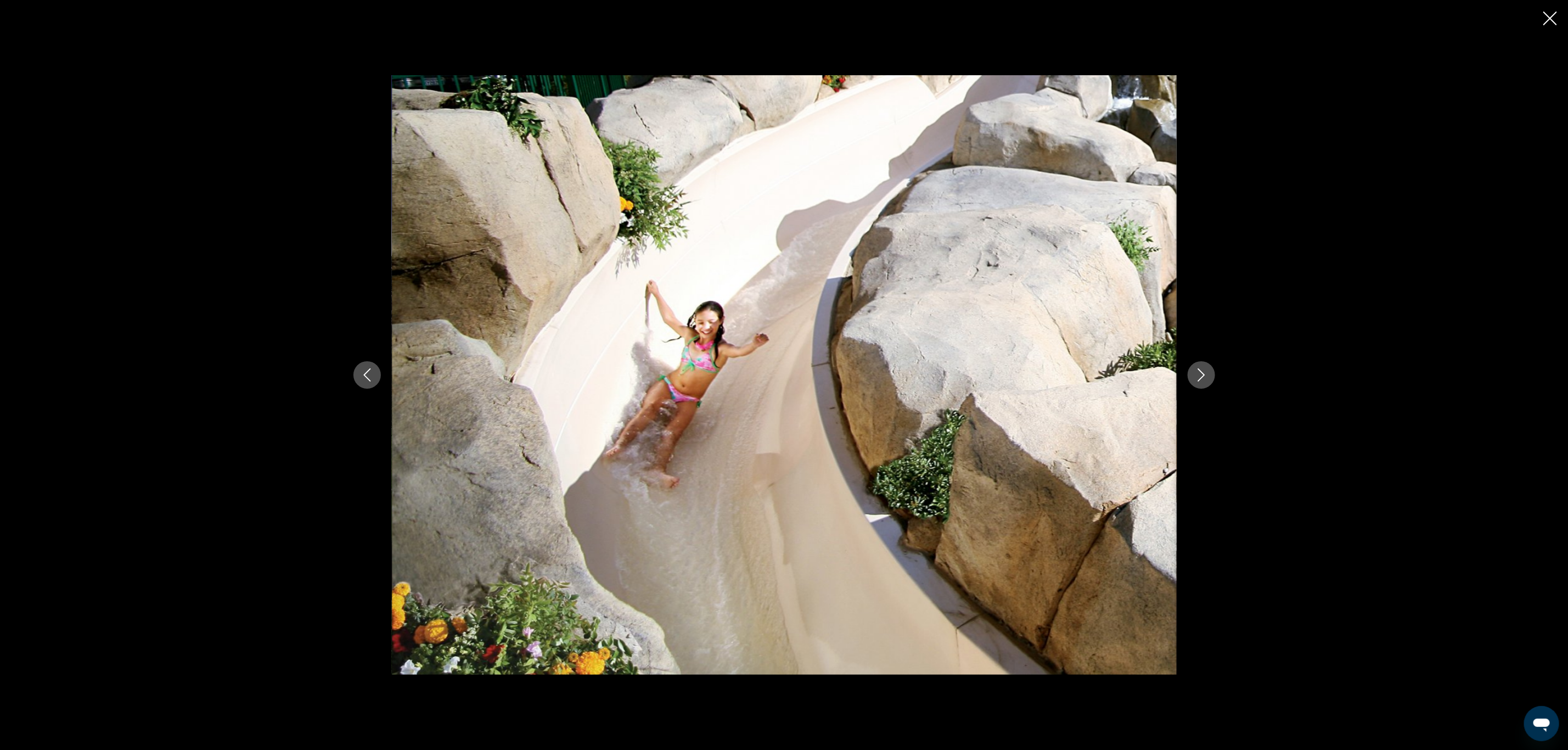
click at [1204, 372] on icon "Next image" at bounding box center [1201, 375] width 13 height 13
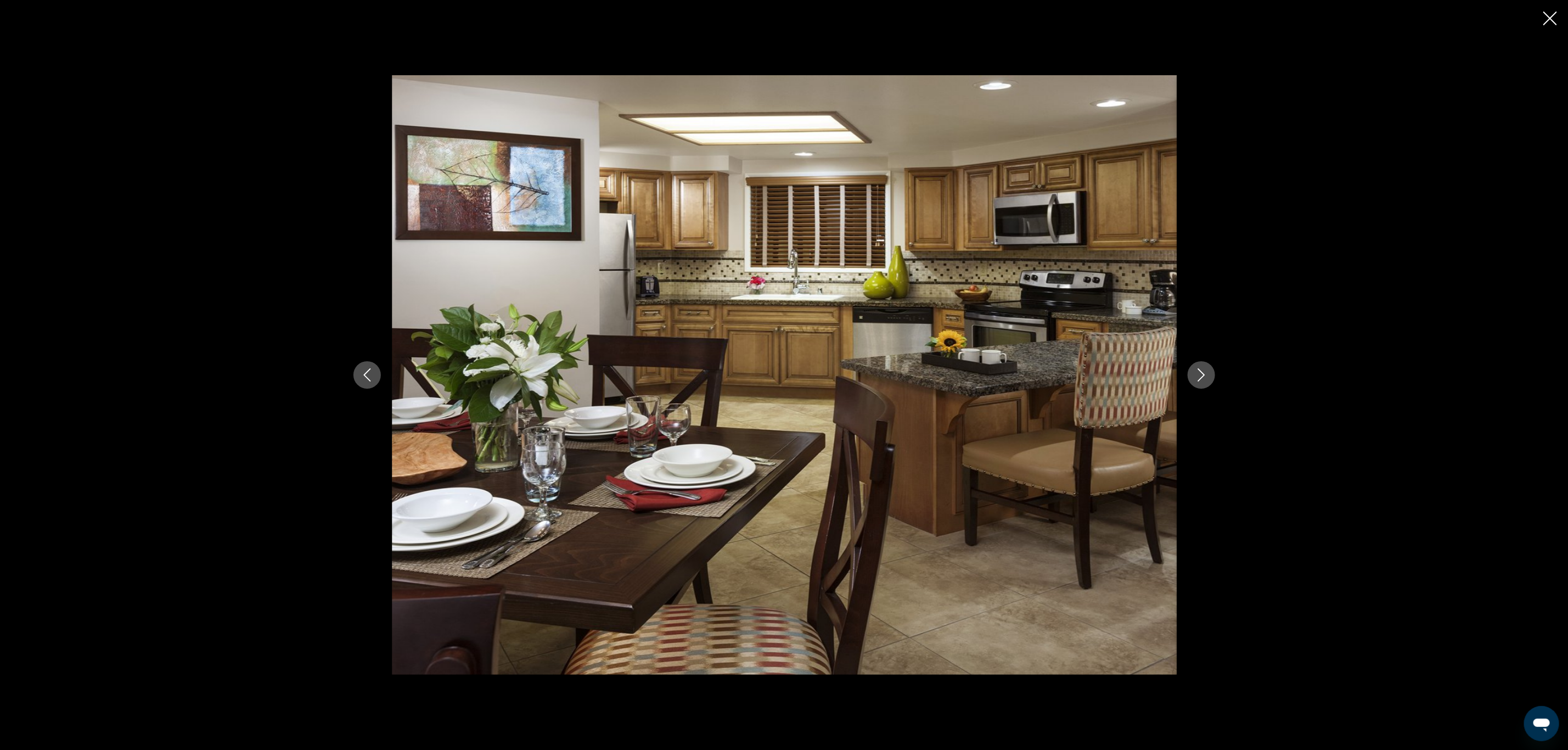
click at [1204, 372] on icon "Next image" at bounding box center [1201, 375] width 13 height 13
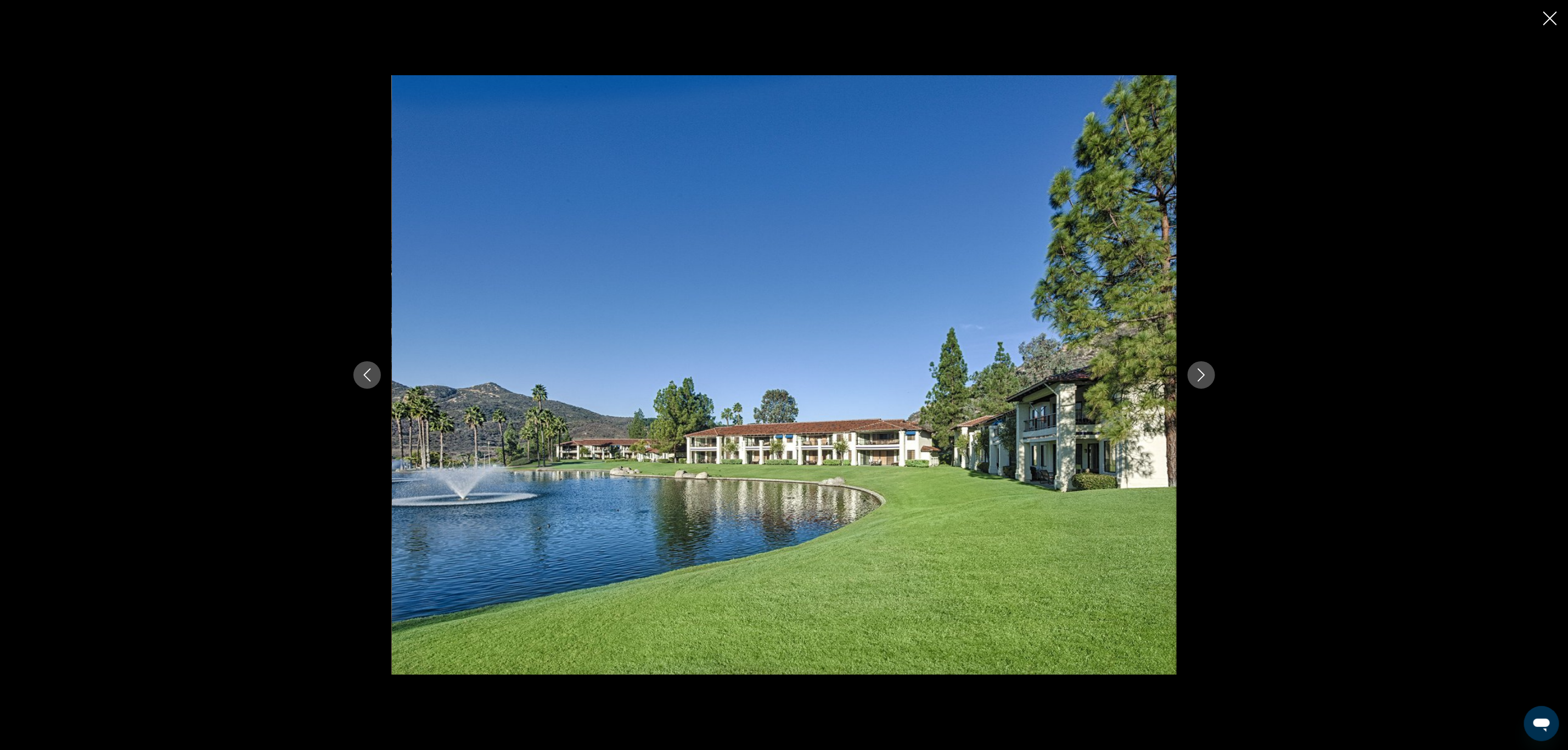
click at [1204, 372] on icon "Next image" at bounding box center [1201, 375] width 13 height 13
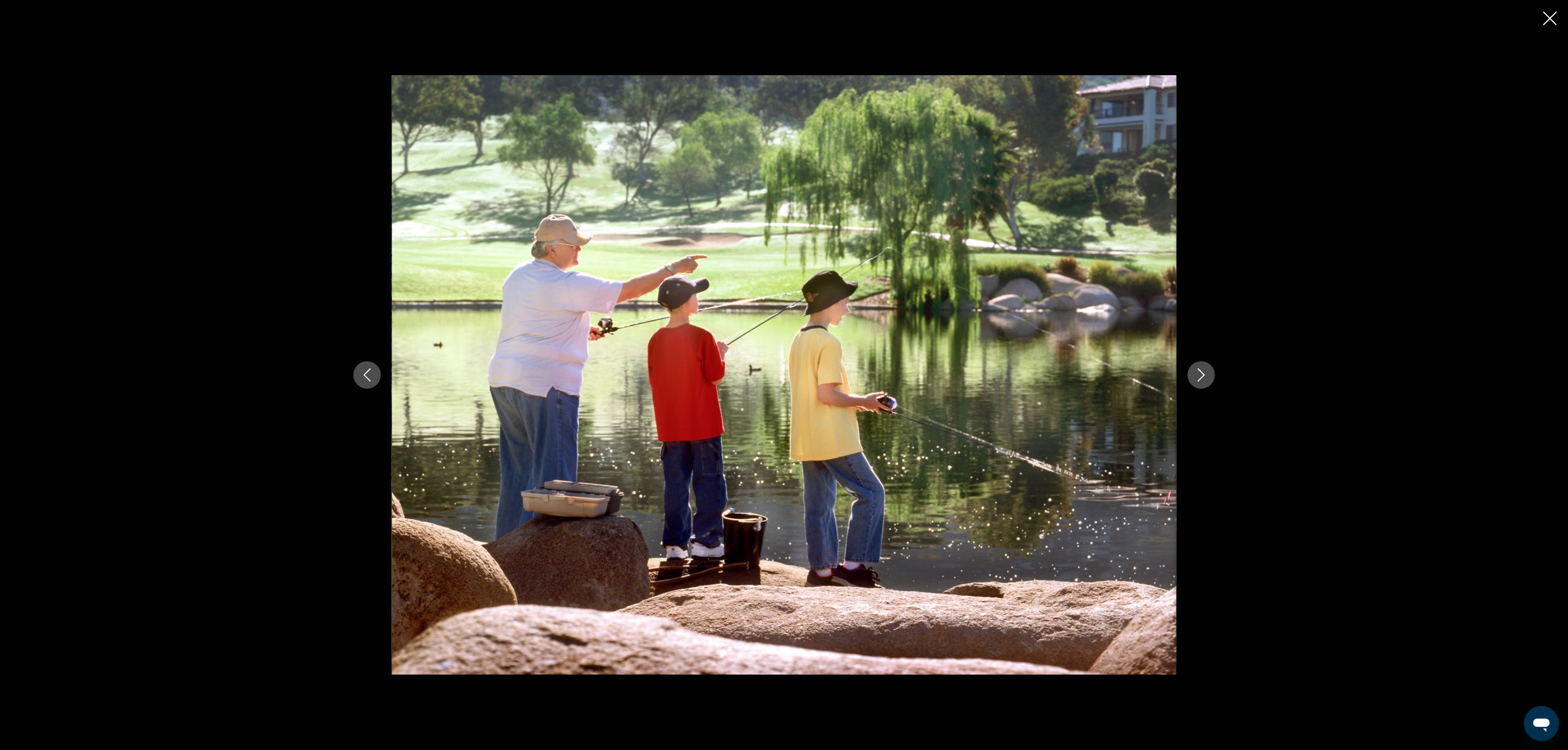
click at [1204, 372] on icon "Next image" at bounding box center [1201, 375] width 13 height 13
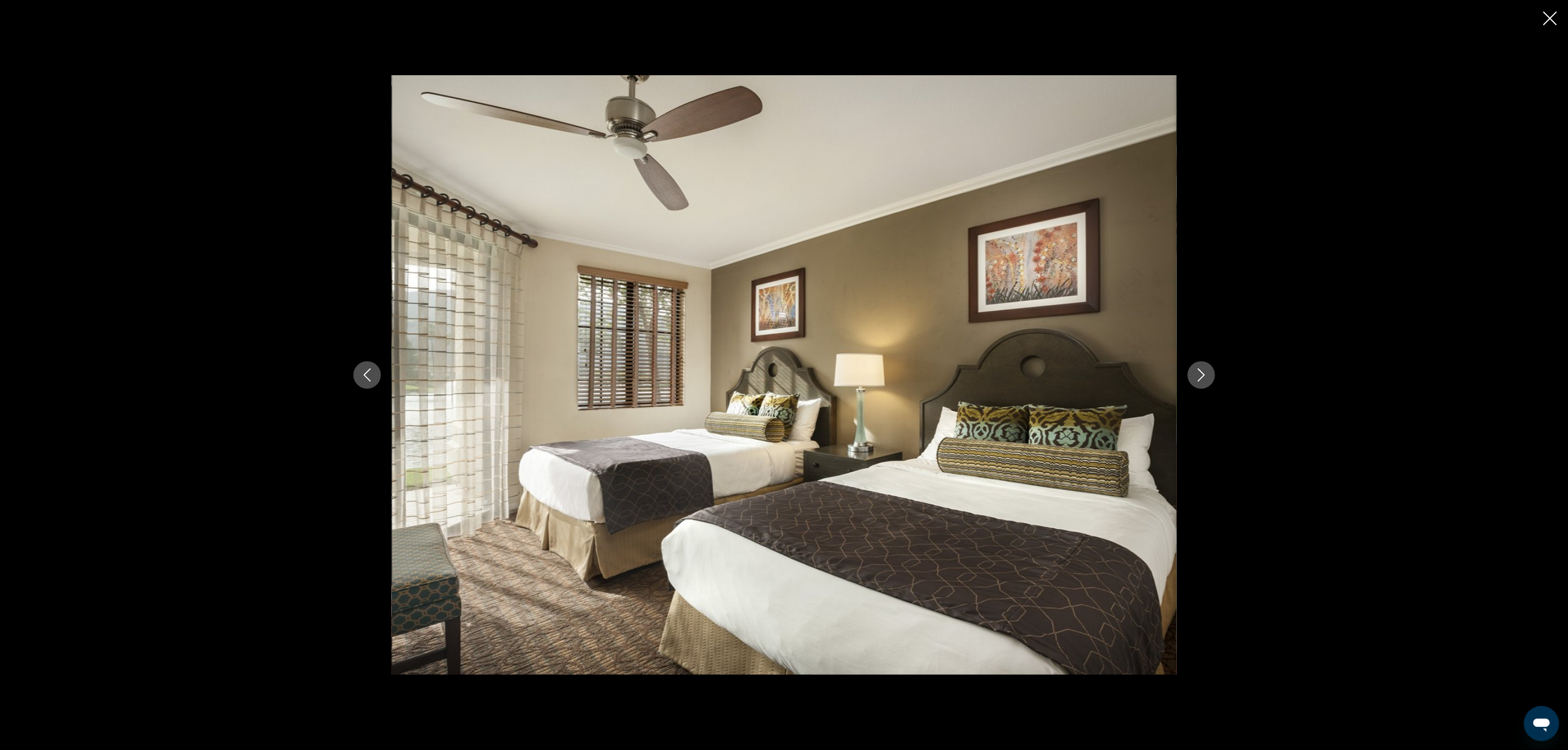
click at [1204, 372] on icon "Next image" at bounding box center [1201, 375] width 13 height 13
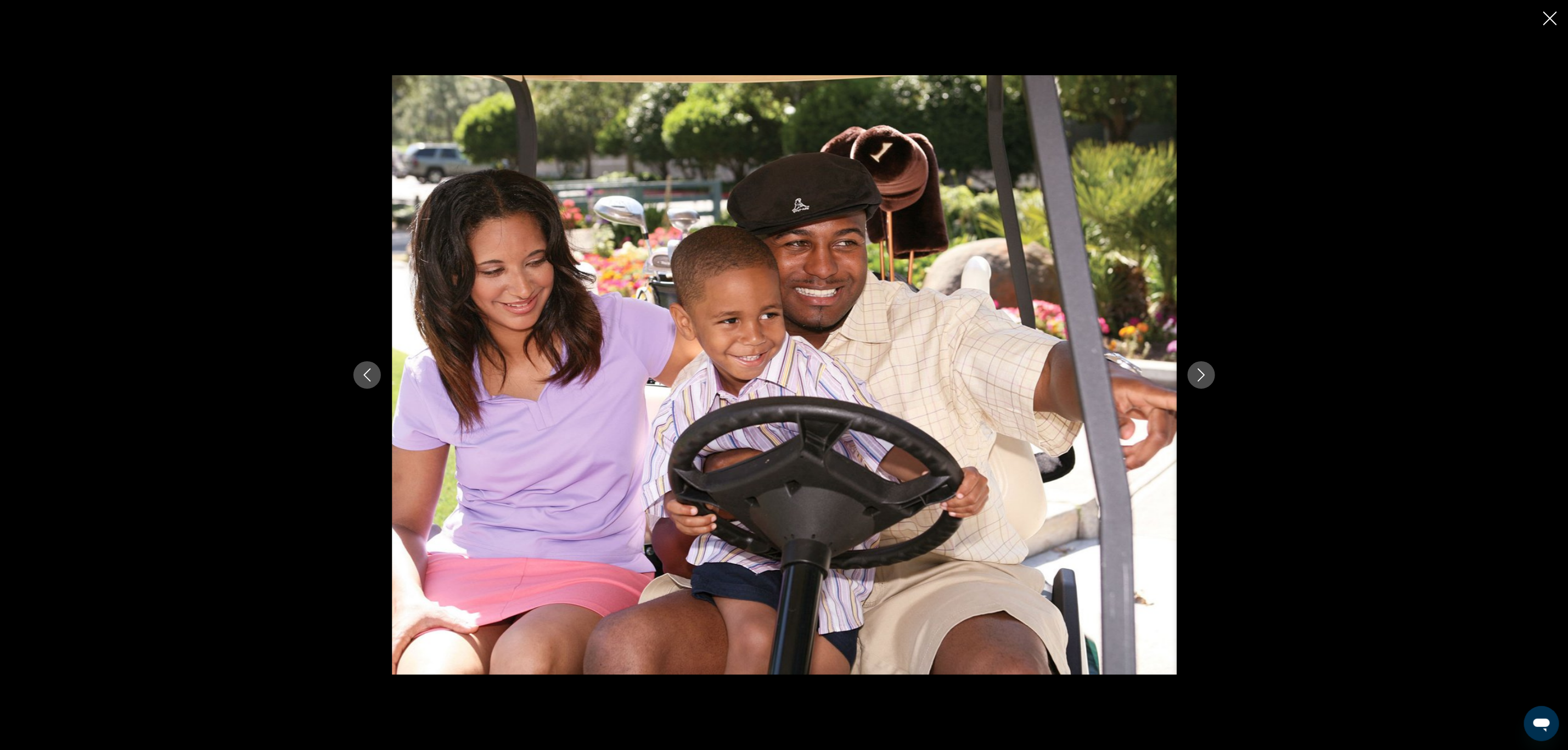
click at [1204, 372] on icon "Next image" at bounding box center [1201, 375] width 13 height 13
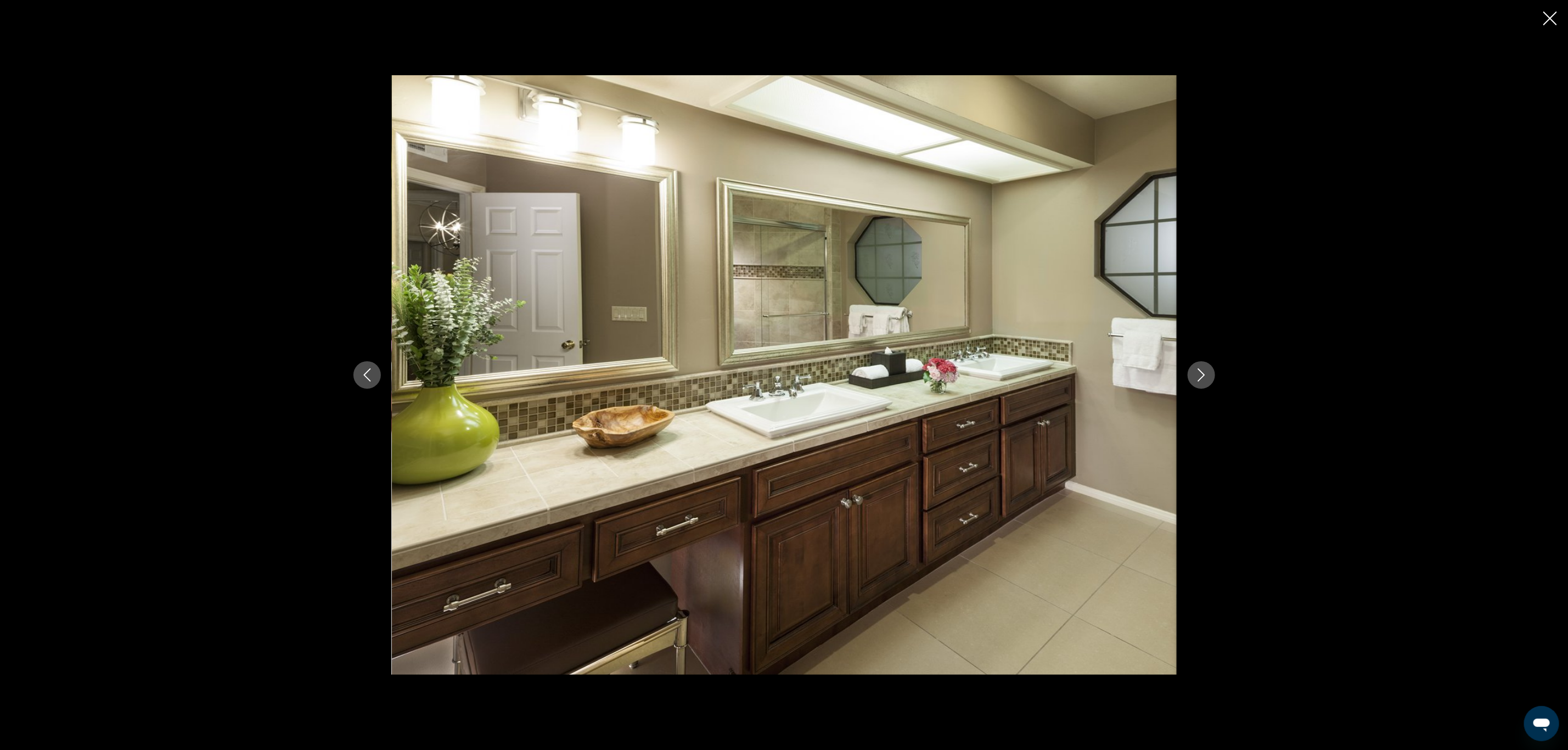
click at [1204, 372] on icon "Next image" at bounding box center [1201, 375] width 13 height 13
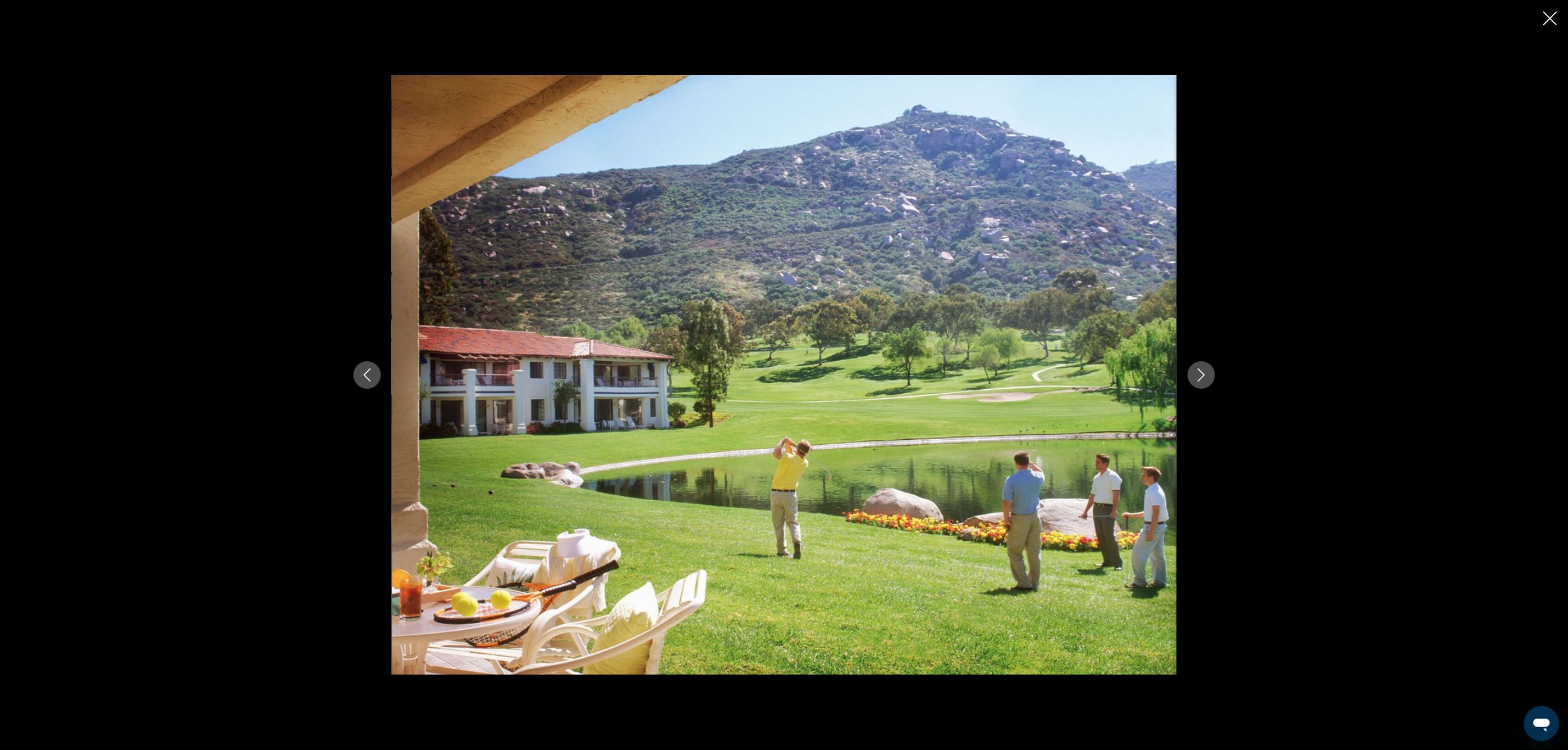
click at [1204, 372] on icon "Next image" at bounding box center [1201, 375] width 13 height 13
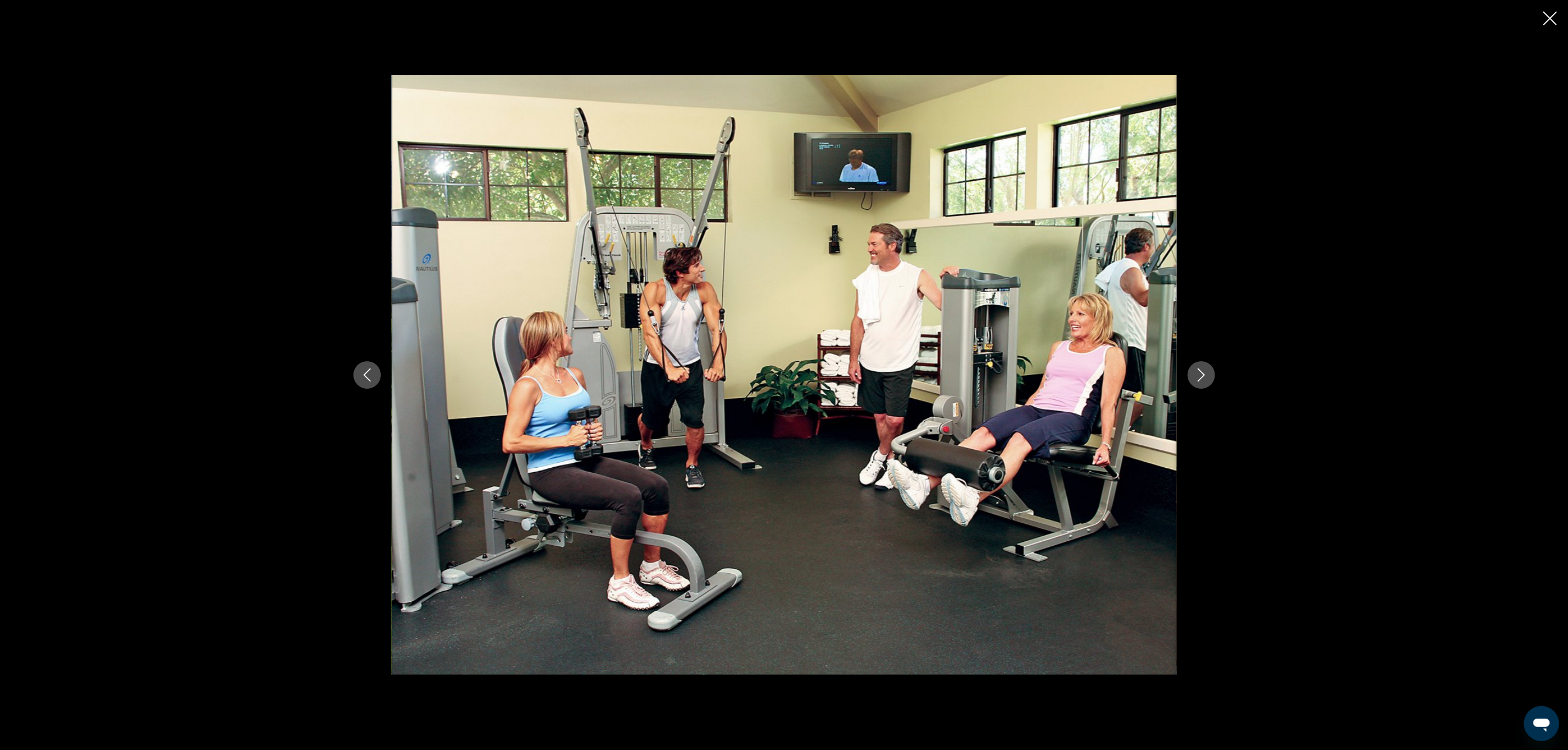
click at [1204, 372] on icon "Next image" at bounding box center [1201, 375] width 13 height 13
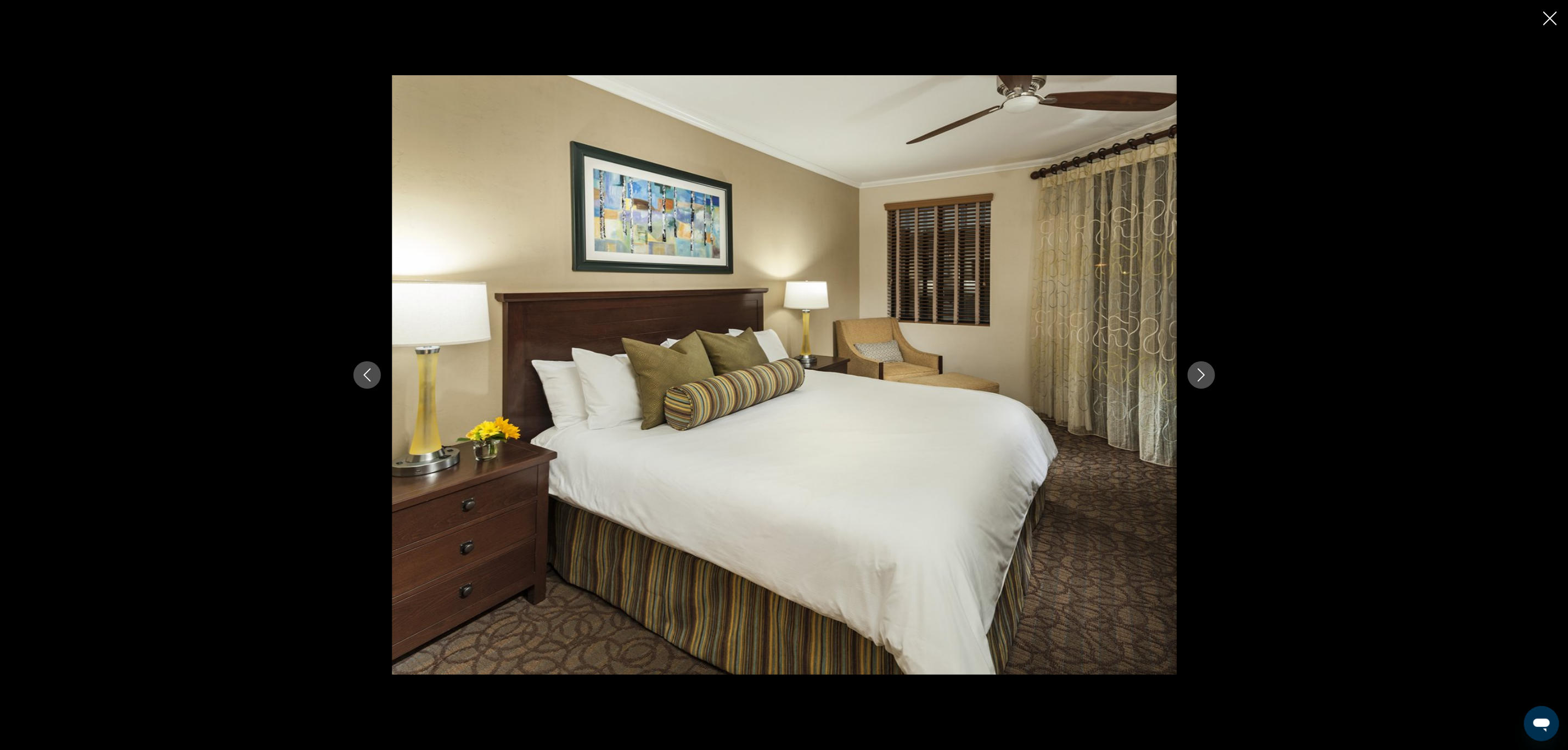
click at [1204, 372] on icon "Next image" at bounding box center [1201, 375] width 13 height 13
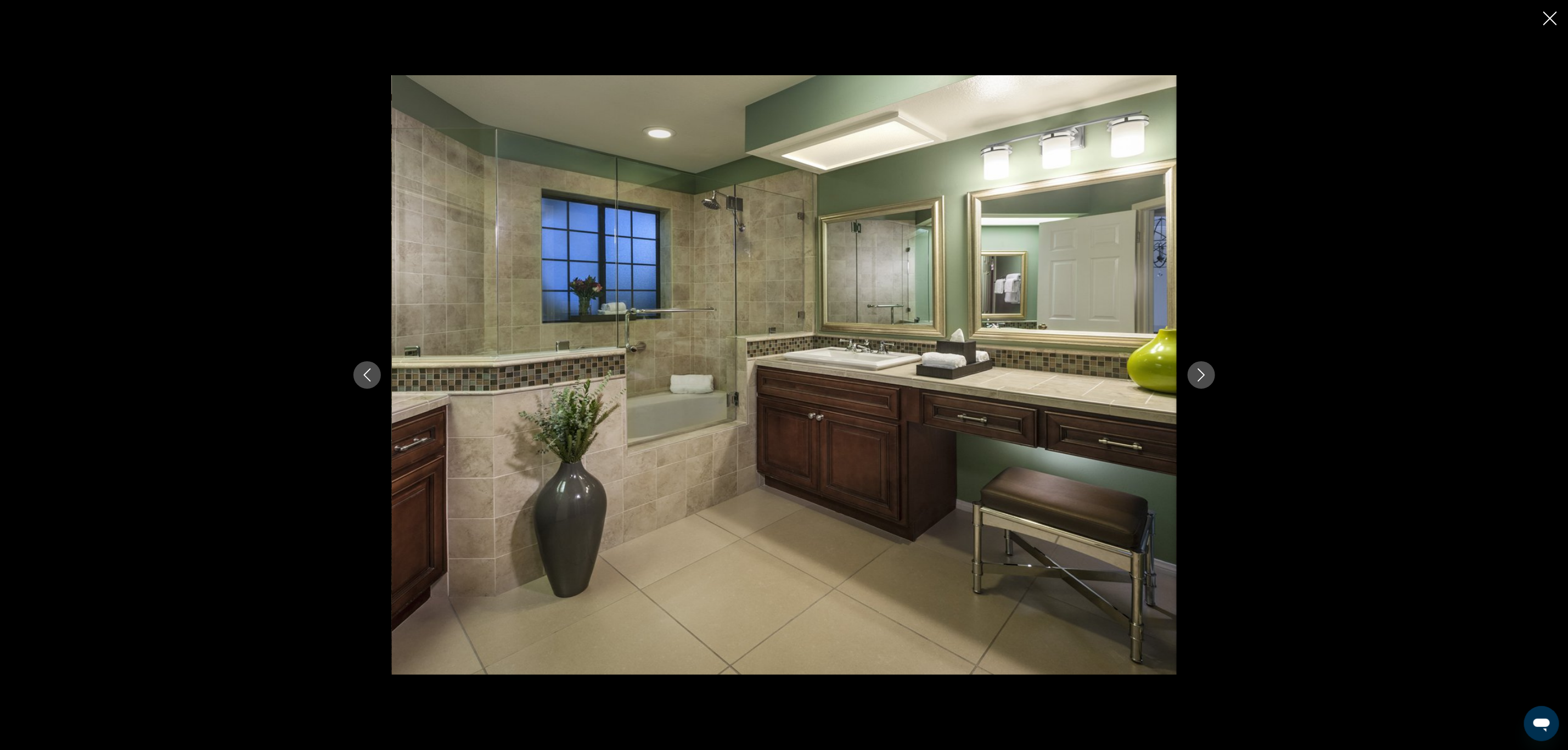
click at [1204, 372] on icon "Next image" at bounding box center [1201, 375] width 13 height 13
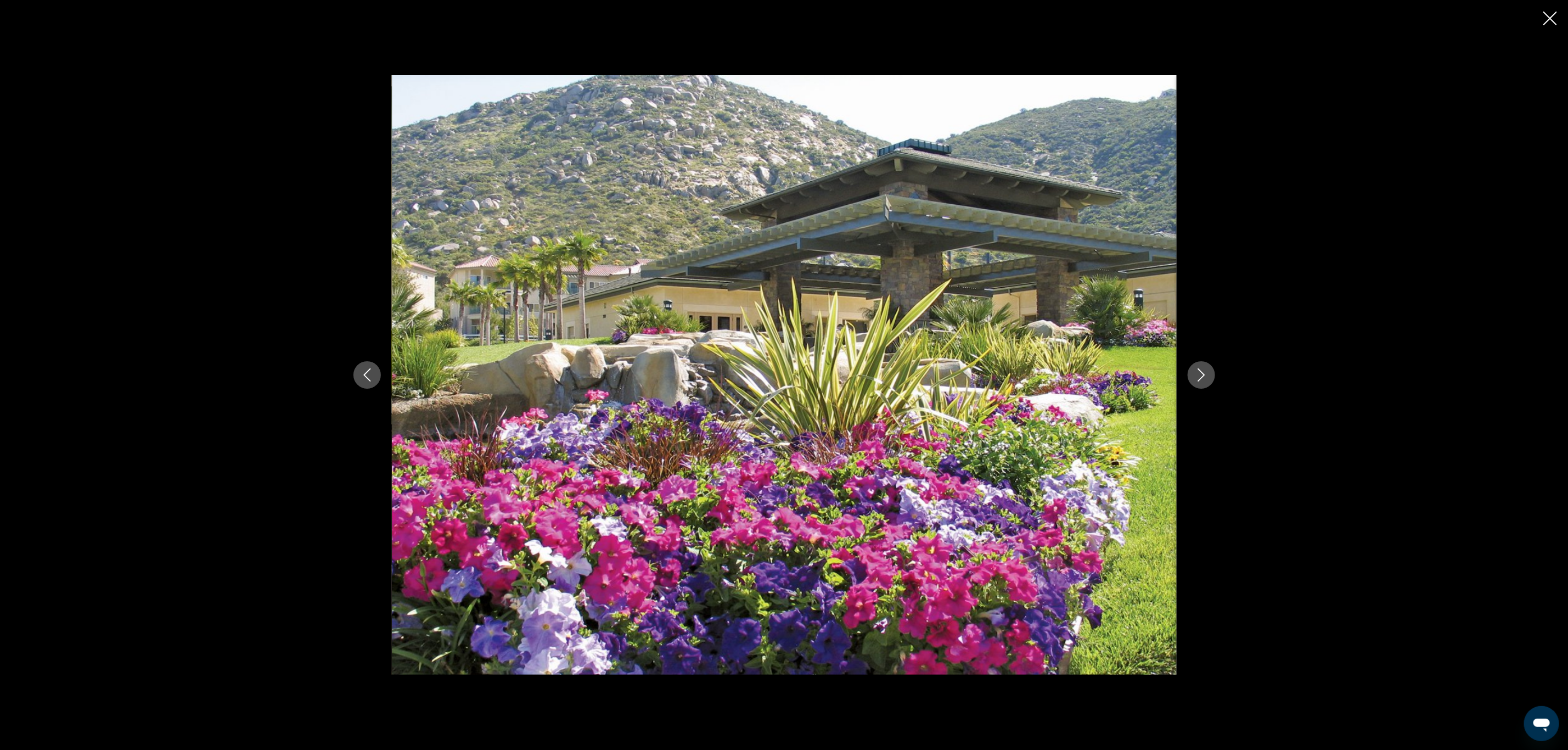
click at [1204, 372] on icon "Next image" at bounding box center [1201, 375] width 13 height 13
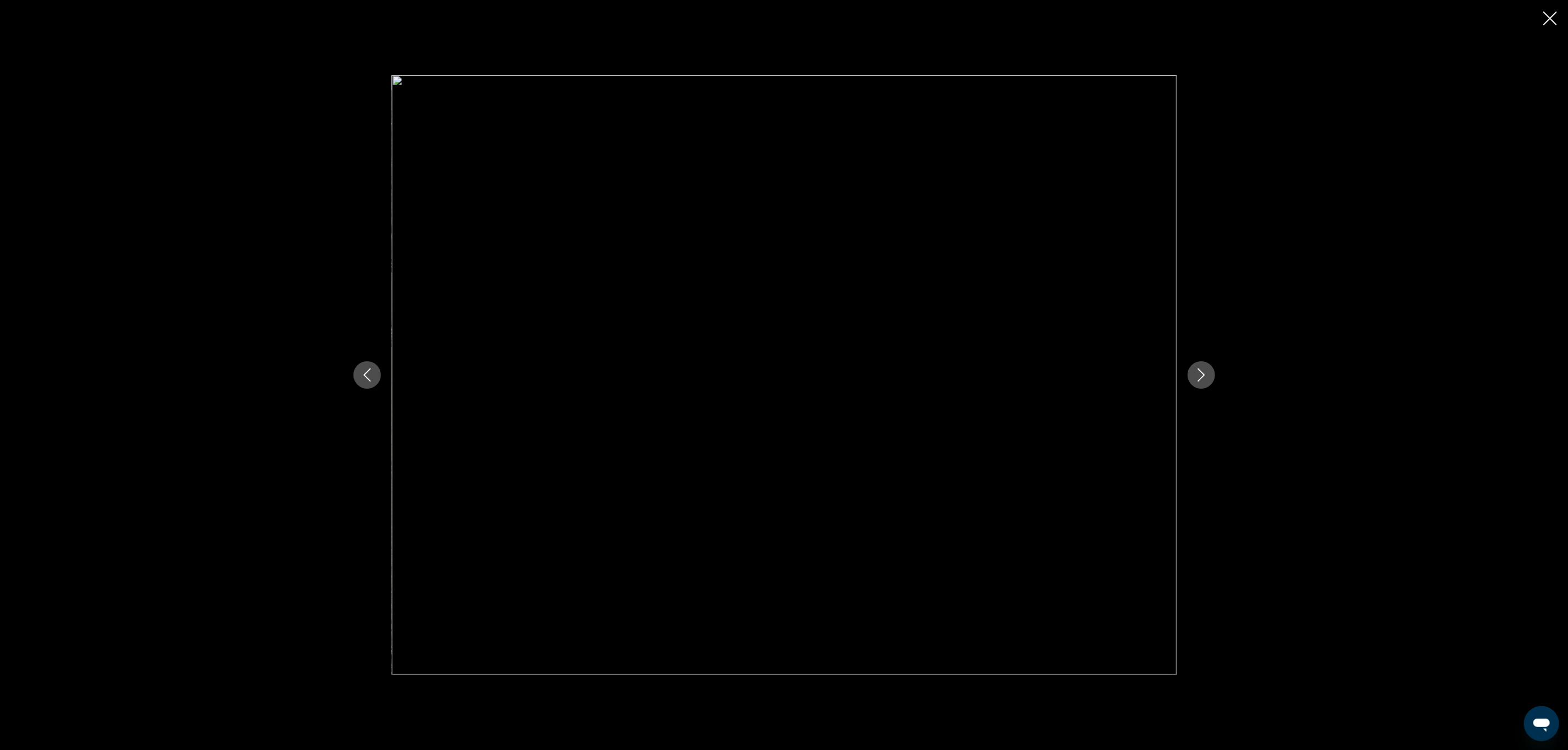
click at [1204, 372] on icon "Next image" at bounding box center [1201, 375] width 13 height 13
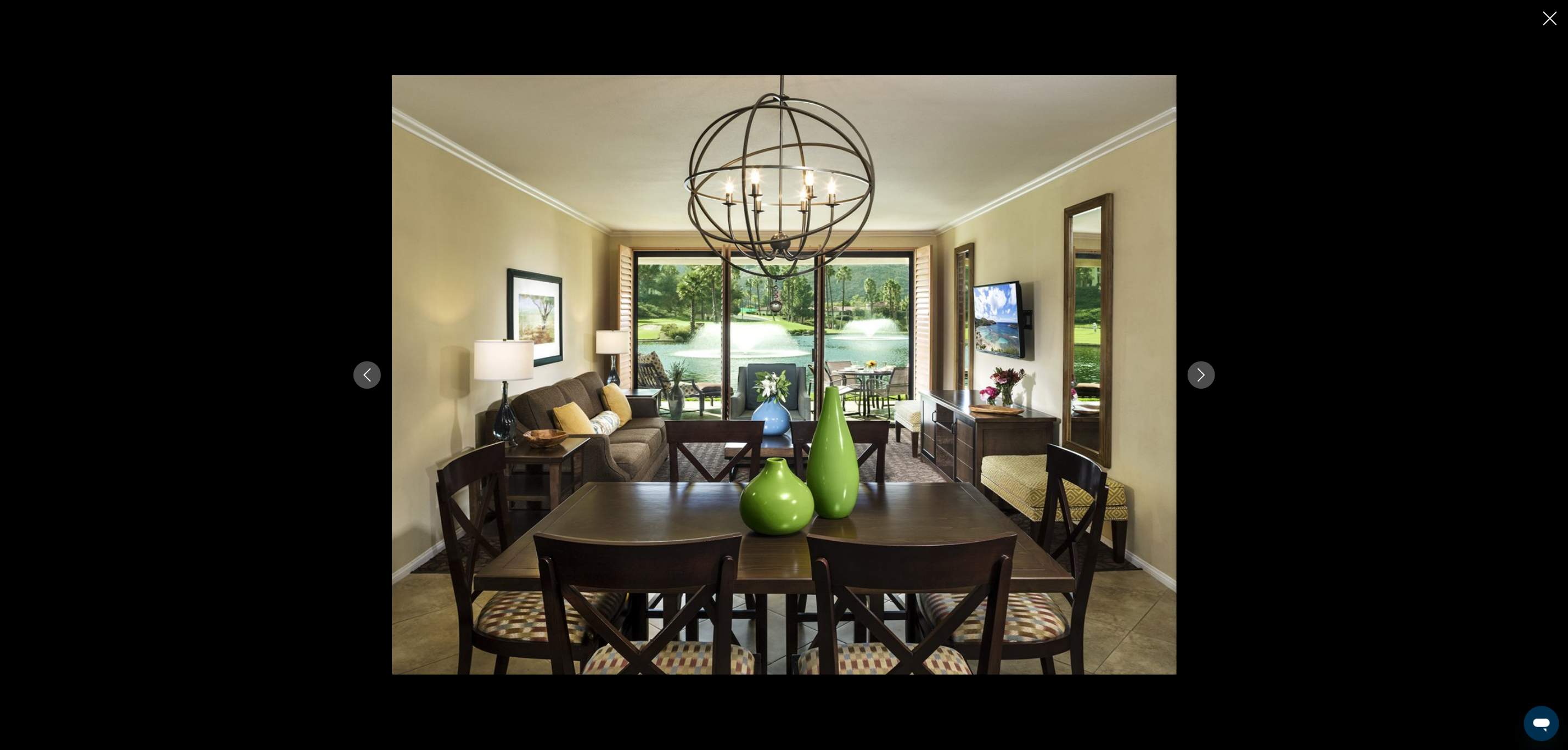
click at [1545, 20] on icon "Close slideshow" at bounding box center [1550, 18] width 14 height 14
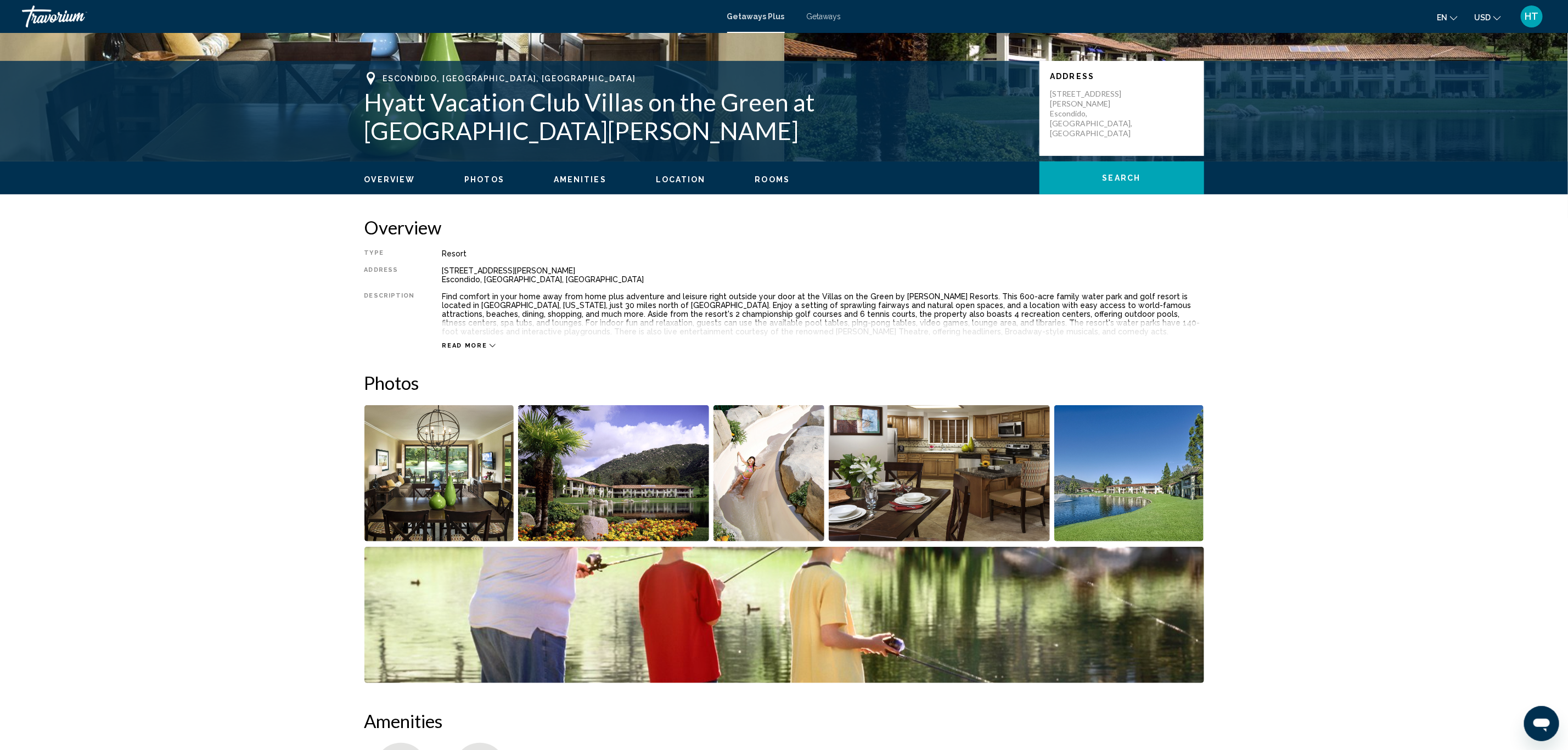
scroll to position [165, 0]
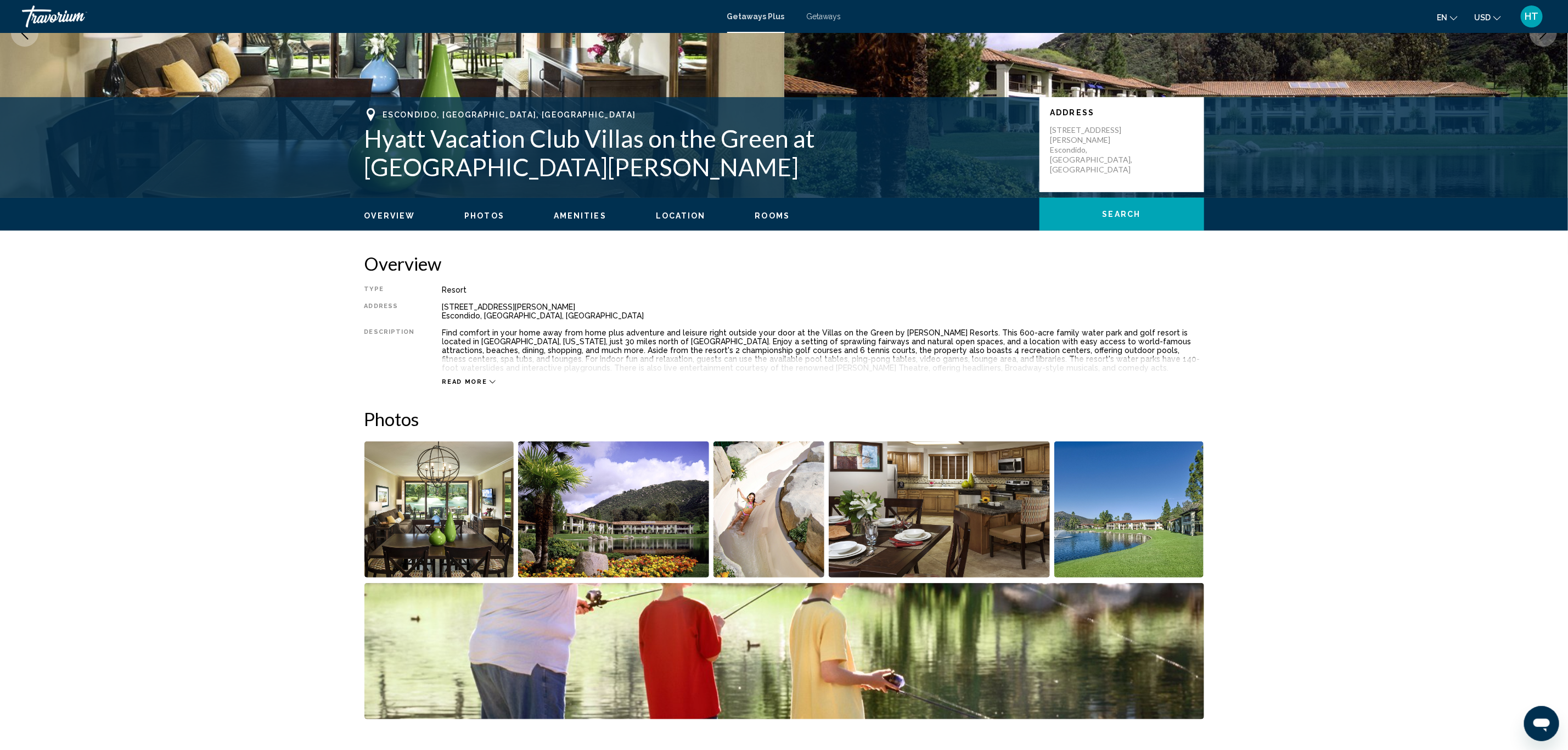
click at [457, 378] on span "Read more" at bounding box center [465, 381] width 45 height 7
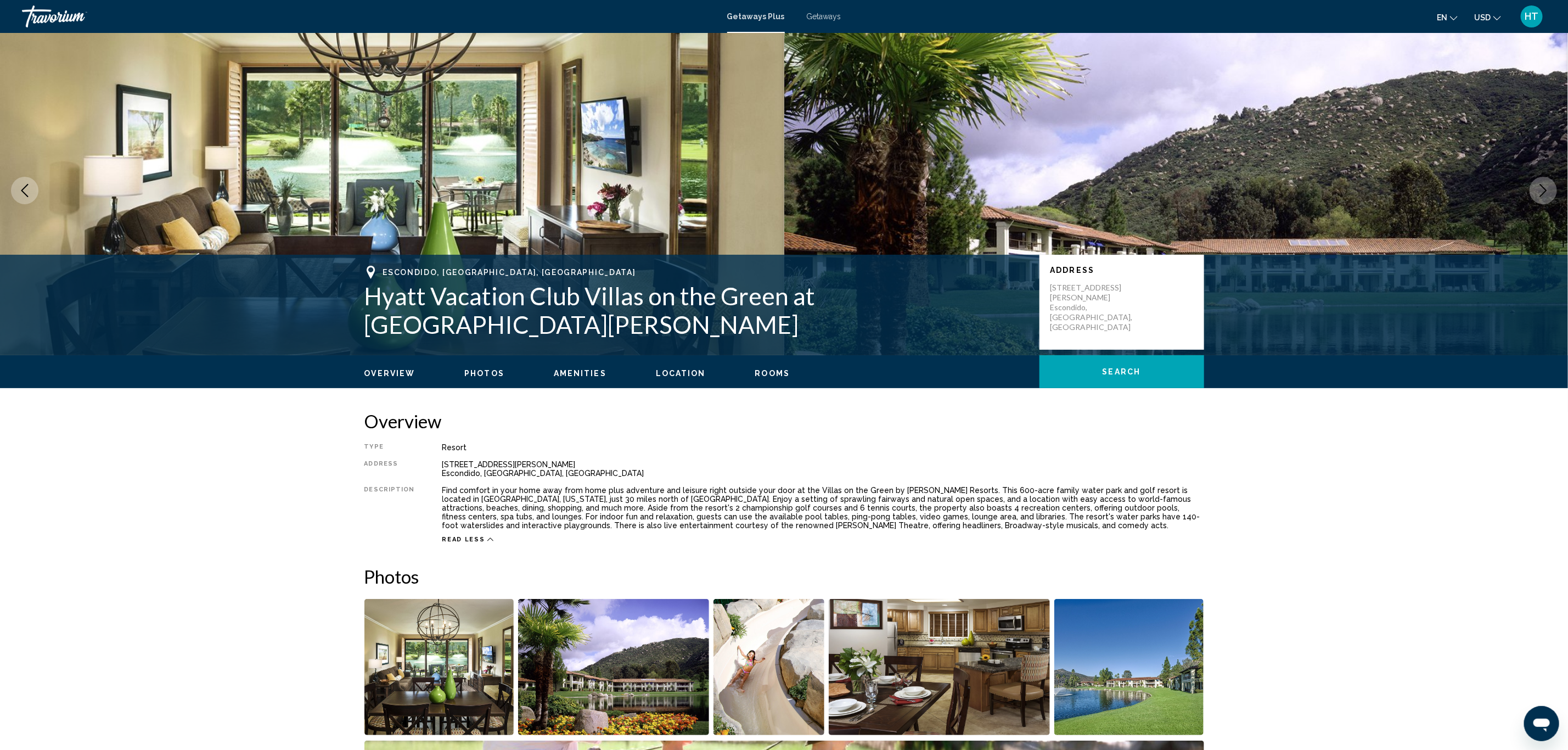
scroll to position [0, 0]
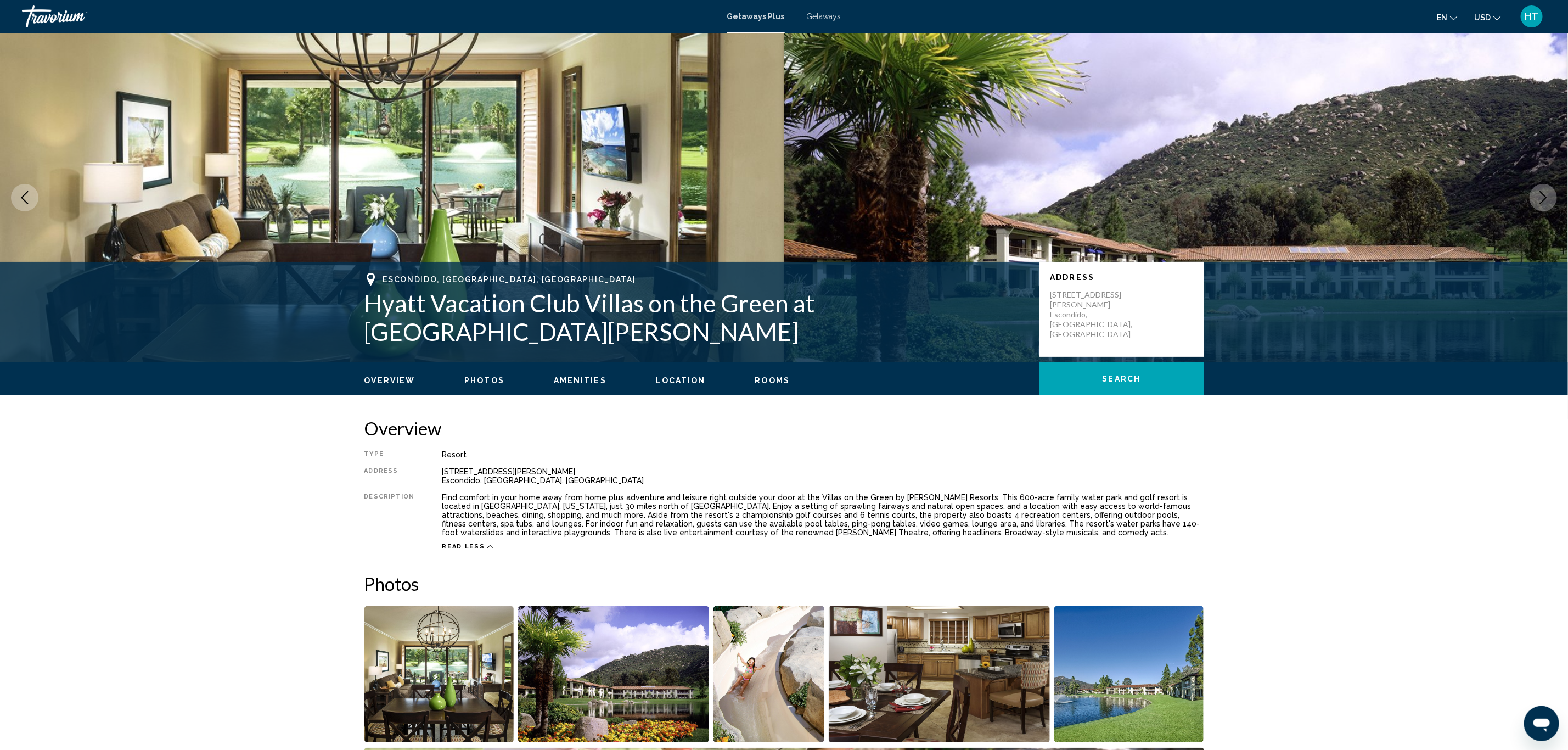
click at [489, 379] on span "Photos" at bounding box center [484, 381] width 40 height 9
click at [768, 385] on button "Rooms" at bounding box center [772, 381] width 35 height 10
